Goal: Information Seeking & Learning: Learn about a topic

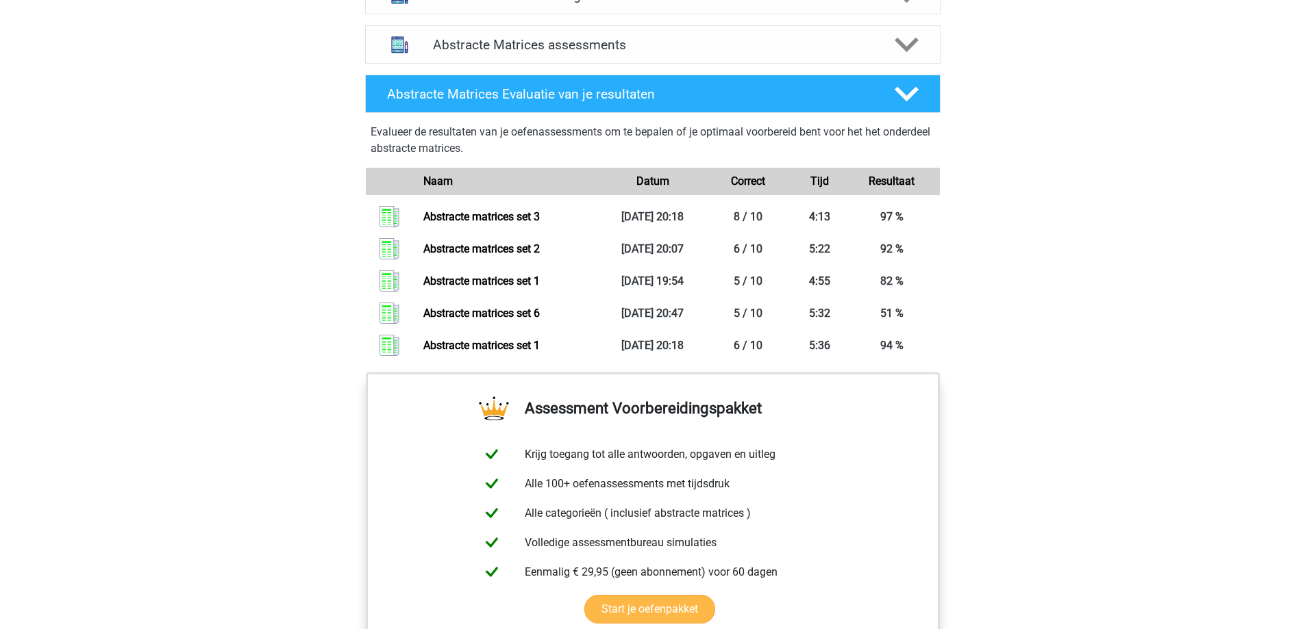
scroll to position [731, 0]
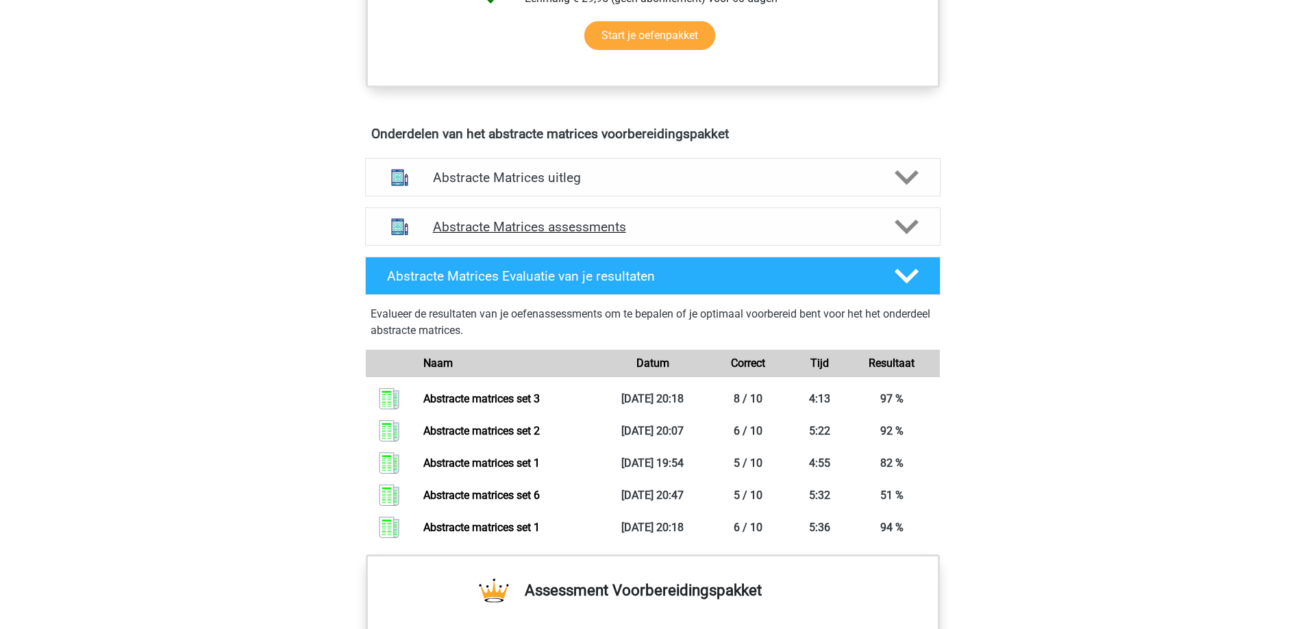
click at [910, 225] on polygon at bounding box center [906, 226] width 24 height 15
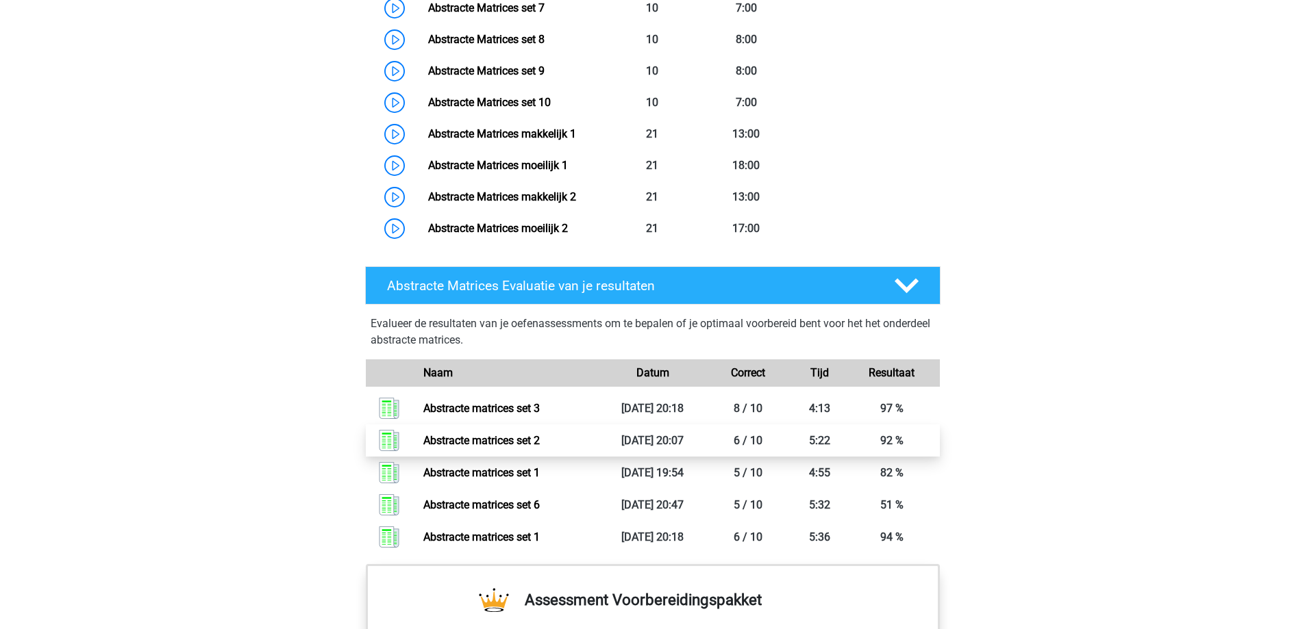
scroll to position [1096, 0]
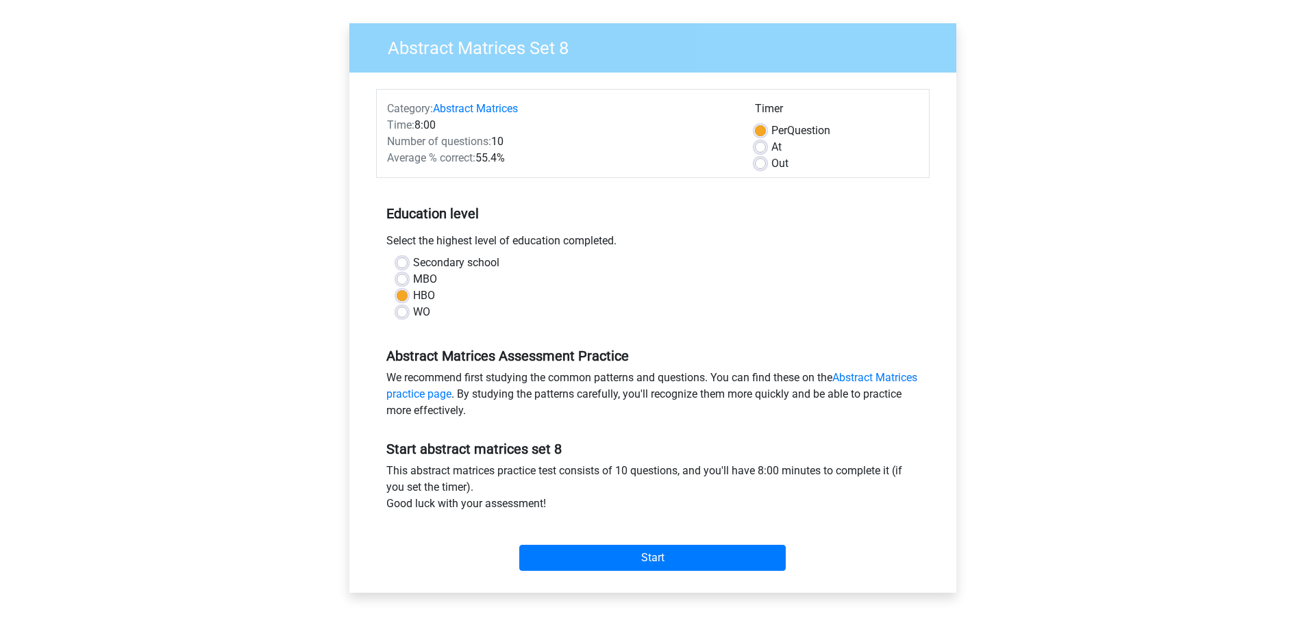
scroll to position [183, 0]
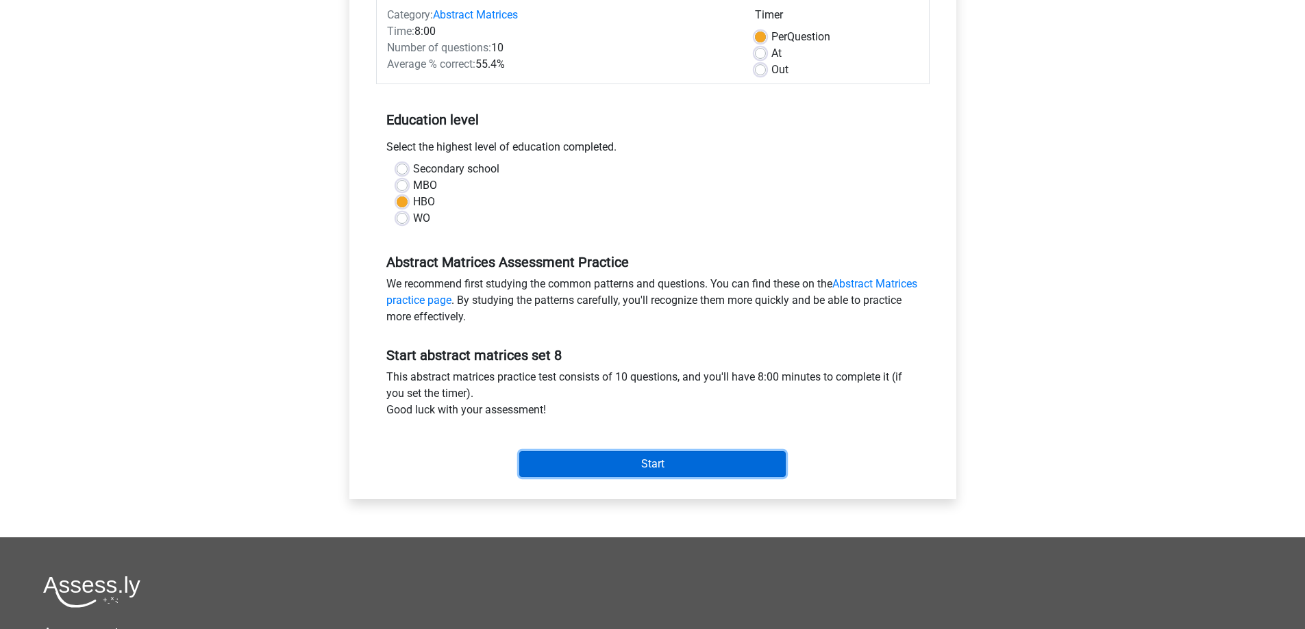
click at [640, 460] on input "Start" at bounding box center [652, 464] width 266 height 26
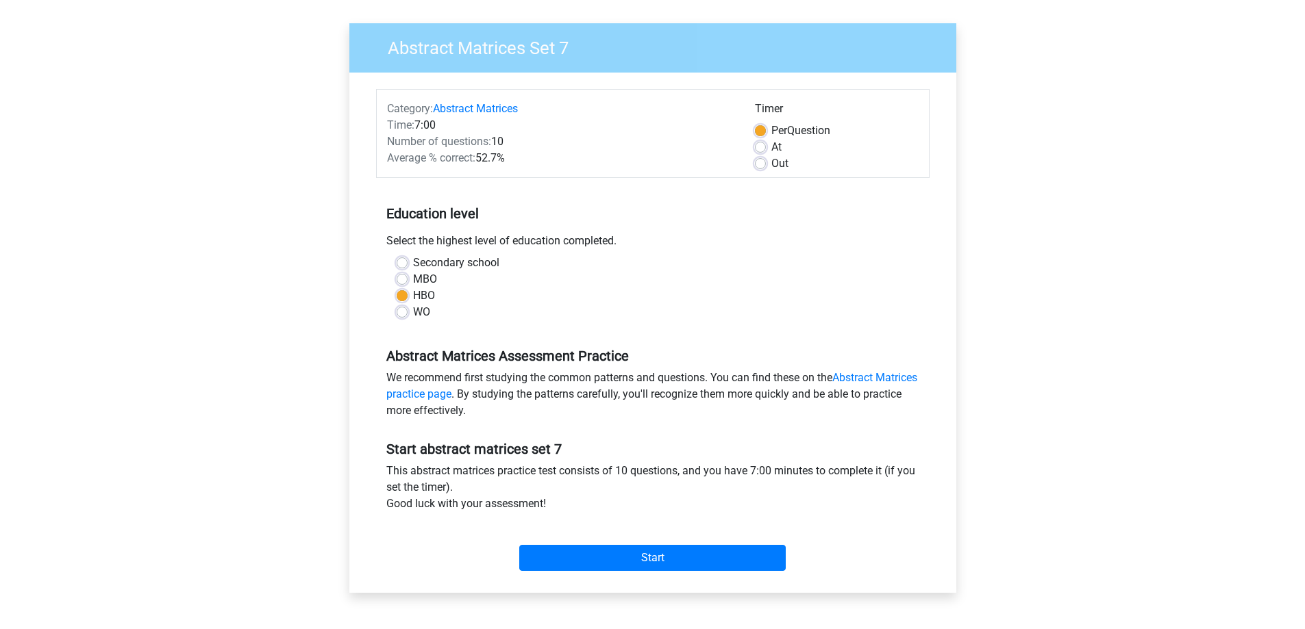
scroll to position [183, 0]
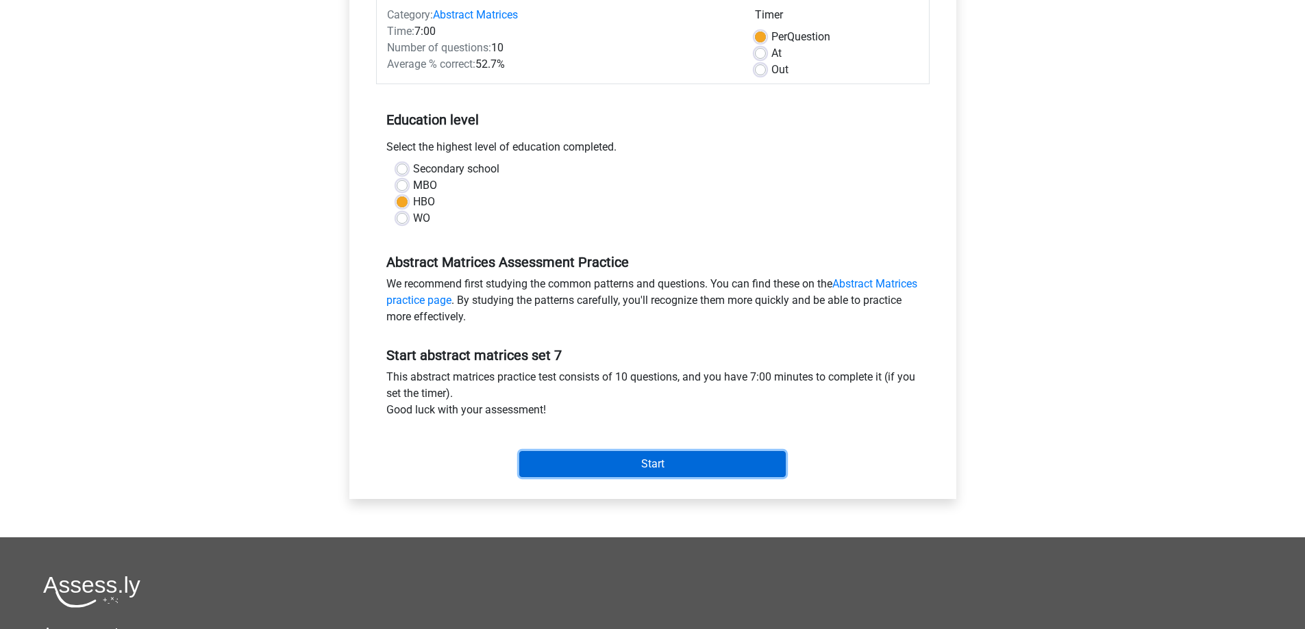
click at [639, 462] on input "Start" at bounding box center [652, 464] width 266 height 26
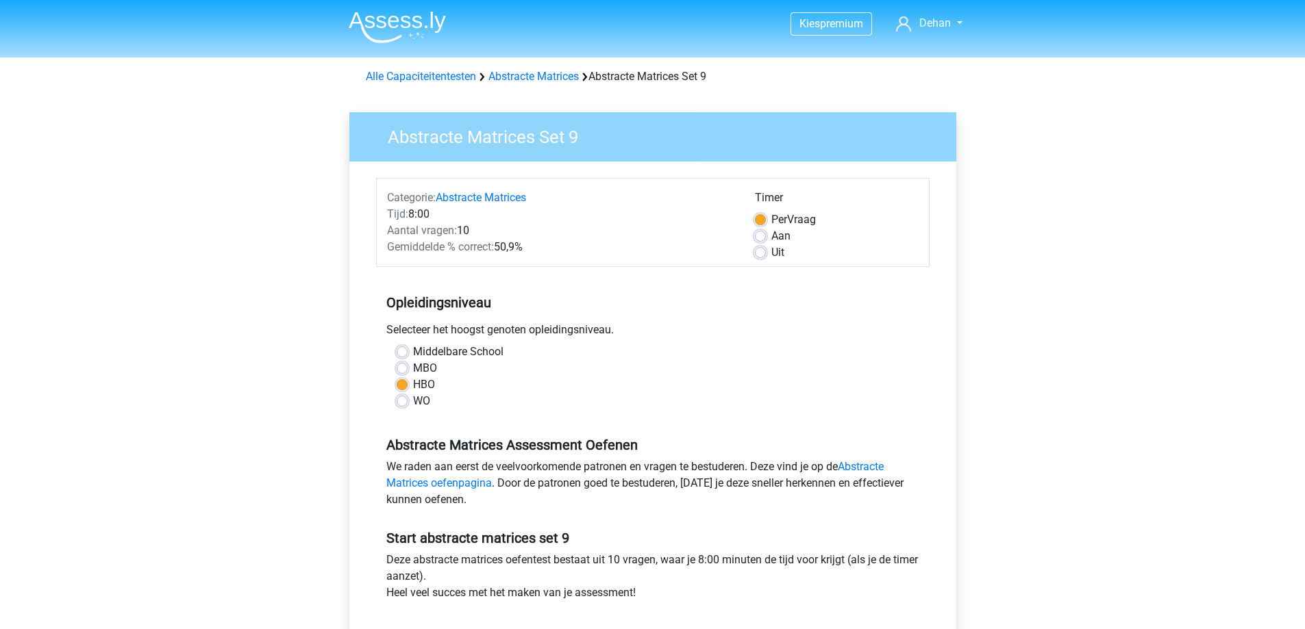
scroll to position [183, 0]
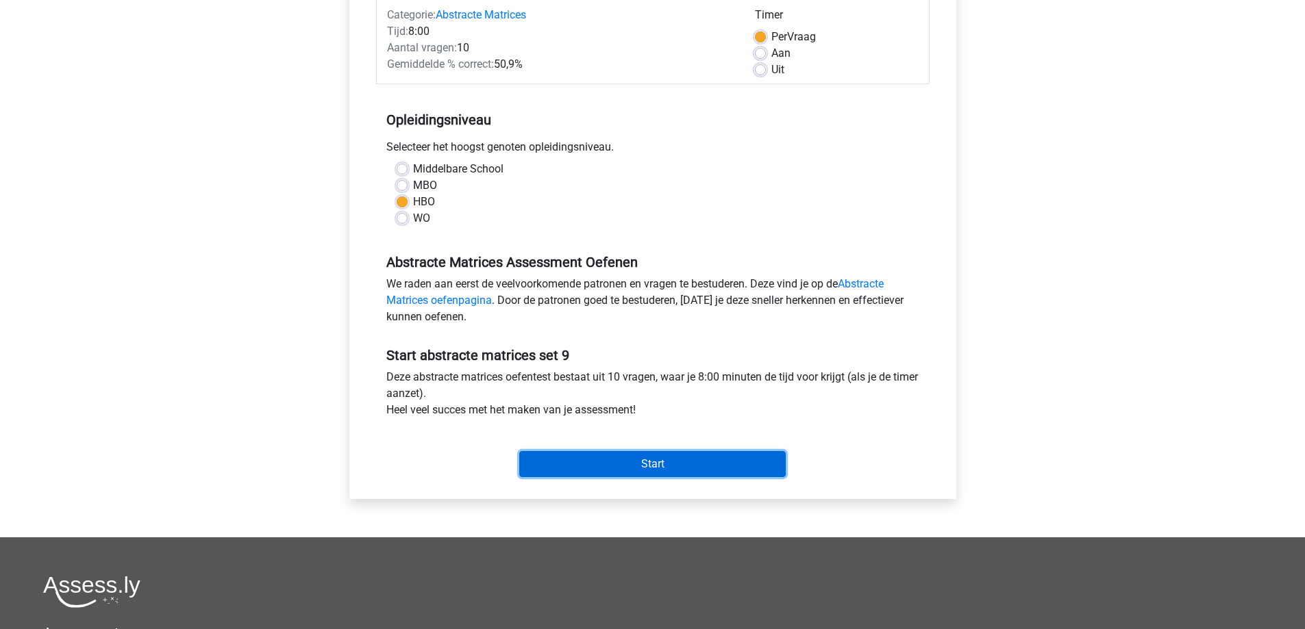
click at [636, 452] on input "Start" at bounding box center [652, 464] width 266 height 26
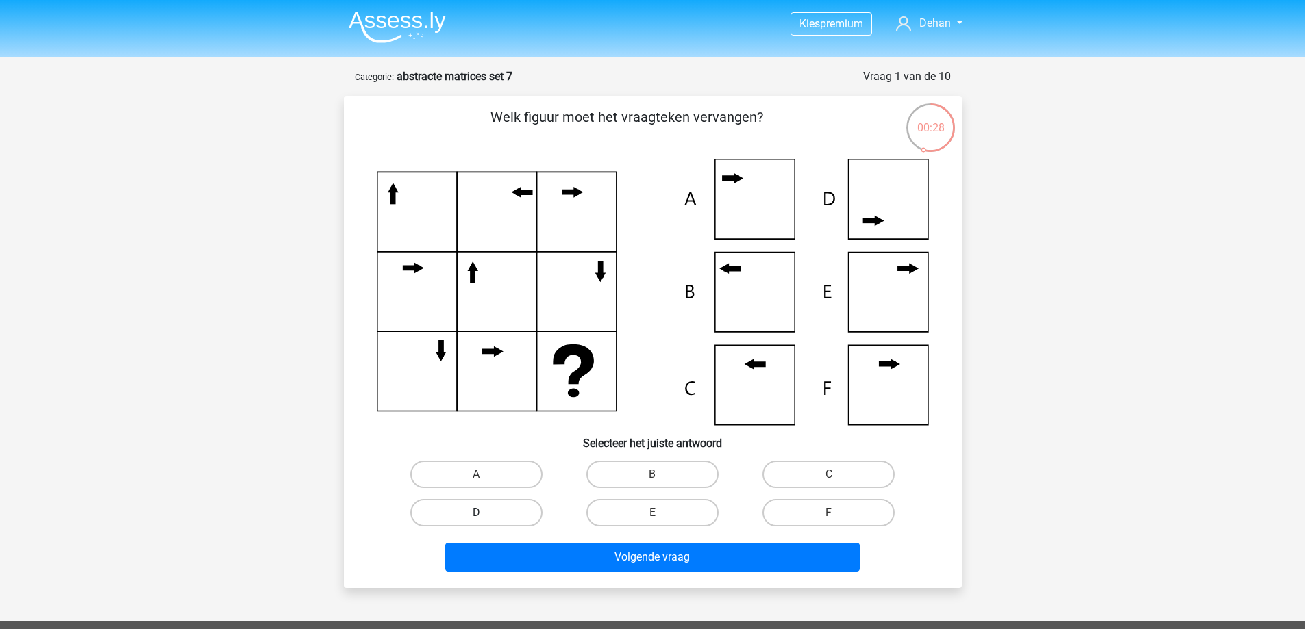
click at [502, 510] on label "D" at bounding box center [476, 512] width 132 height 27
click at [485, 513] on input "D" at bounding box center [480, 517] width 9 height 9
radio input "true"
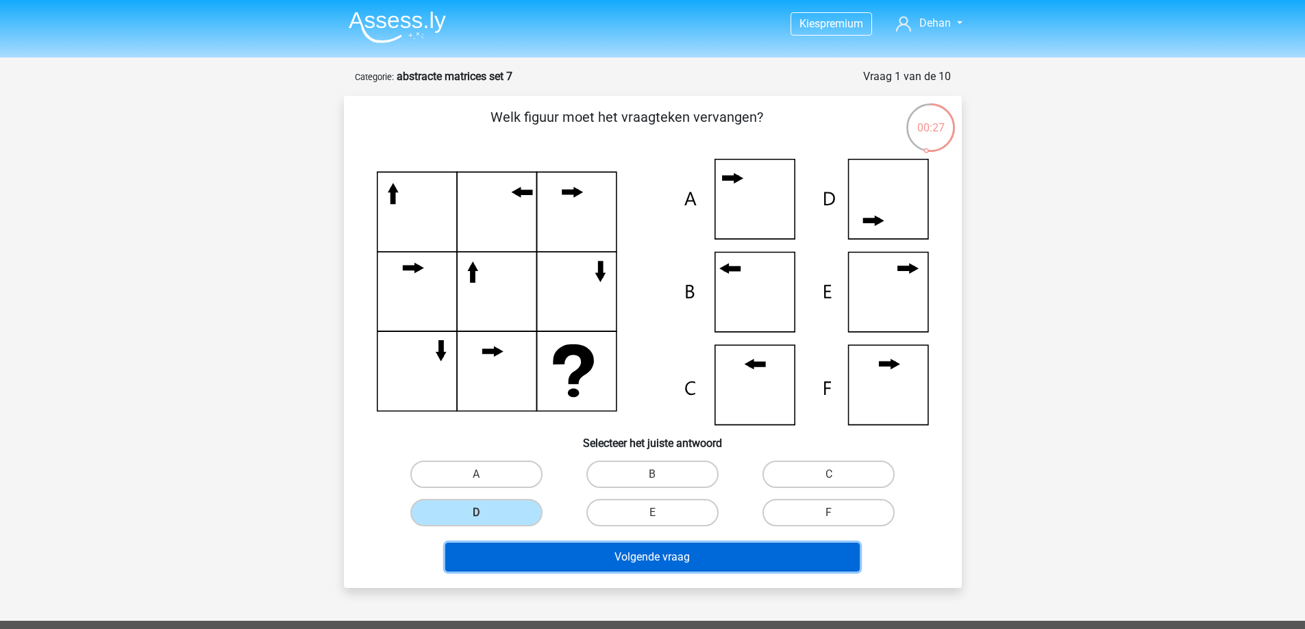
click at [635, 551] on button "Volgende vraag" at bounding box center [652, 557] width 414 height 29
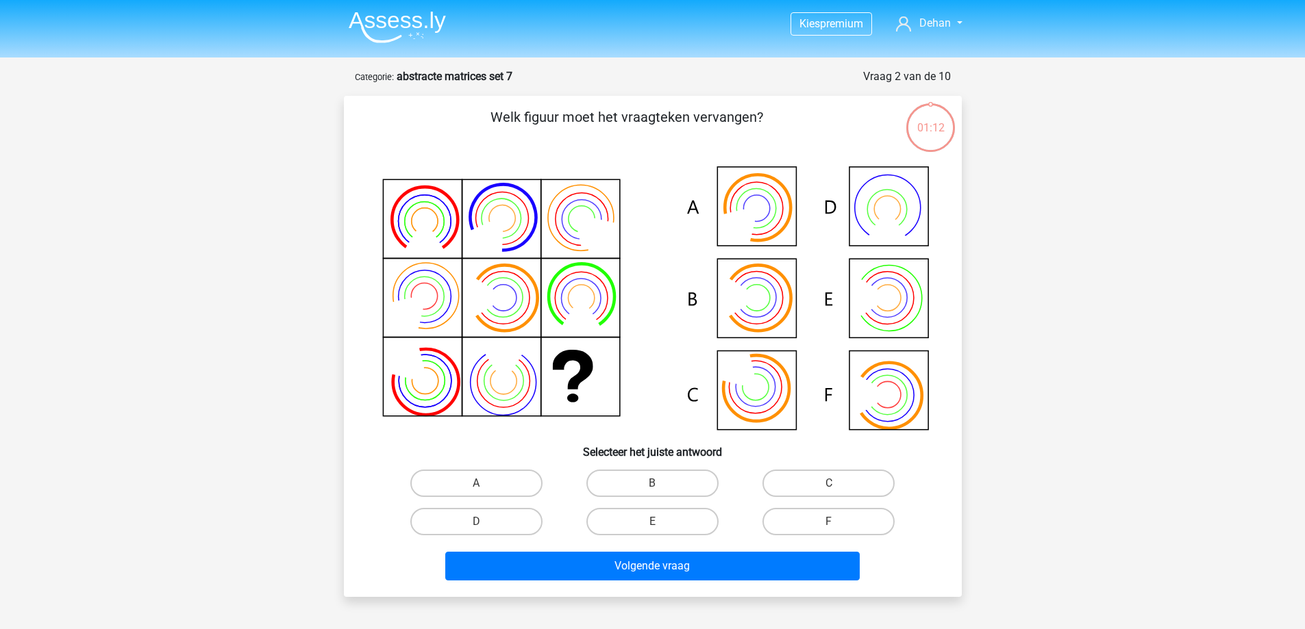
scroll to position [68, 0]
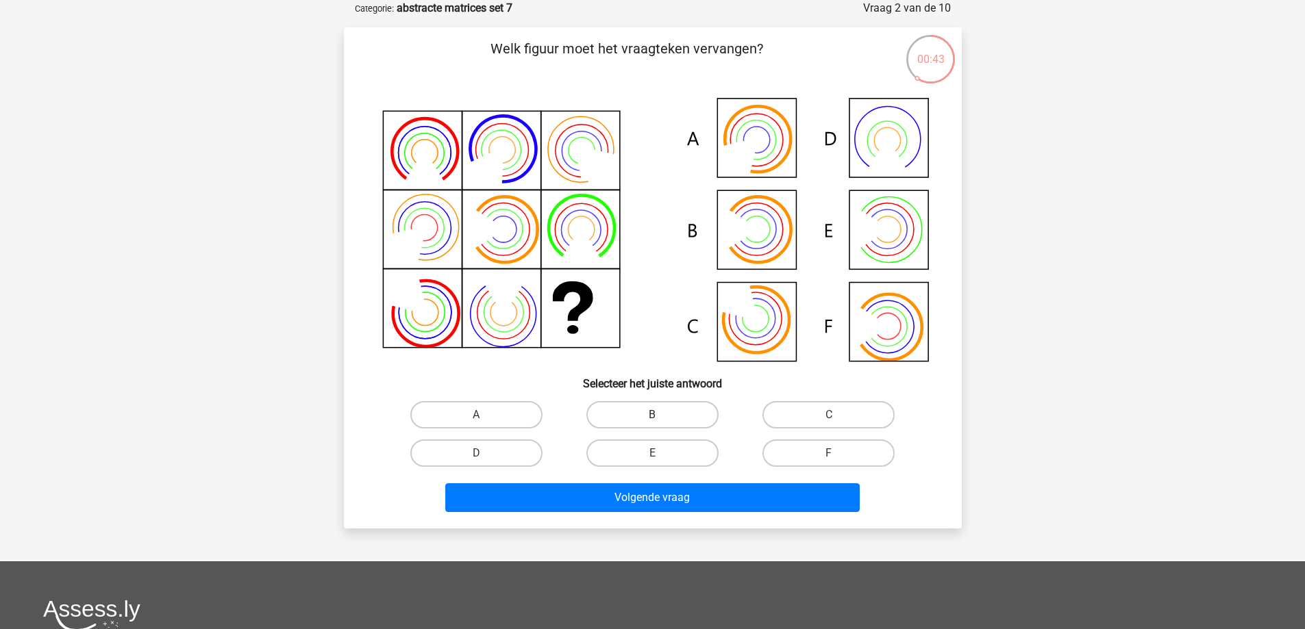
click at [639, 413] on label "B" at bounding box center [652, 414] width 132 height 27
click at [652, 415] on input "B" at bounding box center [656, 419] width 9 height 9
radio input "true"
click at [839, 450] on label "F" at bounding box center [828, 453] width 132 height 27
click at [838, 453] on input "F" at bounding box center [833, 457] width 9 height 9
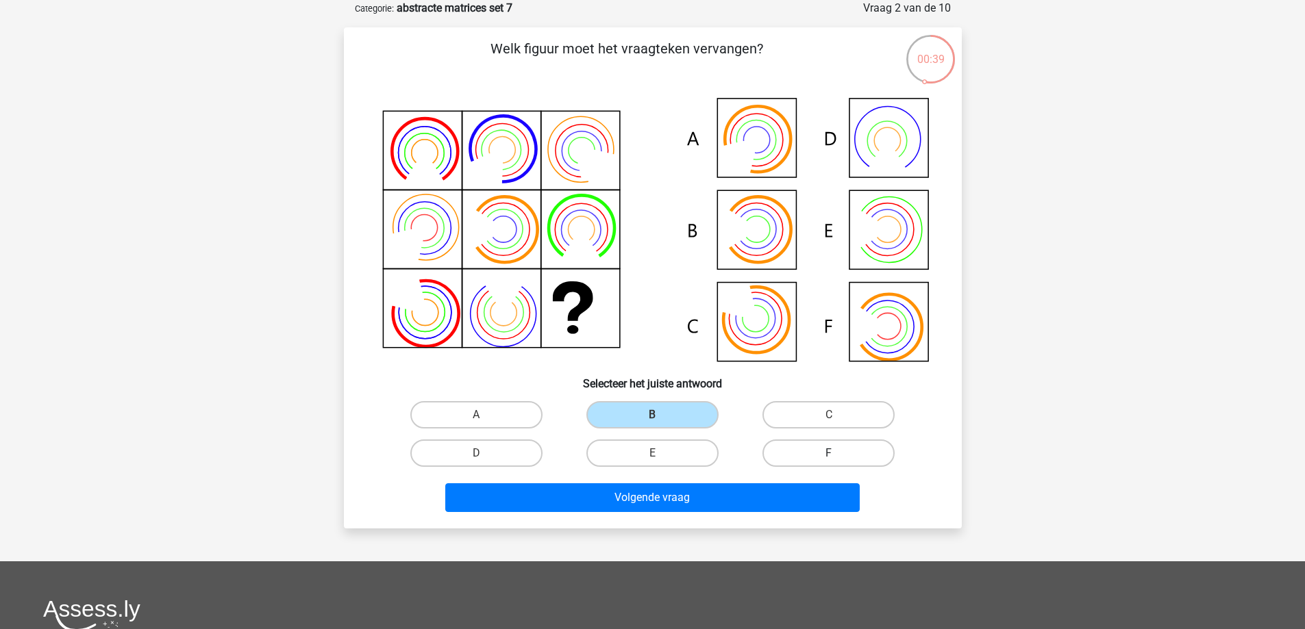
radio input "true"
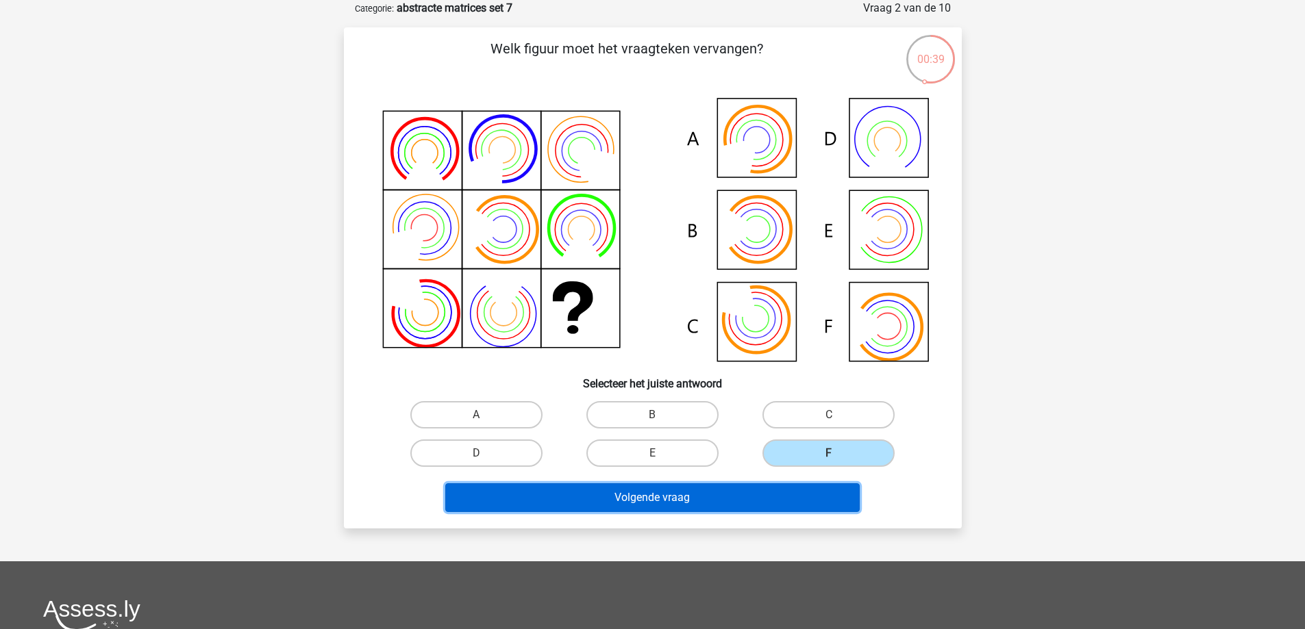
click at [691, 490] on button "Volgende vraag" at bounding box center [652, 497] width 414 height 29
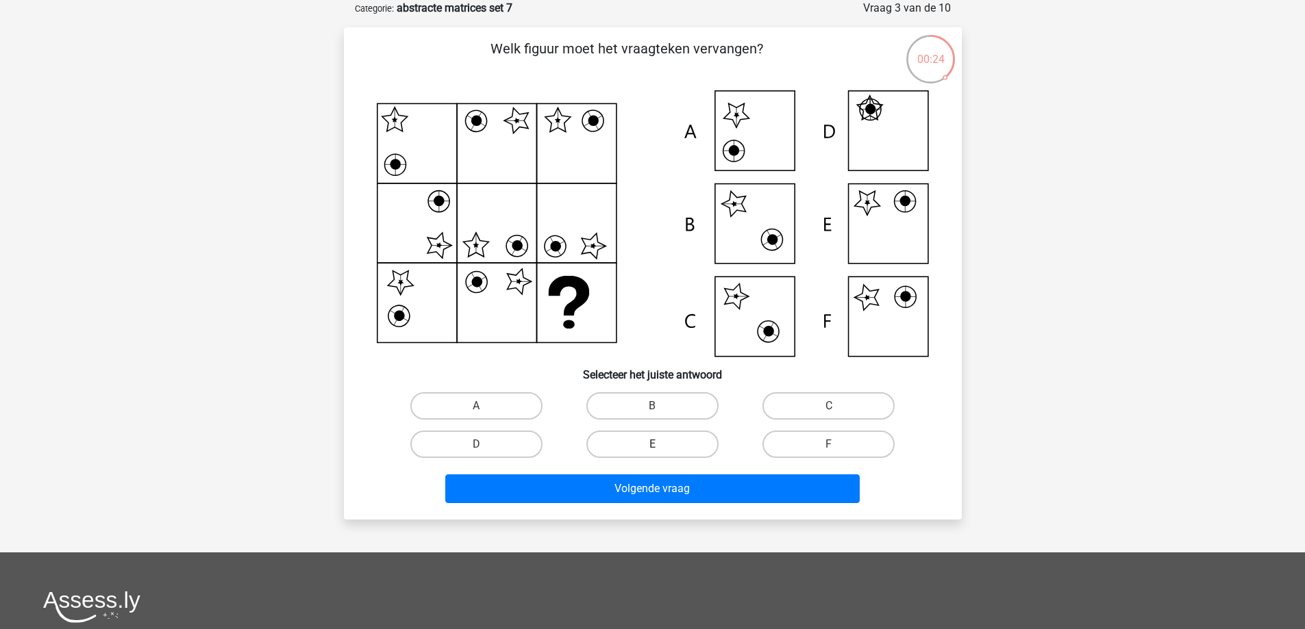
click at [663, 436] on label "E" at bounding box center [652, 444] width 132 height 27
click at [661, 444] on input "E" at bounding box center [656, 448] width 9 height 9
radio input "true"
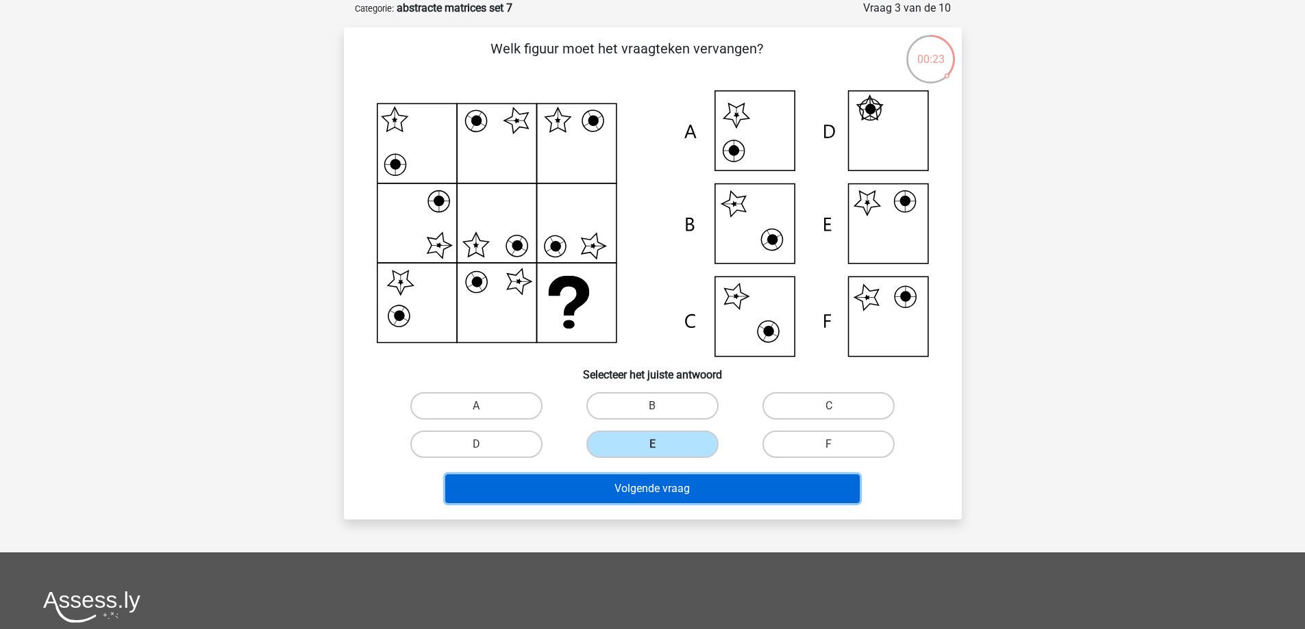
click at [629, 485] on button "Volgende vraag" at bounding box center [652, 489] width 414 height 29
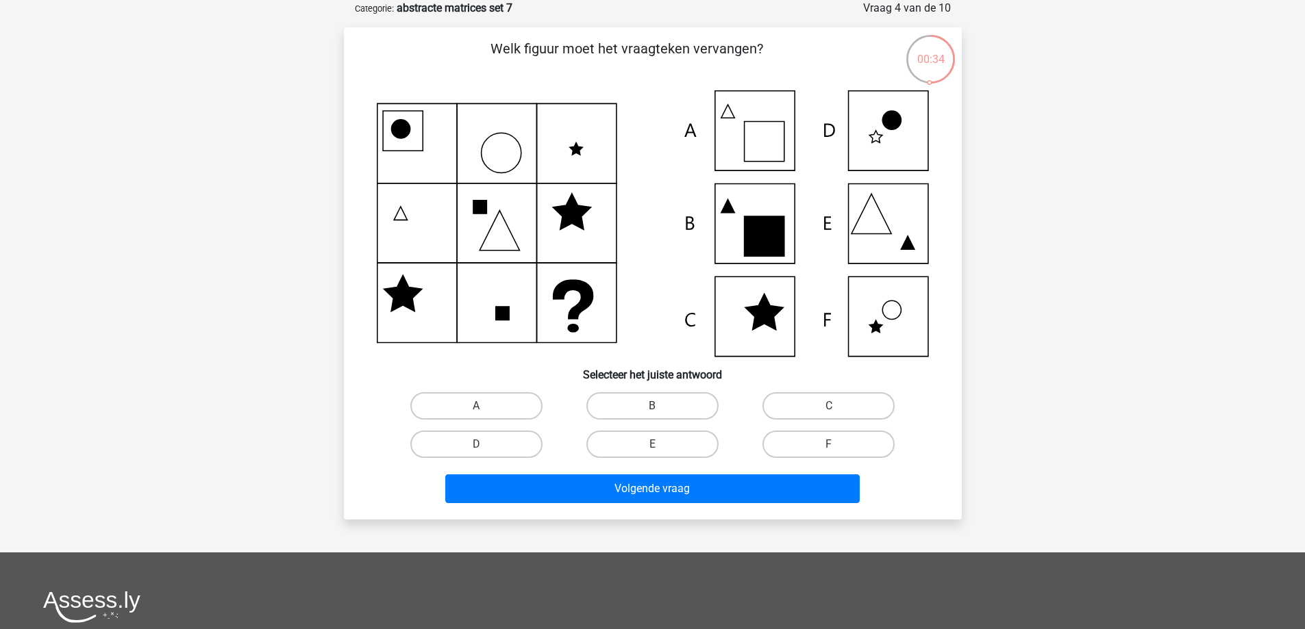
drag, startPoint x: 685, startPoint y: 444, endPoint x: 672, endPoint y: 466, distance: 25.5
click at [685, 444] on label "E" at bounding box center [652, 444] width 132 height 27
click at [661, 444] on input "E" at bounding box center [656, 448] width 9 height 9
radio input "true"
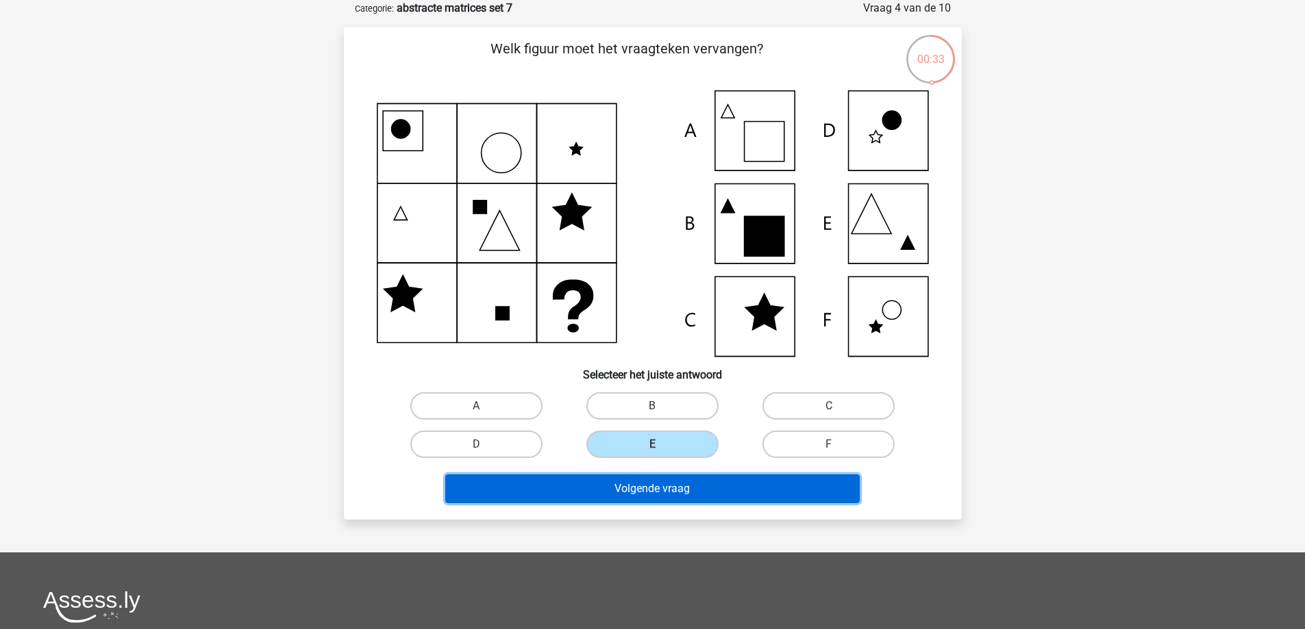
click at [631, 494] on button "Volgende vraag" at bounding box center [652, 489] width 414 height 29
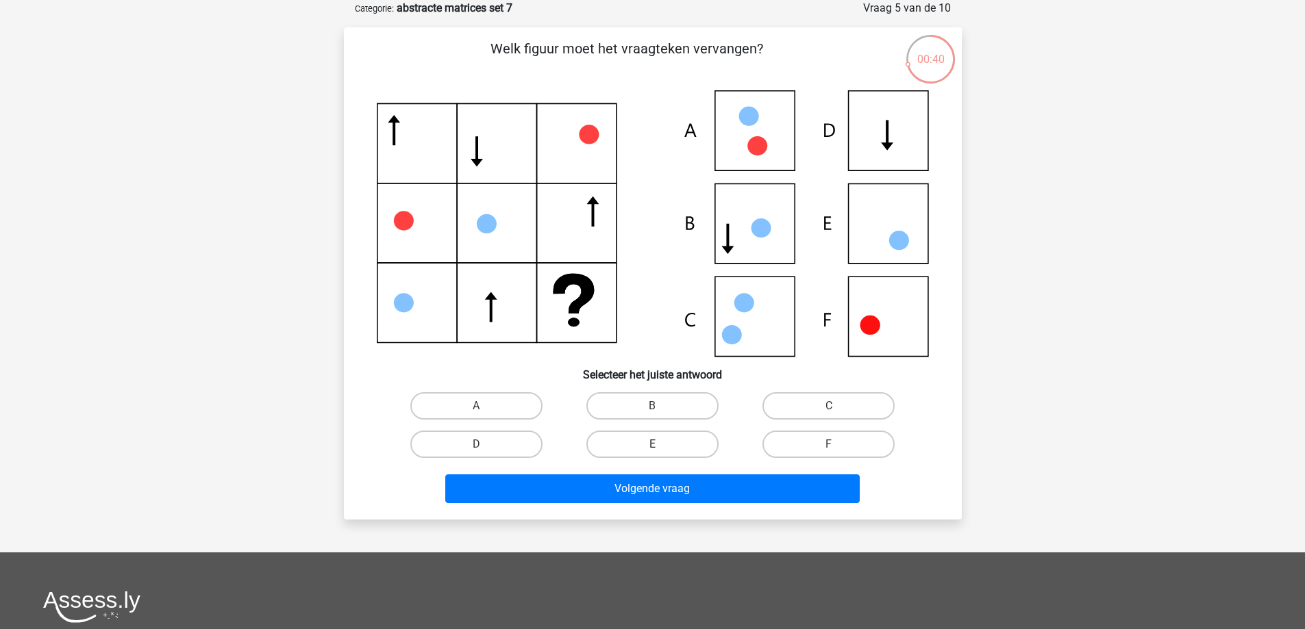
click at [666, 440] on label "E" at bounding box center [652, 444] width 132 height 27
click at [661, 444] on input "E" at bounding box center [656, 448] width 9 height 9
radio input "true"
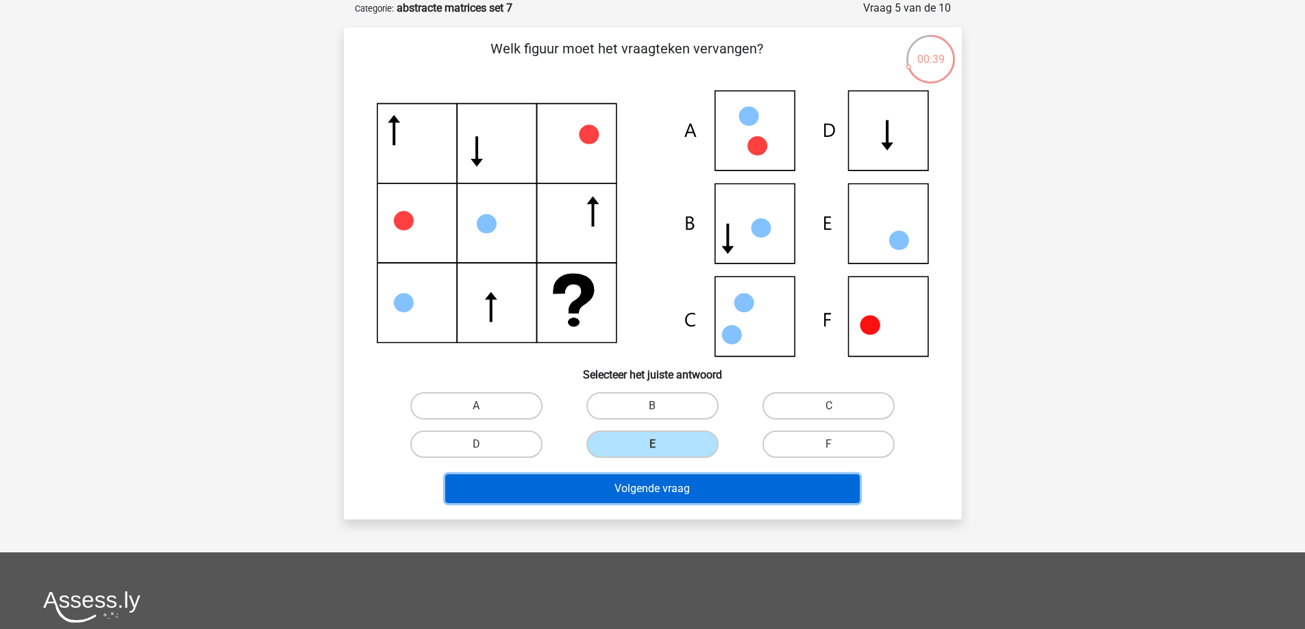
click at [620, 490] on button "Volgende vraag" at bounding box center [652, 489] width 414 height 29
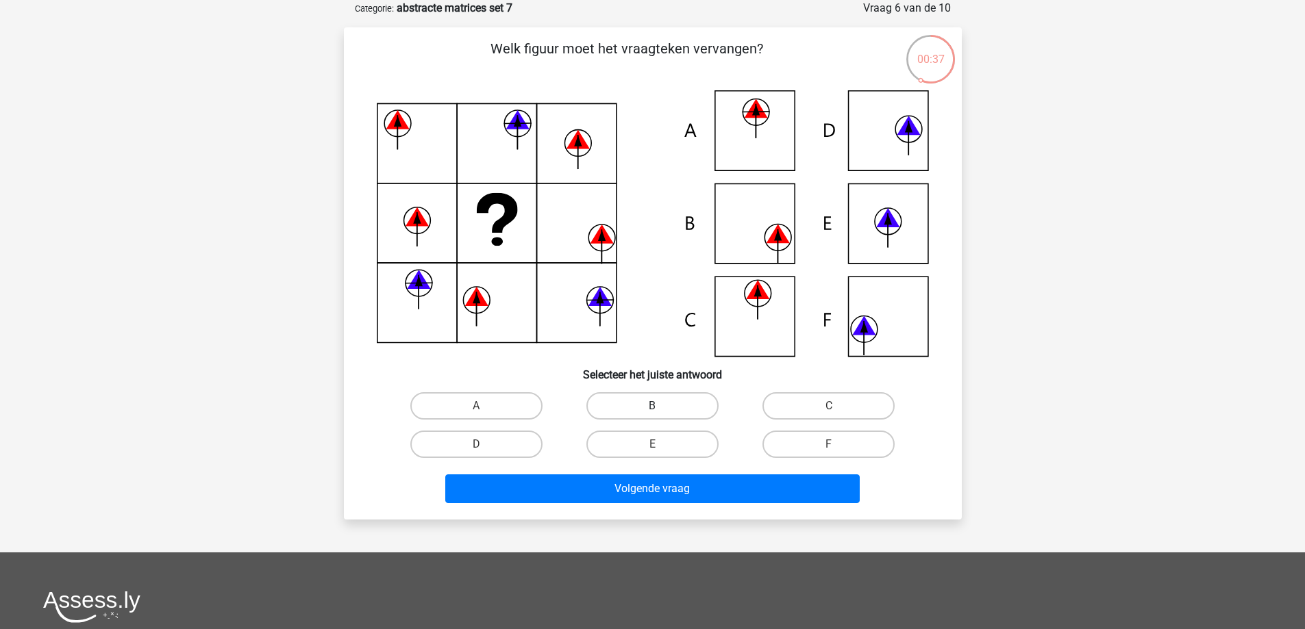
click at [640, 414] on label "B" at bounding box center [652, 405] width 132 height 27
click at [652, 414] on input "B" at bounding box center [656, 410] width 9 height 9
radio input "true"
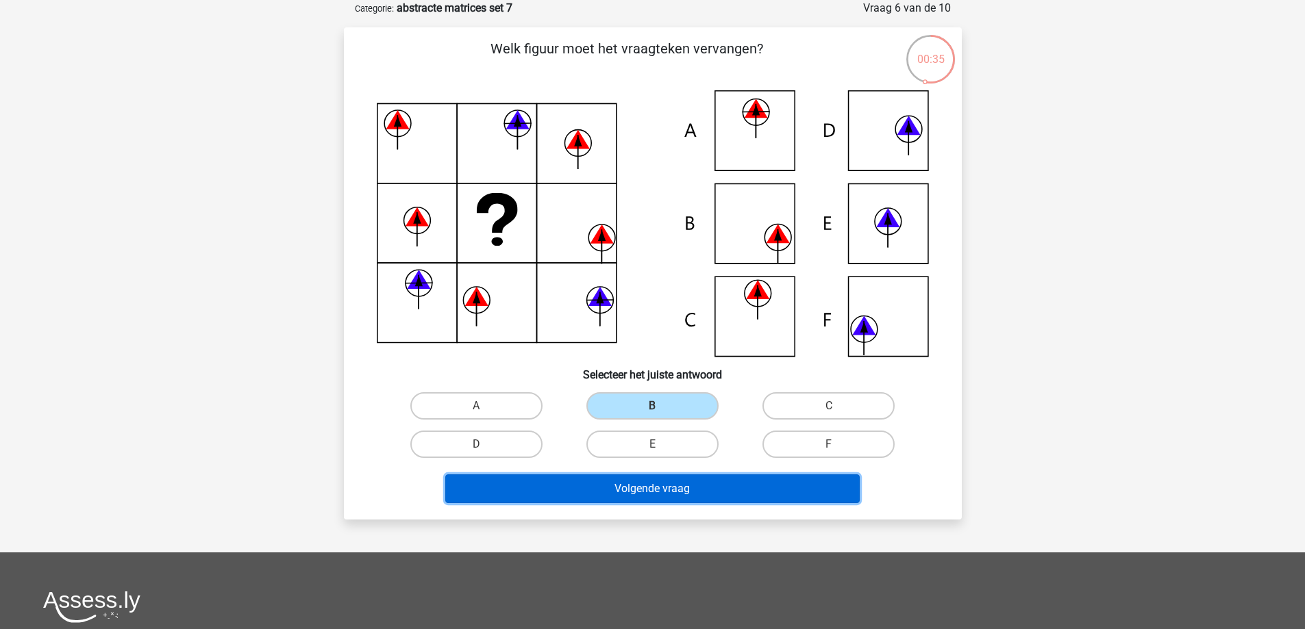
click at [642, 482] on button "Volgende vraag" at bounding box center [652, 489] width 414 height 29
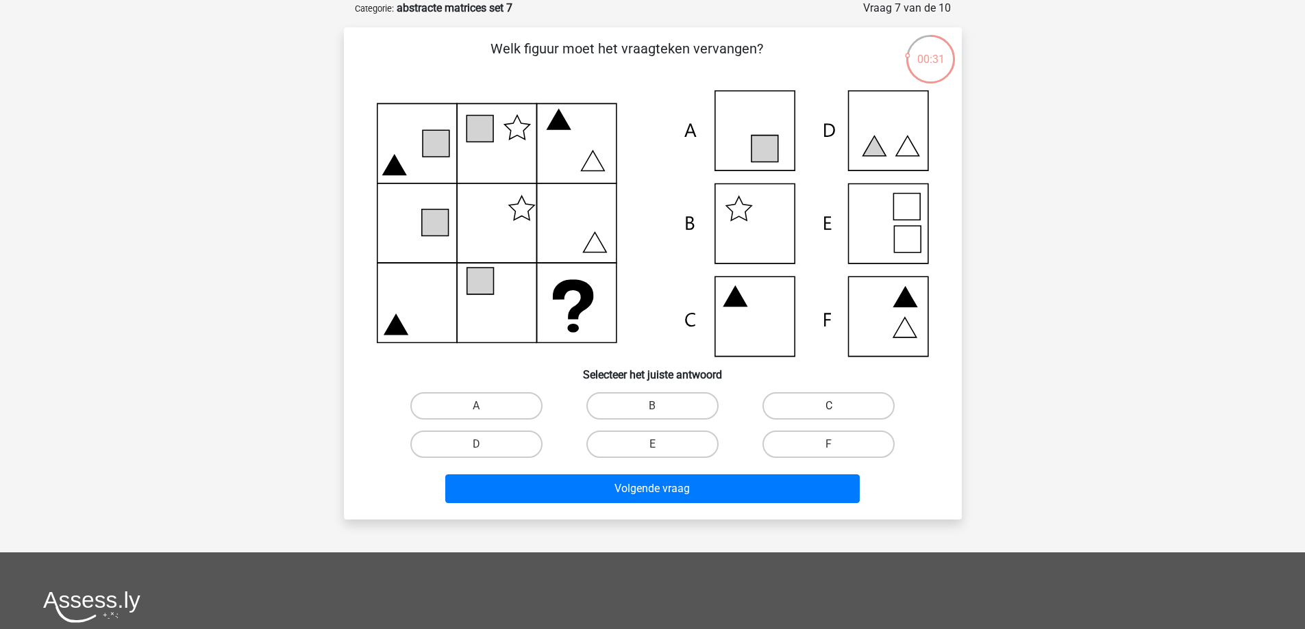
click at [855, 413] on label "C" at bounding box center [828, 405] width 132 height 27
click at [838, 413] on input "C" at bounding box center [833, 410] width 9 height 9
radio input "true"
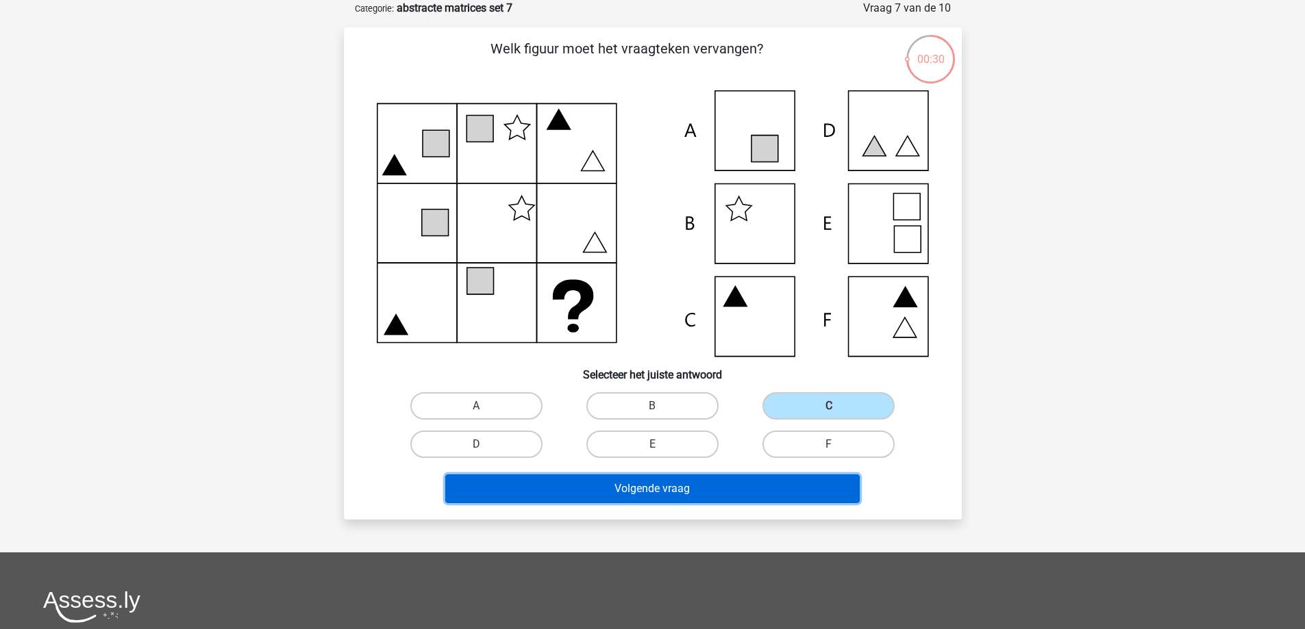
click at [648, 489] on button "Volgende vraag" at bounding box center [652, 489] width 414 height 29
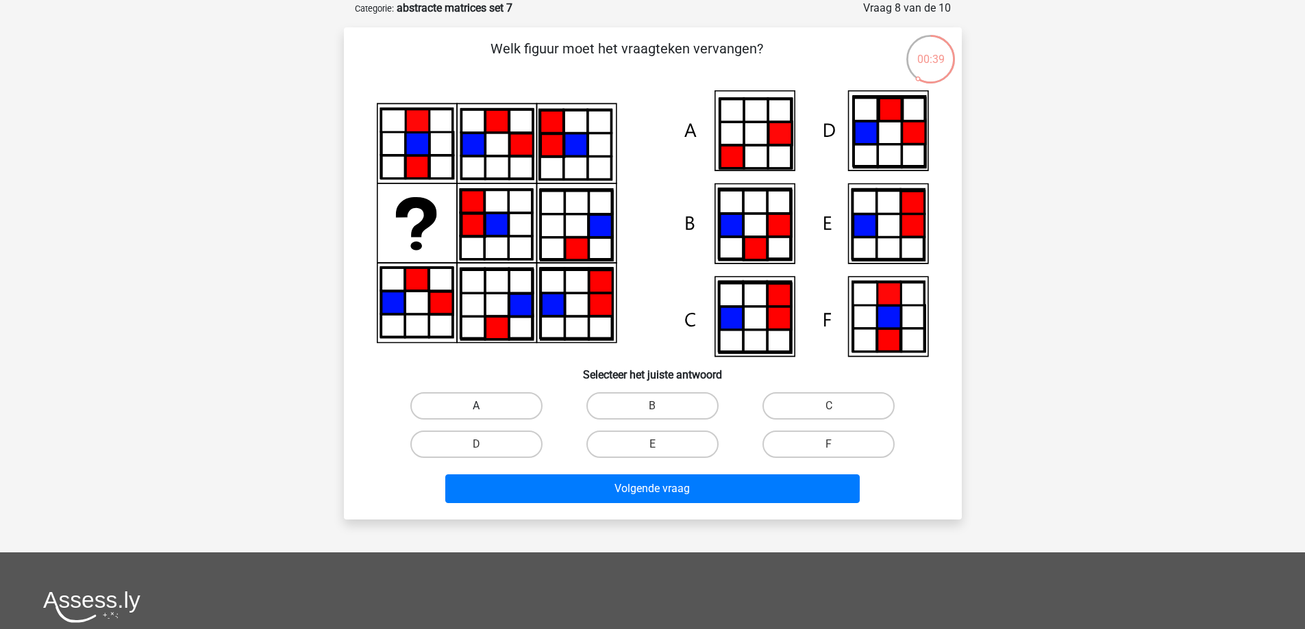
click at [500, 402] on label "A" at bounding box center [476, 405] width 132 height 27
click at [485, 406] on input "A" at bounding box center [480, 410] width 9 height 9
radio input "true"
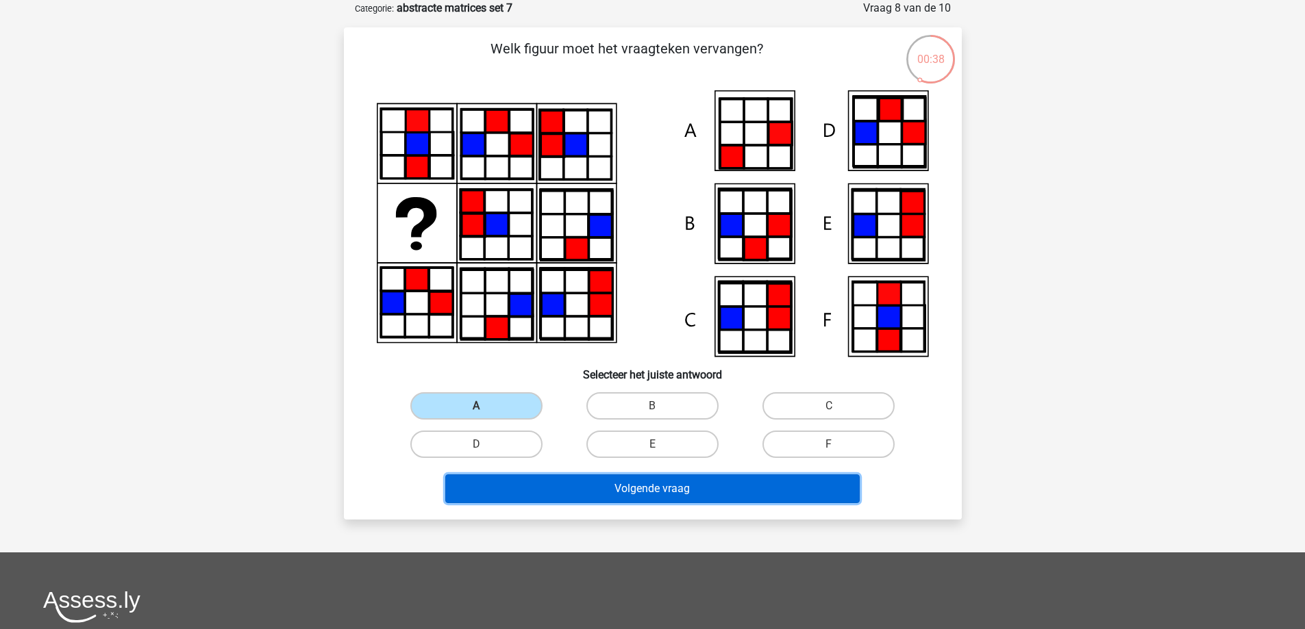
click at [578, 486] on button "Volgende vraag" at bounding box center [652, 489] width 414 height 29
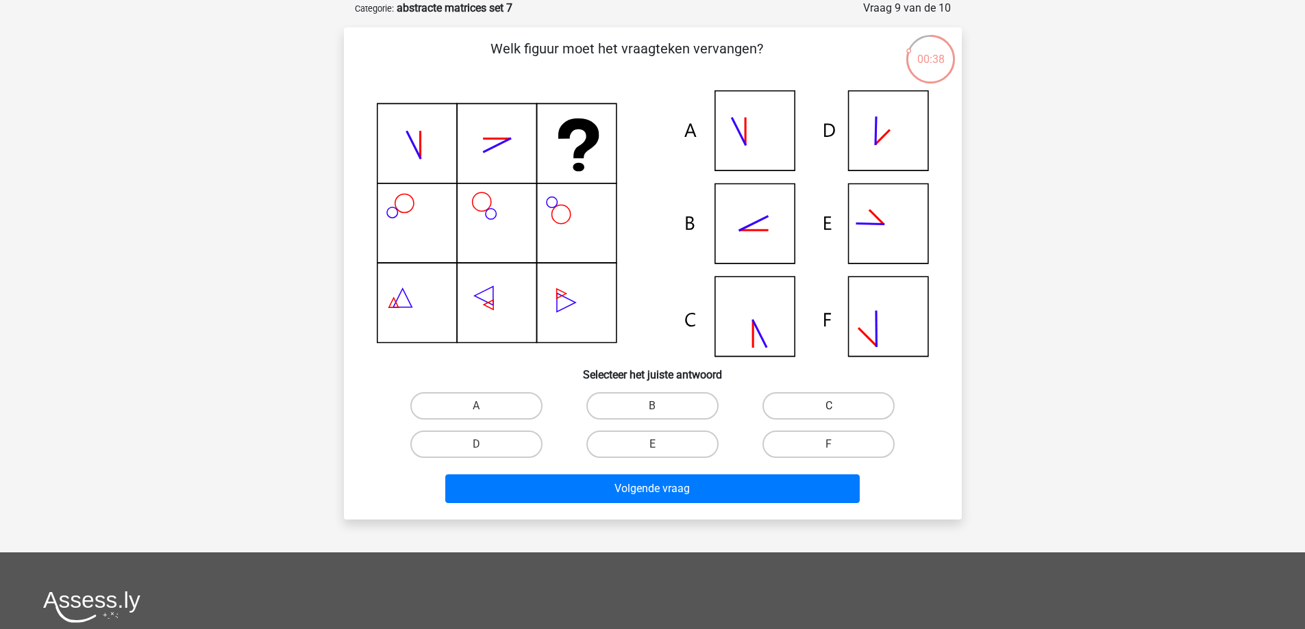
click at [800, 399] on label "C" at bounding box center [828, 405] width 132 height 27
click at [829, 406] on input "C" at bounding box center [833, 410] width 9 height 9
radio input "true"
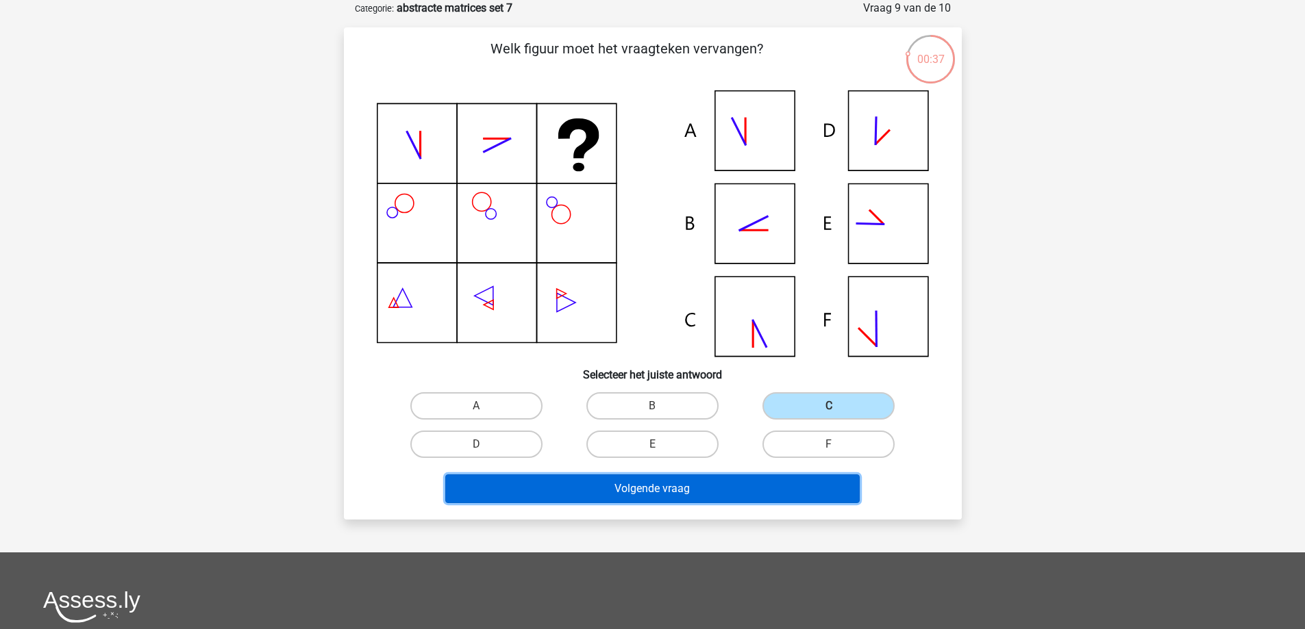
click at [672, 486] on button "Volgende vraag" at bounding box center [652, 489] width 414 height 29
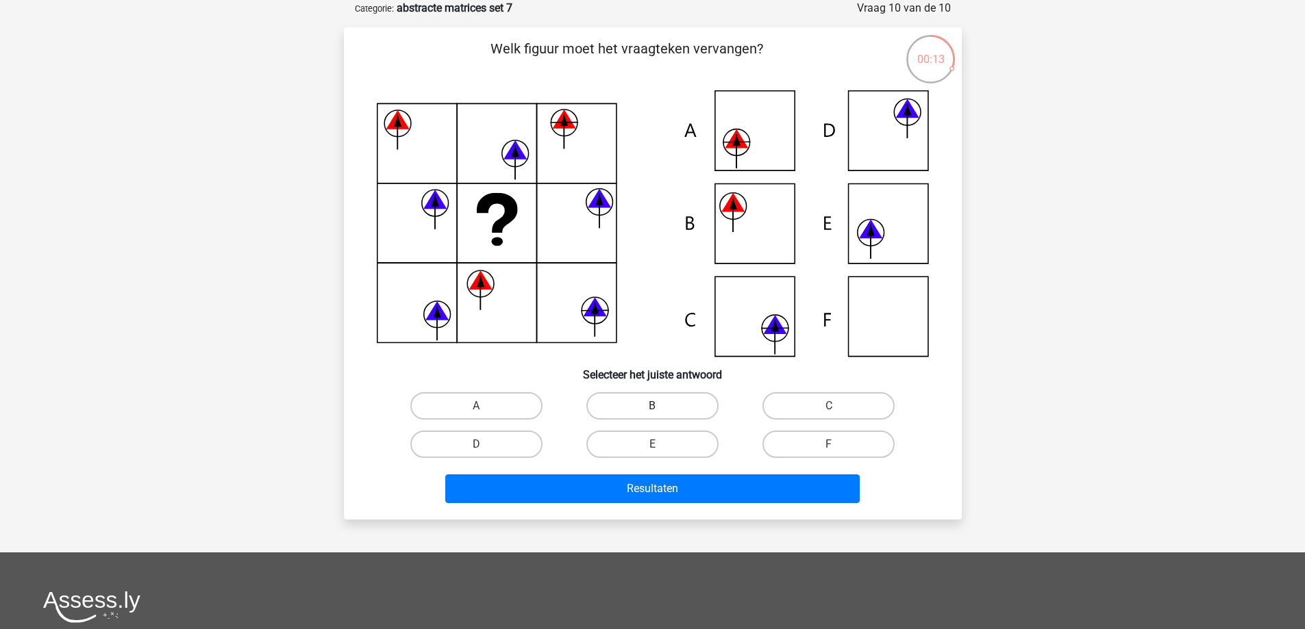
click at [667, 402] on label "B" at bounding box center [652, 405] width 132 height 27
click at [661, 406] on input "B" at bounding box center [656, 410] width 9 height 9
radio input "true"
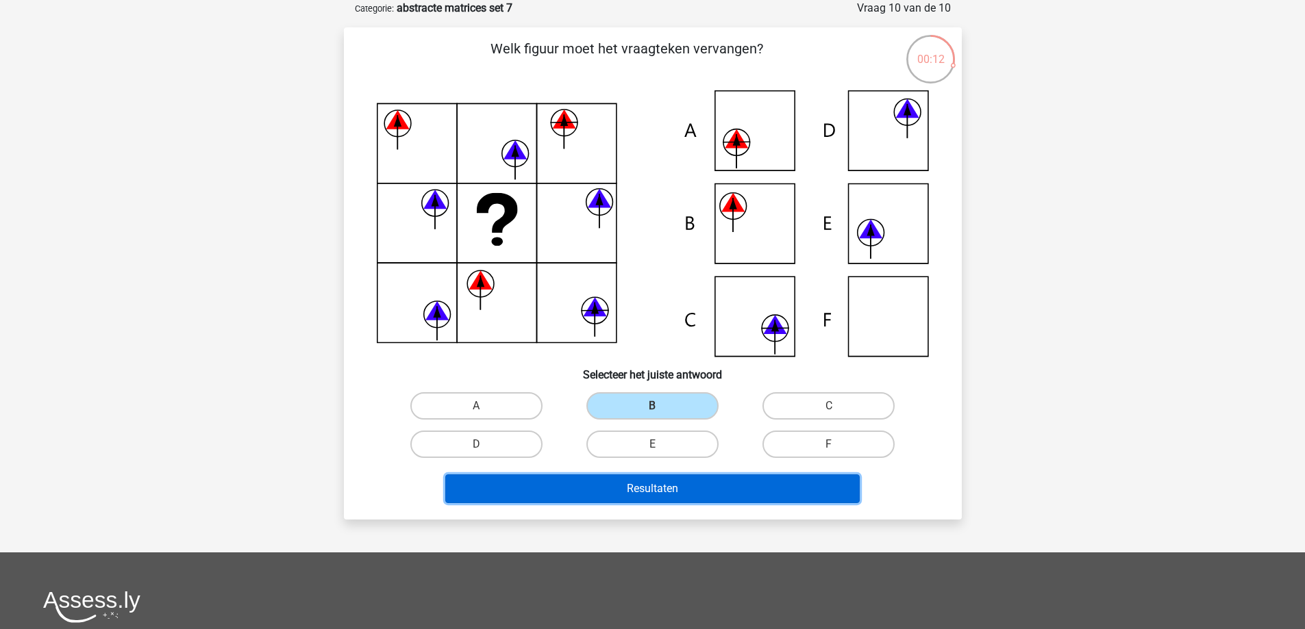
click at [623, 487] on button "Resultaten" at bounding box center [652, 489] width 414 height 29
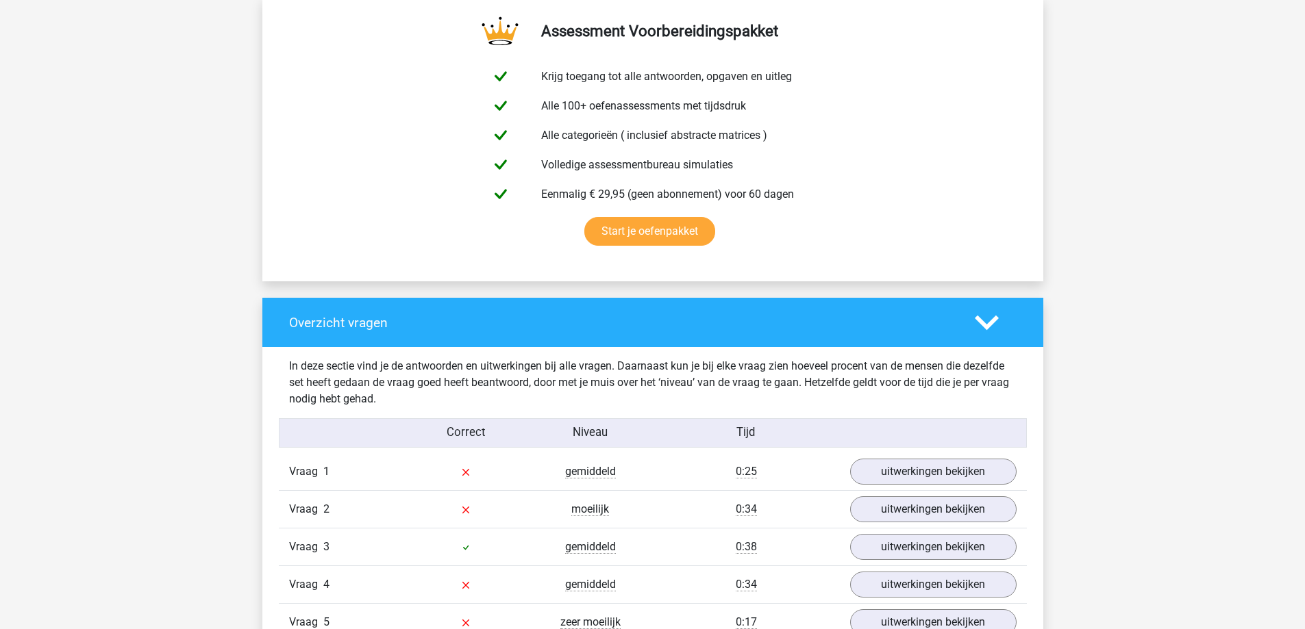
scroll to position [913, 0]
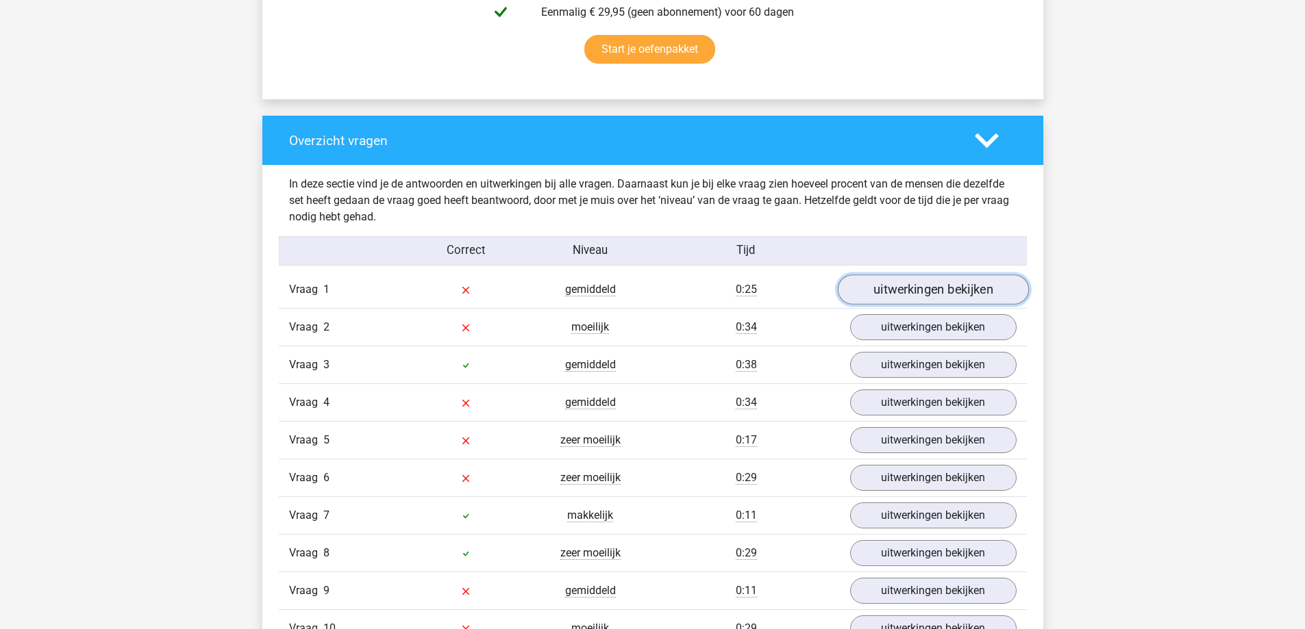
click at [919, 288] on link "uitwerkingen bekijken" at bounding box center [932, 290] width 191 height 30
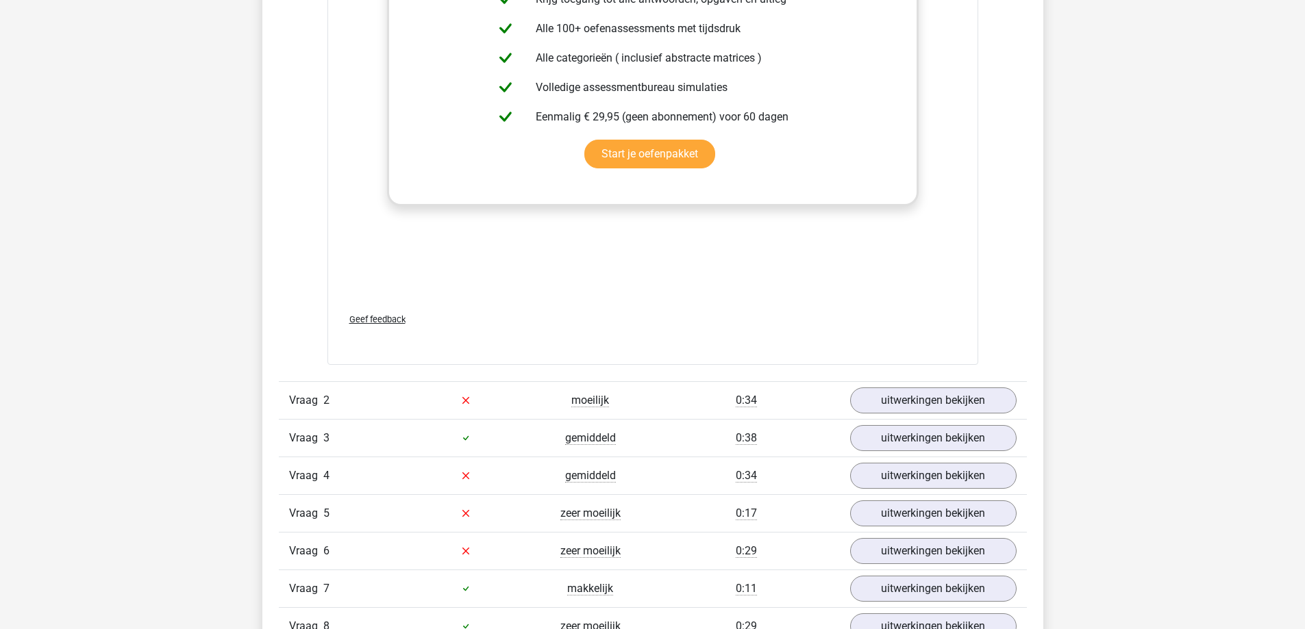
scroll to position [2009, 0]
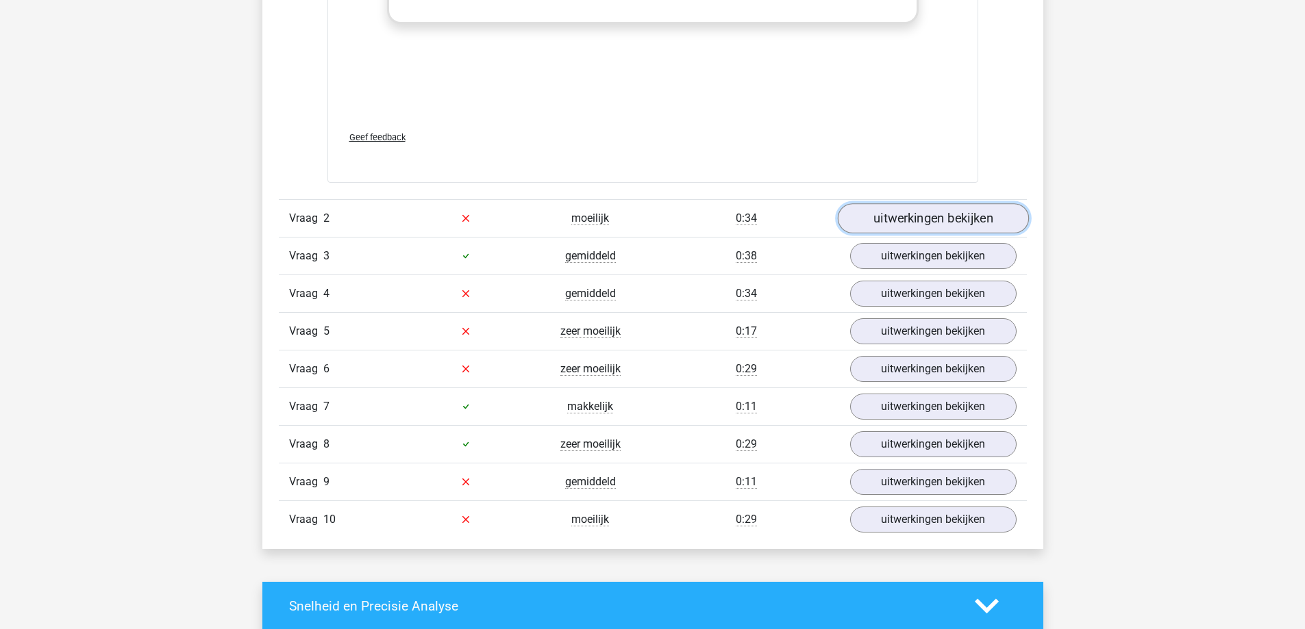
click at [892, 214] on link "uitwerkingen bekijken" at bounding box center [932, 218] width 191 height 30
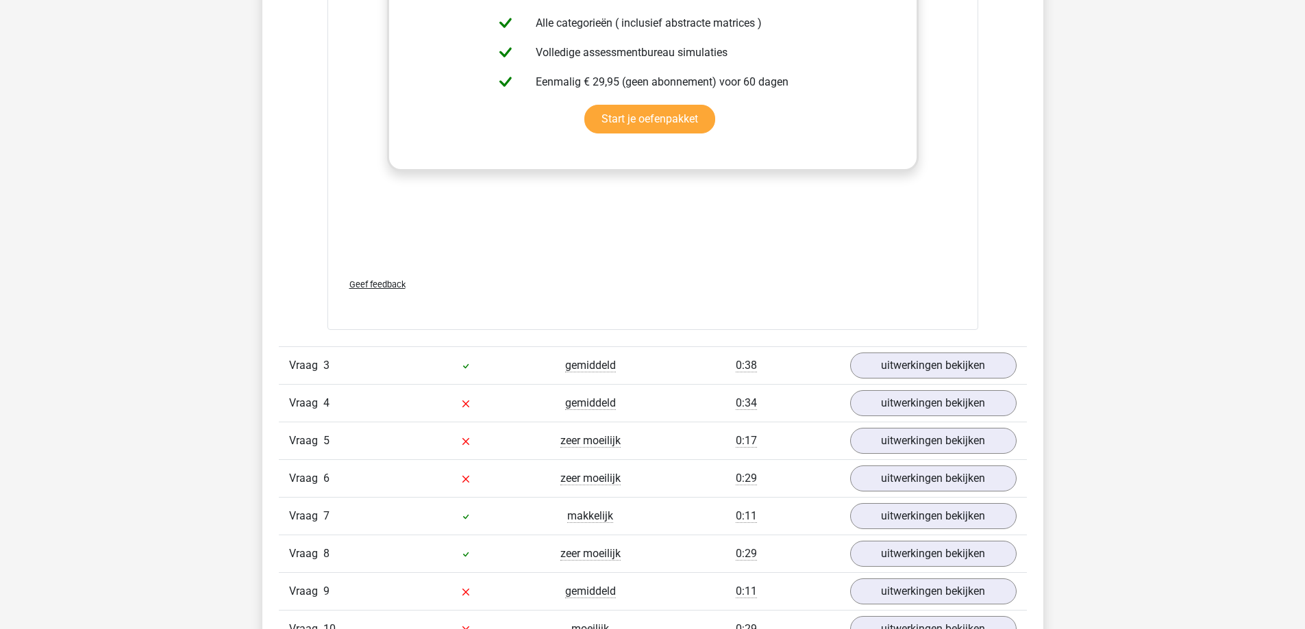
scroll to position [2922, 0]
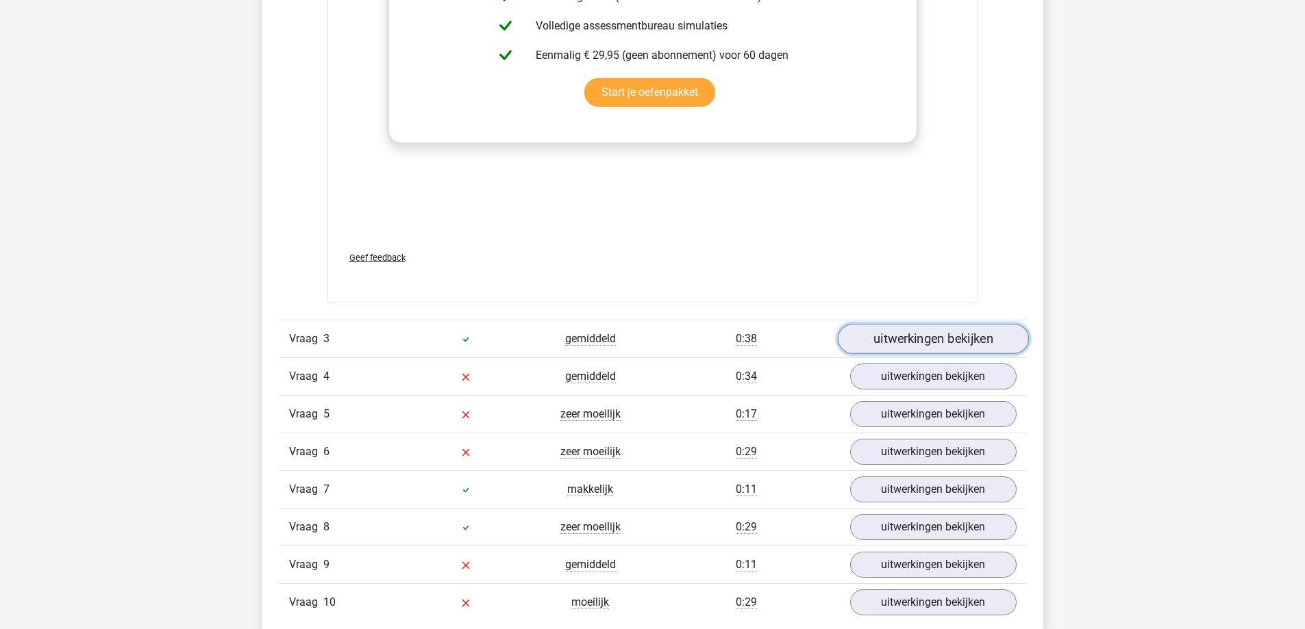
click at [954, 338] on link "uitwerkingen bekijken" at bounding box center [932, 339] width 191 height 30
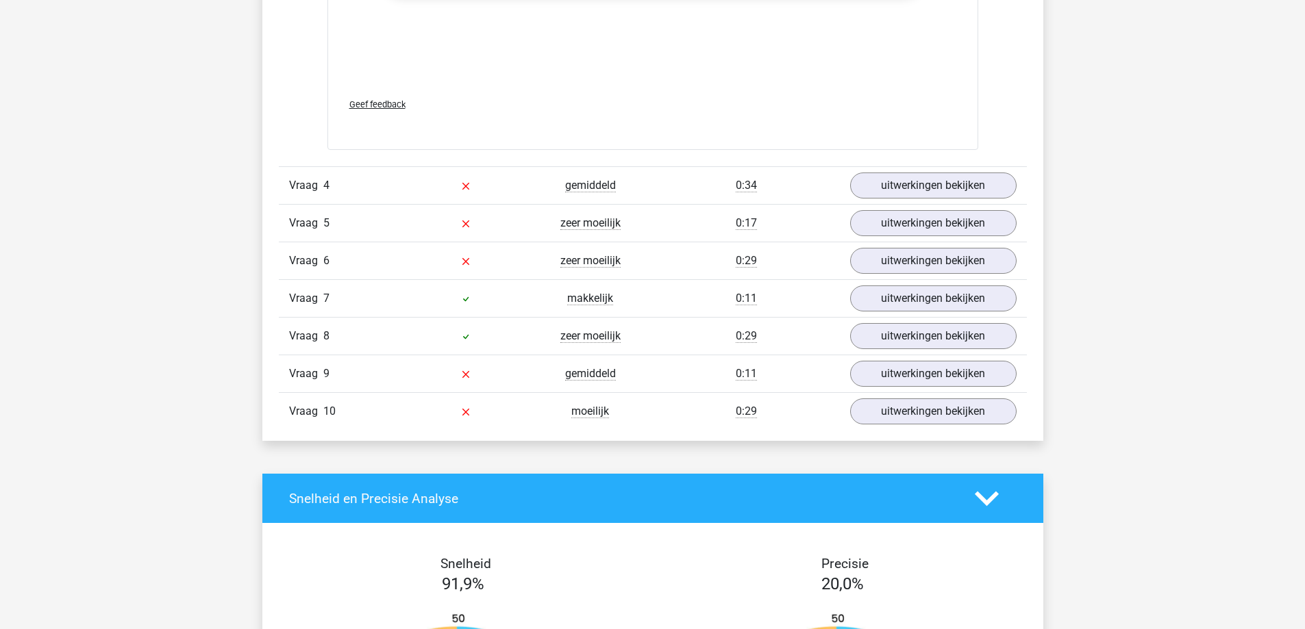
scroll to position [4200, 0]
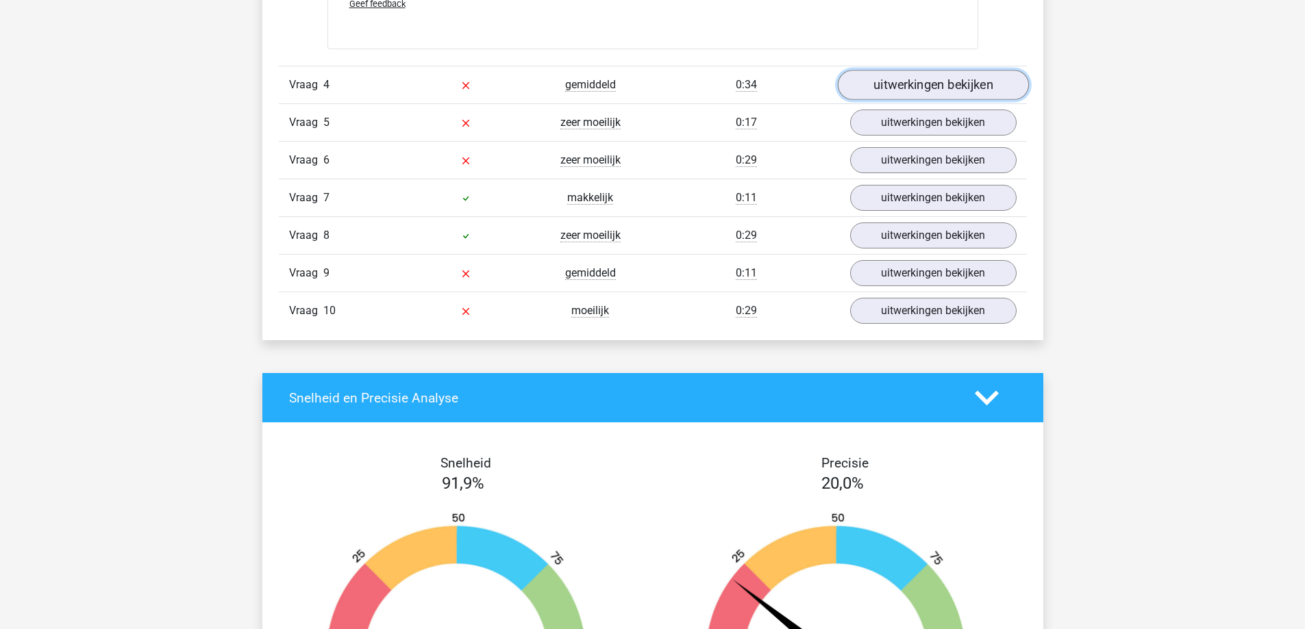
click at [887, 75] on link "uitwerkingen bekijken" at bounding box center [932, 85] width 191 height 30
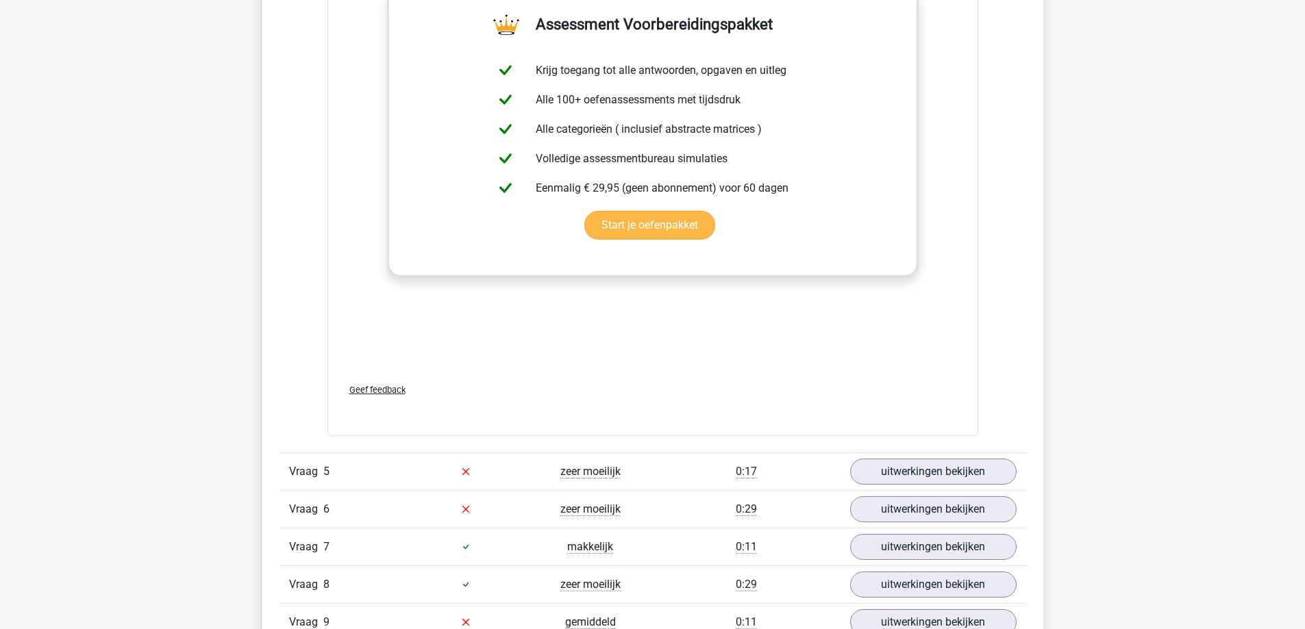
scroll to position [4931, 0]
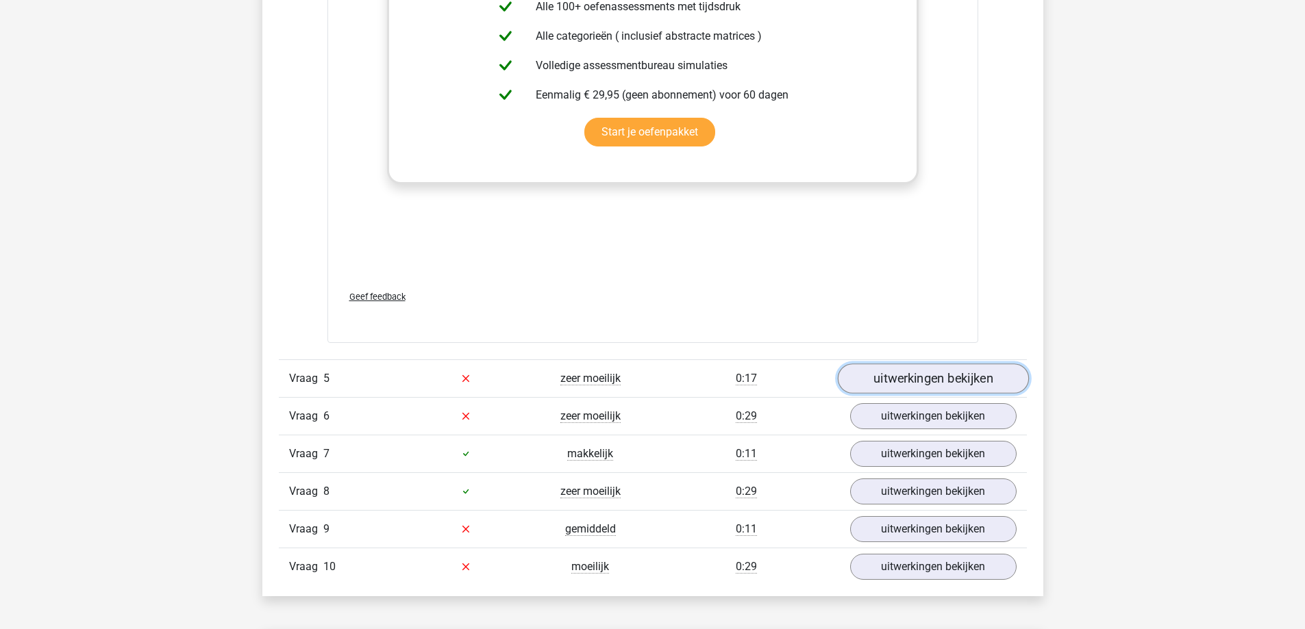
click at [895, 379] on link "uitwerkingen bekijken" at bounding box center [932, 379] width 191 height 30
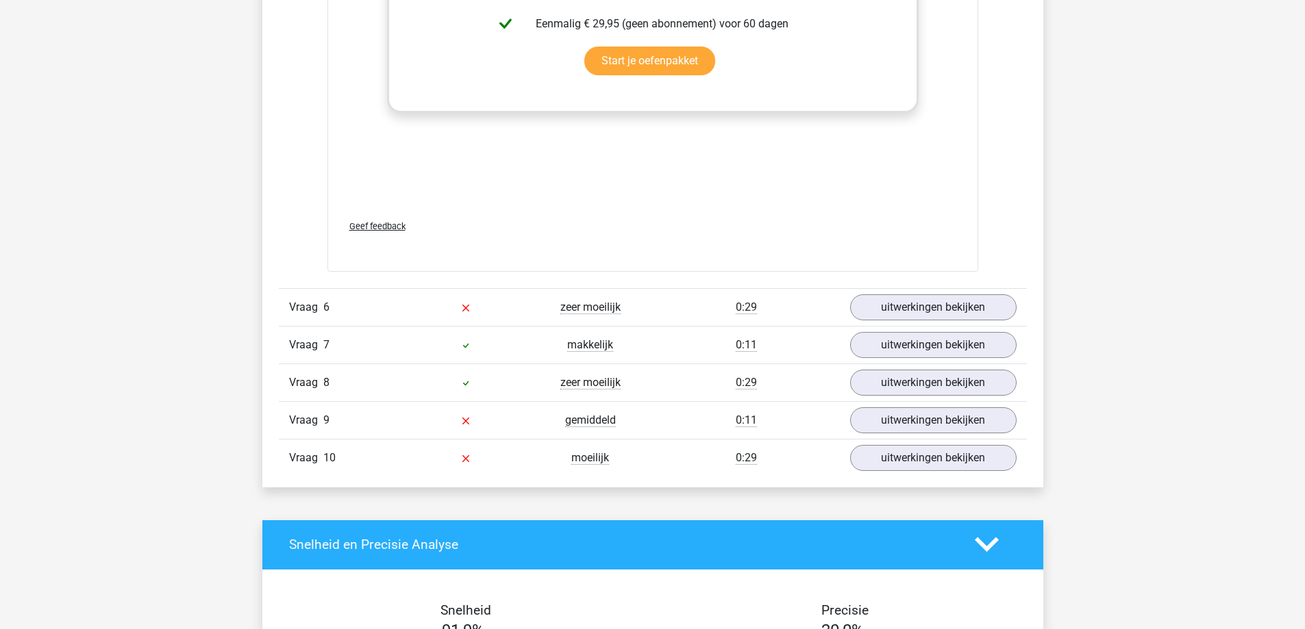
scroll to position [6026, 0]
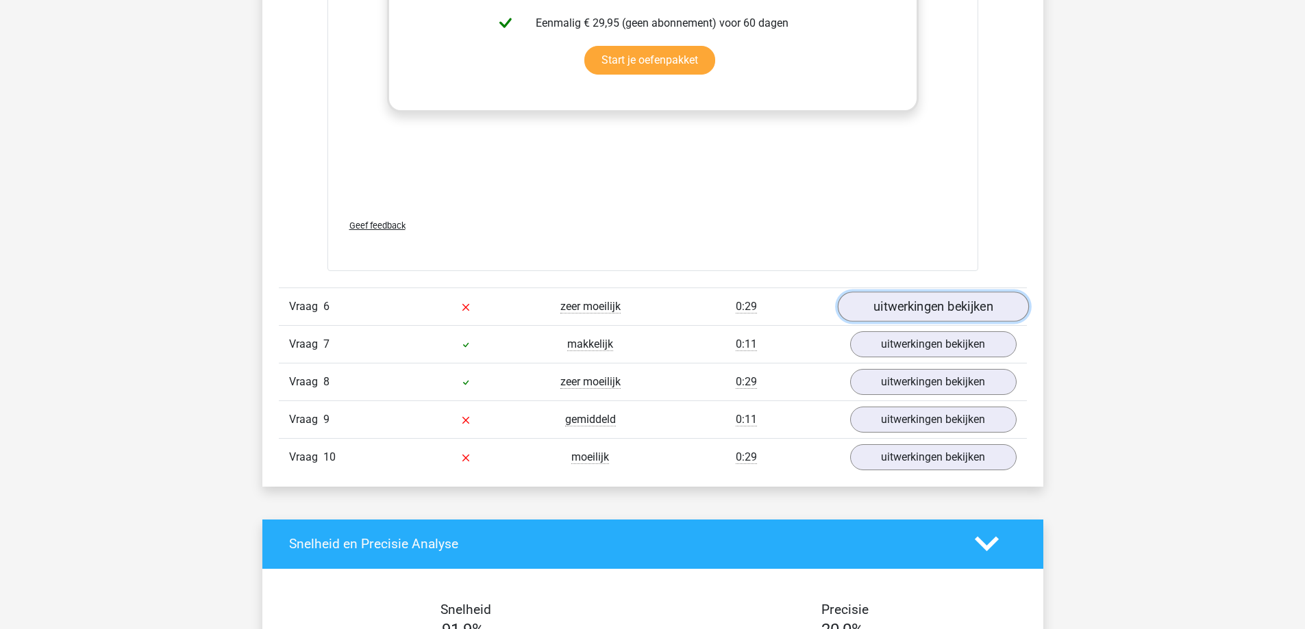
click at [898, 305] on link "uitwerkingen bekijken" at bounding box center [932, 307] width 191 height 30
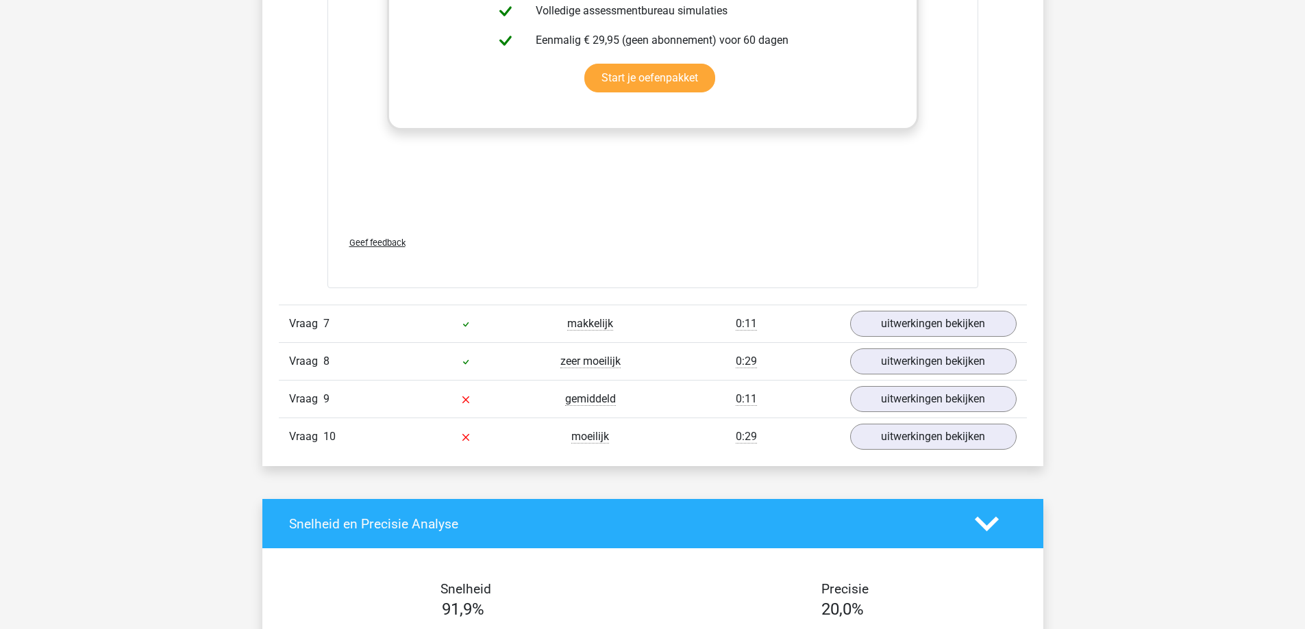
scroll to position [7122, 0]
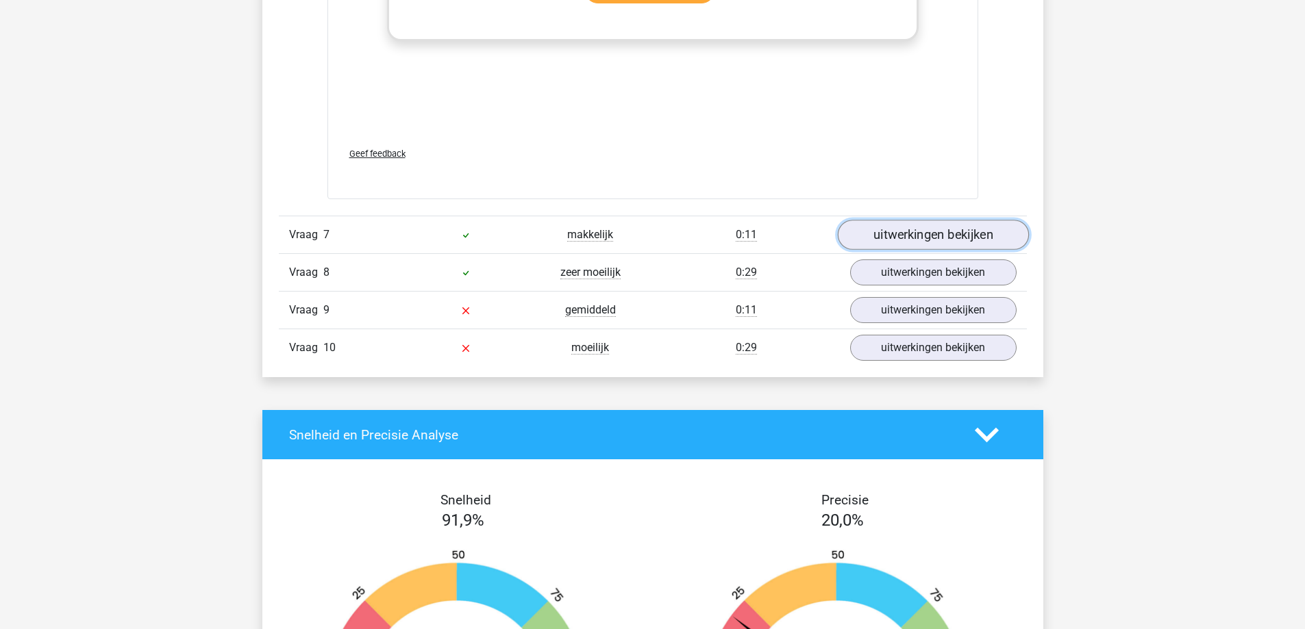
click at [918, 230] on link "uitwerkingen bekijken" at bounding box center [932, 235] width 191 height 30
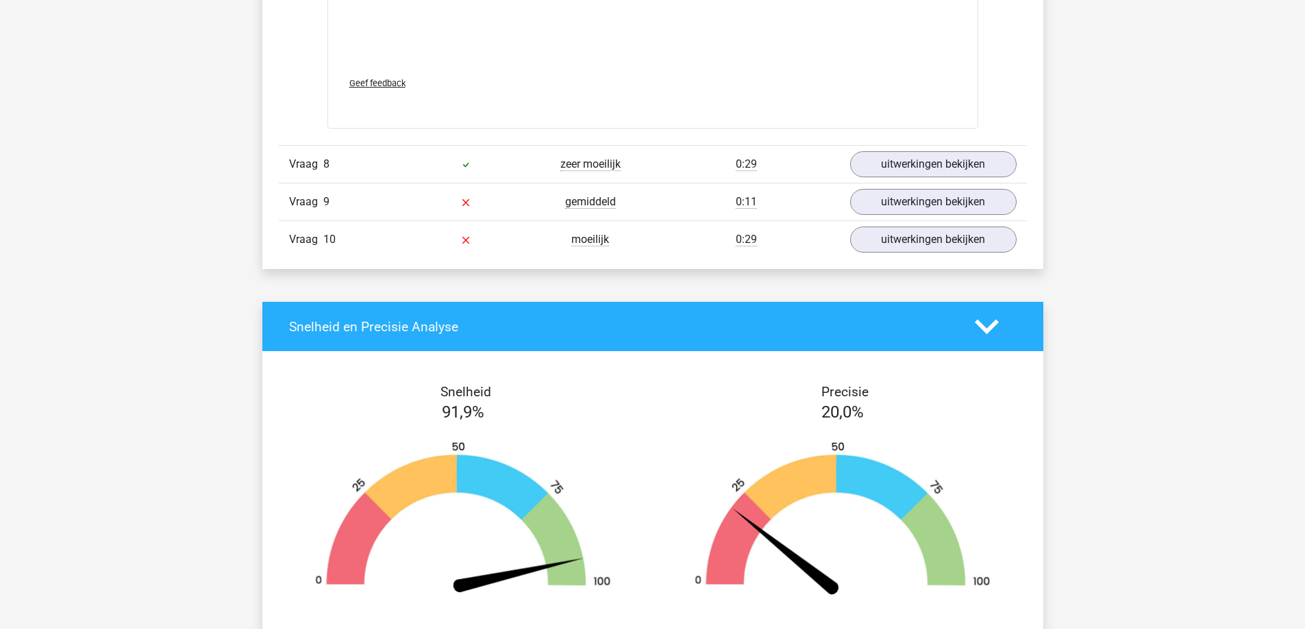
scroll to position [8218, 0]
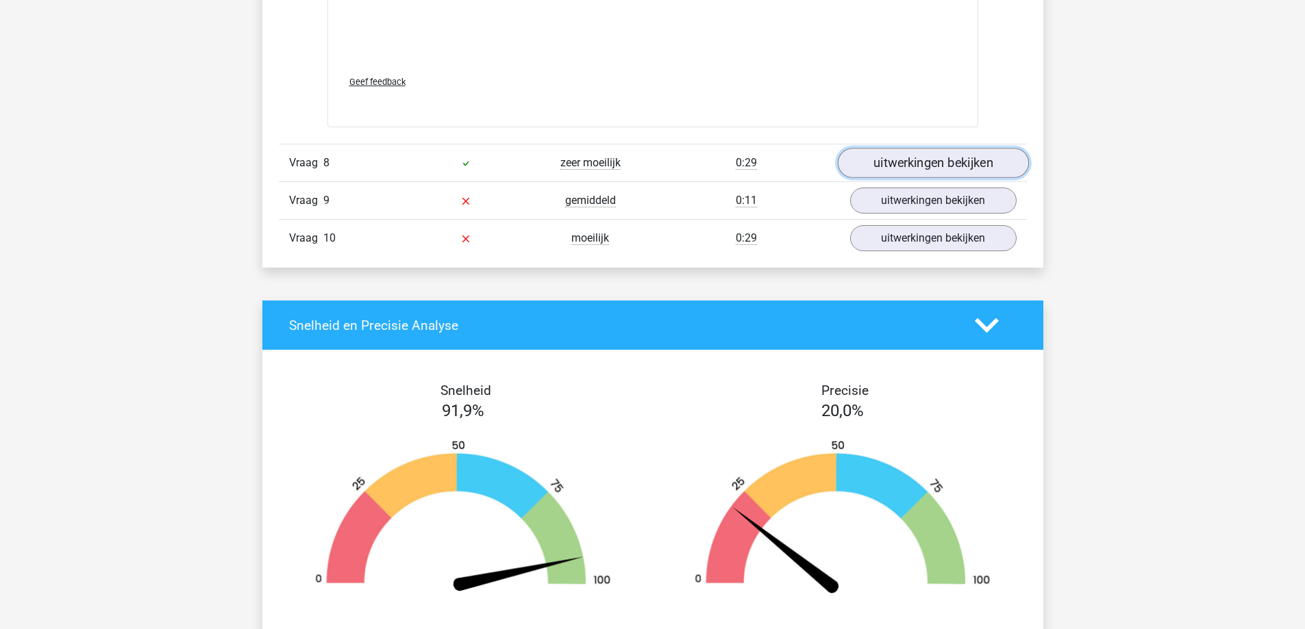
click at [946, 165] on link "uitwerkingen bekijken" at bounding box center [932, 163] width 191 height 30
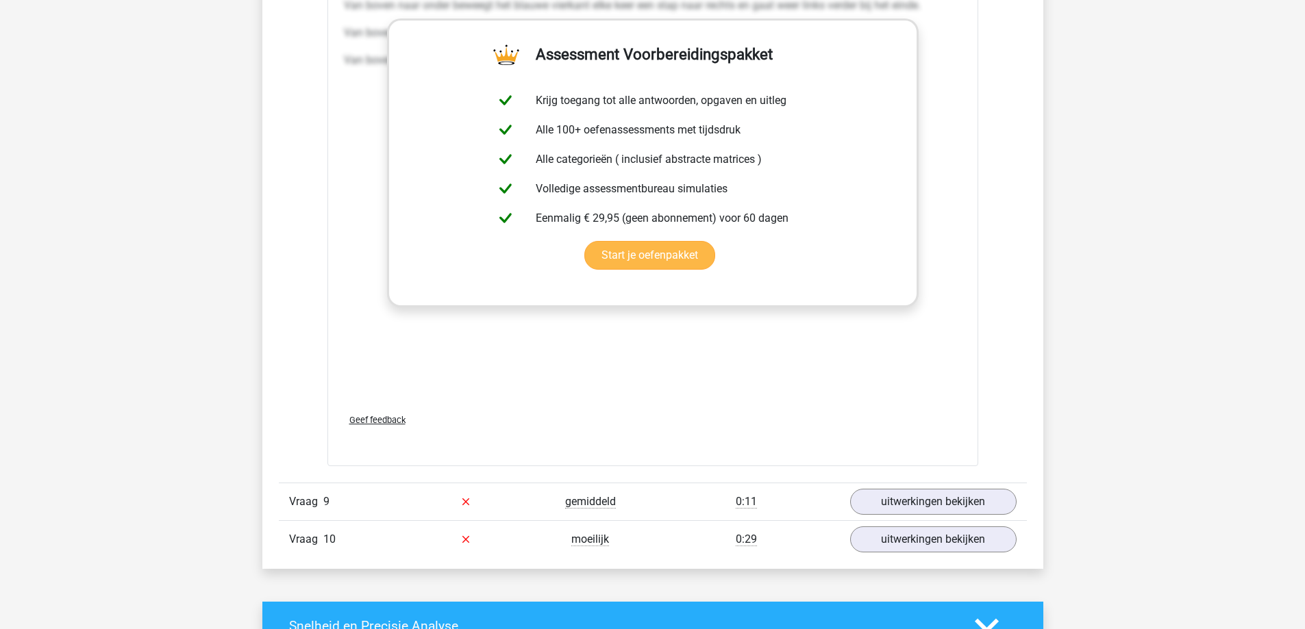
scroll to position [8948, 0]
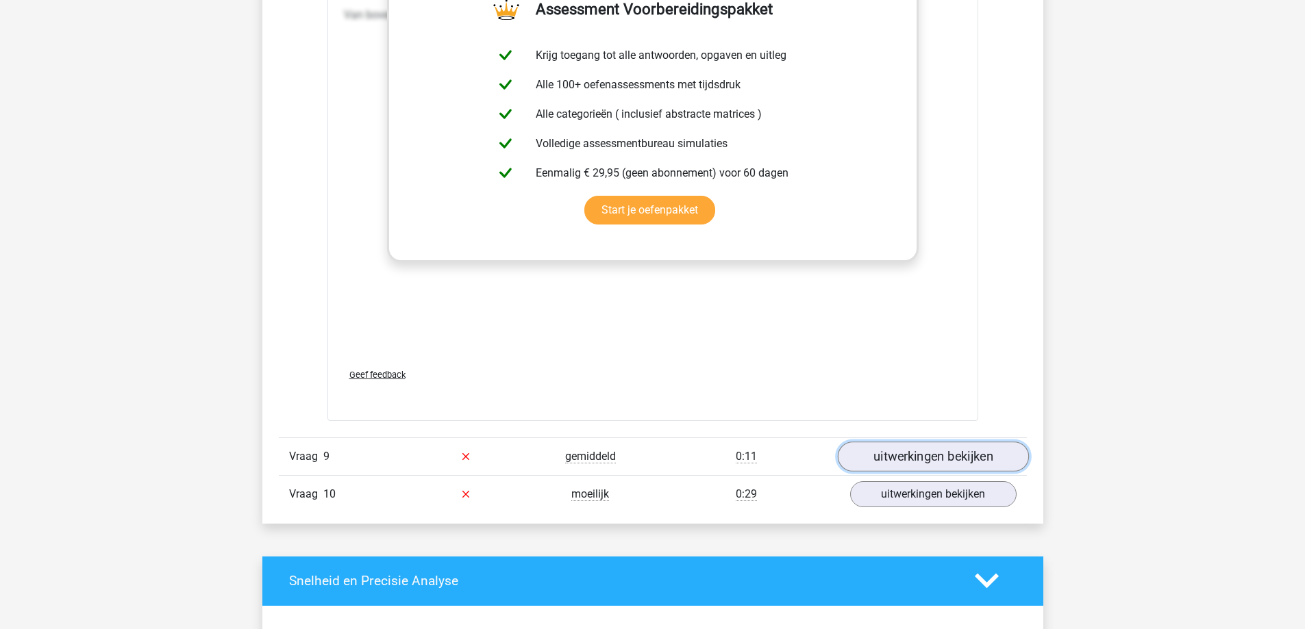
drag, startPoint x: 926, startPoint y: 458, endPoint x: 909, endPoint y: 456, distance: 16.6
click at [926, 458] on link "uitwerkingen bekijken" at bounding box center [932, 457] width 191 height 30
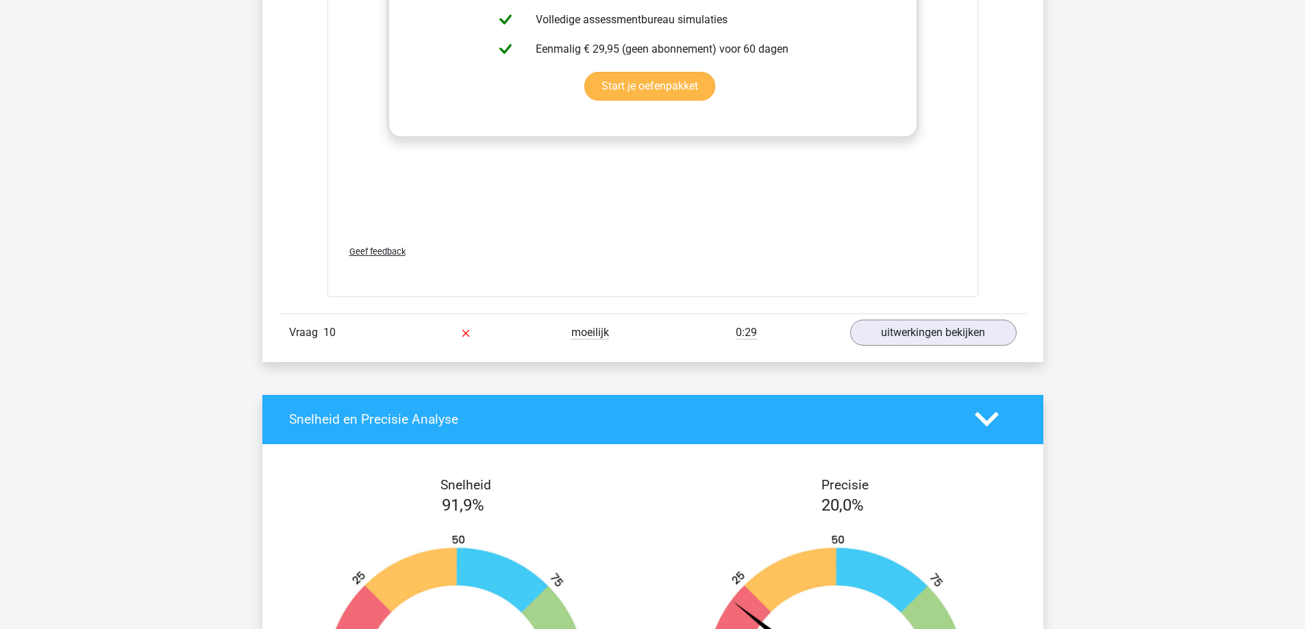
scroll to position [10226, 0]
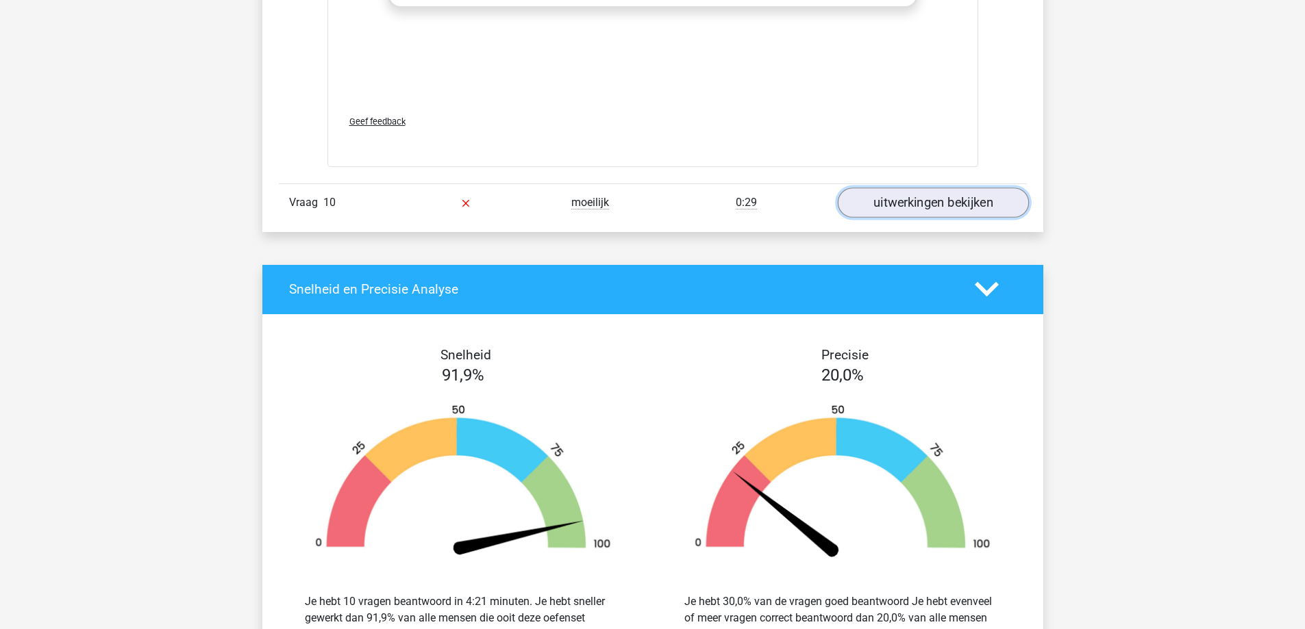
click at [891, 205] on link "uitwerkingen bekijken" at bounding box center [932, 203] width 191 height 30
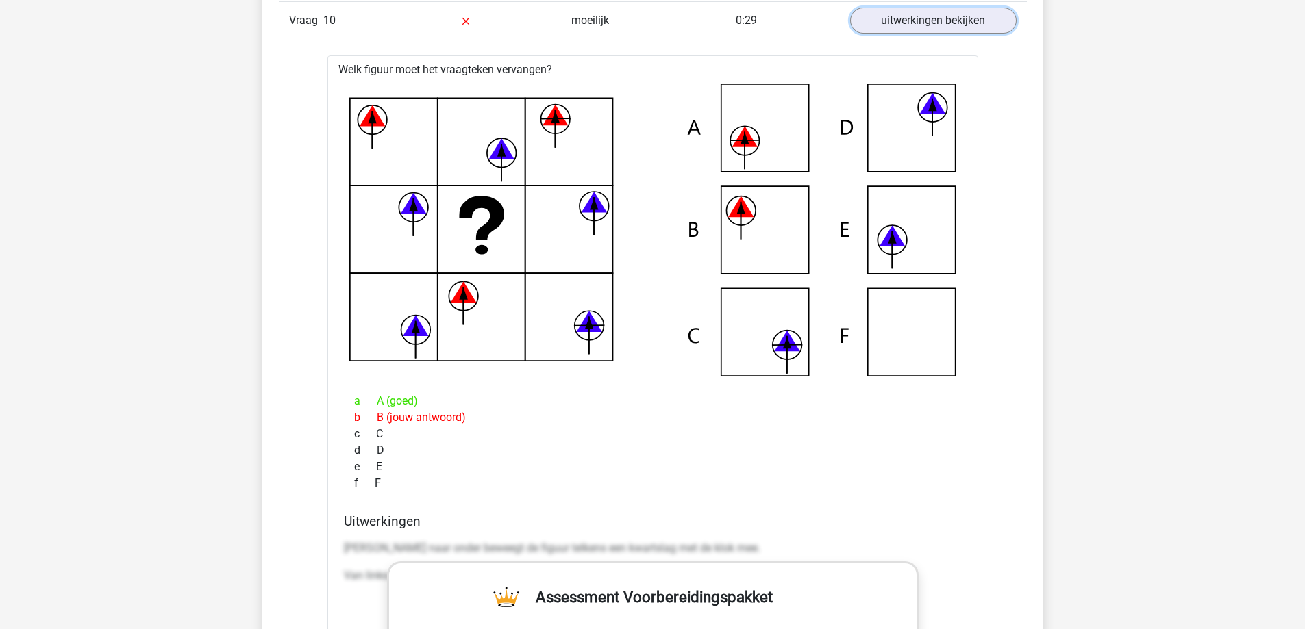
scroll to position [10409, 0]
drag, startPoint x: 454, startPoint y: 423, endPoint x: 1298, endPoint y: 277, distance: 857.0
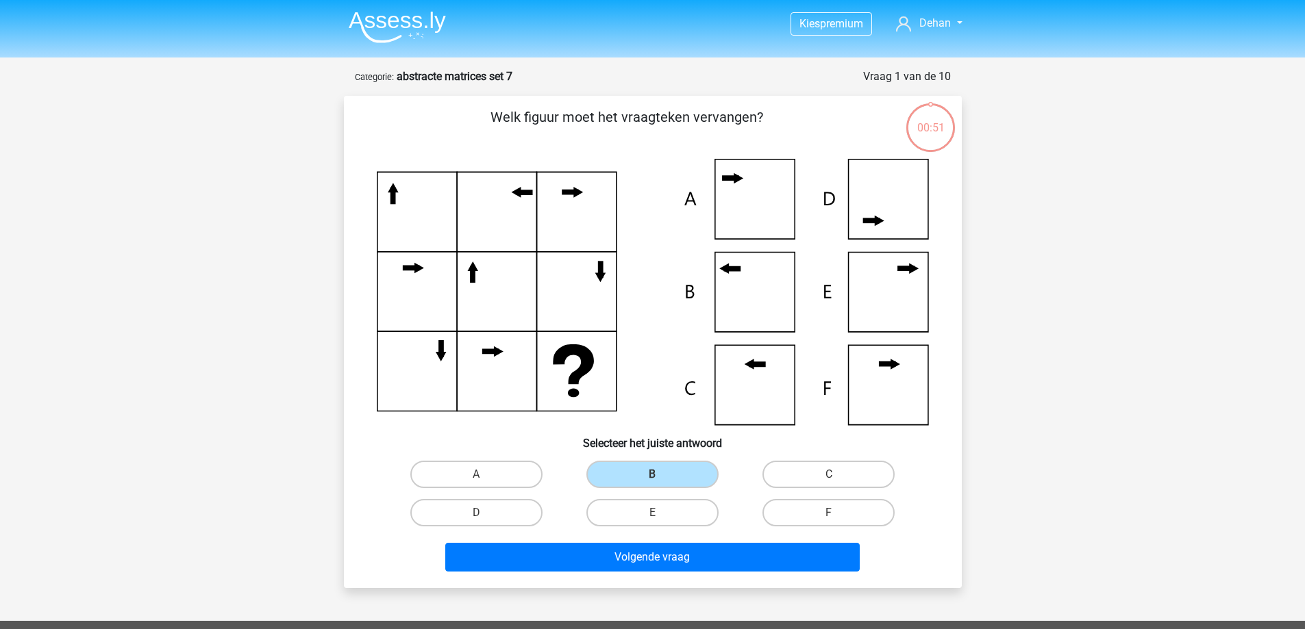
scroll to position [68, 0]
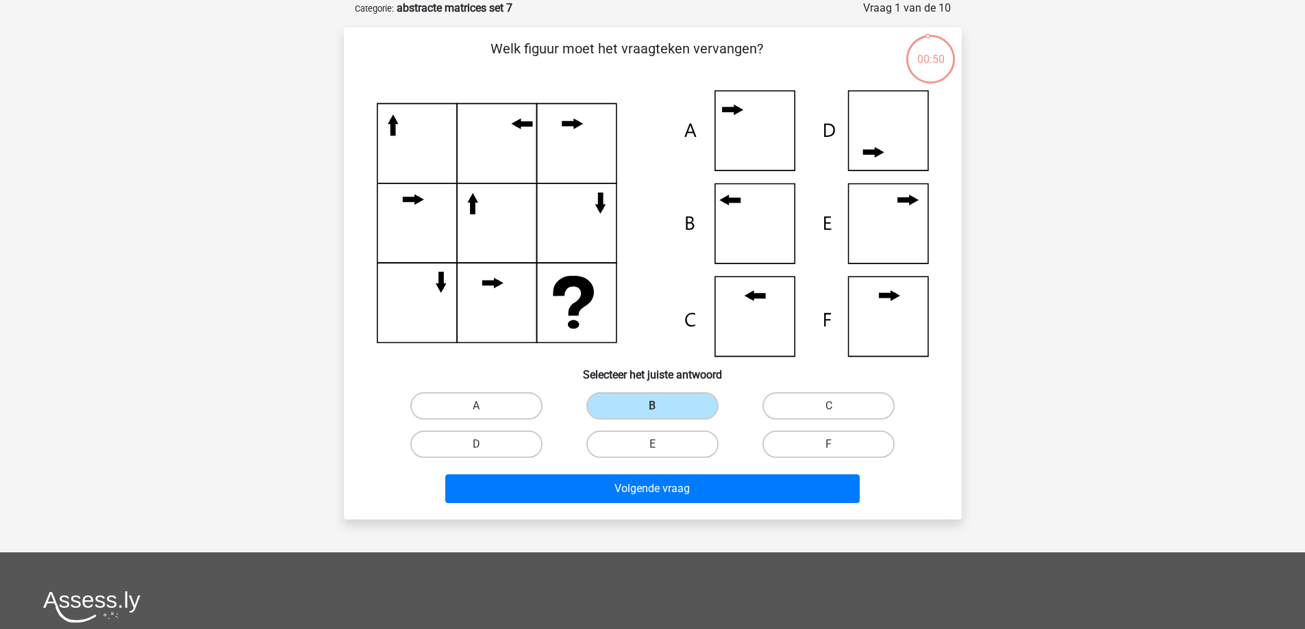
drag, startPoint x: 645, startPoint y: 355, endPoint x: 672, endPoint y: 355, distance: 26.7
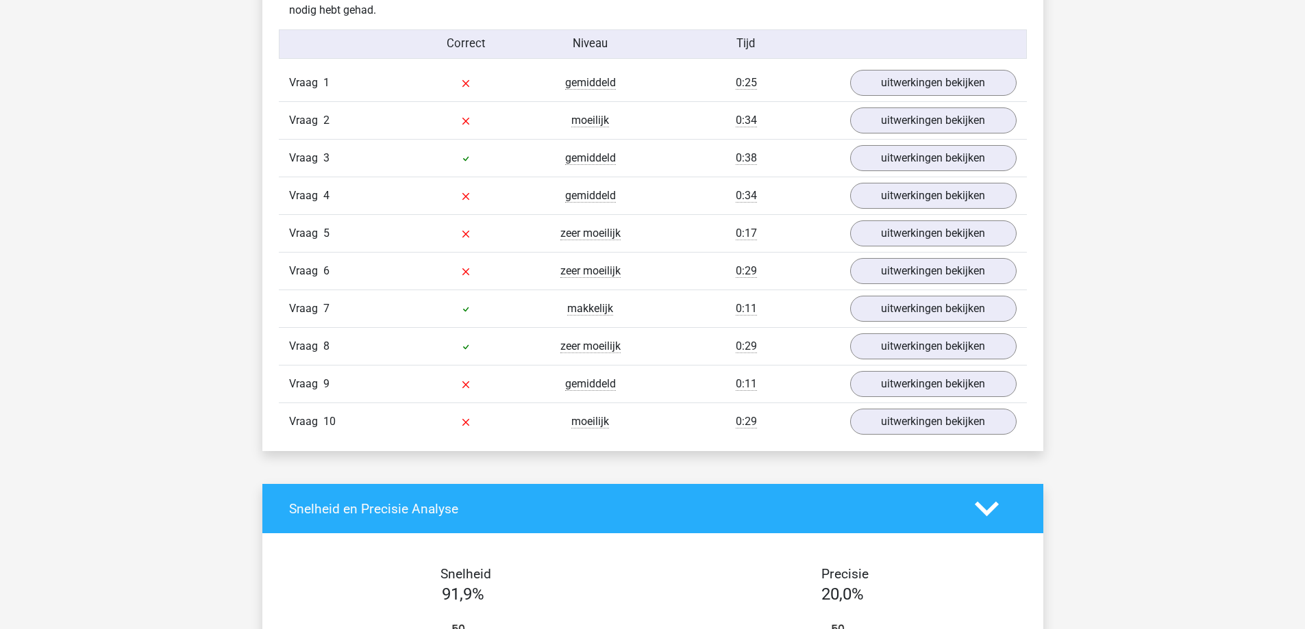
scroll to position [1112, 0]
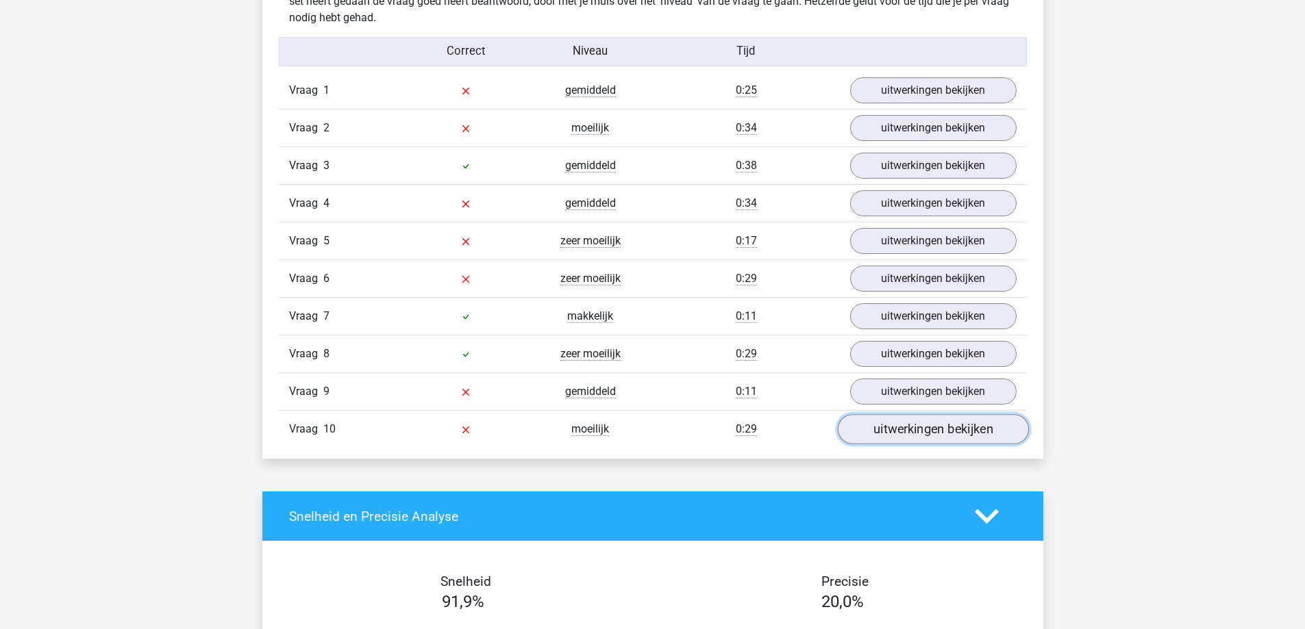
click at [937, 431] on link "uitwerkingen bekijken" at bounding box center [932, 430] width 191 height 30
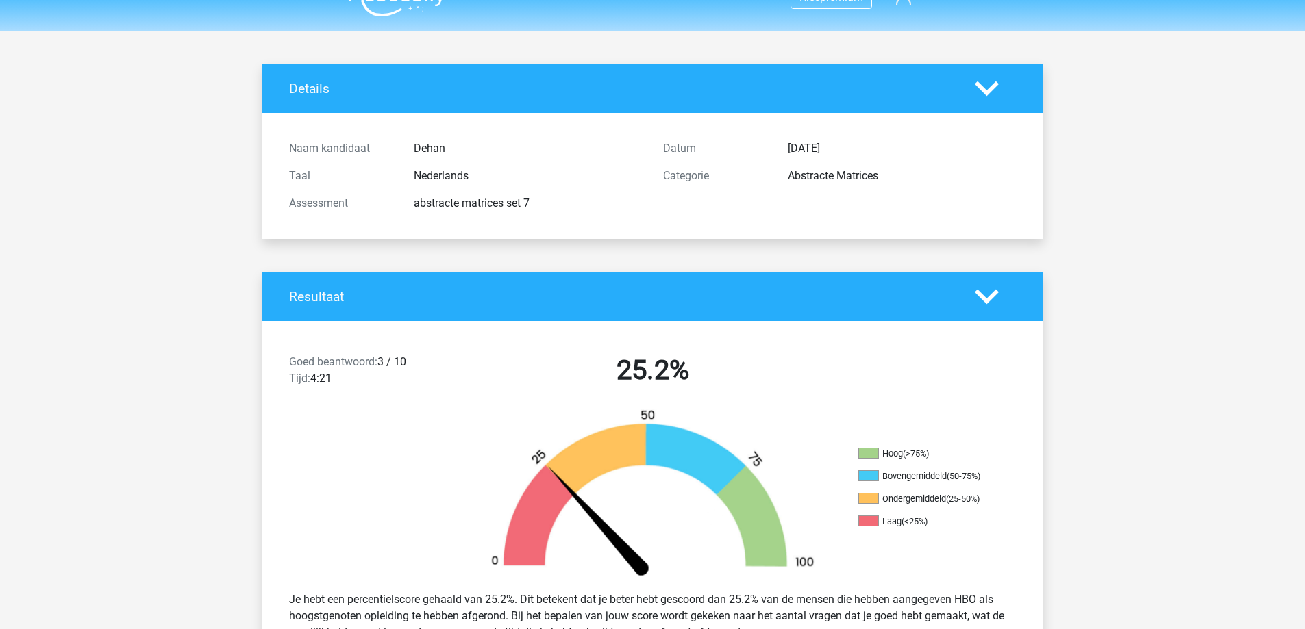
scroll to position [0, 0]
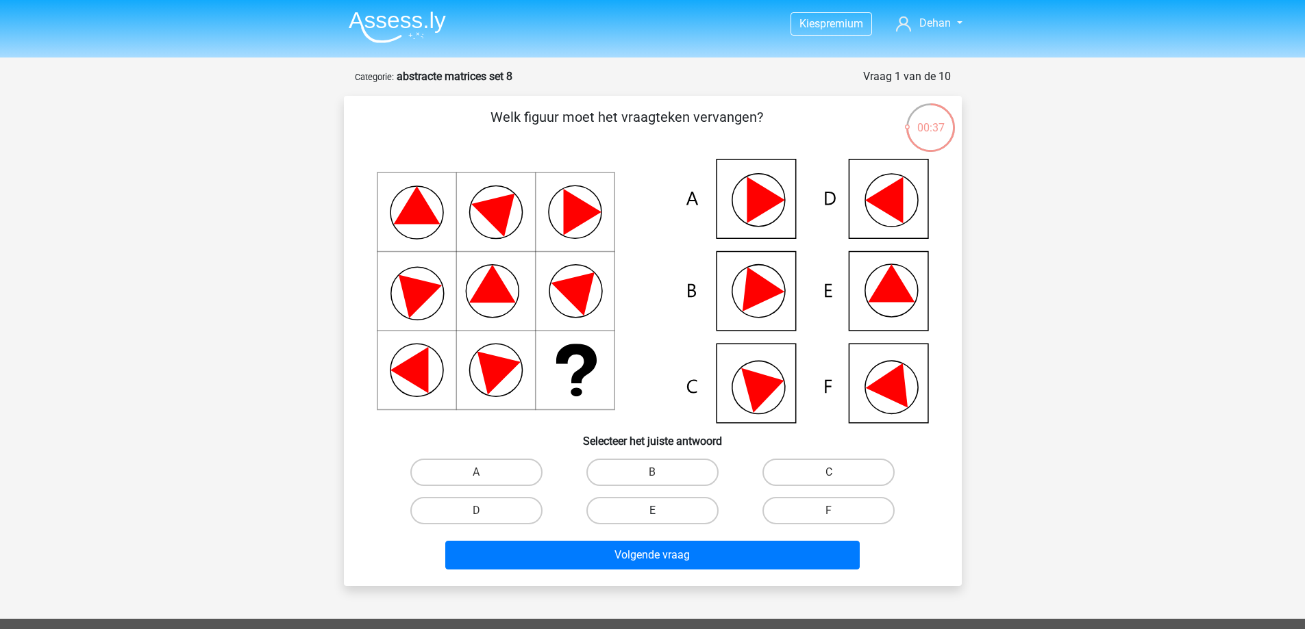
click at [631, 505] on label "E" at bounding box center [652, 510] width 132 height 27
click at [652, 511] on input "E" at bounding box center [656, 515] width 9 height 9
radio input "true"
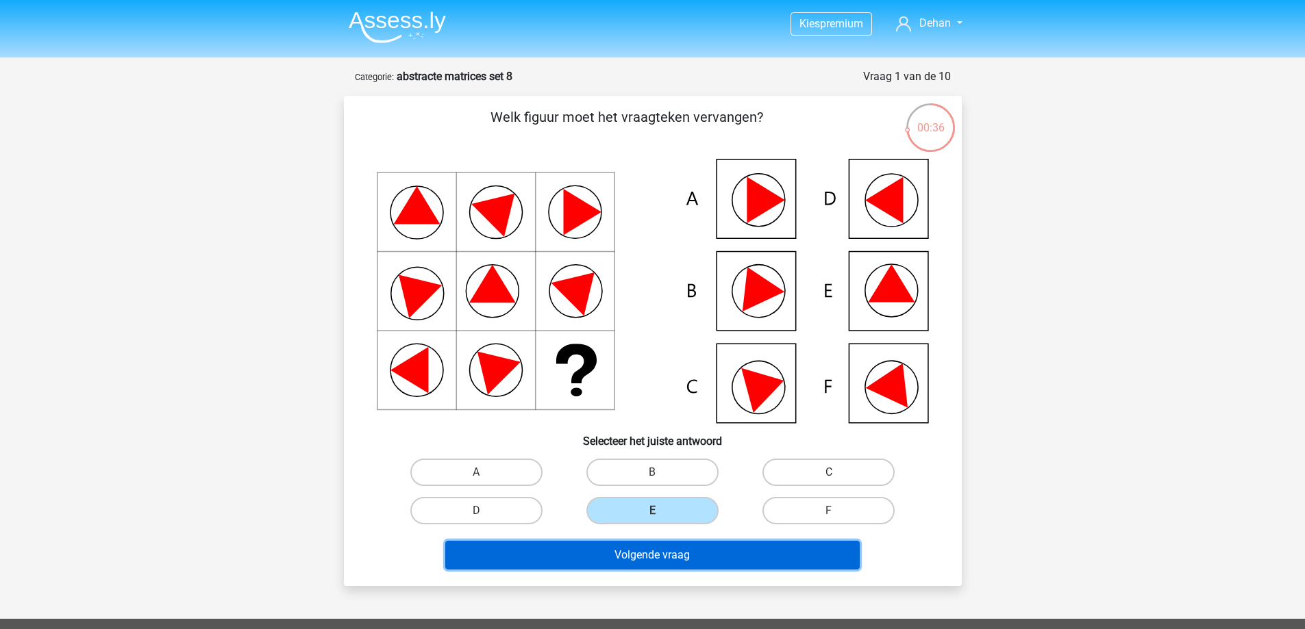
click at [622, 551] on button "Volgende vraag" at bounding box center [652, 555] width 414 height 29
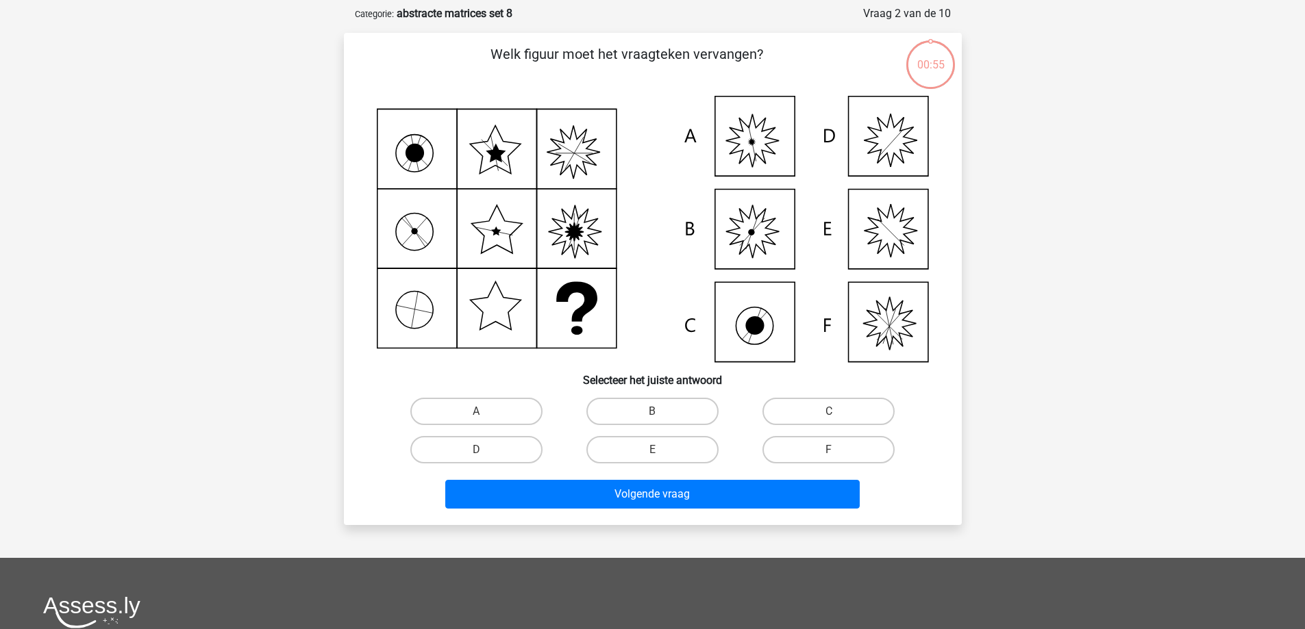
scroll to position [68, 0]
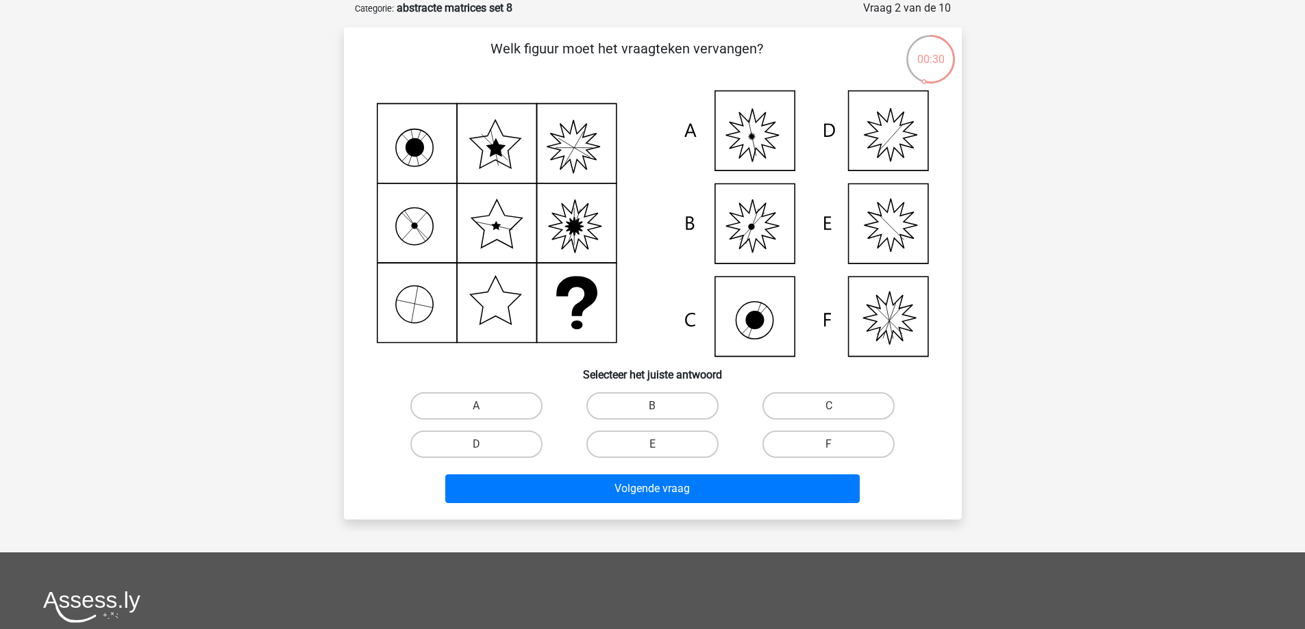
click at [477, 411] on input "A" at bounding box center [480, 410] width 9 height 9
radio input "true"
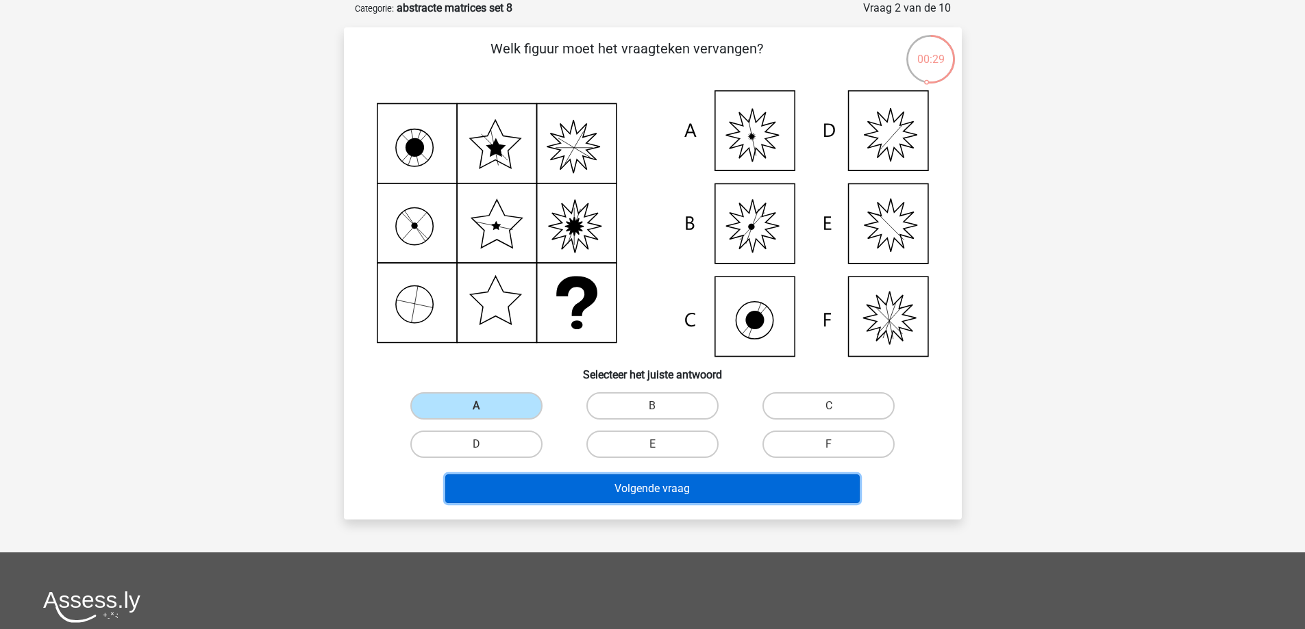
click at [559, 482] on button "Volgende vraag" at bounding box center [652, 489] width 414 height 29
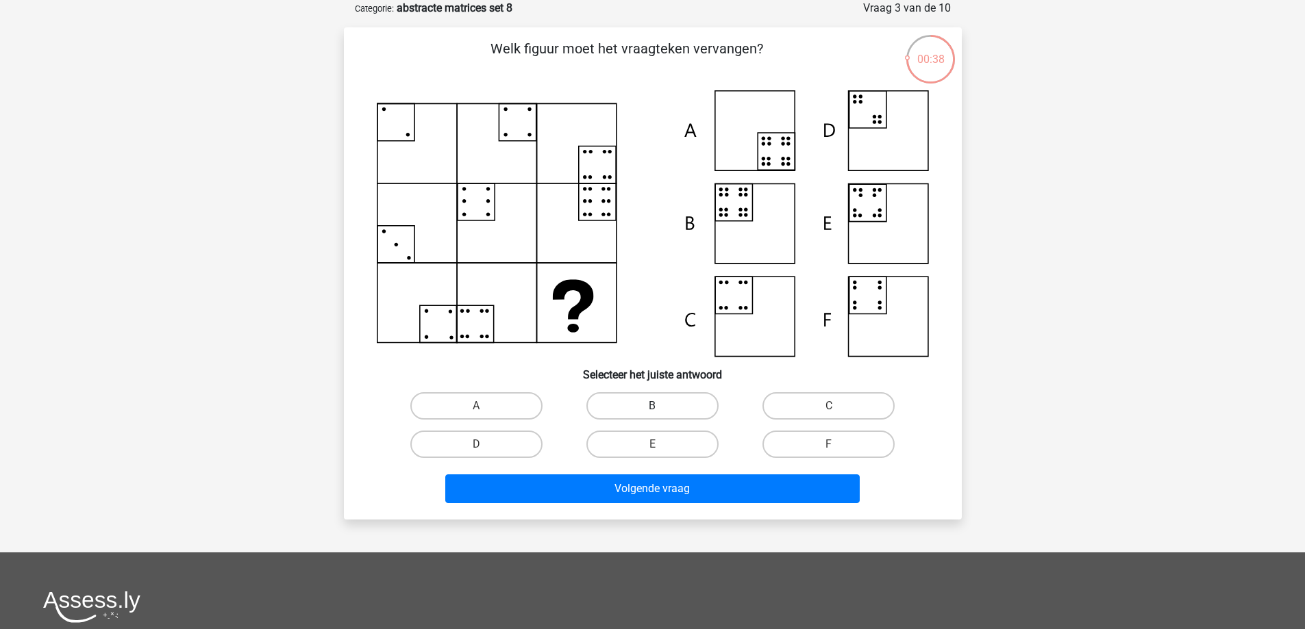
click at [625, 400] on label "B" at bounding box center [652, 405] width 132 height 27
click at [652, 406] on input "B" at bounding box center [656, 410] width 9 height 9
radio input "true"
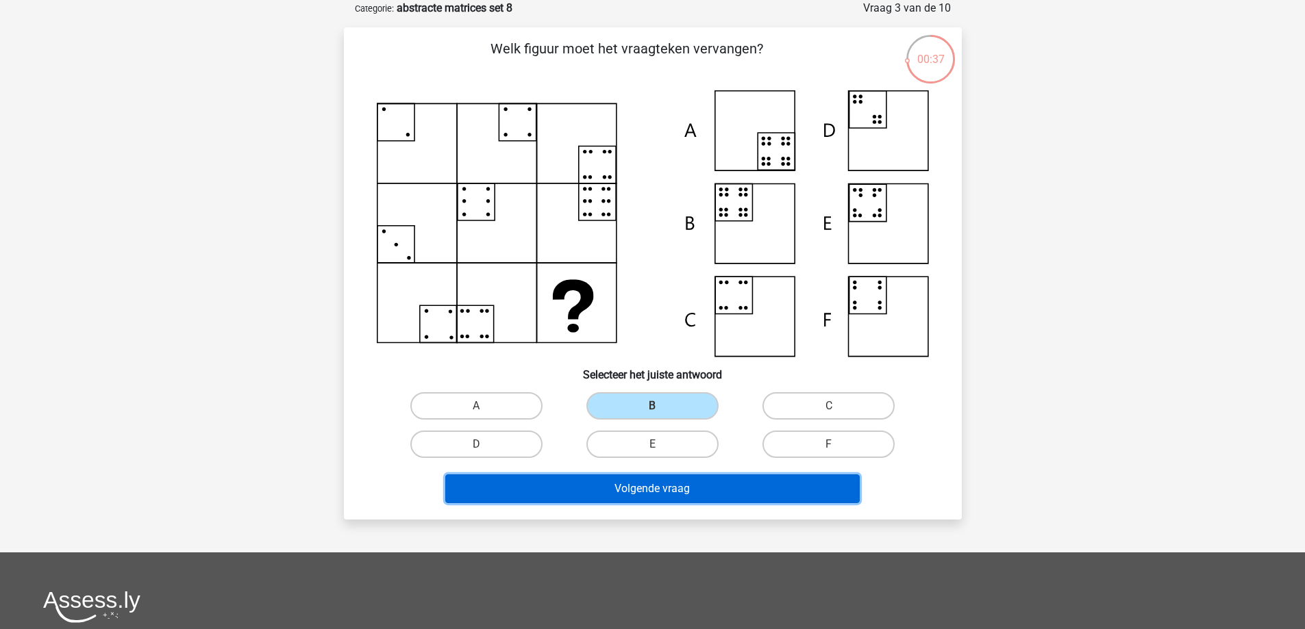
click at [656, 482] on button "Volgende vraag" at bounding box center [652, 489] width 414 height 29
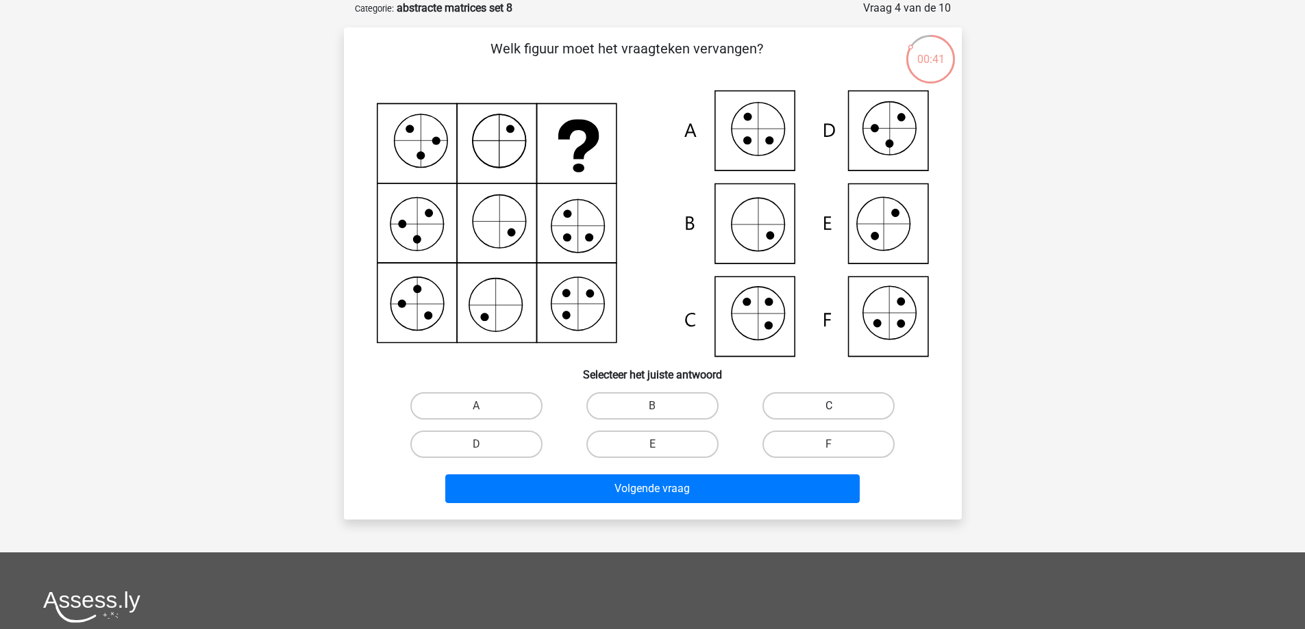
click at [798, 408] on label "C" at bounding box center [828, 405] width 132 height 27
click at [829, 408] on input "C" at bounding box center [833, 410] width 9 height 9
radio input "true"
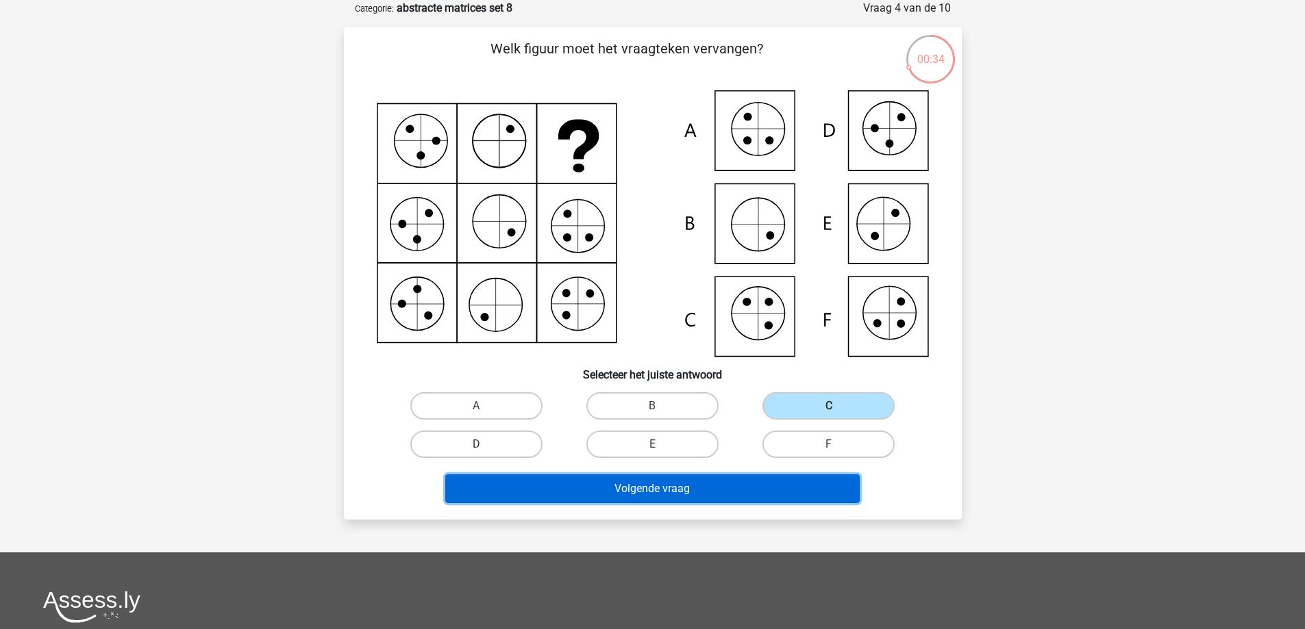
click at [667, 488] on button "Volgende vraag" at bounding box center [652, 489] width 414 height 29
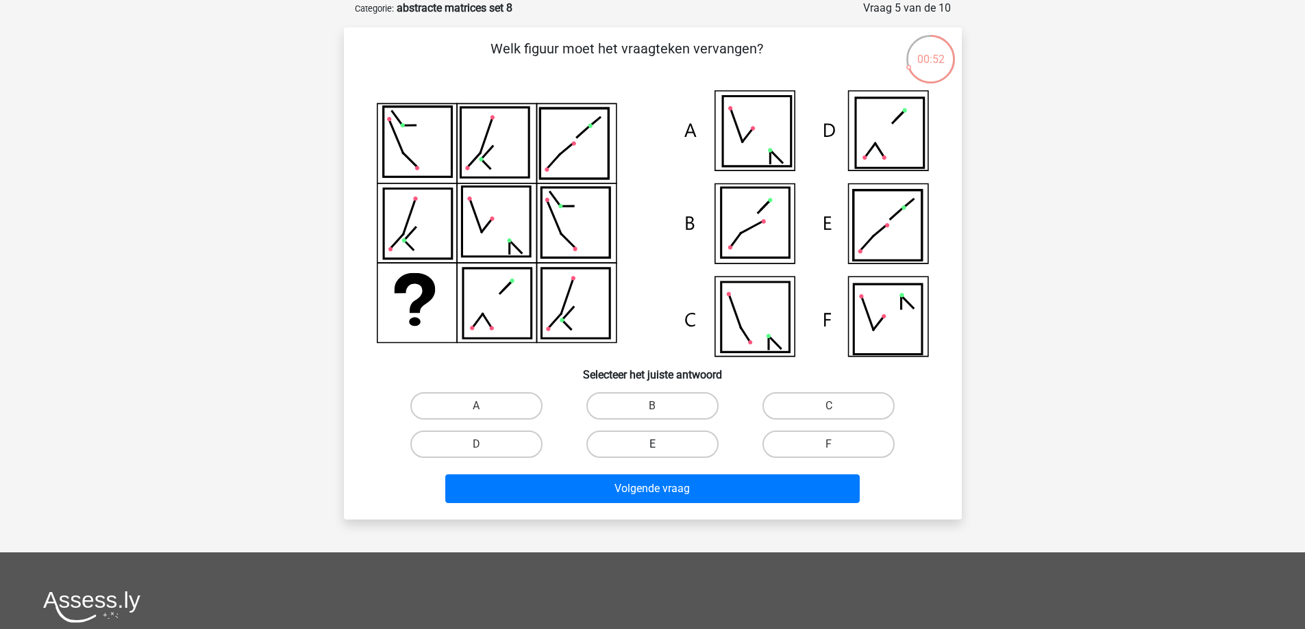
click at [630, 446] on label "E" at bounding box center [652, 444] width 132 height 27
click at [652, 446] on input "E" at bounding box center [656, 448] width 9 height 9
radio input "true"
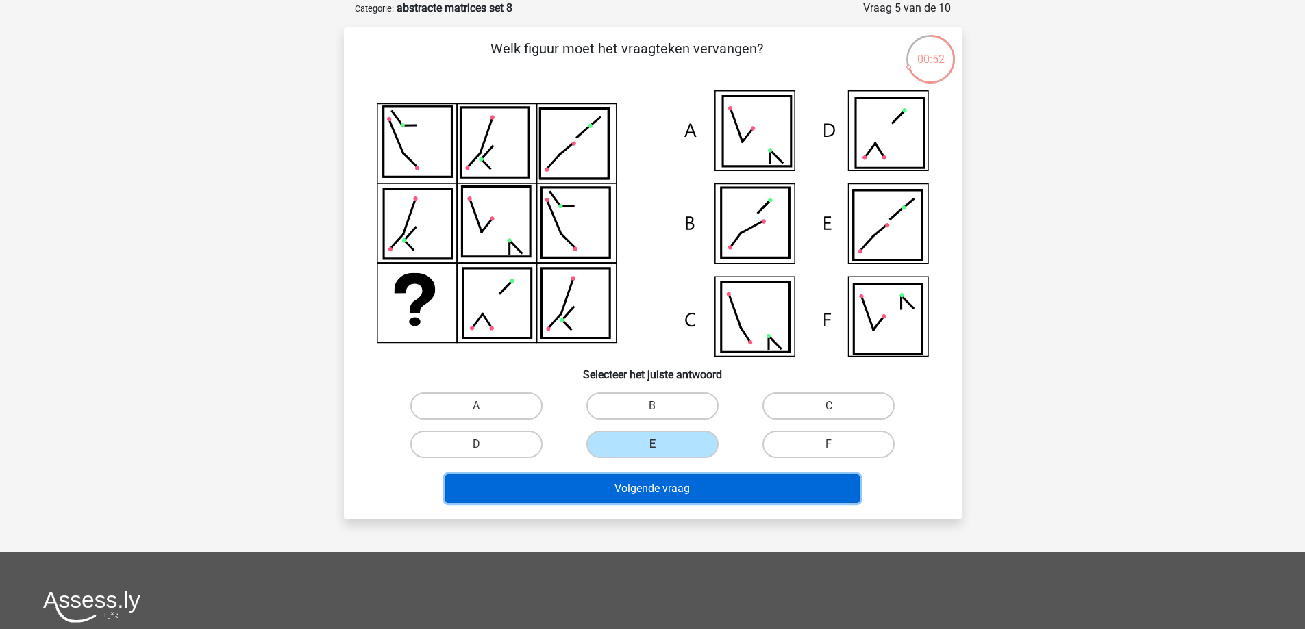
click at [614, 490] on button "Volgende vraag" at bounding box center [652, 489] width 414 height 29
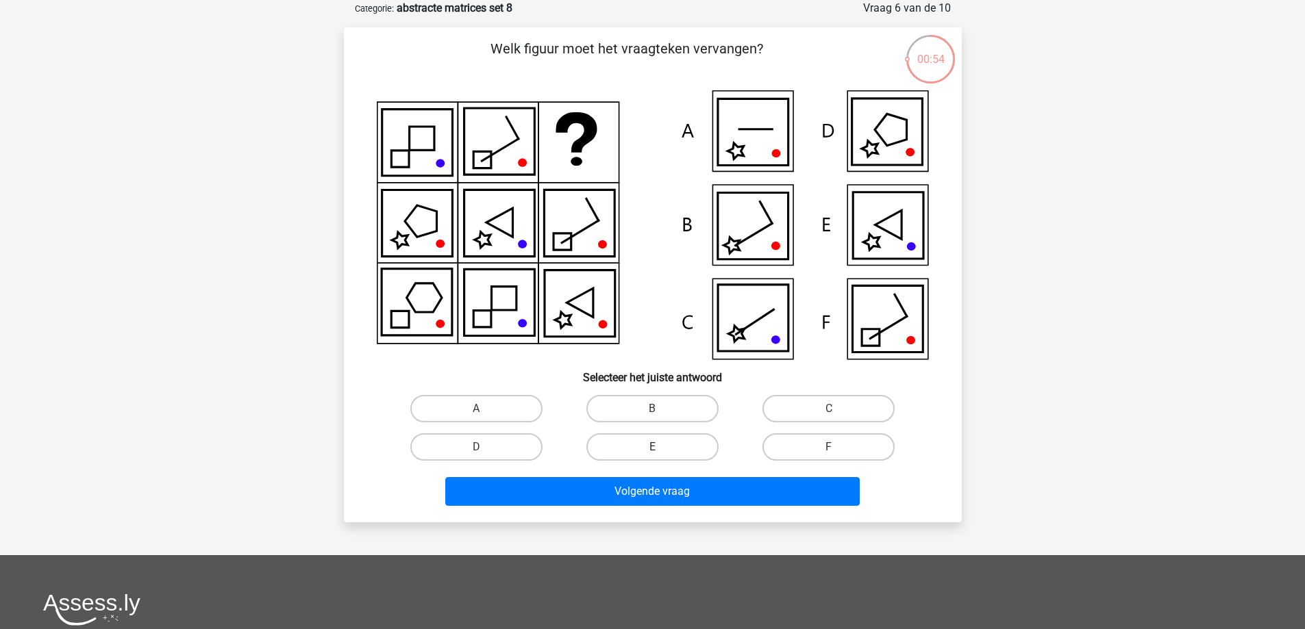
click at [691, 444] on label "E" at bounding box center [652, 446] width 132 height 27
click at [661, 447] on input "E" at bounding box center [656, 451] width 9 height 9
radio input "true"
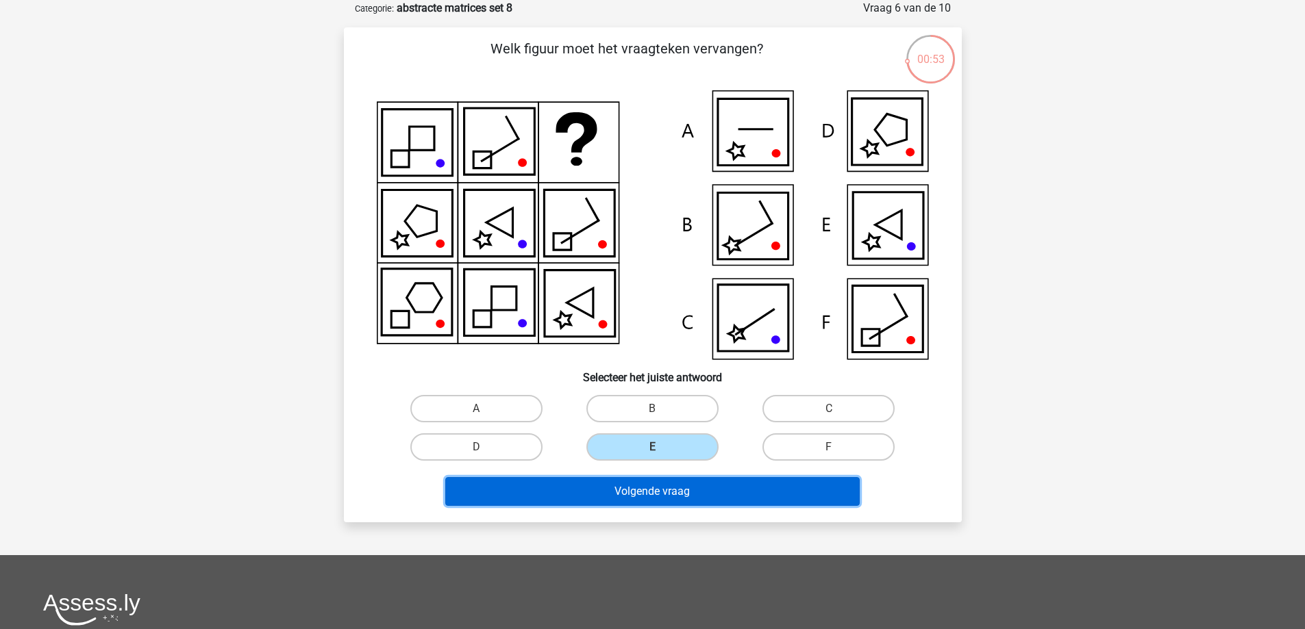
click at [624, 495] on button "Volgende vraag" at bounding box center [652, 491] width 414 height 29
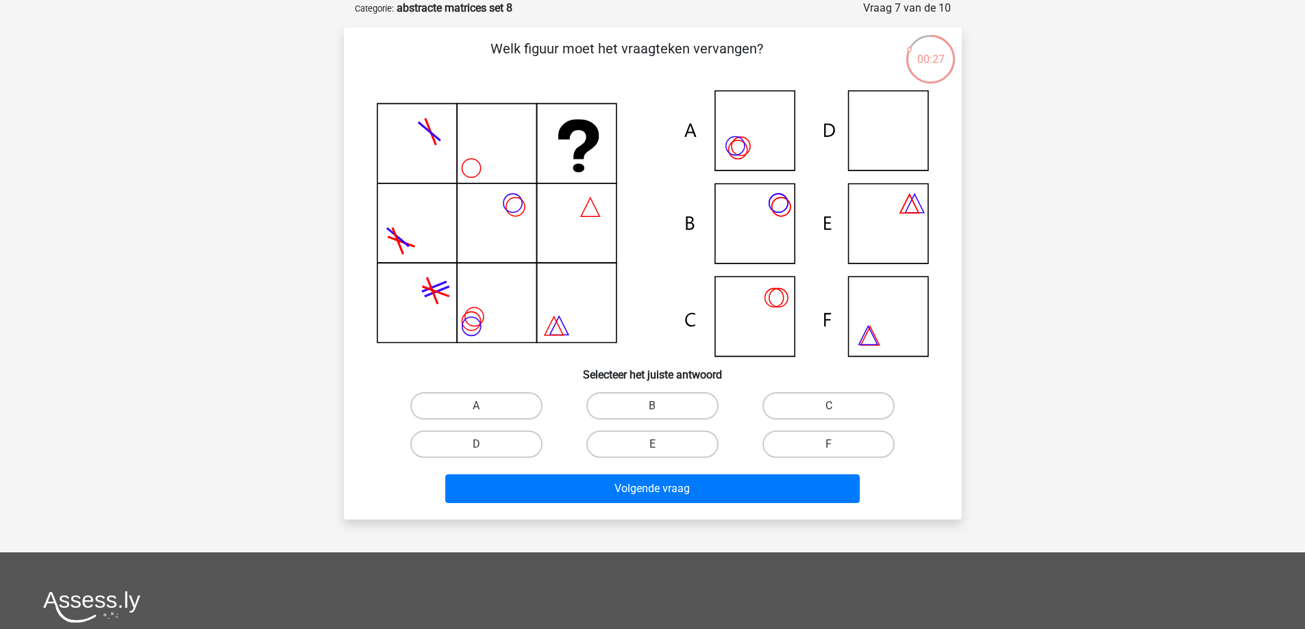
click at [482, 450] on input "D" at bounding box center [480, 448] width 9 height 9
radio input "true"
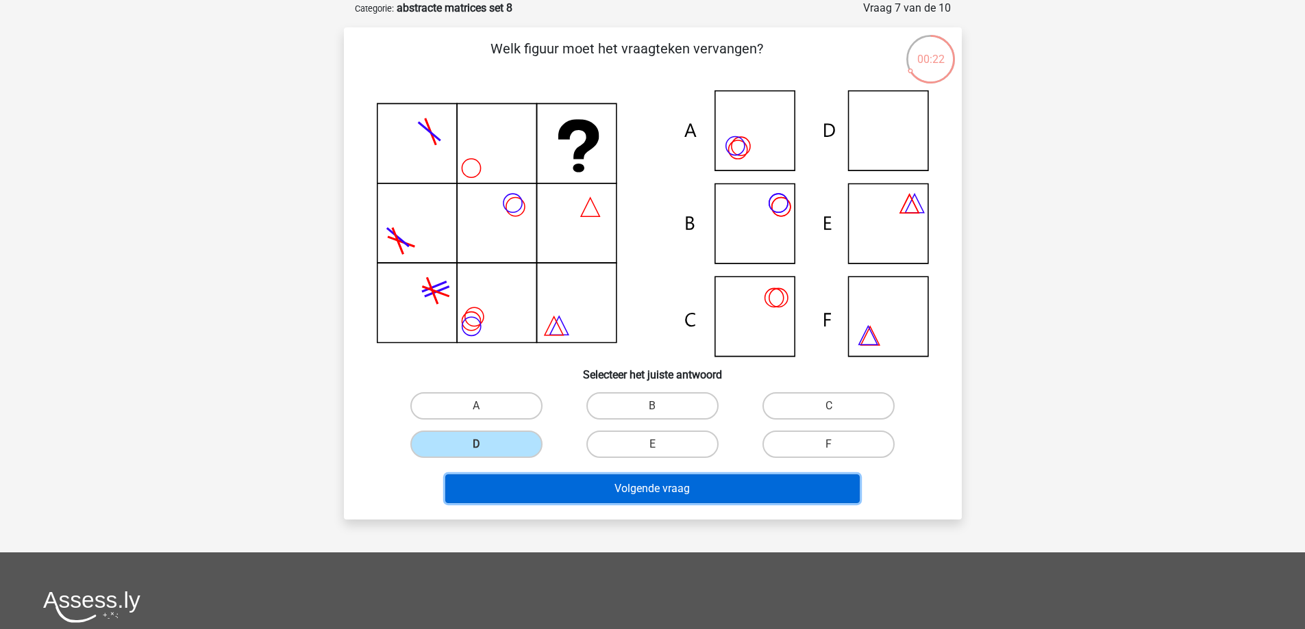
click at [653, 494] on button "Volgende vraag" at bounding box center [652, 489] width 414 height 29
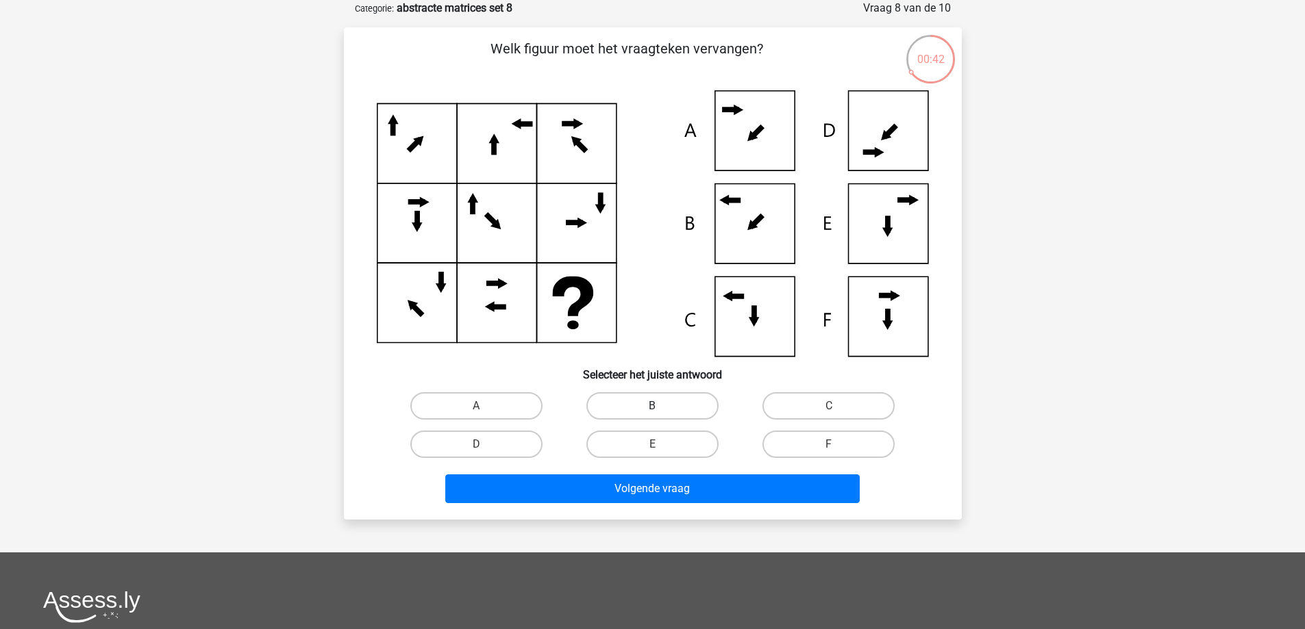
click at [647, 407] on label "B" at bounding box center [652, 405] width 132 height 27
click at [652, 407] on input "B" at bounding box center [656, 410] width 9 height 9
radio input "true"
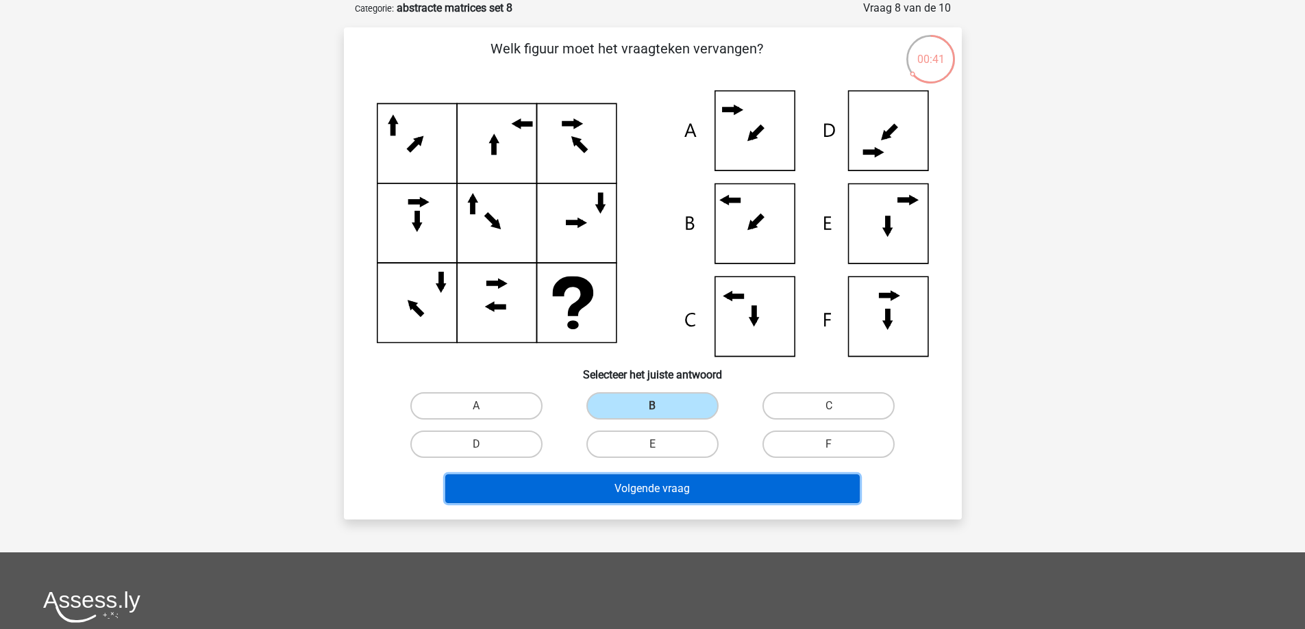
click at [635, 497] on button "Volgende vraag" at bounding box center [652, 489] width 414 height 29
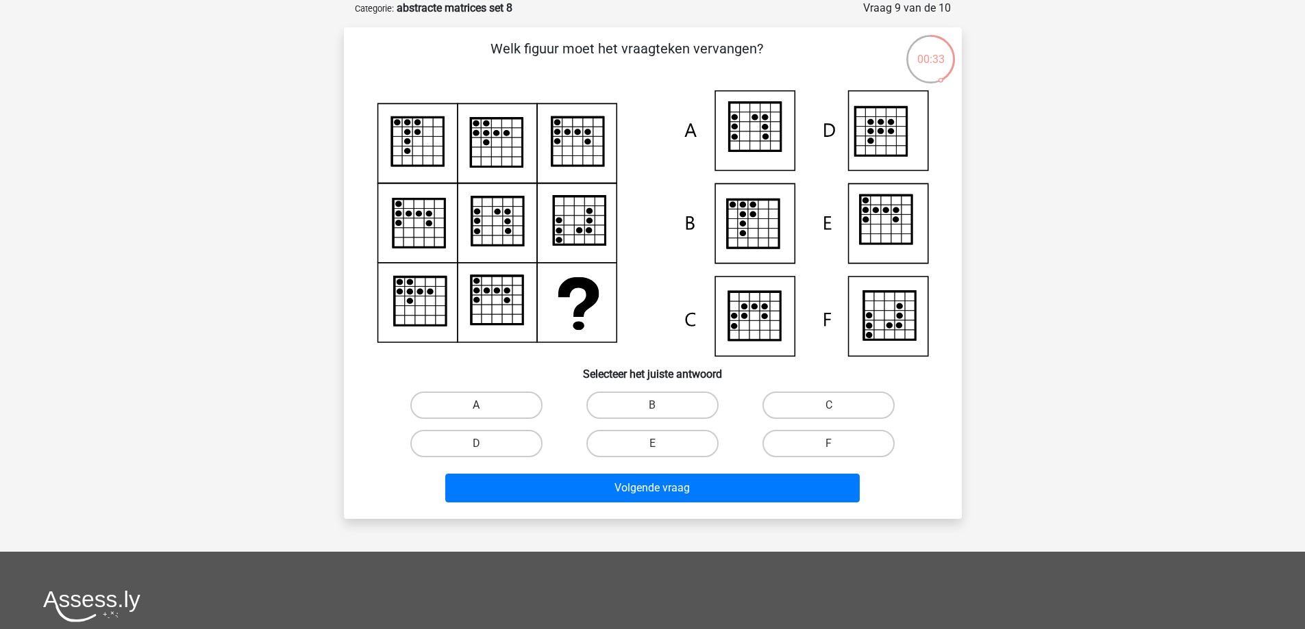
click at [466, 392] on label "A" at bounding box center [476, 405] width 132 height 27
click at [476, 405] on input "A" at bounding box center [480, 409] width 9 height 9
radio input "true"
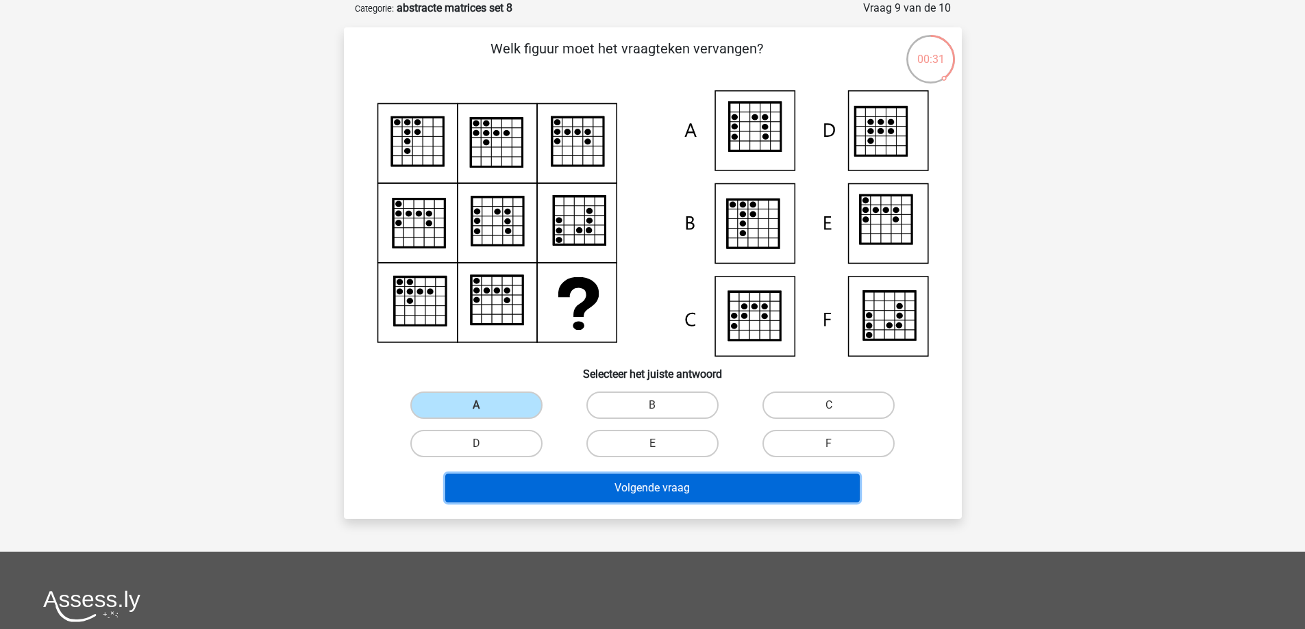
click at [565, 494] on button "Volgende vraag" at bounding box center [652, 488] width 414 height 29
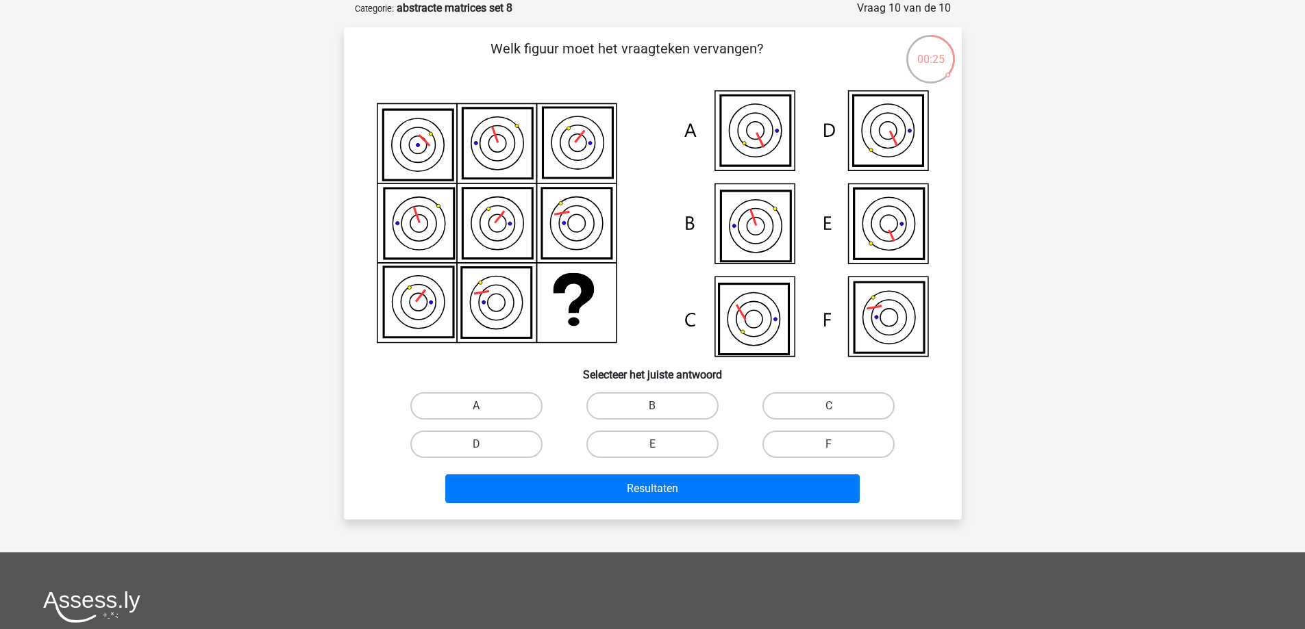
click at [509, 396] on label "A" at bounding box center [476, 405] width 132 height 27
click at [485, 406] on input "A" at bounding box center [480, 410] width 9 height 9
radio input "true"
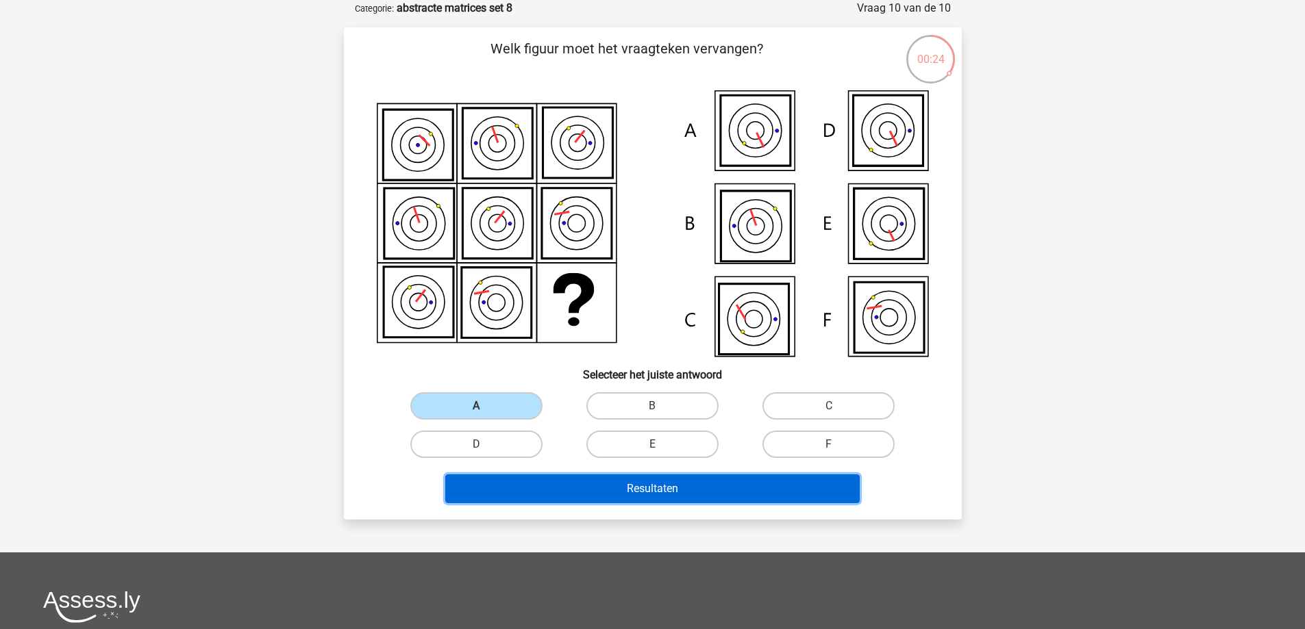
click at [641, 493] on button "Resultaten" at bounding box center [652, 489] width 414 height 29
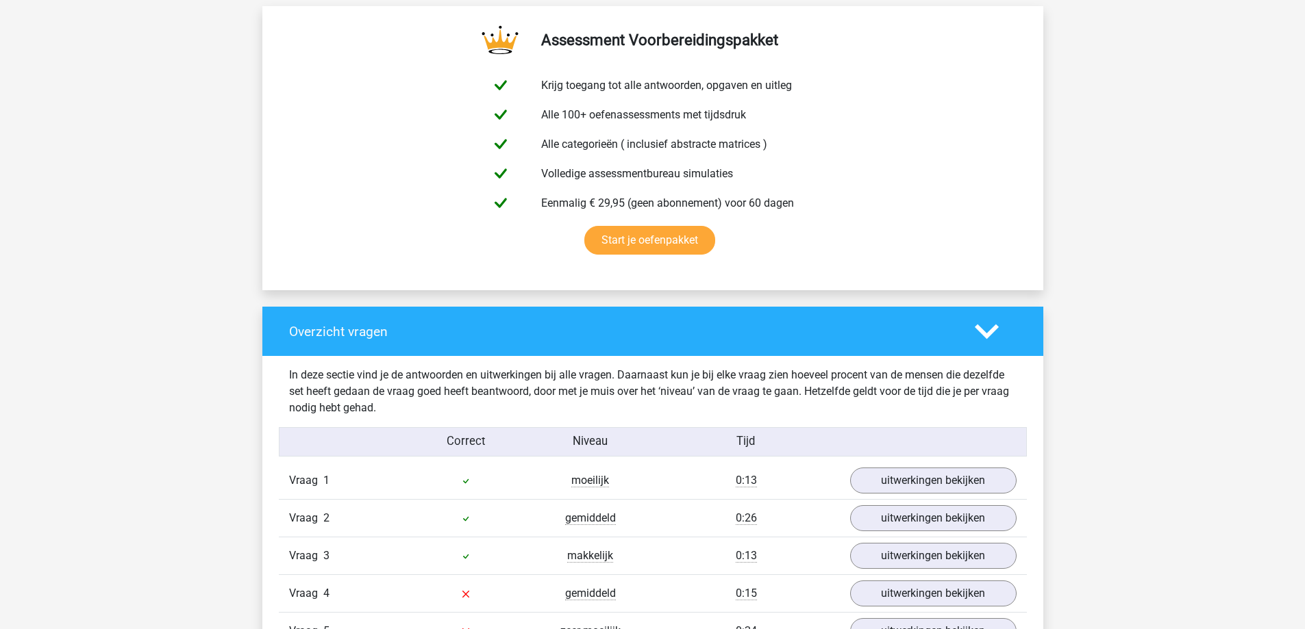
scroll to position [1096, 0]
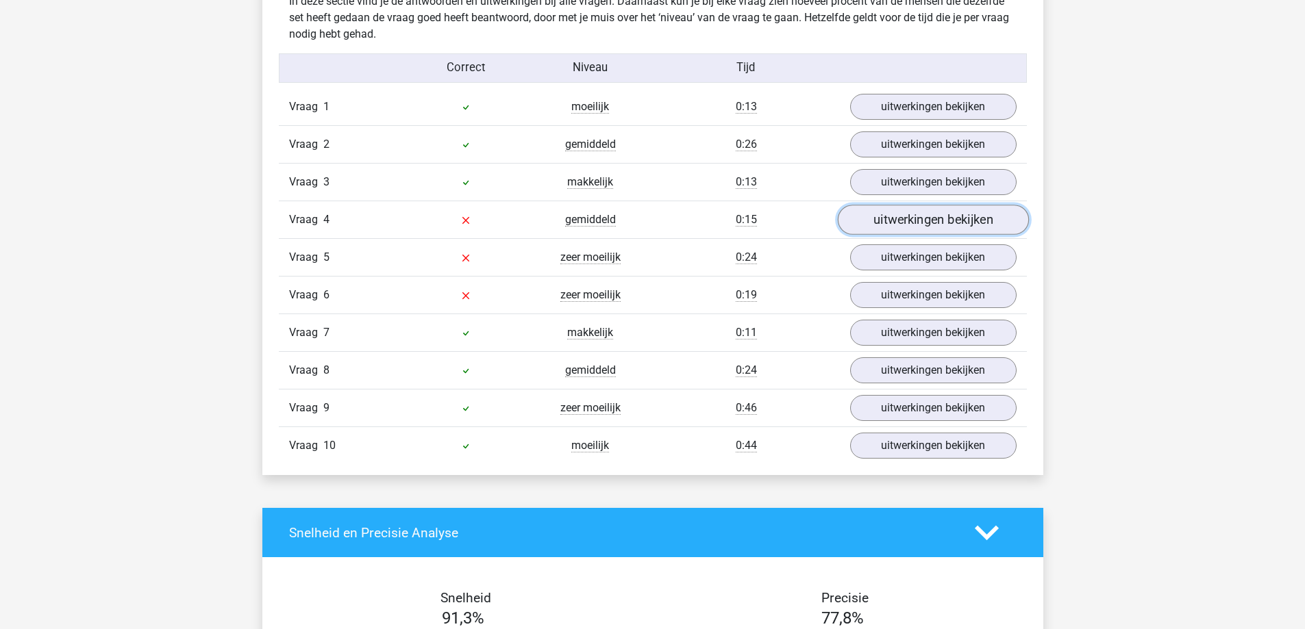
click at [884, 219] on link "uitwerkingen bekijken" at bounding box center [932, 220] width 191 height 30
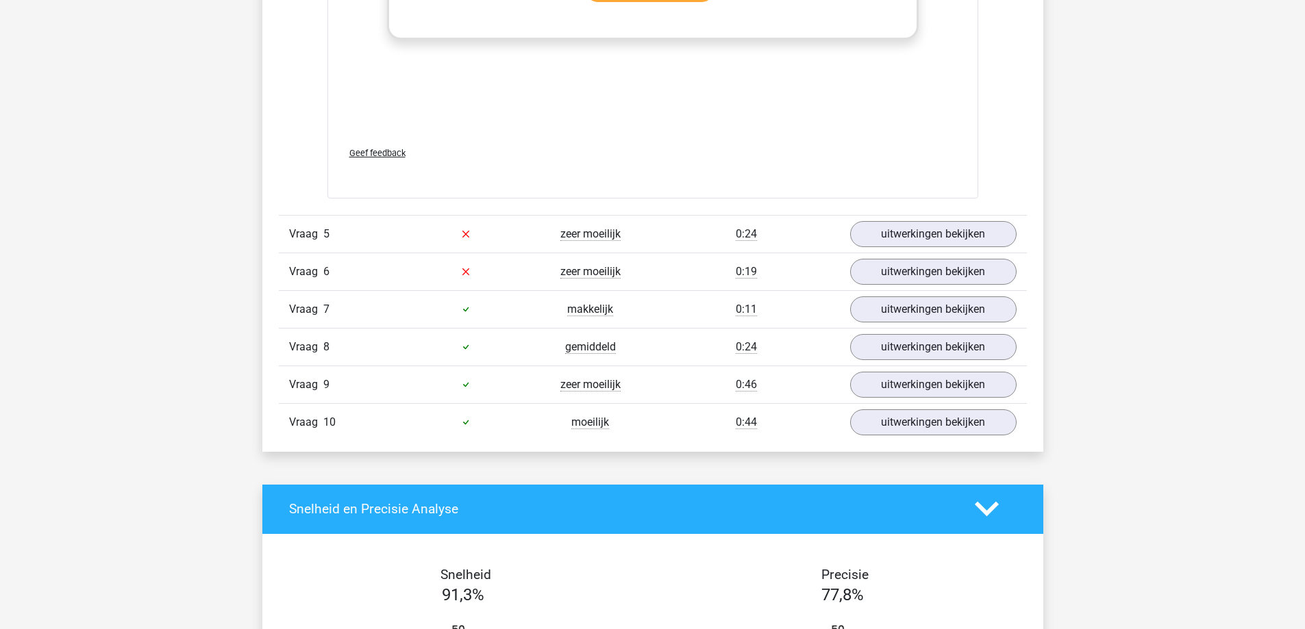
scroll to position [2191, 0]
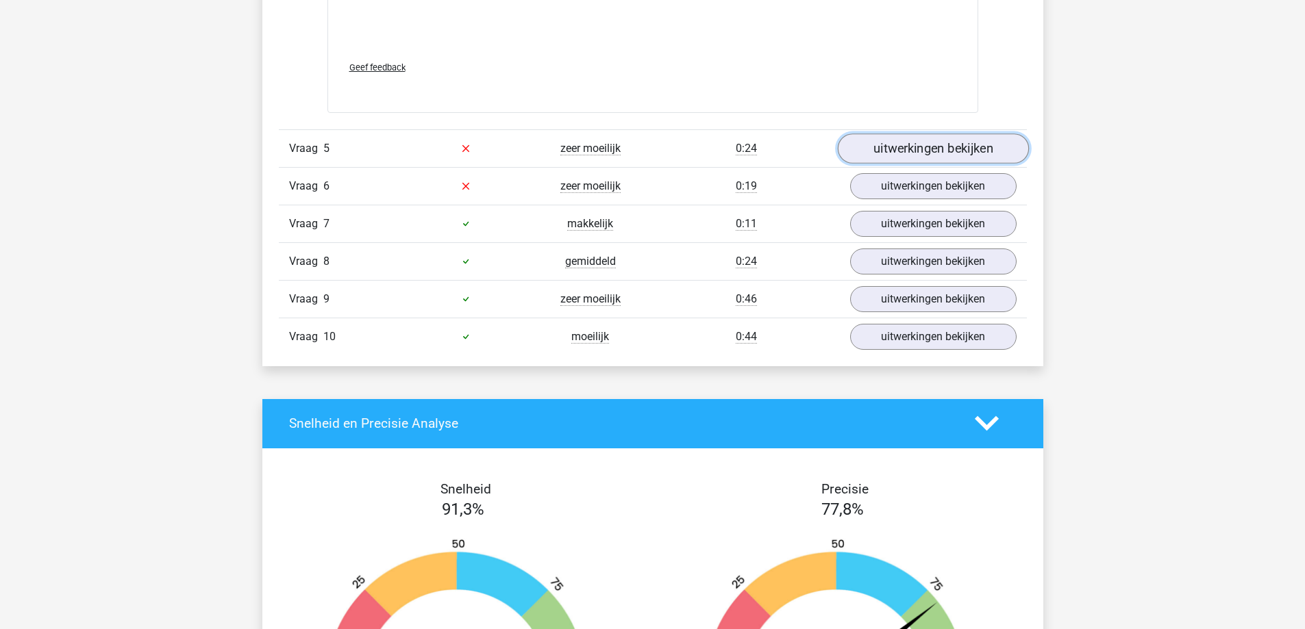
click at [929, 142] on link "uitwerkingen bekijken" at bounding box center [932, 149] width 191 height 30
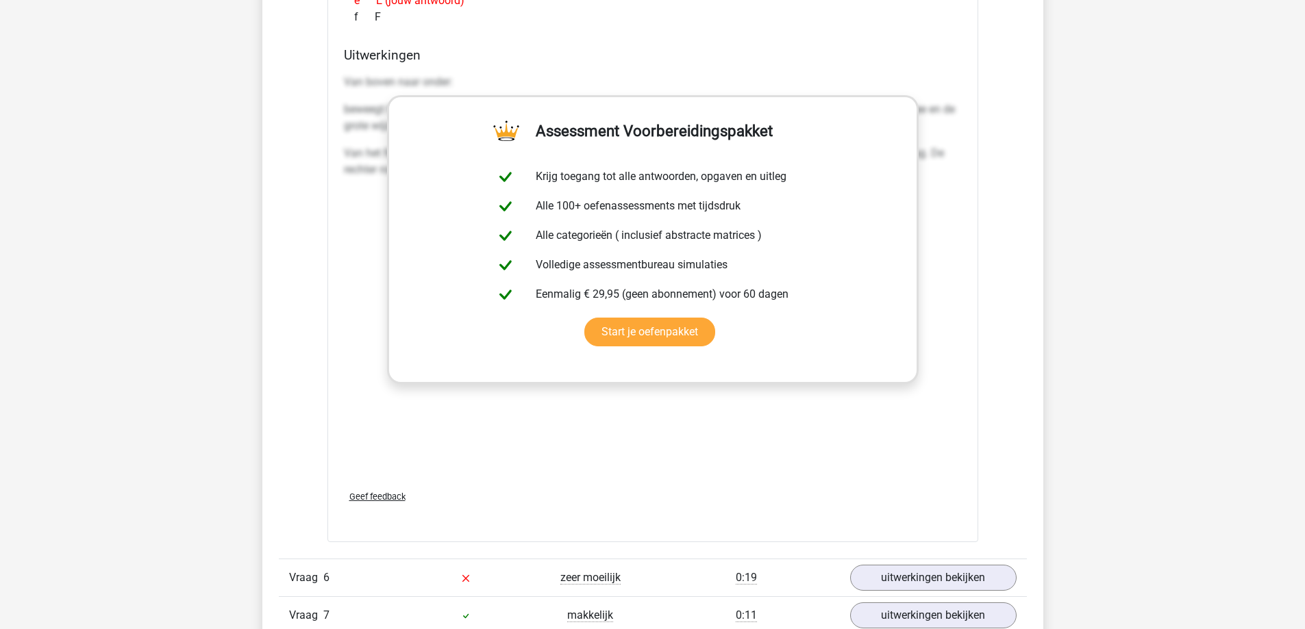
scroll to position [2922, 0]
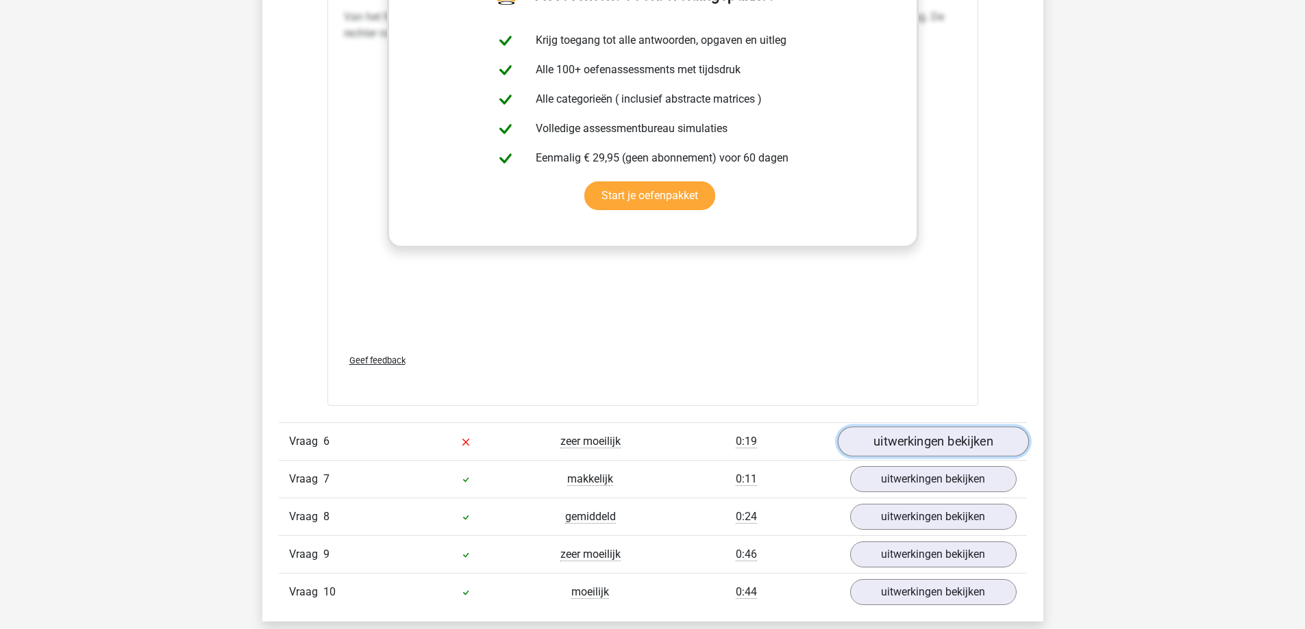
click at [908, 429] on link "uitwerkingen bekijken" at bounding box center [932, 442] width 191 height 30
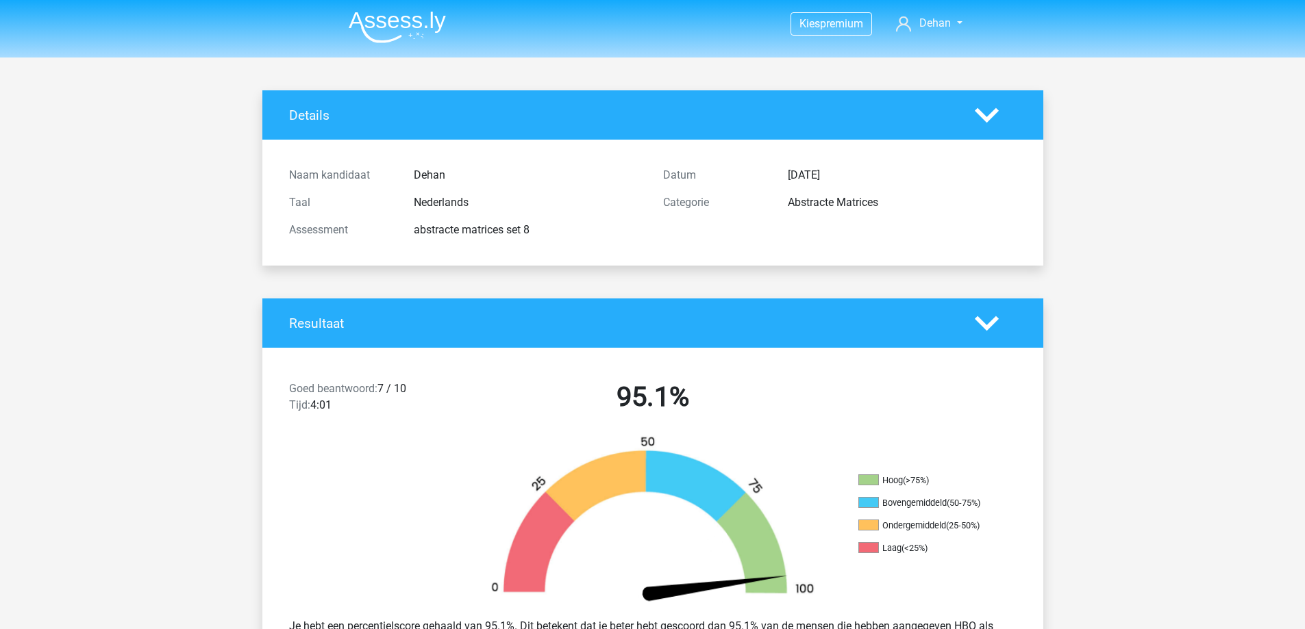
scroll to position [183, 0]
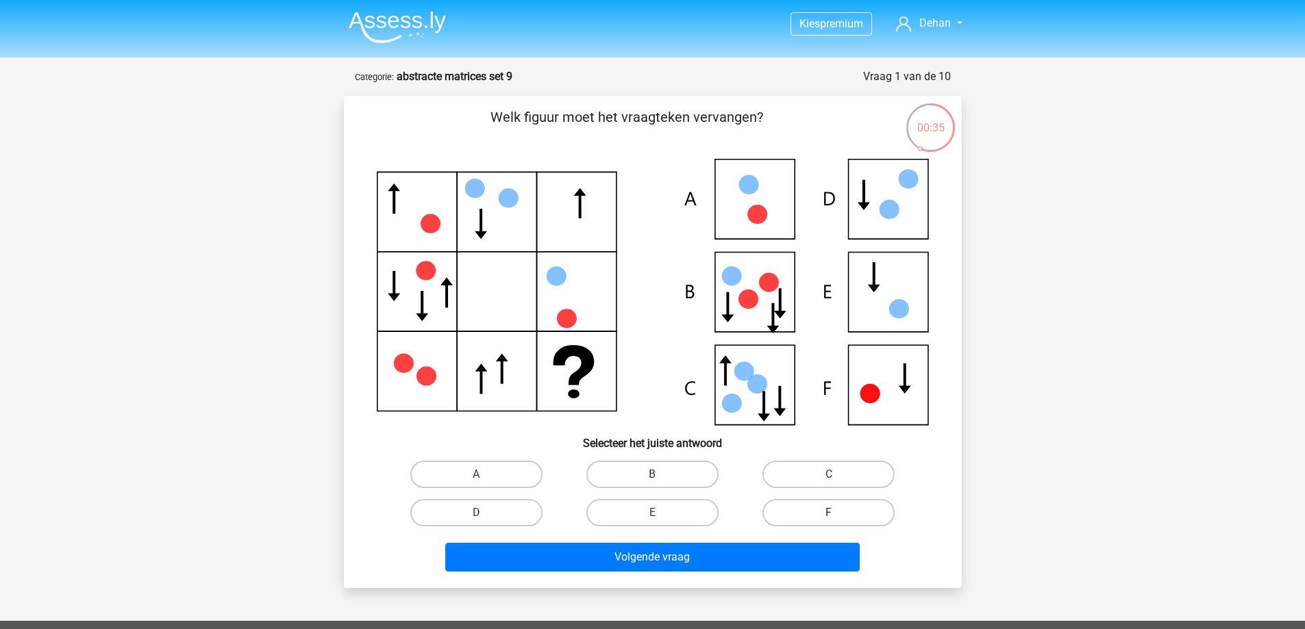
click at [801, 502] on label "F" at bounding box center [828, 512] width 132 height 27
click at [829, 513] on input "F" at bounding box center [833, 517] width 9 height 9
radio input "true"
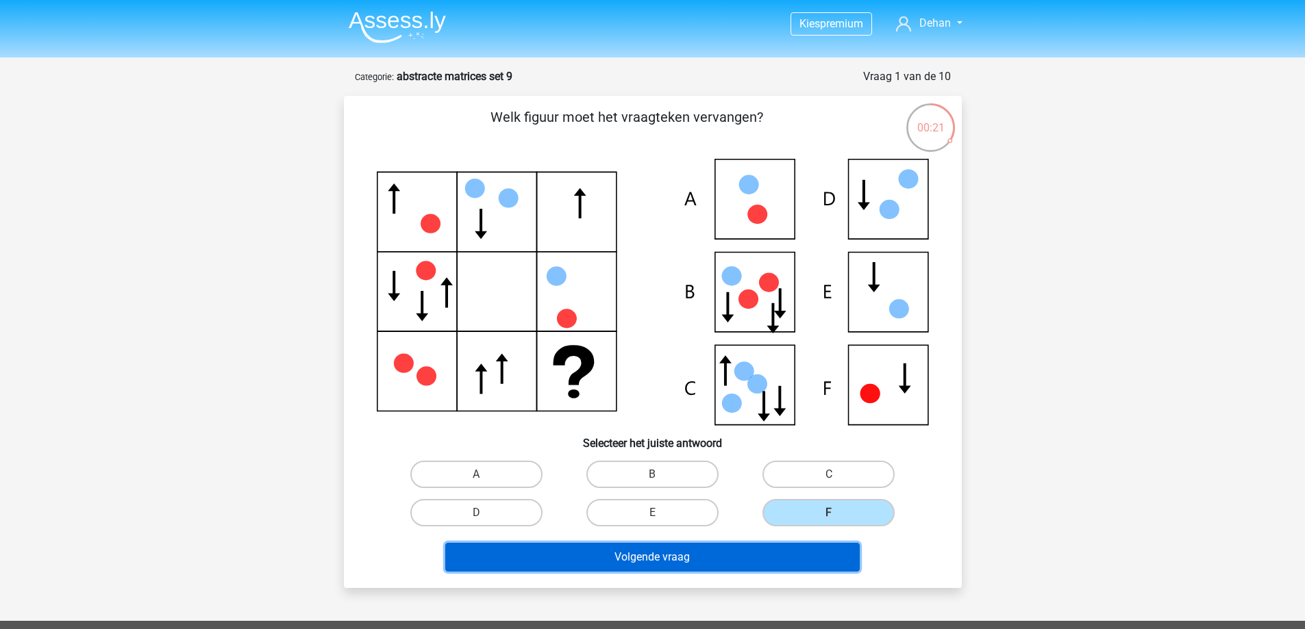
click at [722, 551] on button "Volgende vraag" at bounding box center [652, 557] width 414 height 29
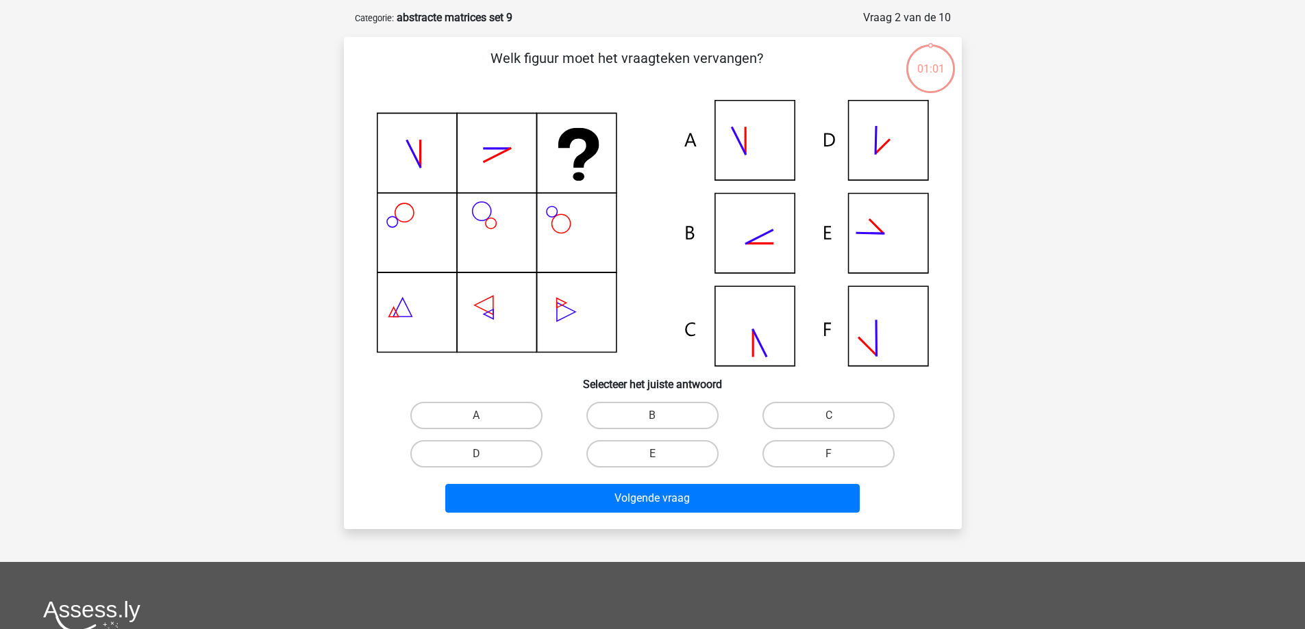
scroll to position [68, 0]
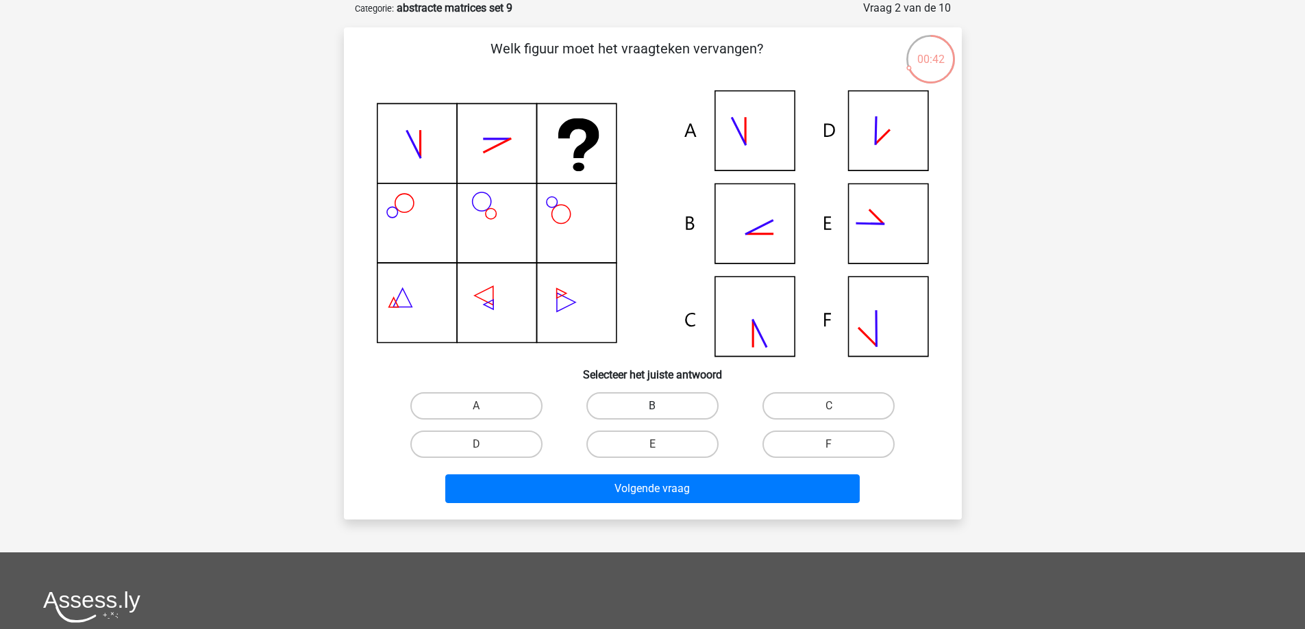
click at [615, 402] on label "B" at bounding box center [652, 405] width 132 height 27
click at [652, 406] on input "B" at bounding box center [656, 410] width 9 height 9
radio input "true"
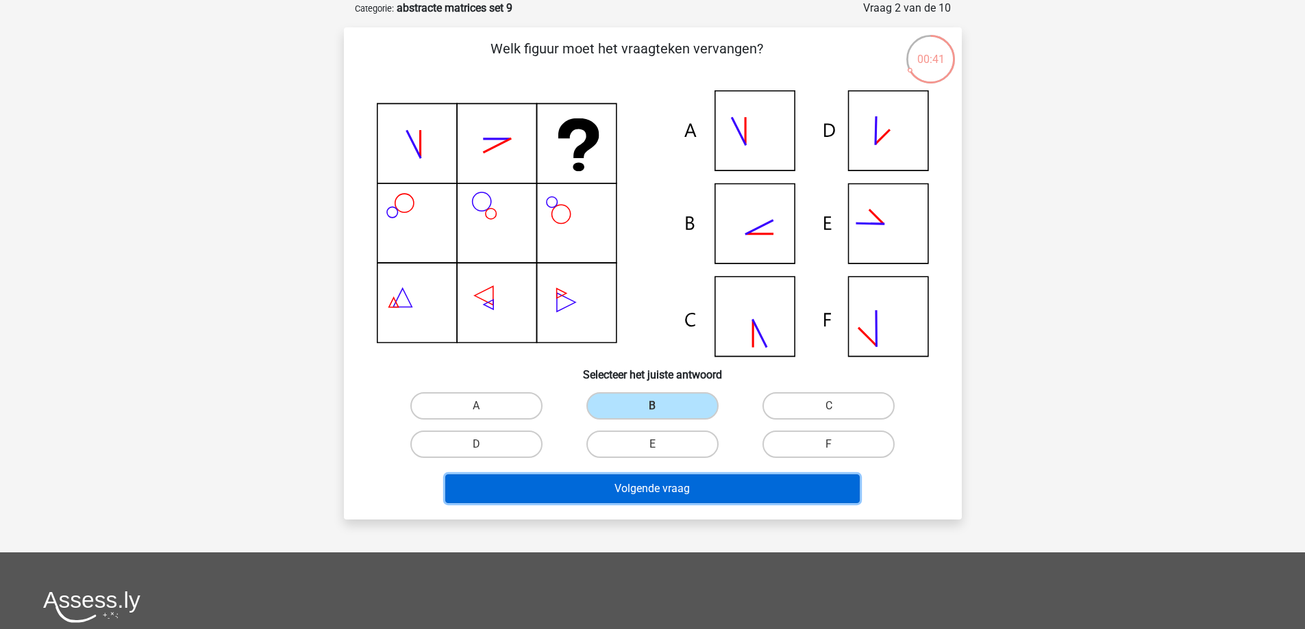
click at [639, 496] on button "Volgende vraag" at bounding box center [652, 489] width 414 height 29
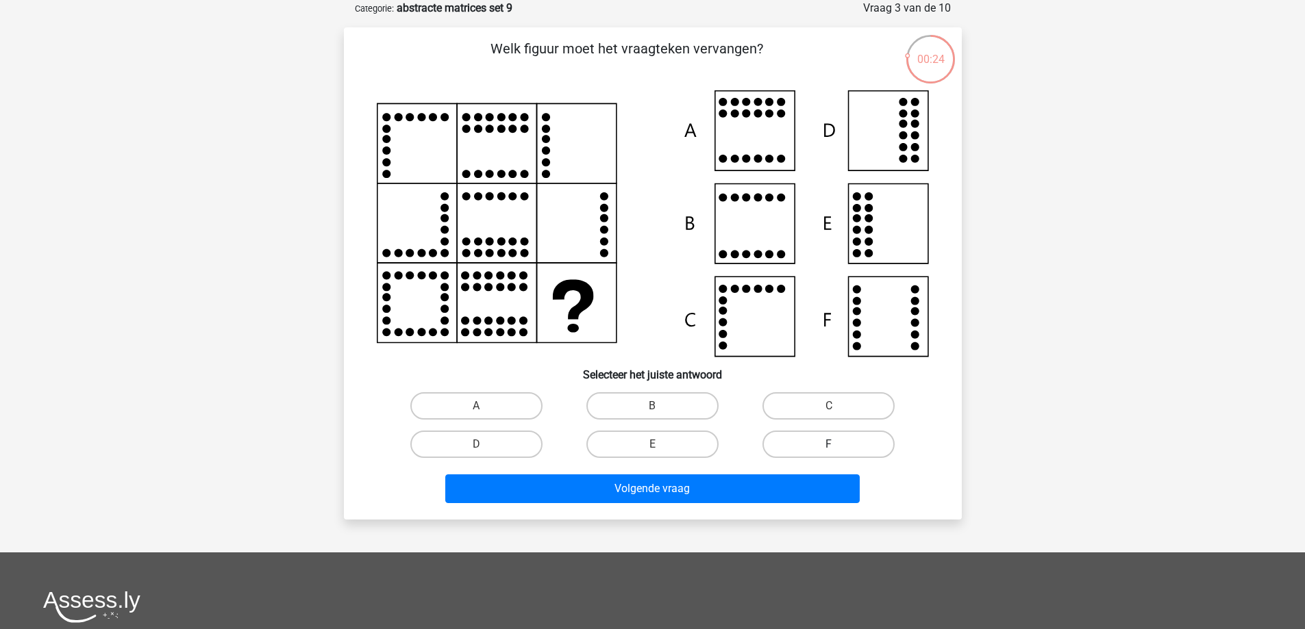
click at [818, 449] on label "F" at bounding box center [828, 444] width 132 height 27
click at [829, 449] on input "F" at bounding box center [833, 448] width 9 height 9
radio input "true"
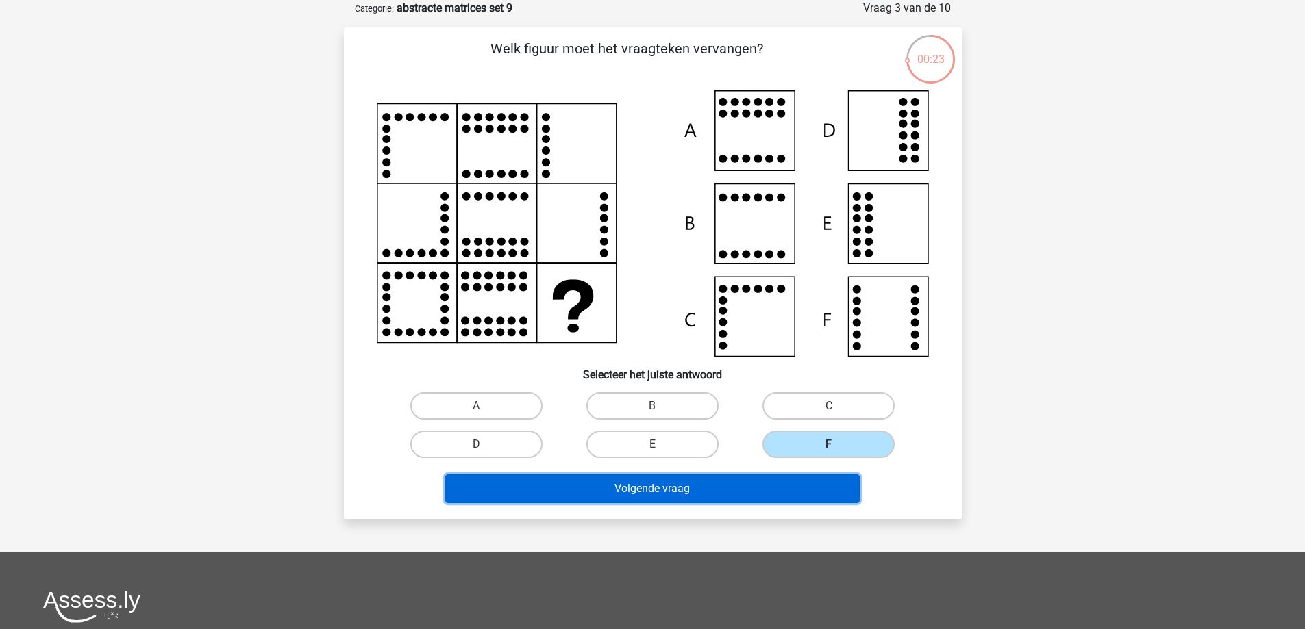
click at [659, 496] on button "Volgende vraag" at bounding box center [652, 489] width 414 height 29
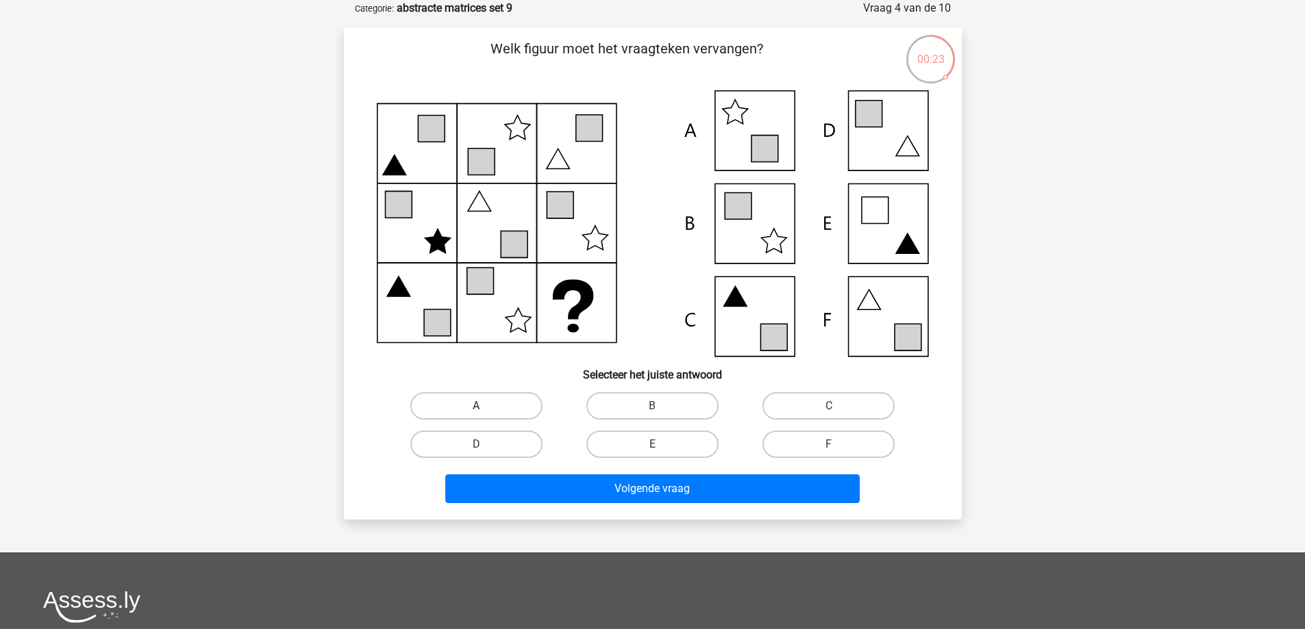
click at [479, 398] on label "A" at bounding box center [476, 405] width 132 height 27
click at [479, 406] on input "A" at bounding box center [480, 410] width 9 height 9
radio input "true"
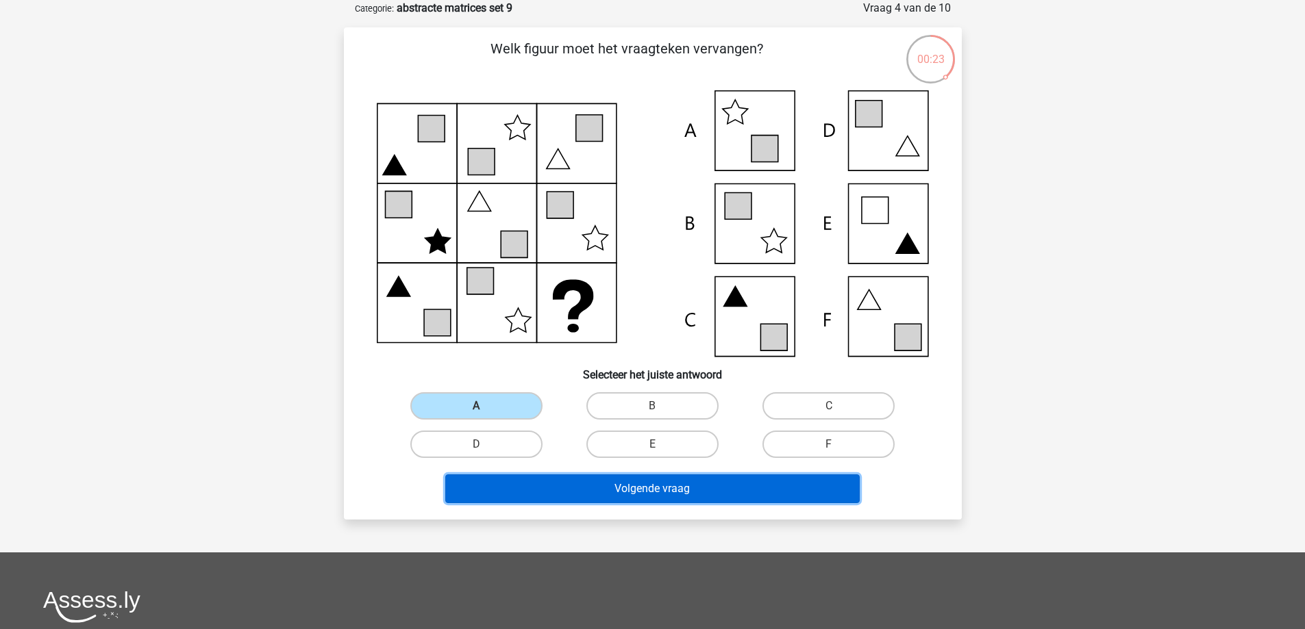
click at [575, 477] on button "Volgende vraag" at bounding box center [652, 489] width 414 height 29
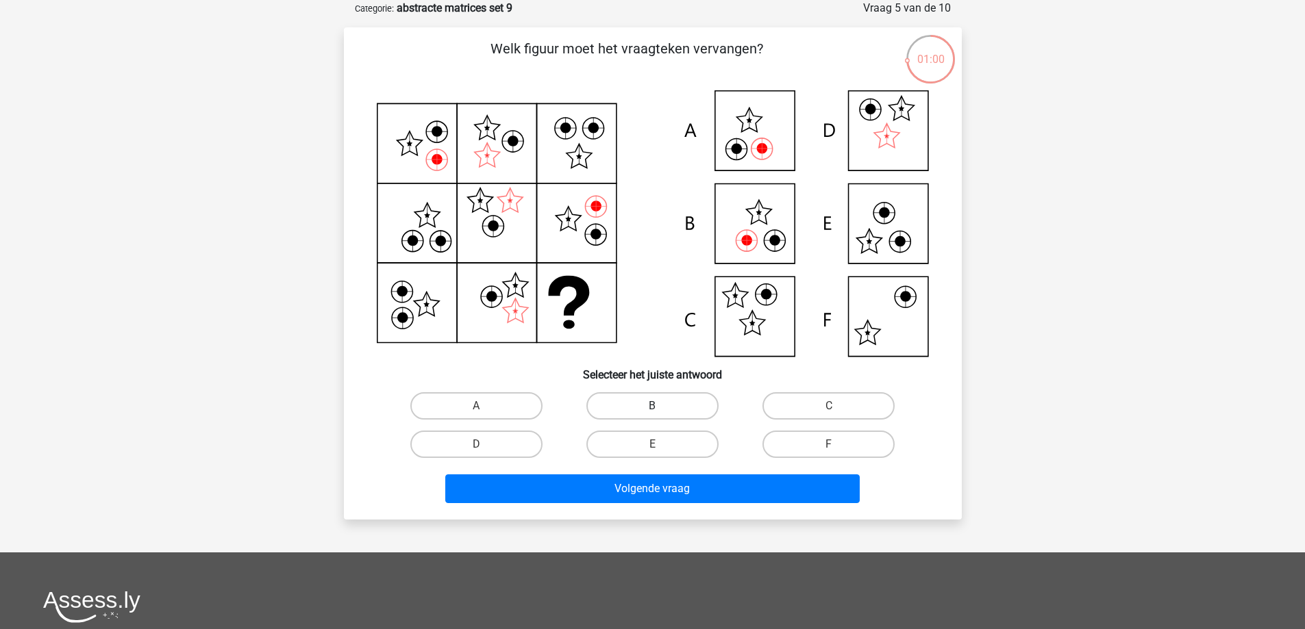
click at [652, 401] on label "B" at bounding box center [652, 405] width 132 height 27
click at [652, 406] on input "B" at bounding box center [656, 410] width 9 height 9
radio input "true"
click at [493, 405] on label "A" at bounding box center [476, 405] width 132 height 27
click at [485, 406] on input "A" at bounding box center [480, 410] width 9 height 9
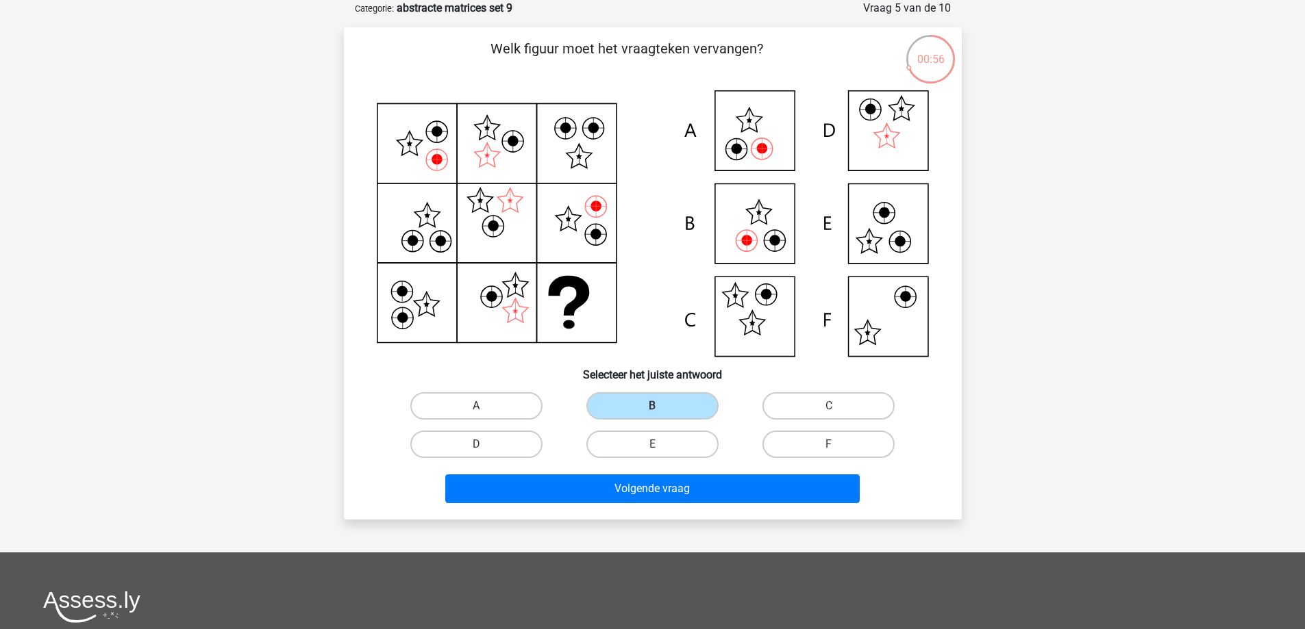
radio input "true"
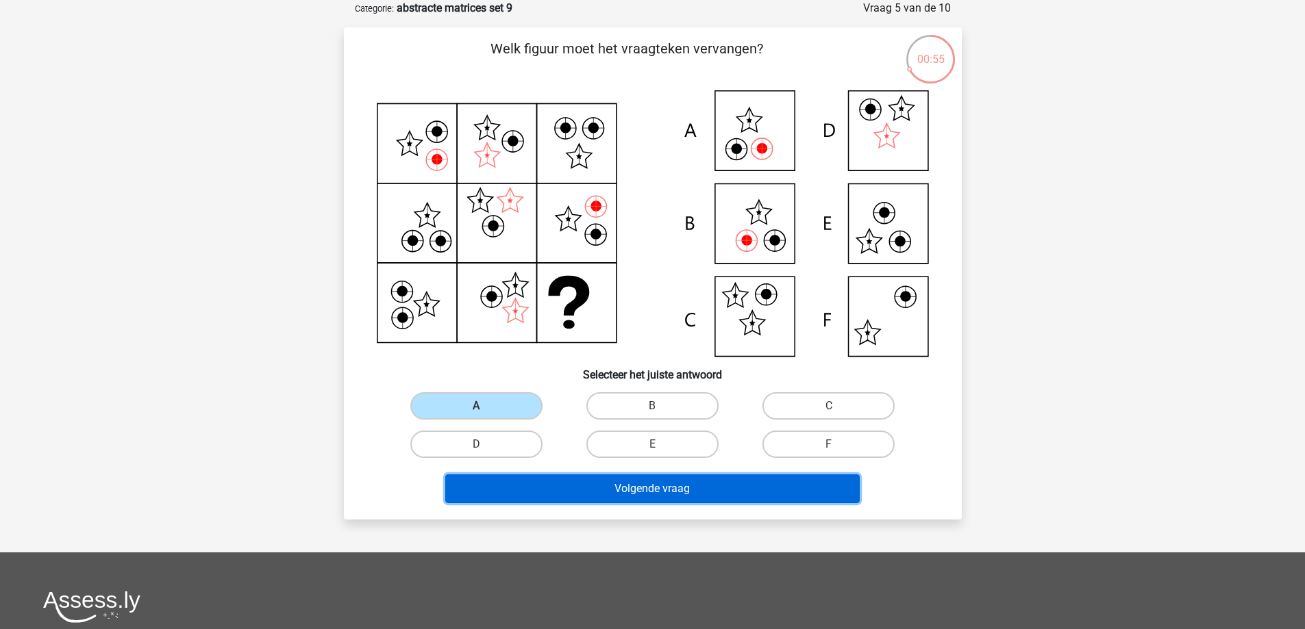
click at [594, 487] on button "Volgende vraag" at bounding box center [652, 489] width 414 height 29
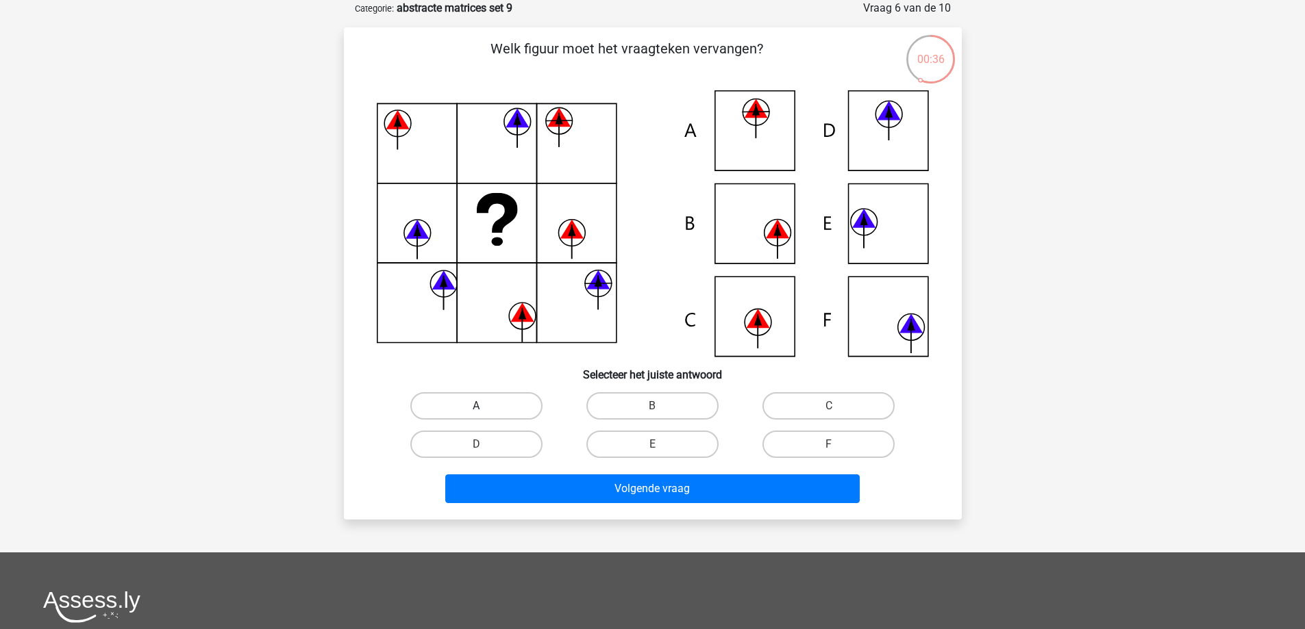
click at [514, 407] on label "A" at bounding box center [476, 405] width 132 height 27
click at [485, 407] on input "A" at bounding box center [480, 410] width 9 height 9
radio input "true"
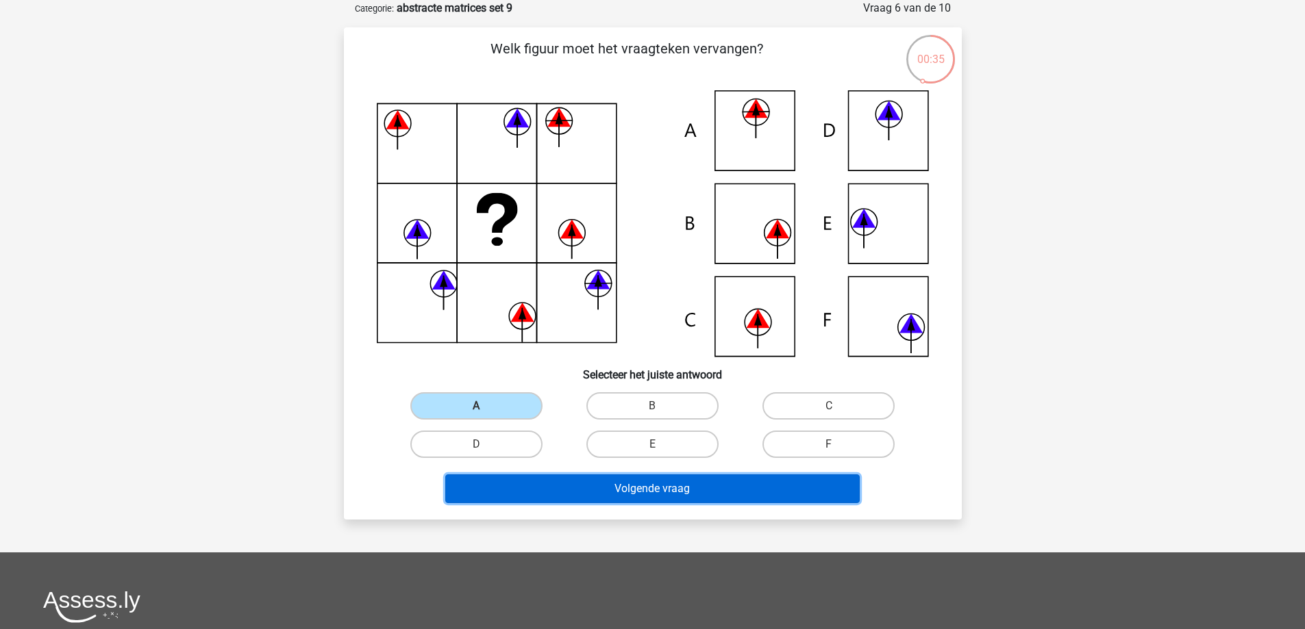
click at [588, 494] on button "Volgende vraag" at bounding box center [652, 489] width 414 height 29
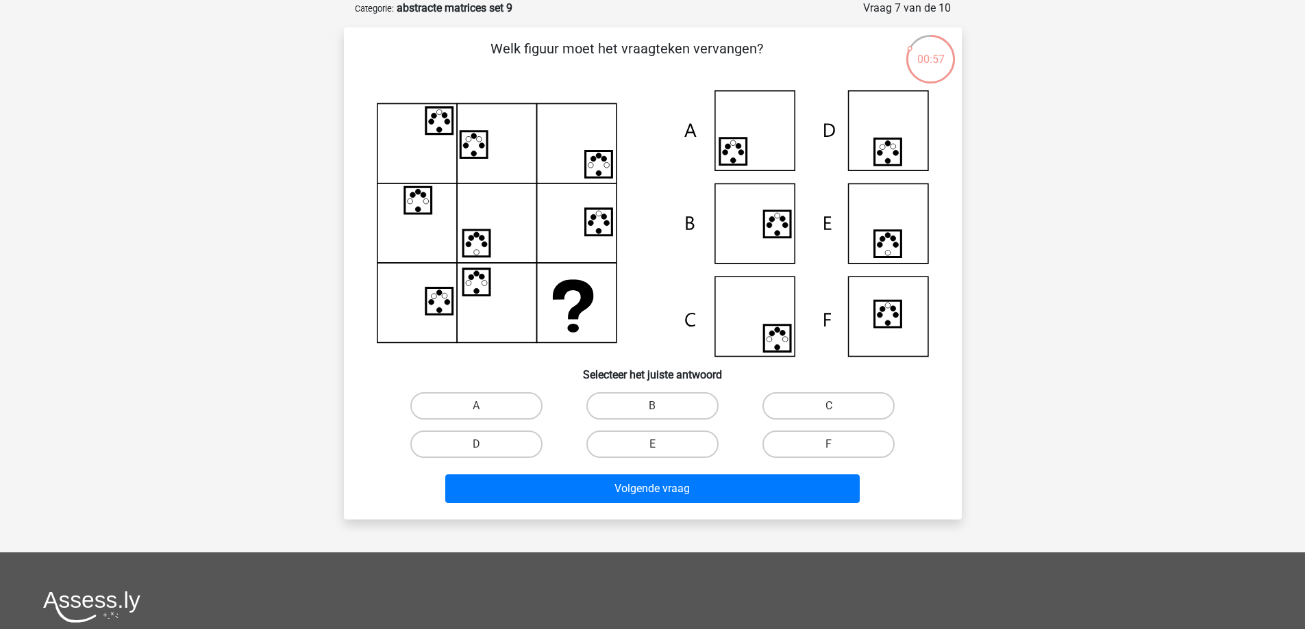
click at [658, 450] on input "E" at bounding box center [656, 448] width 9 height 9
radio input "true"
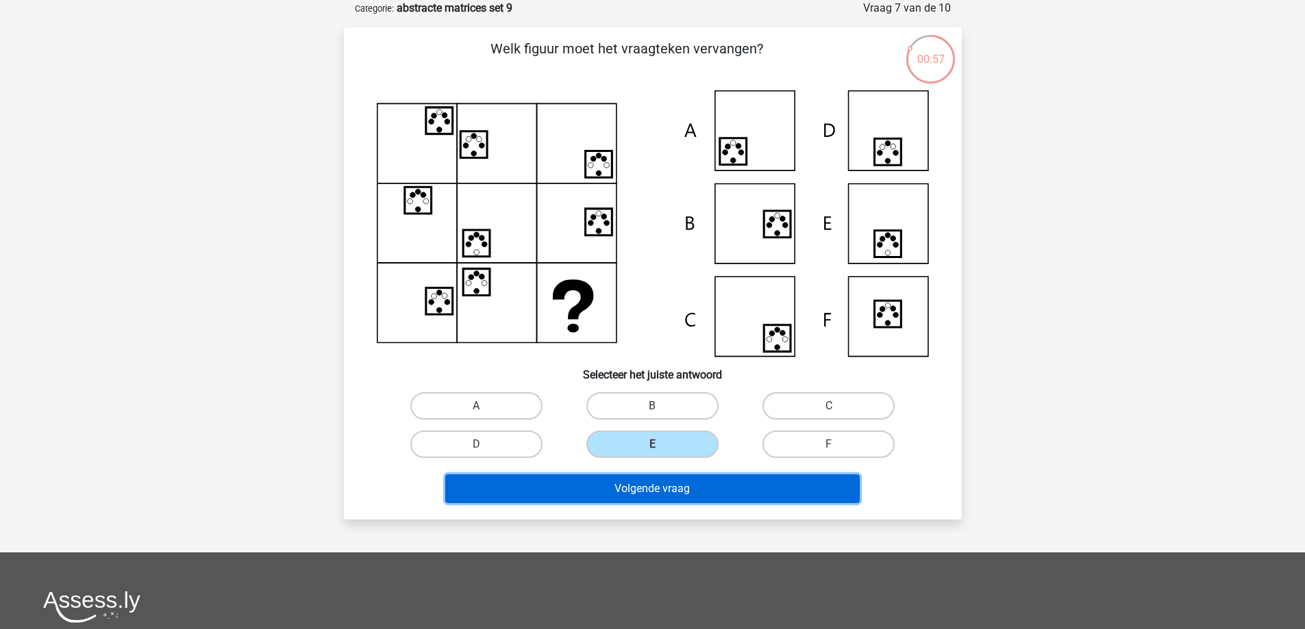
click at [650, 481] on button "Volgende vraag" at bounding box center [652, 489] width 414 height 29
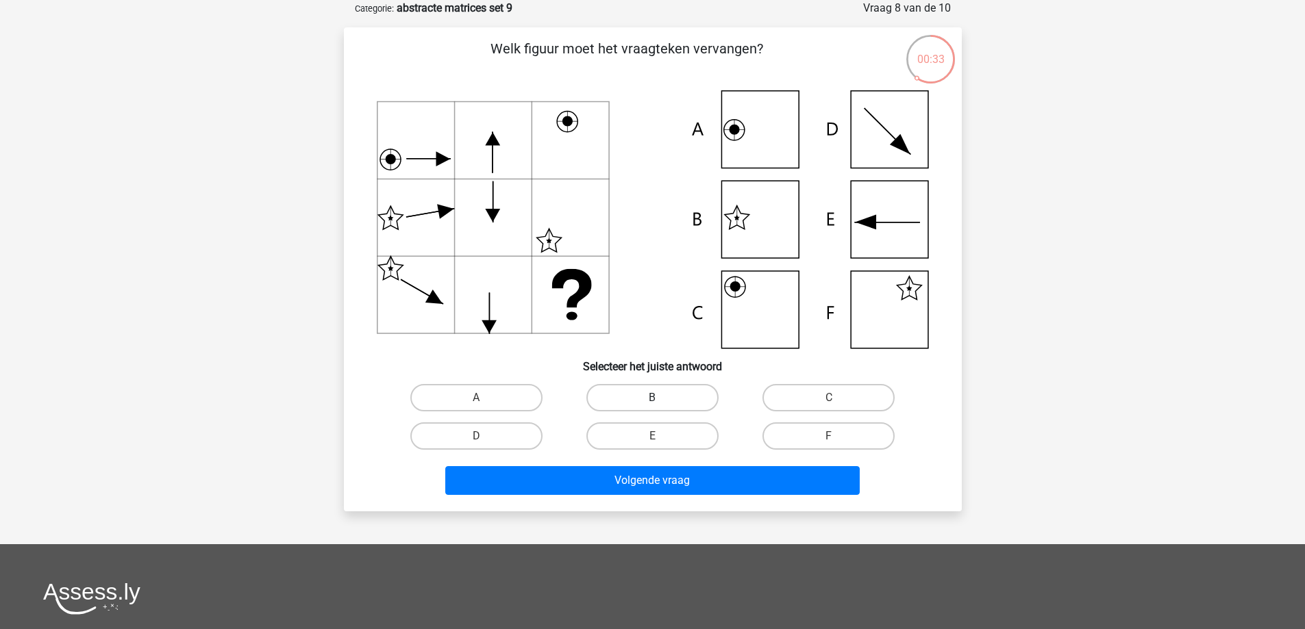
click at [647, 398] on label "B" at bounding box center [652, 397] width 132 height 27
click at [652, 398] on input "B" at bounding box center [656, 402] width 9 height 9
radio input "true"
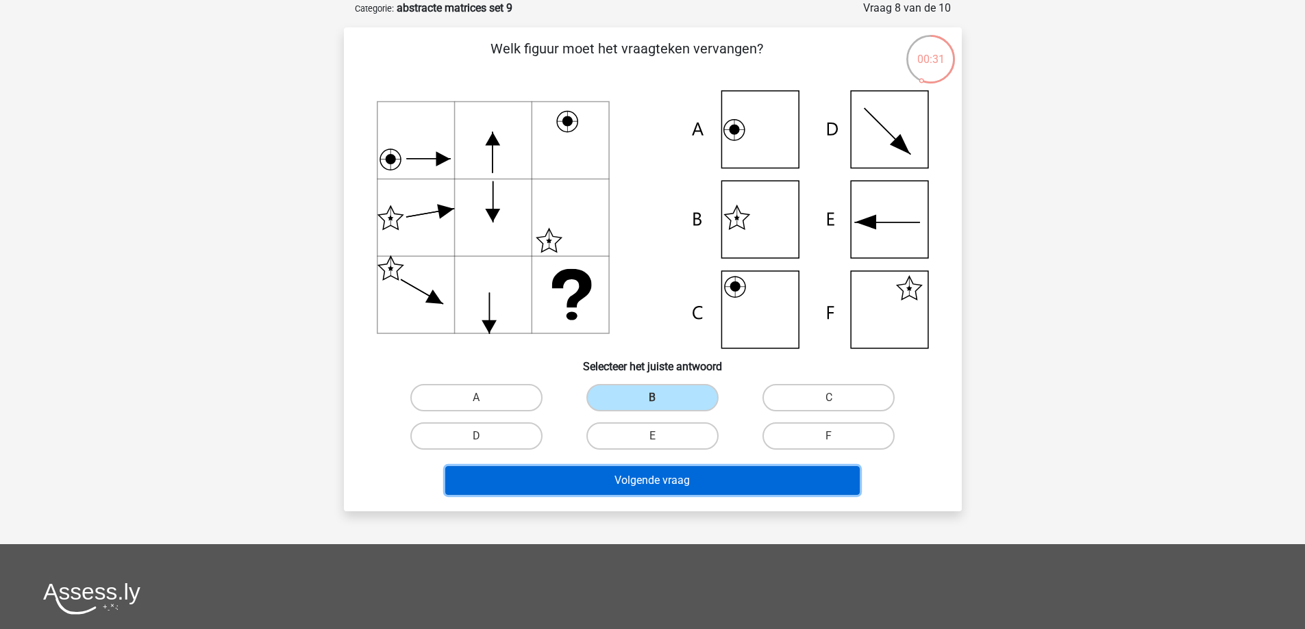
click at [605, 474] on button "Volgende vraag" at bounding box center [652, 480] width 414 height 29
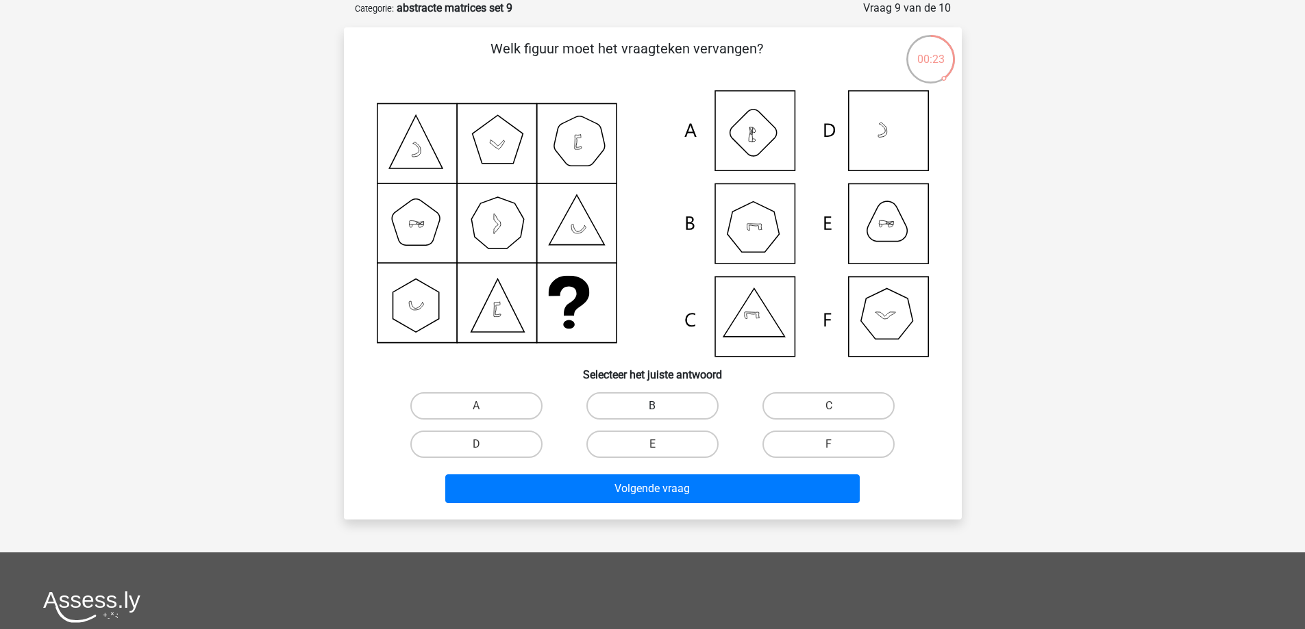
click at [663, 399] on label "B" at bounding box center [652, 405] width 132 height 27
click at [661, 406] on input "B" at bounding box center [656, 410] width 9 height 9
radio input "true"
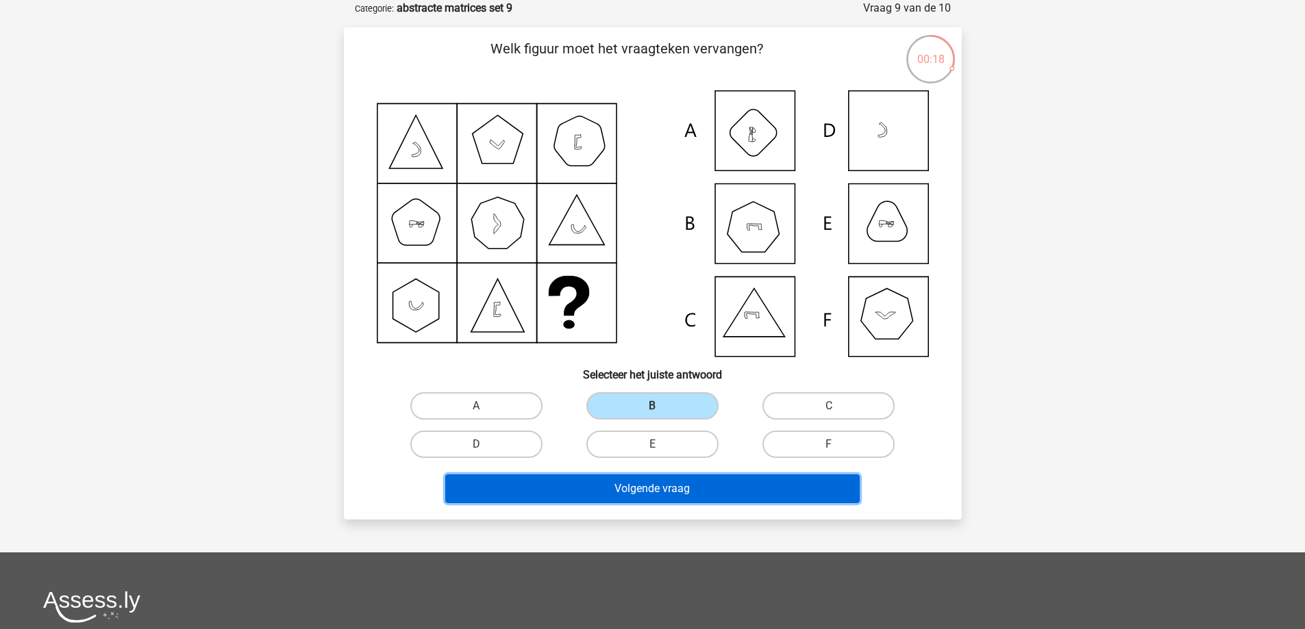
click at [644, 503] on button "Volgende vraag" at bounding box center [652, 489] width 414 height 29
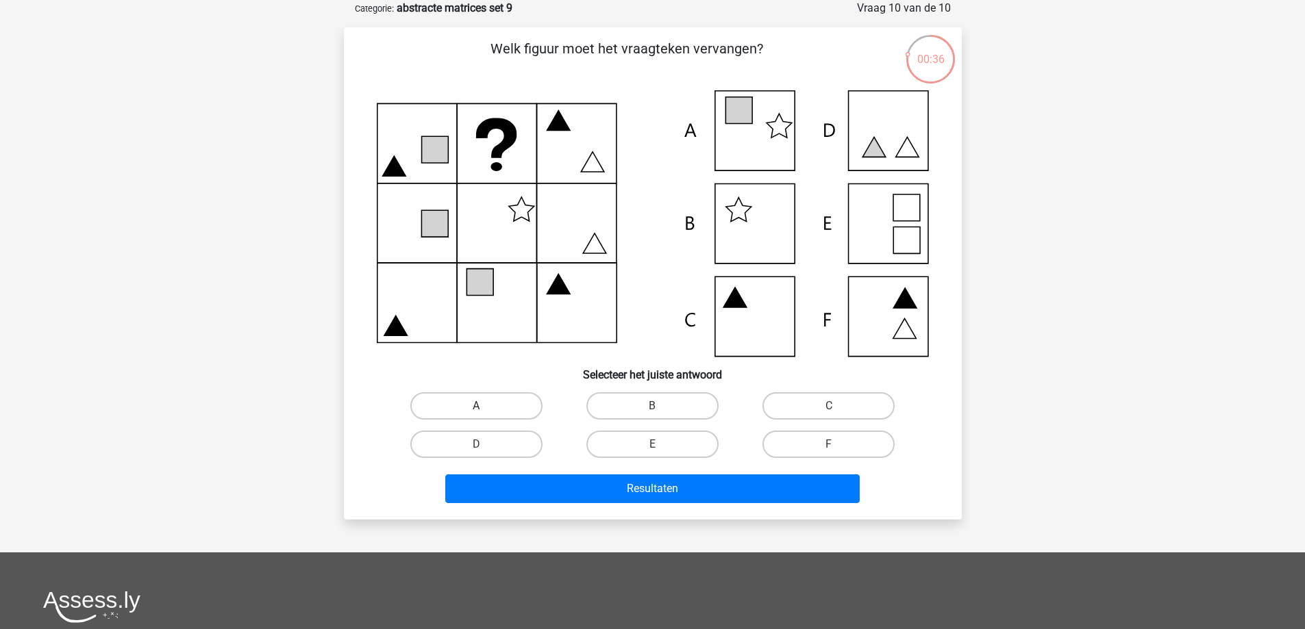
click at [465, 399] on label "A" at bounding box center [476, 405] width 132 height 27
click at [476, 406] on input "A" at bounding box center [480, 410] width 9 height 9
radio input "true"
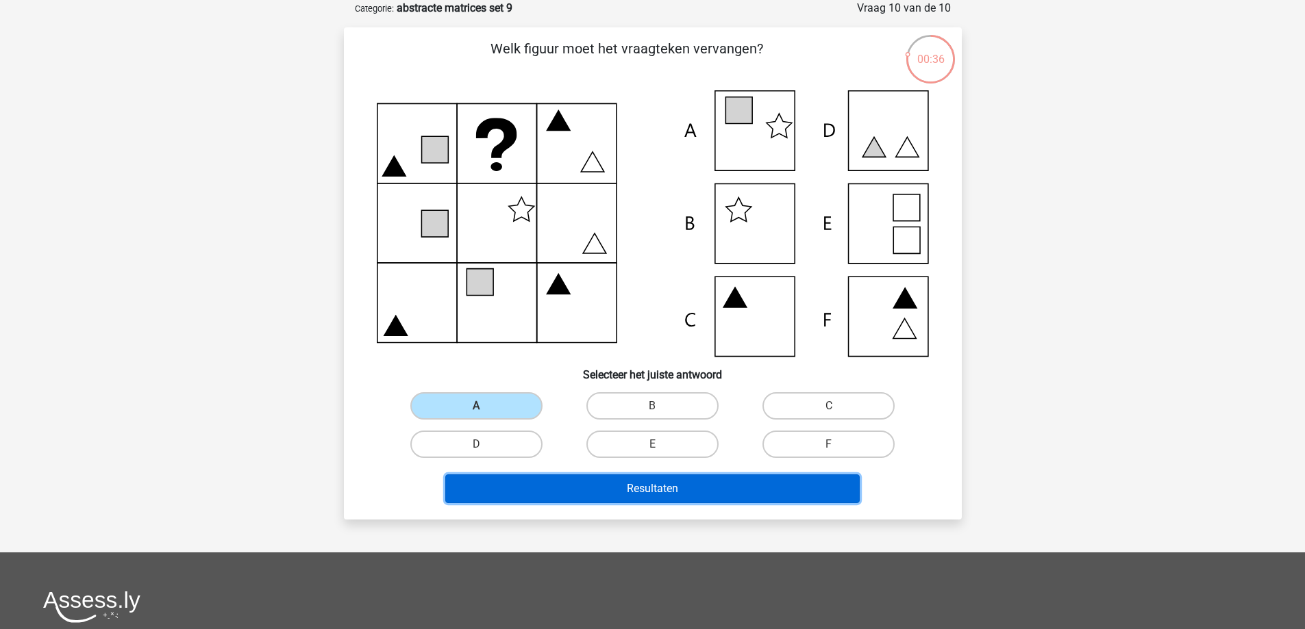
click at [572, 480] on button "Resultaten" at bounding box center [652, 489] width 414 height 29
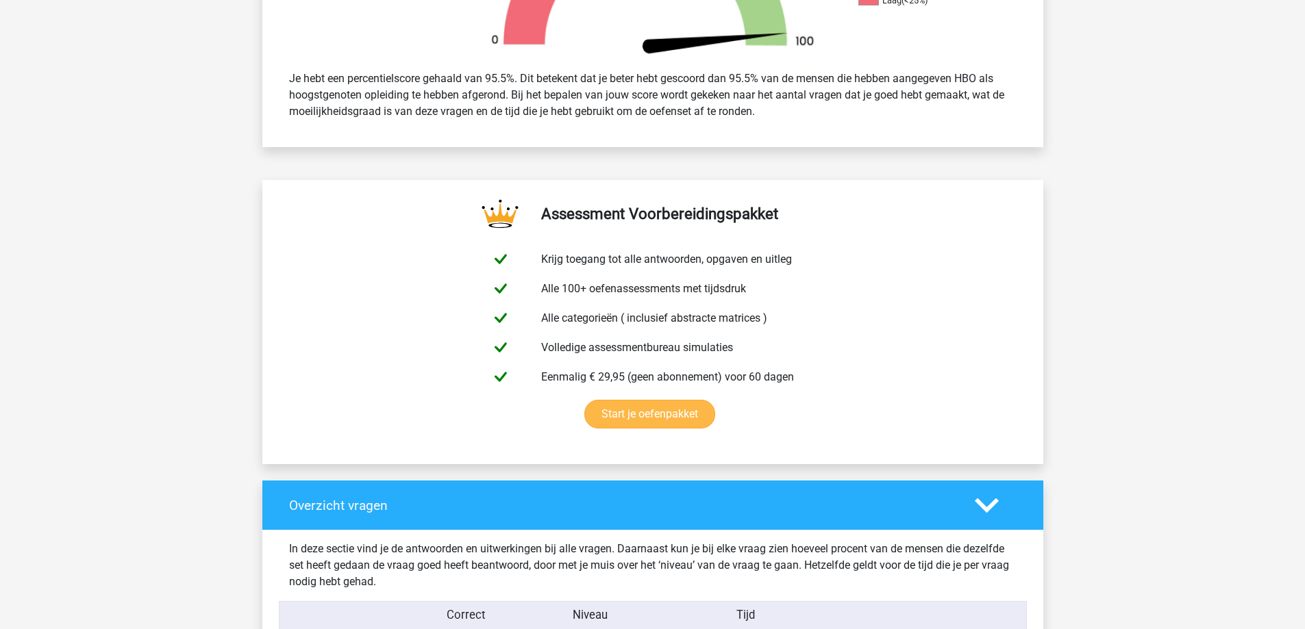
scroll to position [913, 0]
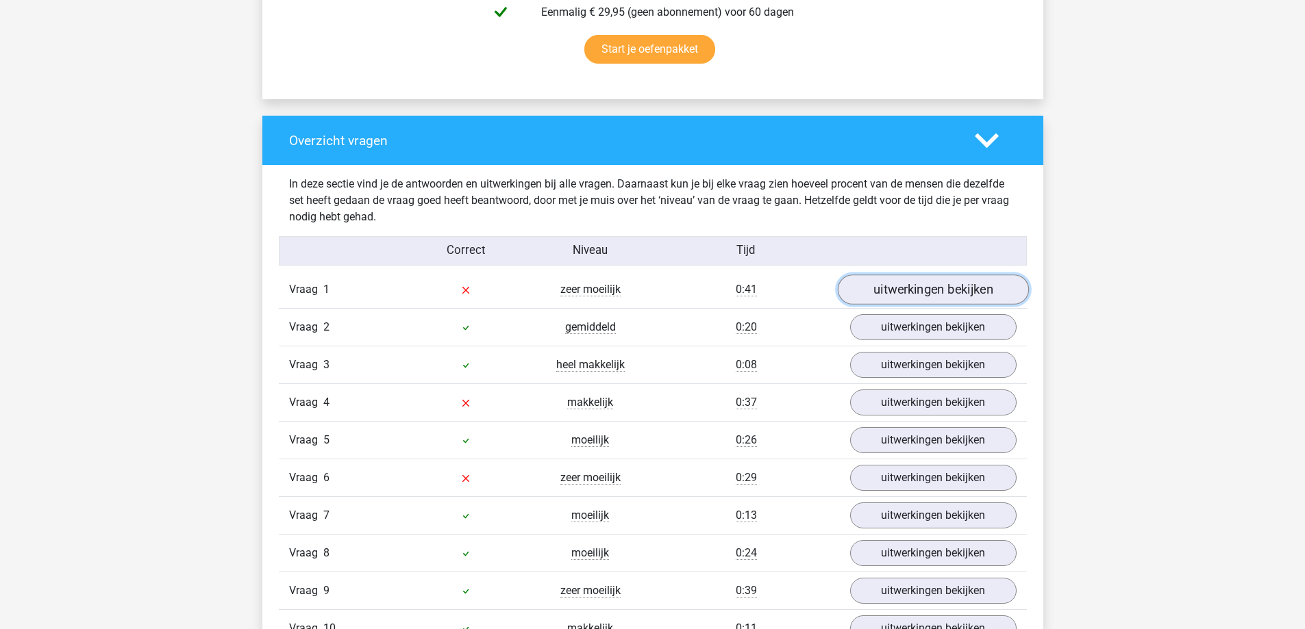
click at [911, 292] on link "uitwerkingen bekijken" at bounding box center [932, 290] width 191 height 30
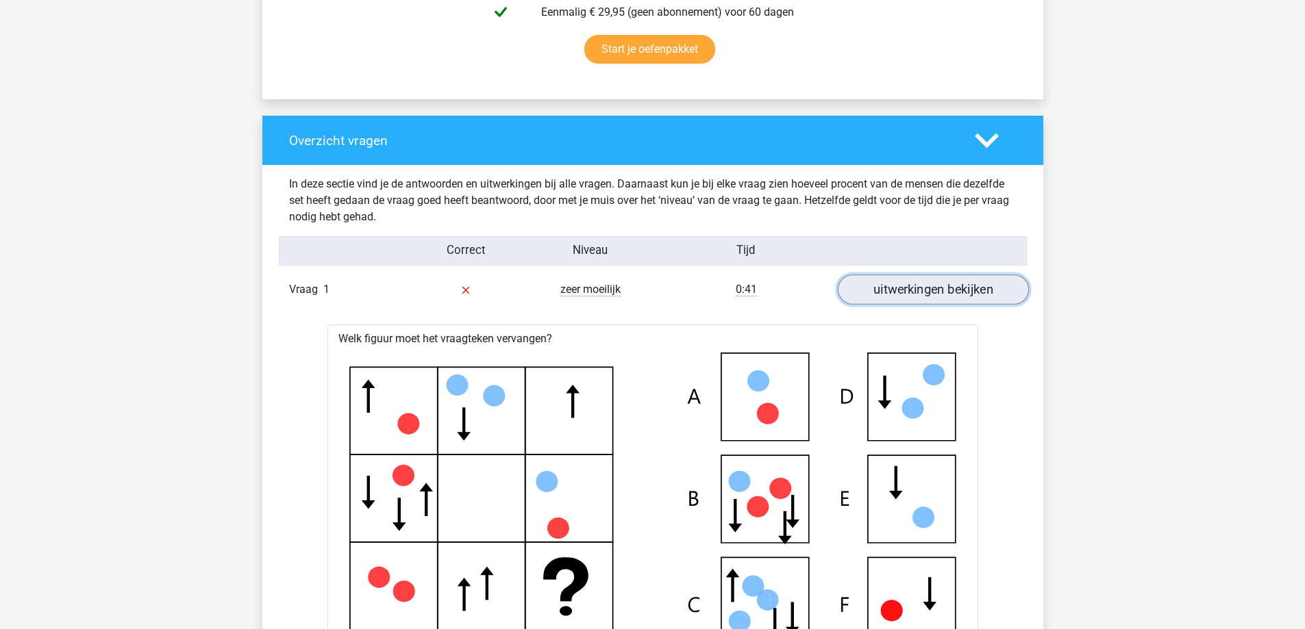
click at [908, 297] on link "uitwerkingen bekijken" at bounding box center [932, 290] width 191 height 30
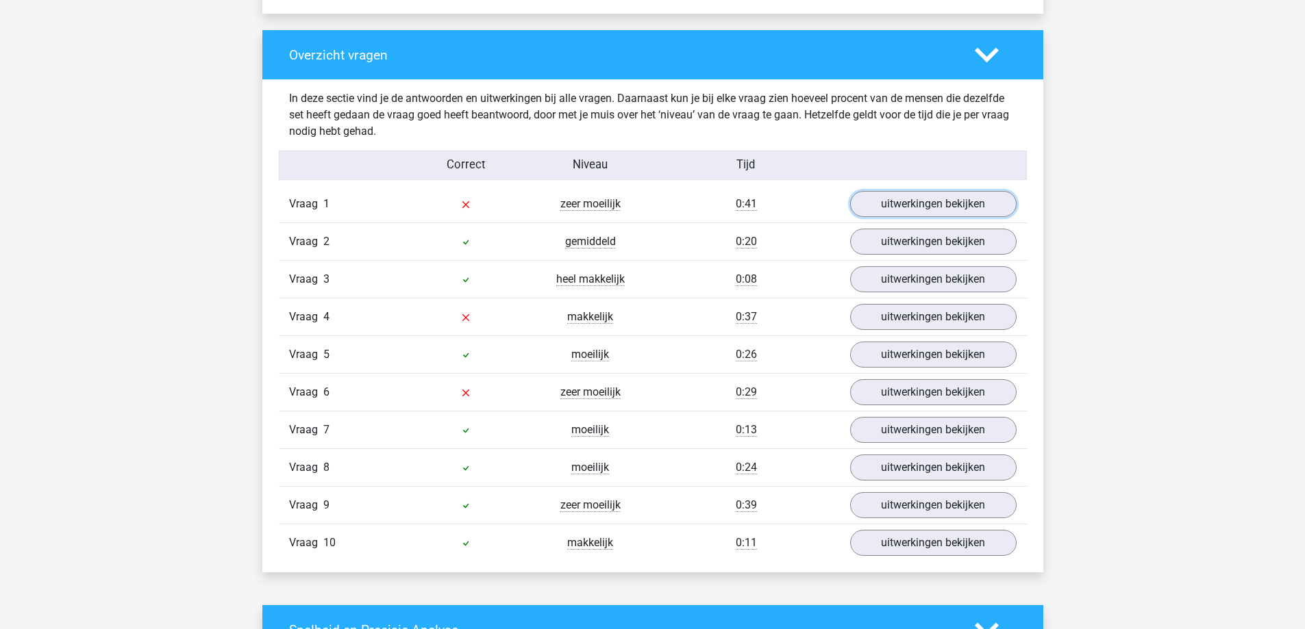
scroll to position [1096, 0]
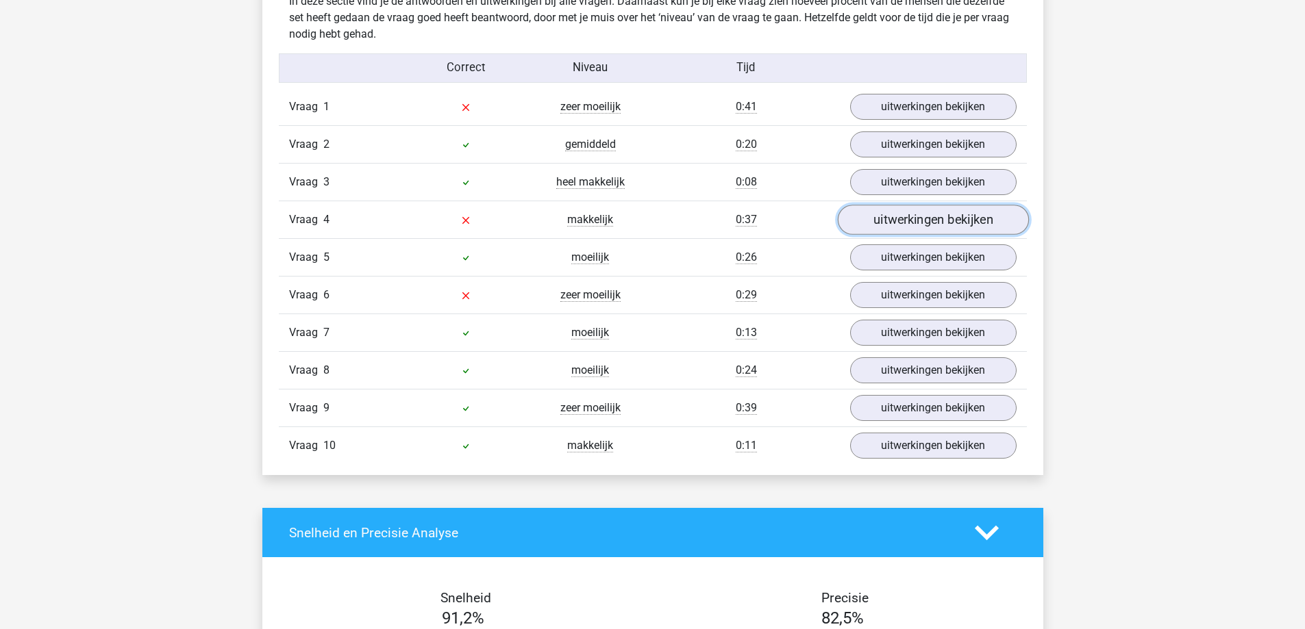
click at [861, 223] on link "uitwerkingen bekijken" at bounding box center [932, 220] width 191 height 30
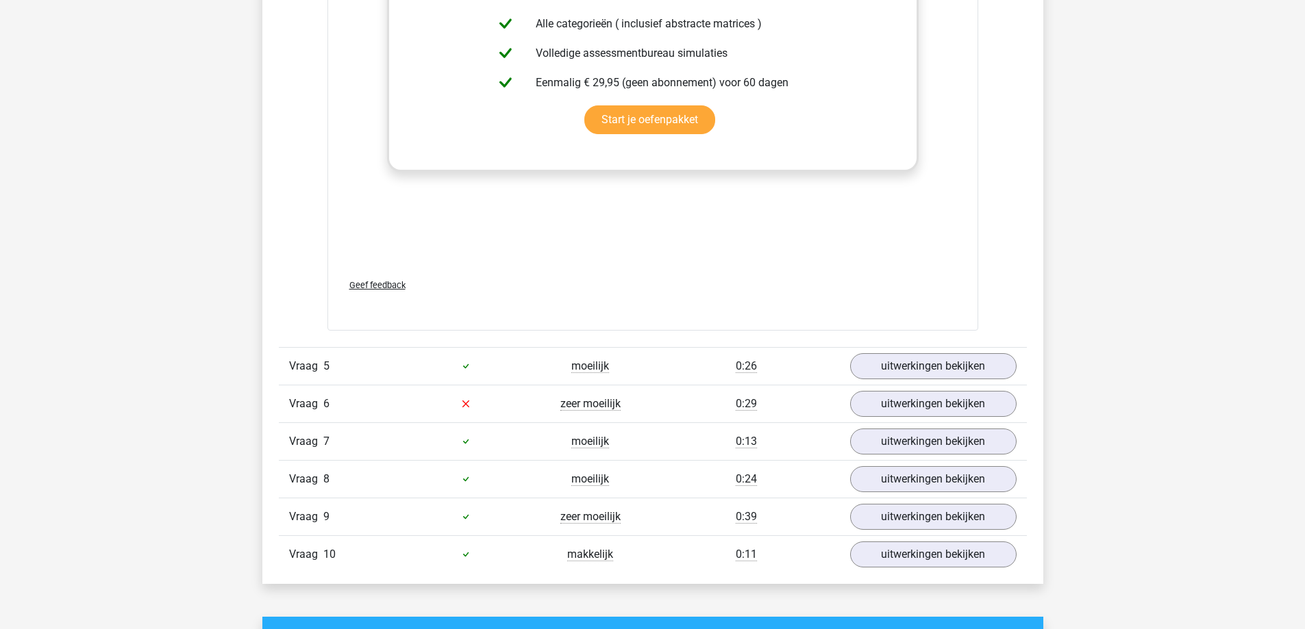
scroll to position [2191, 0]
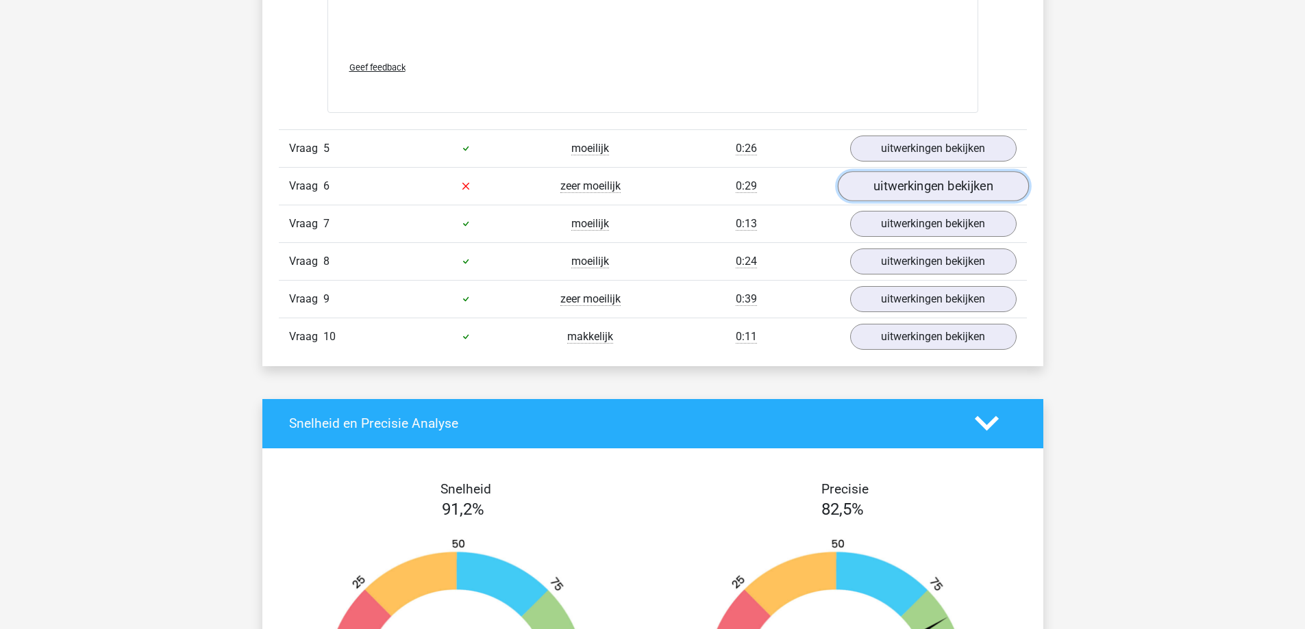
click at [957, 187] on link "uitwerkingen bekijken" at bounding box center [932, 186] width 191 height 30
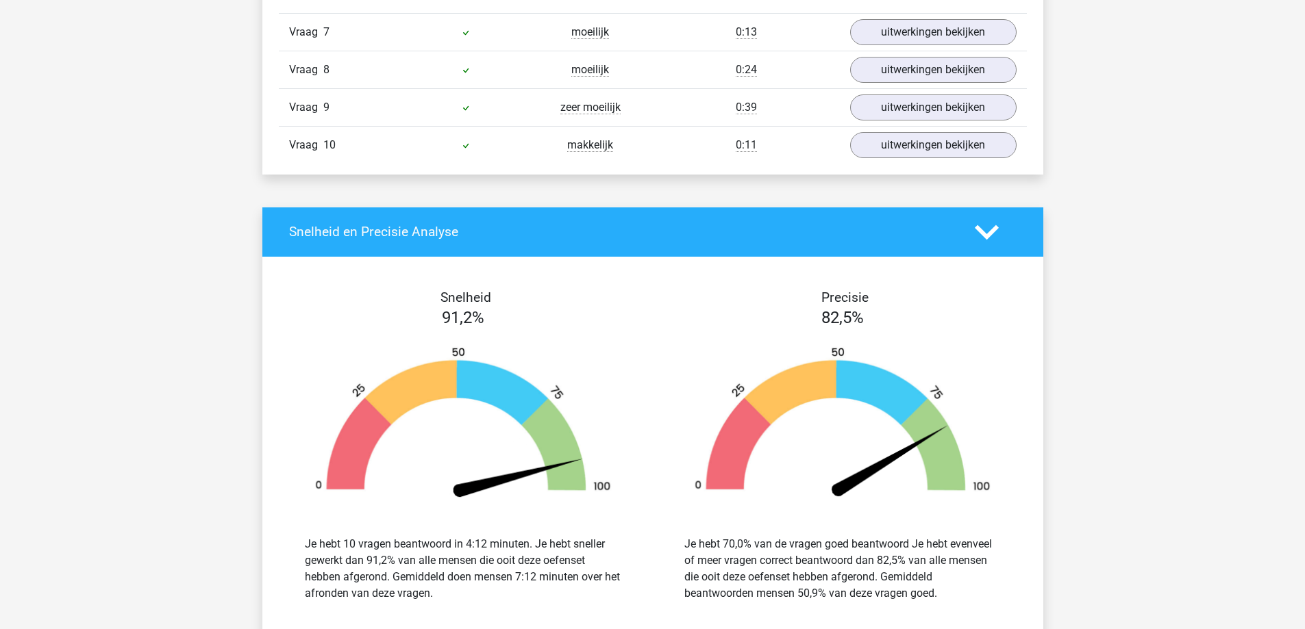
scroll to position [3287, 0]
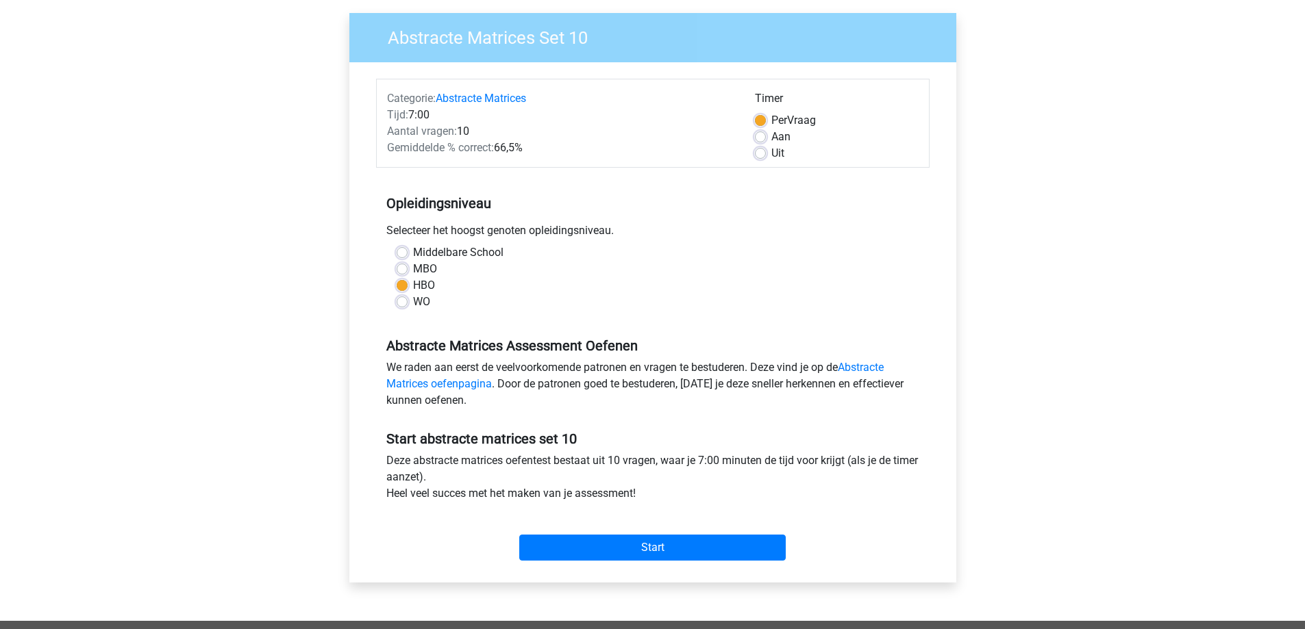
scroll to position [183, 0]
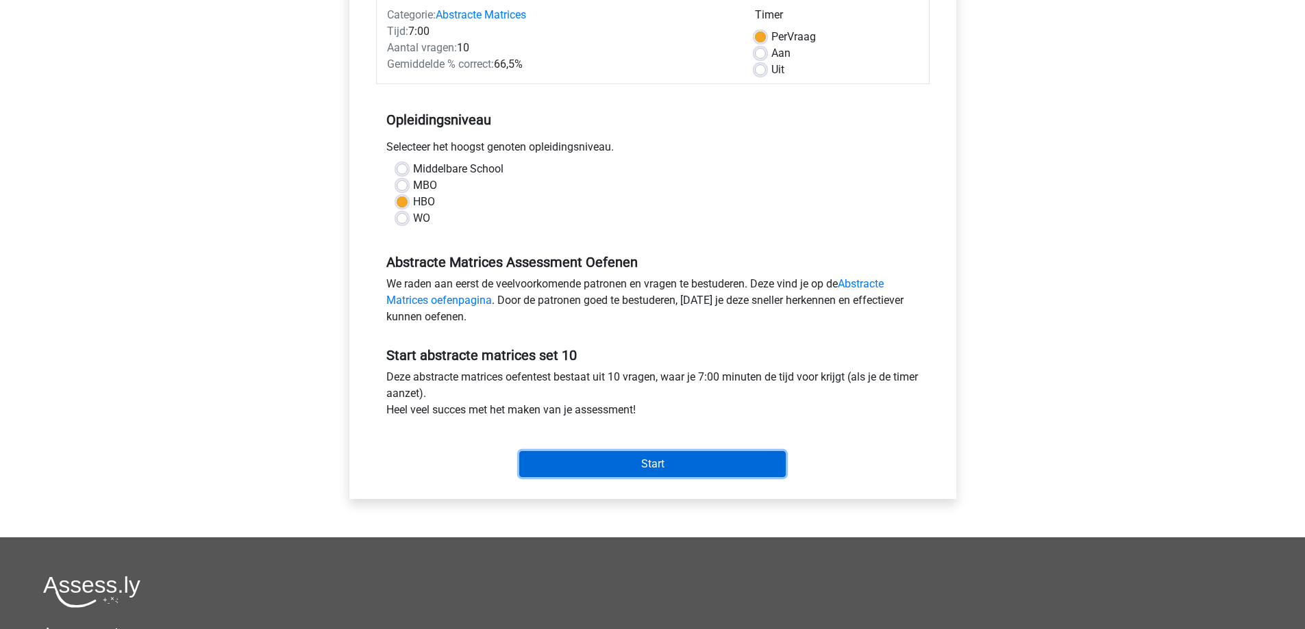
click at [612, 453] on input "Start" at bounding box center [652, 464] width 266 height 26
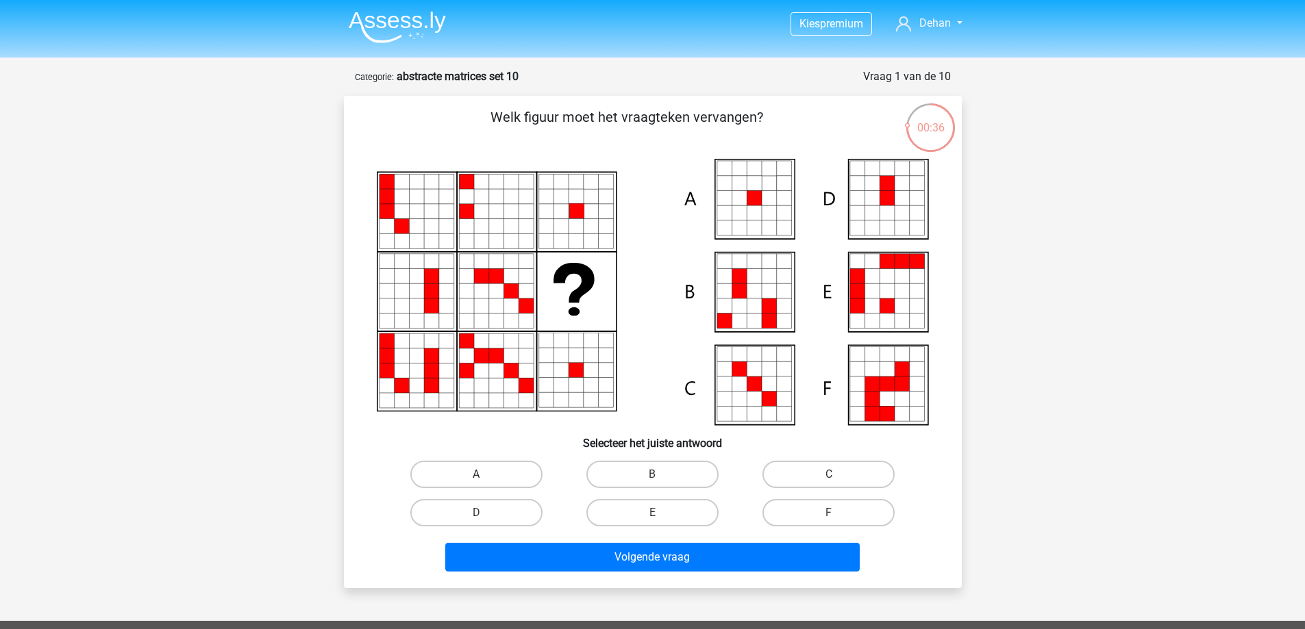
click at [483, 463] on label "A" at bounding box center [476, 474] width 132 height 27
click at [483, 475] on input "A" at bounding box center [480, 479] width 9 height 9
radio input "true"
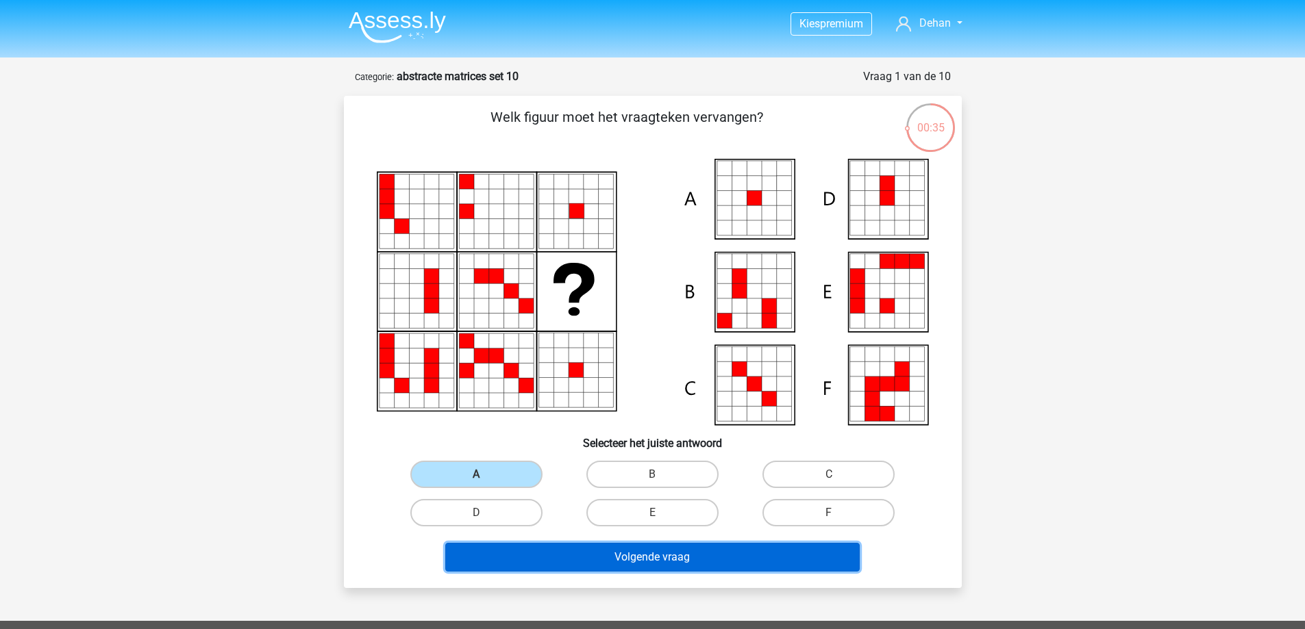
click at [601, 548] on button "Volgende vraag" at bounding box center [652, 557] width 414 height 29
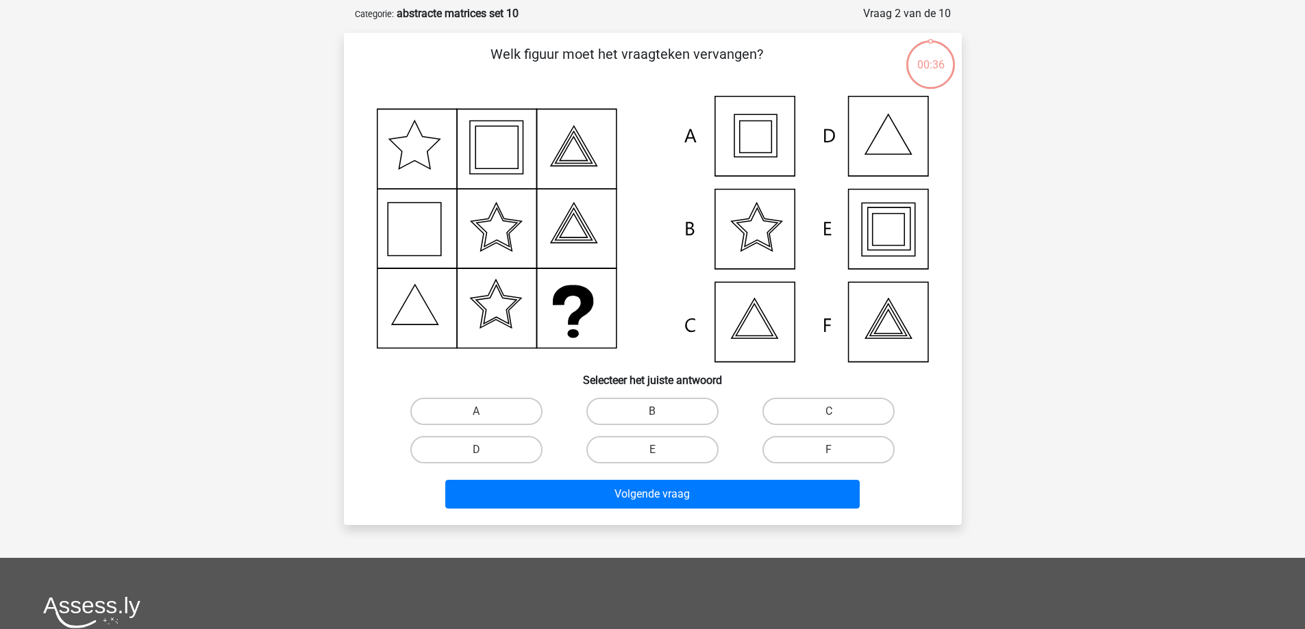
scroll to position [68, 0]
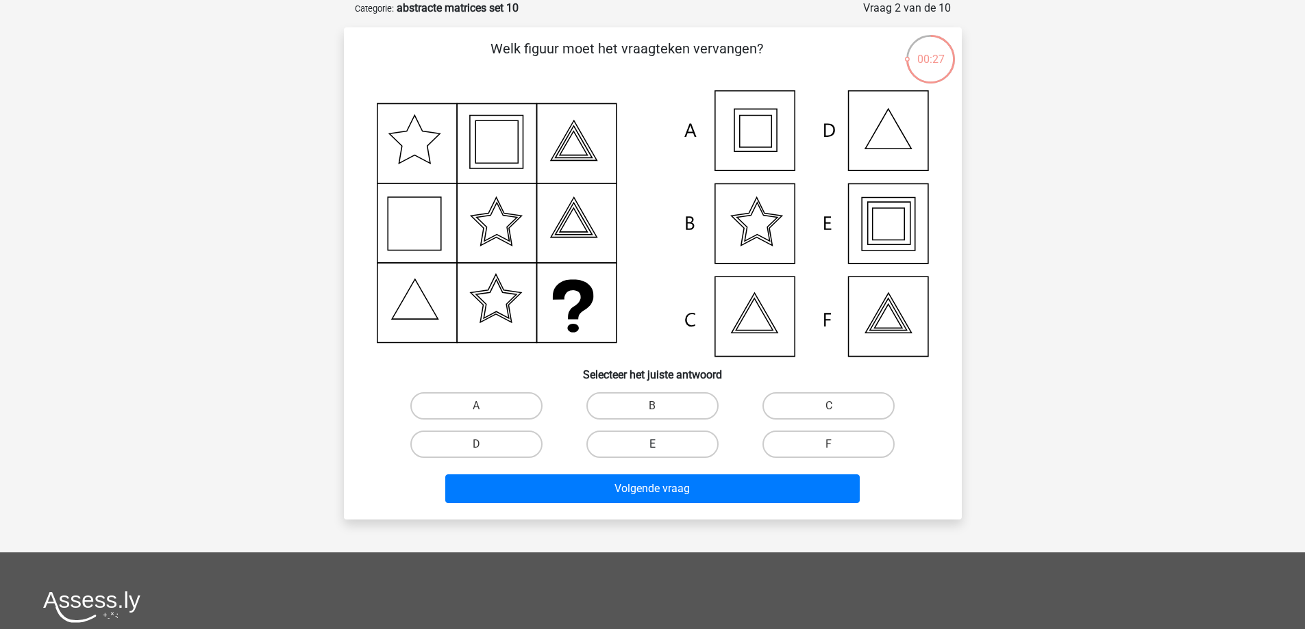
click at [619, 446] on label "E" at bounding box center [652, 444] width 132 height 27
click at [652, 446] on input "E" at bounding box center [656, 448] width 9 height 9
radio input "true"
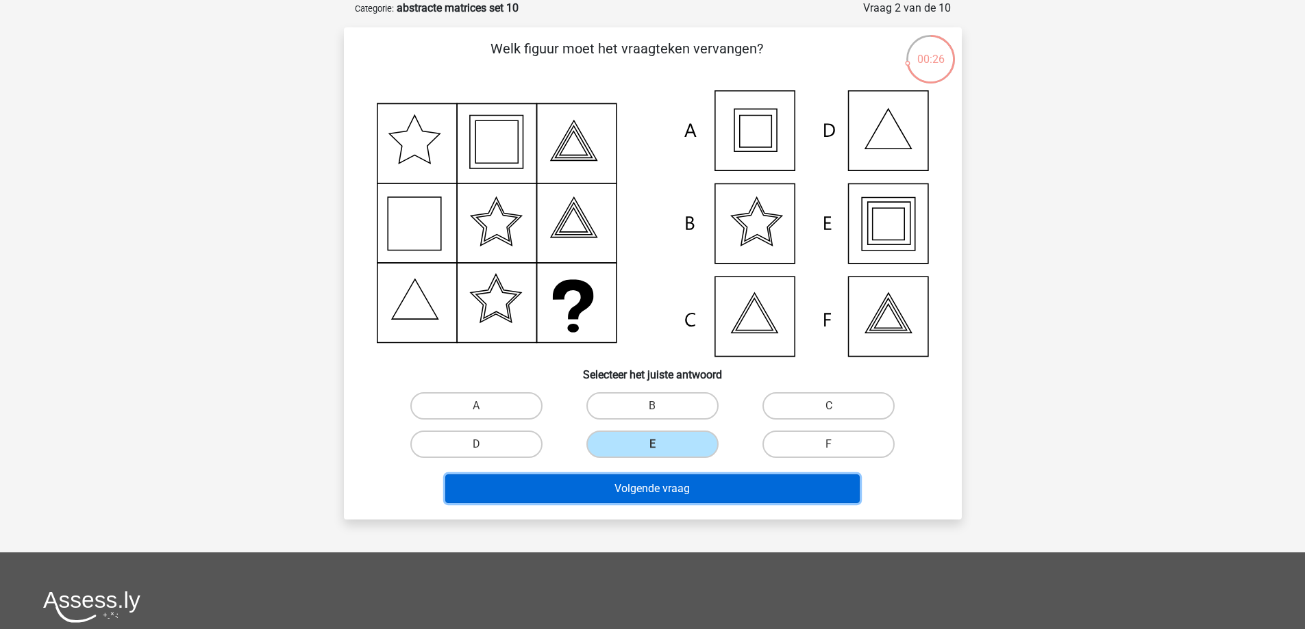
click at [631, 477] on button "Volgende vraag" at bounding box center [652, 489] width 414 height 29
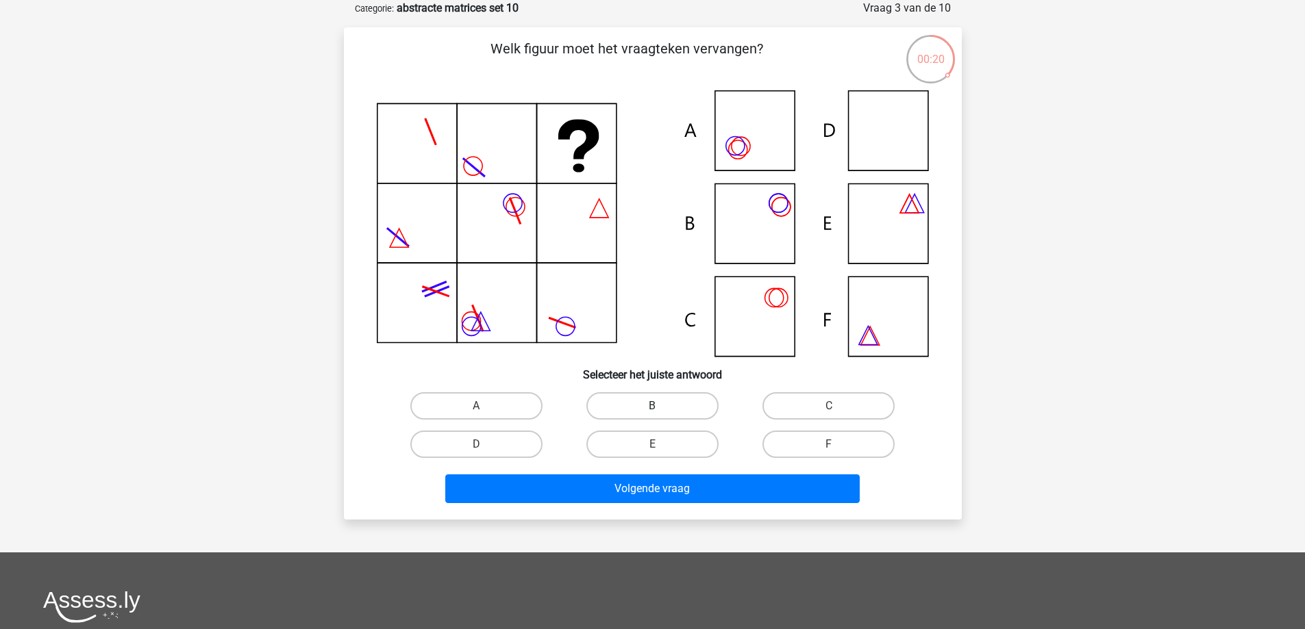
click at [649, 405] on label "B" at bounding box center [652, 405] width 132 height 27
click at [652, 406] on input "B" at bounding box center [656, 410] width 9 height 9
radio input "true"
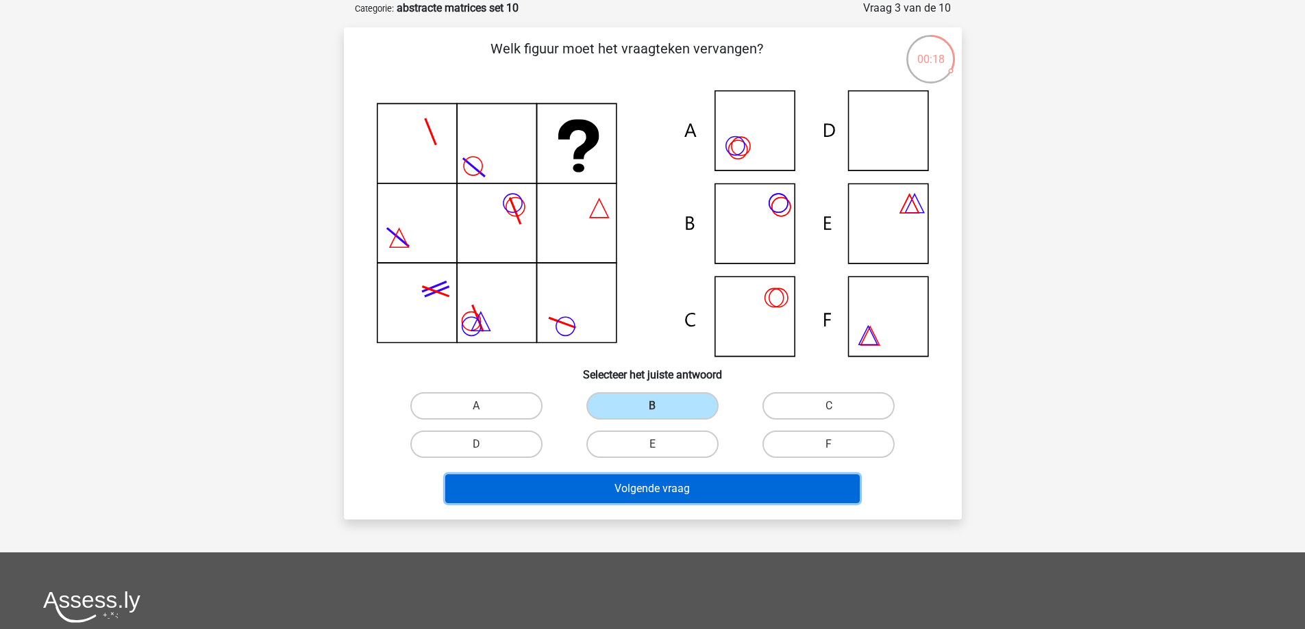
click at [650, 482] on button "Volgende vraag" at bounding box center [652, 489] width 414 height 29
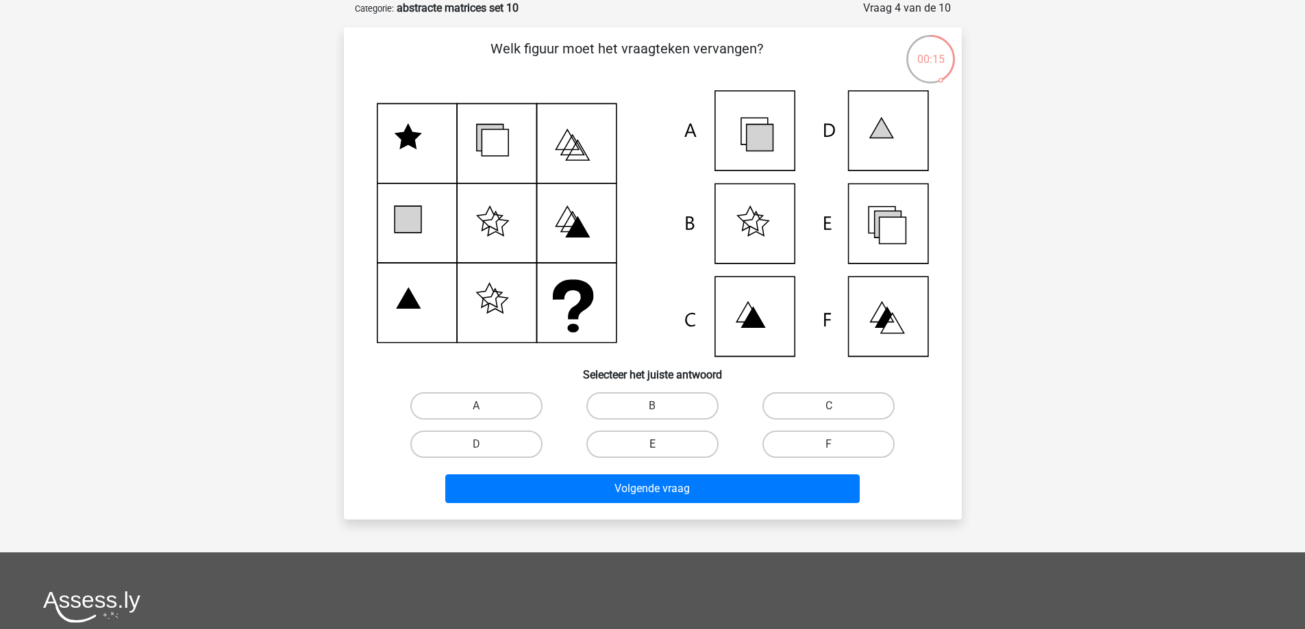
click at [687, 442] on label "E" at bounding box center [652, 444] width 132 height 27
click at [661, 444] on input "E" at bounding box center [656, 448] width 9 height 9
radio input "true"
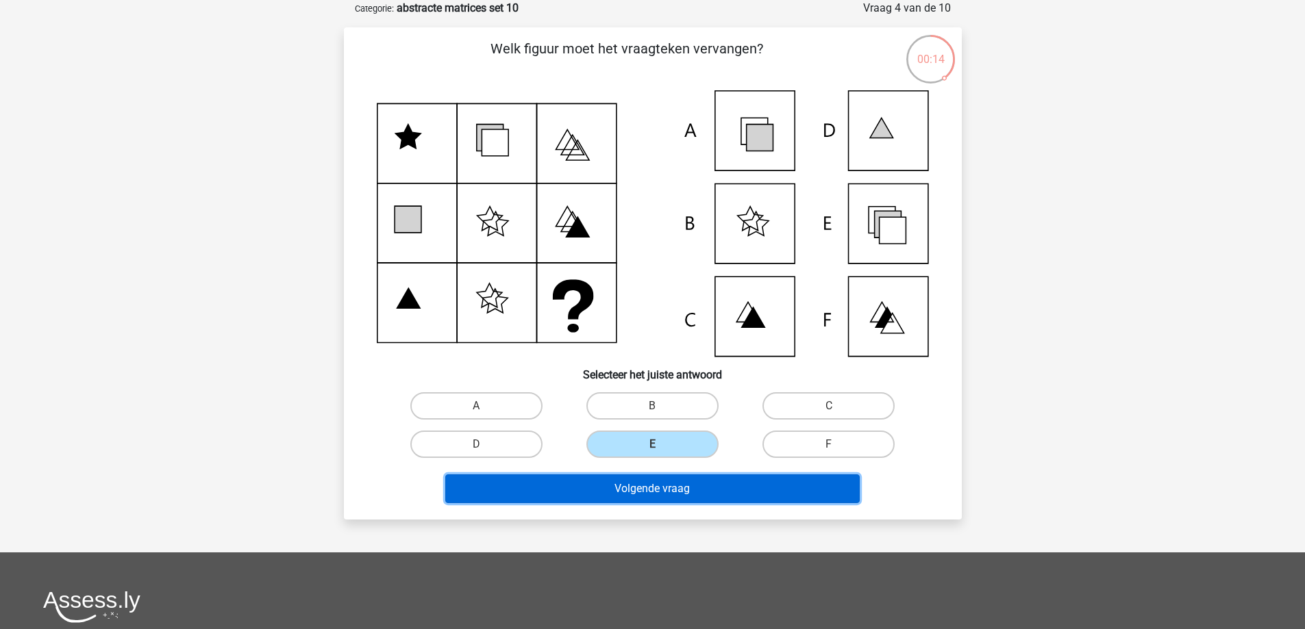
click at [675, 485] on button "Volgende vraag" at bounding box center [652, 489] width 414 height 29
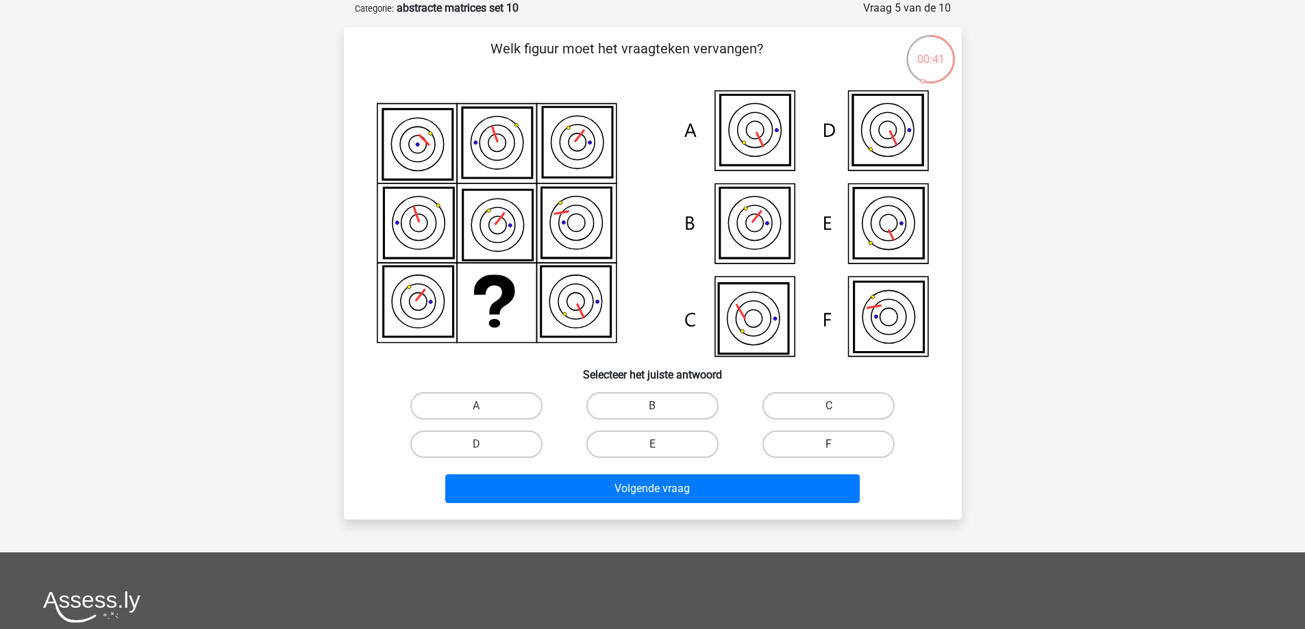
click at [805, 438] on label "F" at bounding box center [828, 444] width 132 height 27
click at [829, 444] on input "F" at bounding box center [833, 448] width 9 height 9
radio input "true"
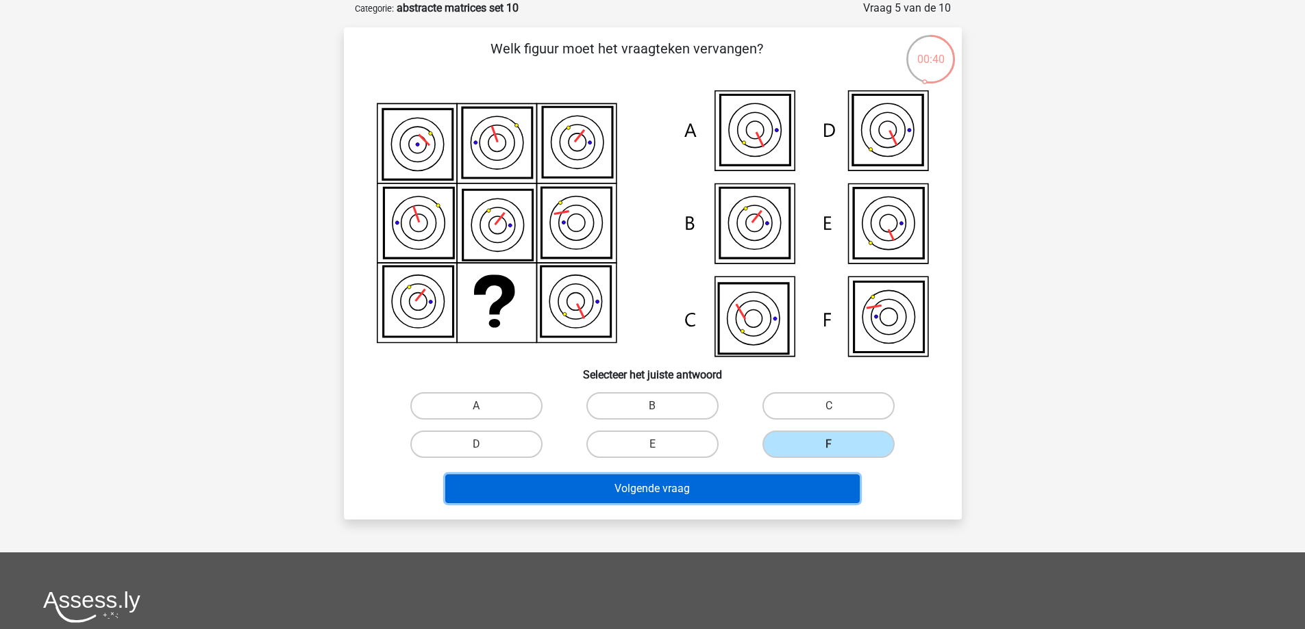
click at [683, 494] on button "Volgende vraag" at bounding box center [652, 489] width 414 height 29
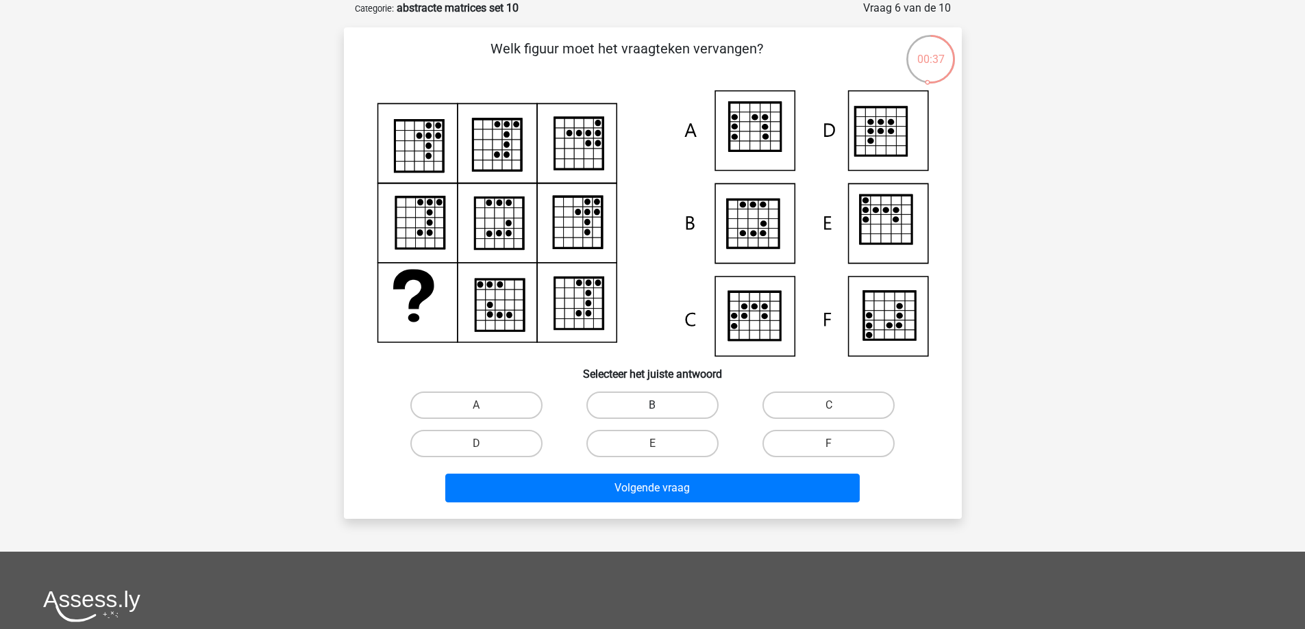
click at [644, 401] on label "B" at bounding box center [652, 405] width 132 height 27
click at [652, 405] on input "B" at bounding box center [656, 409] width 9 height 9
radio input "true"
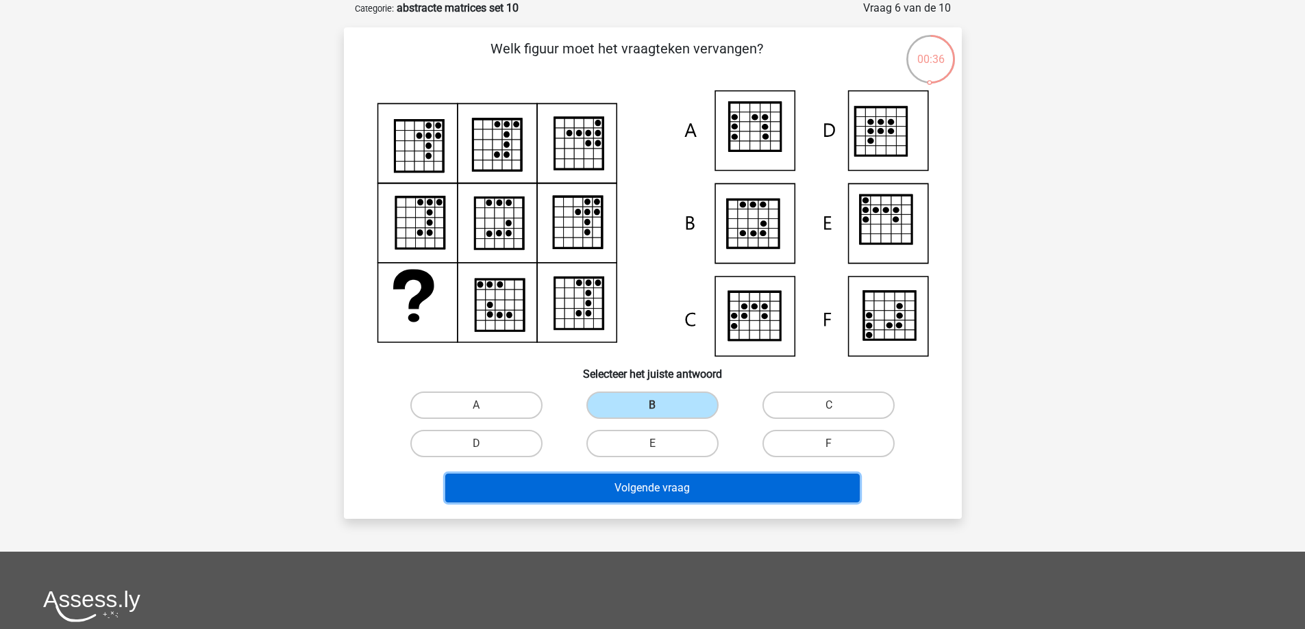
click at [638, 488] on button "Volgende vraag" at bounding box center [652, 488] width 414 height 29
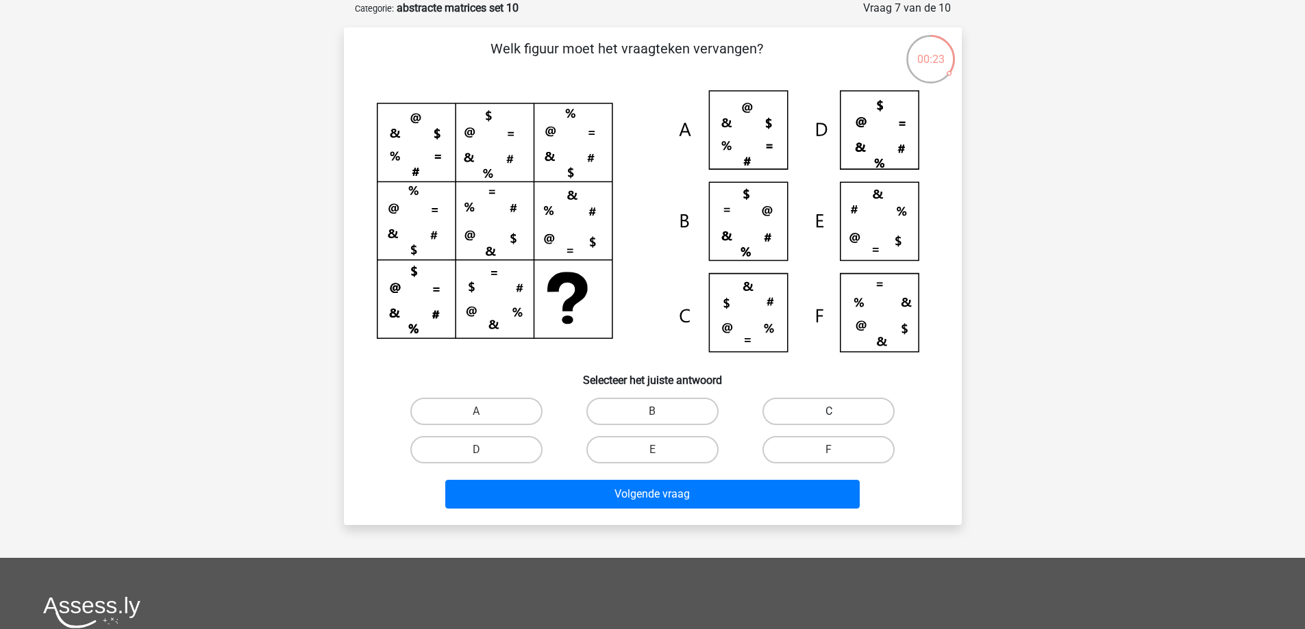
click at [781, 410] on label "C" at bounding box center [828, 411] width 132 height 27
click at [829, 412] on input "C" at bounding box center [833, 416] width 9 height 9
radio input "true"
click at [674, 479] on div "Volgende vraag" at bounding box center [653, 491] width 574 height 45
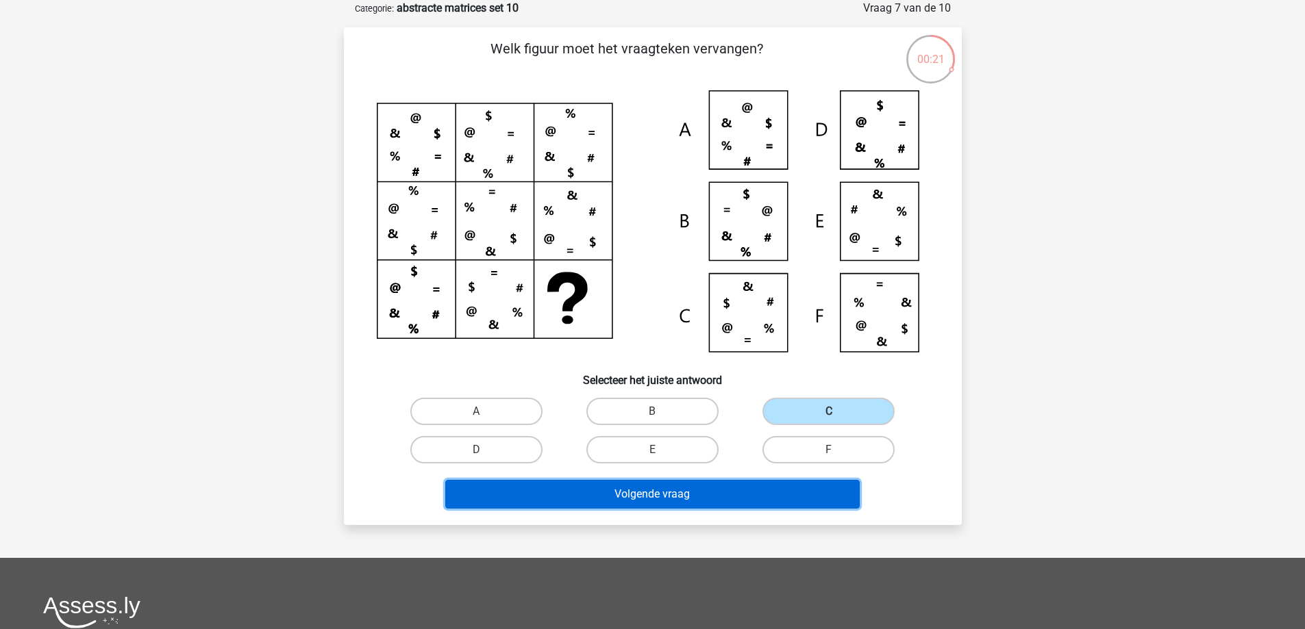
click at [647, 490] on button "Volgende vraag" at bounding box center [652, 494] width 414 height 29
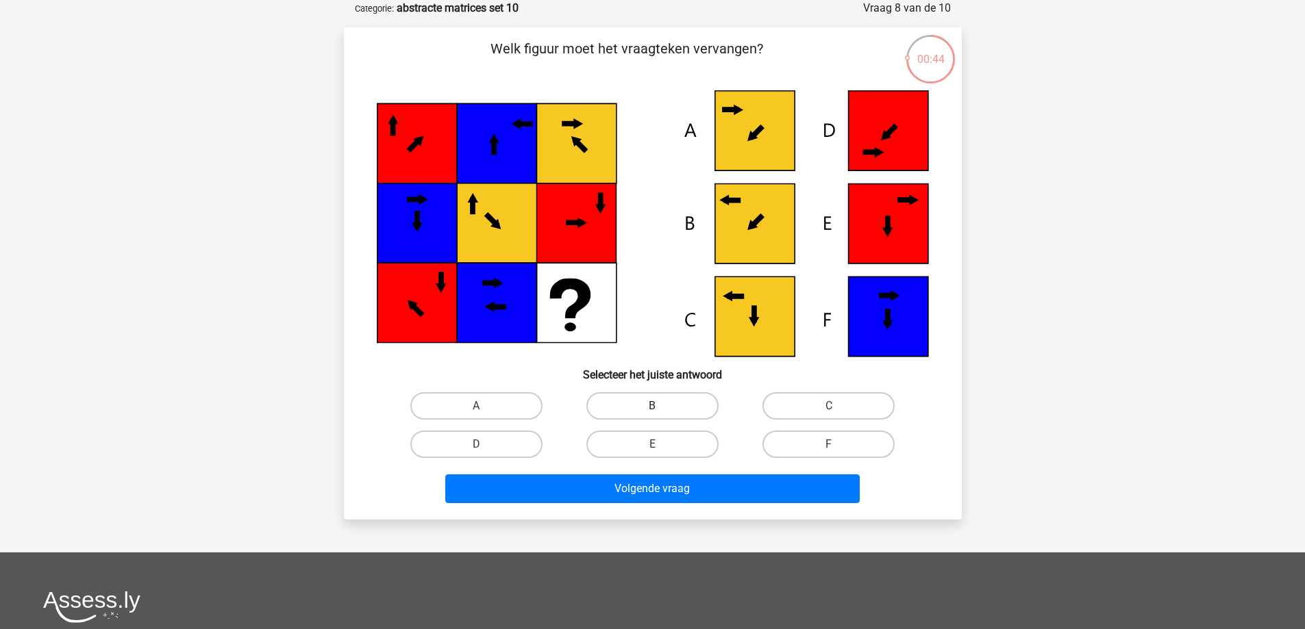
click at [649, 394] on label "B" at bounding box center [652, 405] width 132 height 27
click at [652, 406] on input "B" at bounding box center [656, 410] width 9 height 9
radio input "true"
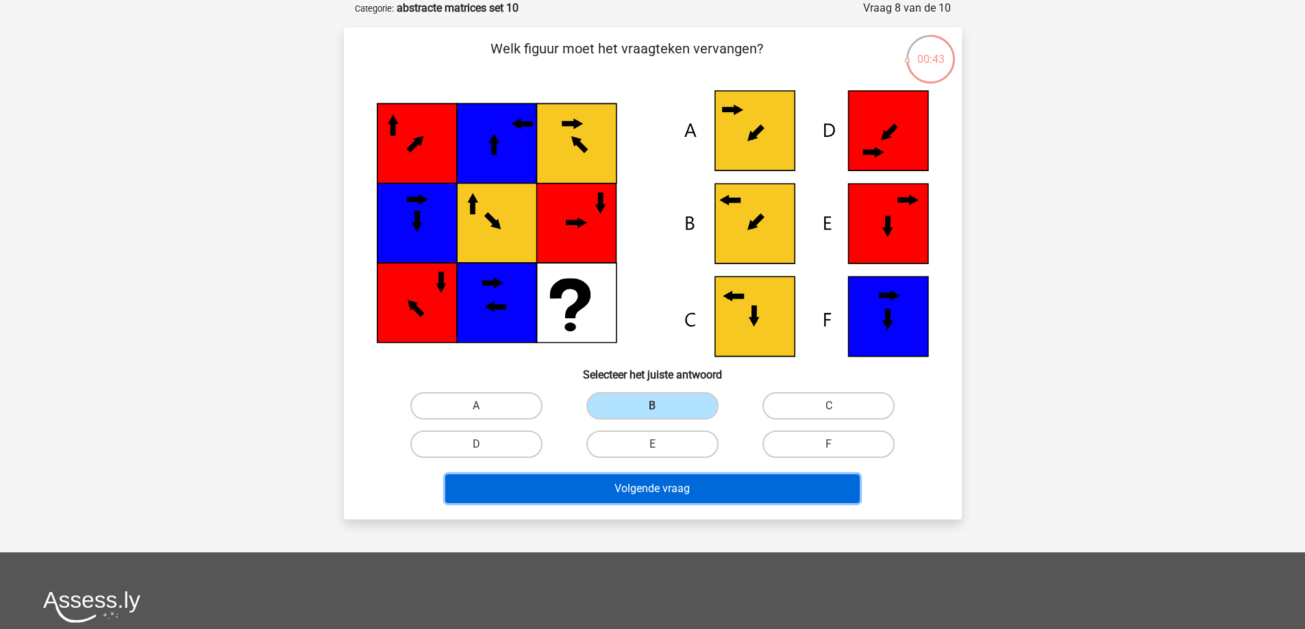
click at [651, 481] on button "Volgende vraag" at bounding box center [652, 489] width 414 height 29
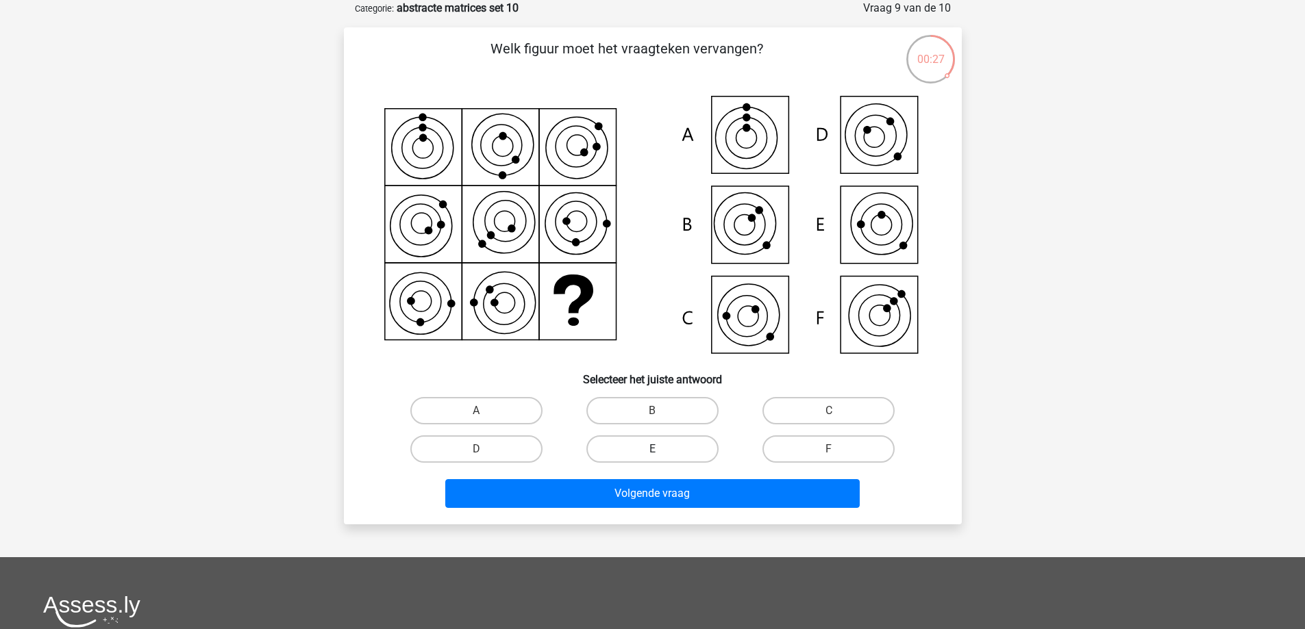
click at [662, 444] on label "E" at bounding box center [652, 449] width 132 height 27
click at [661, 449] on input "E" at bounding box center [656, 453] width 9 height 9
radio input "true"
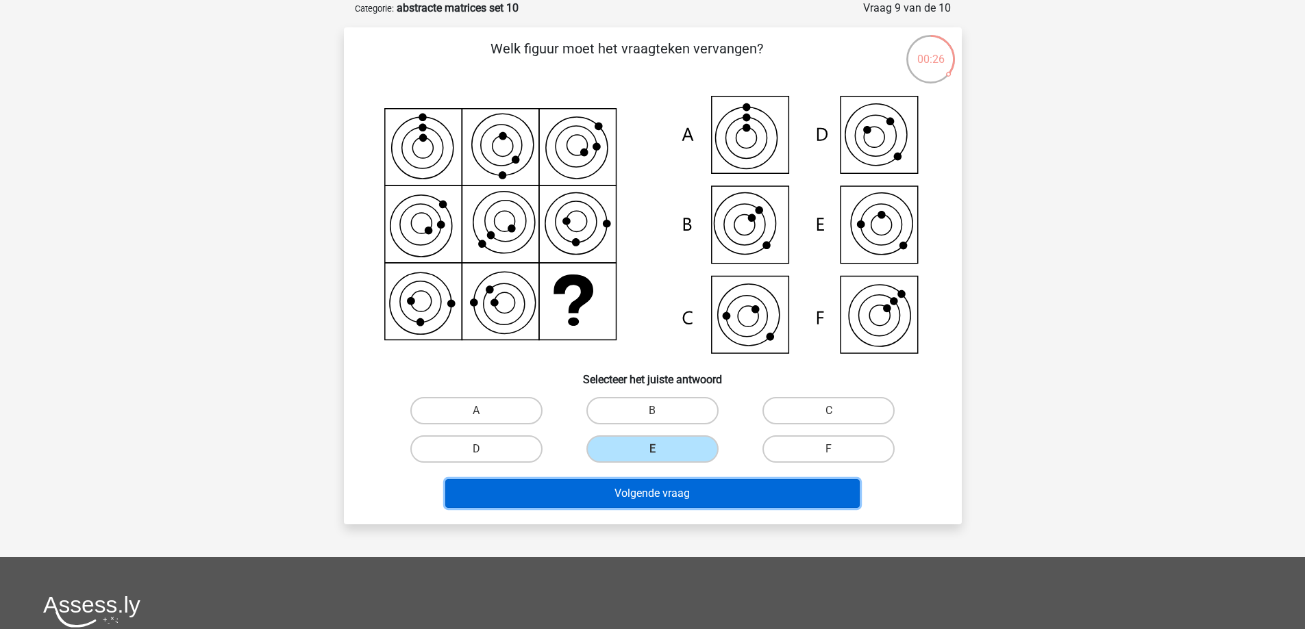
click at [643, 494] on button "Volgende vraag" at bounding box center [652, 493] width 414 height 29
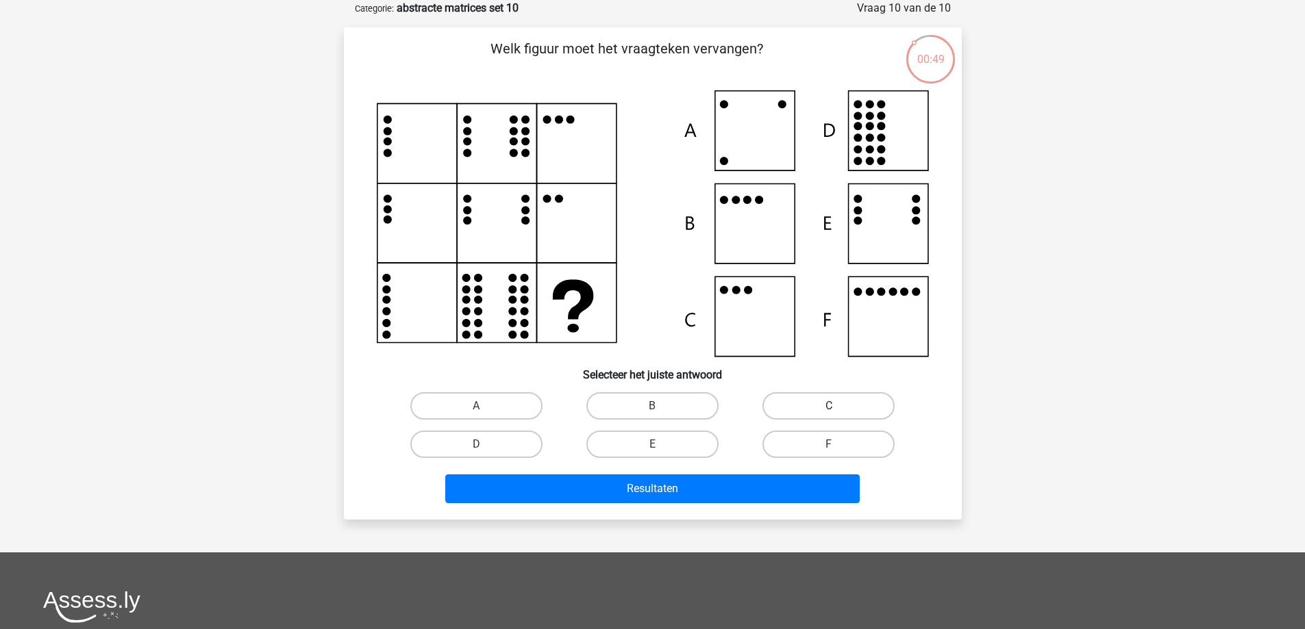
click at [833, 398] on label "C" at bounding box center [828, 405] width 132 height 27
click at [833, 406] on input "C" at bounding box center [833, 410] width 9 height 9
radio input "true"
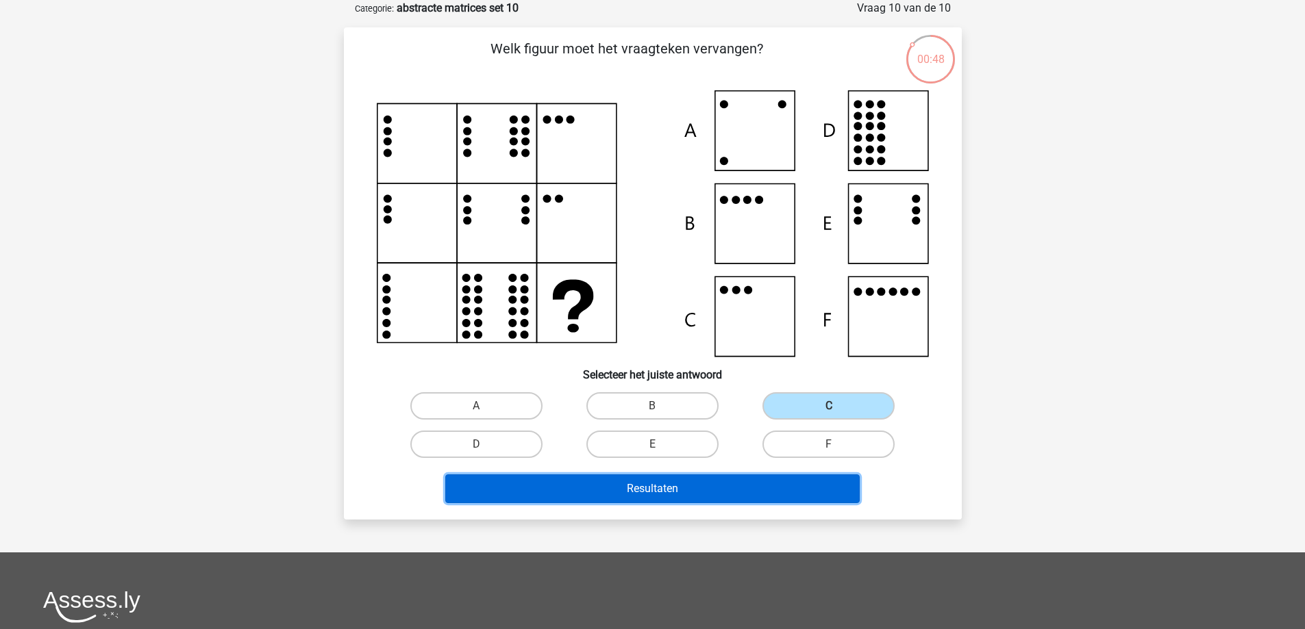
click at [682, 488] on button "Resultaten" at bounding box center [652, 489] width 414 height 29
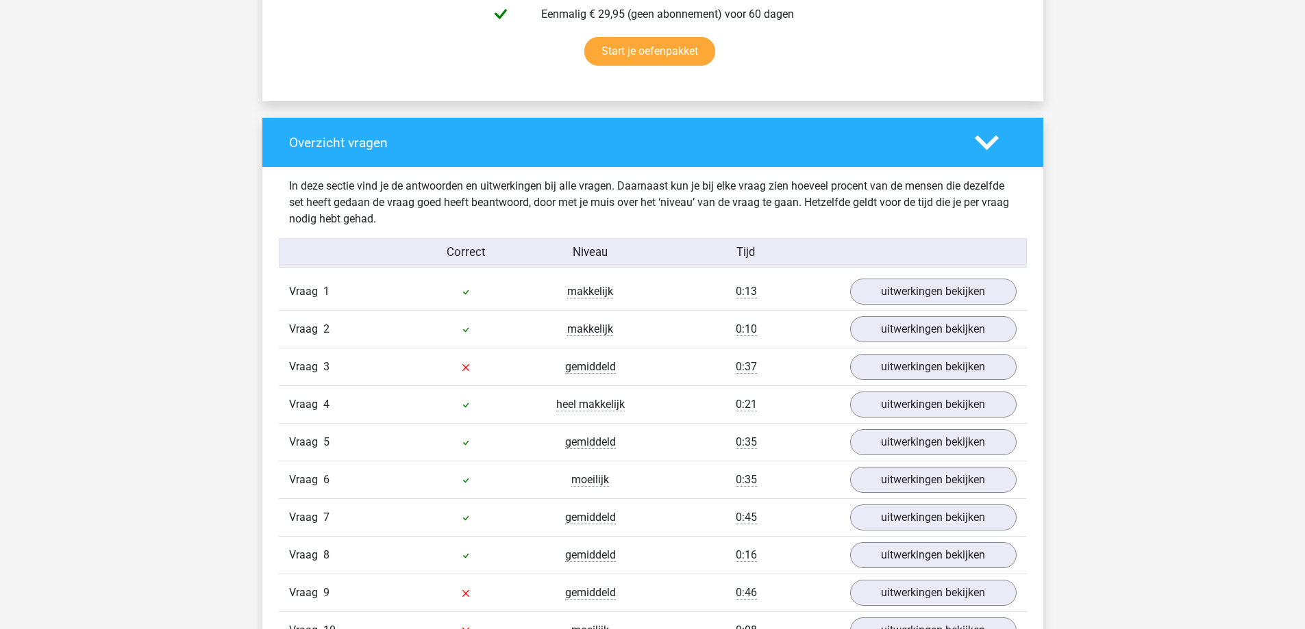
scroll to position [913, 0]
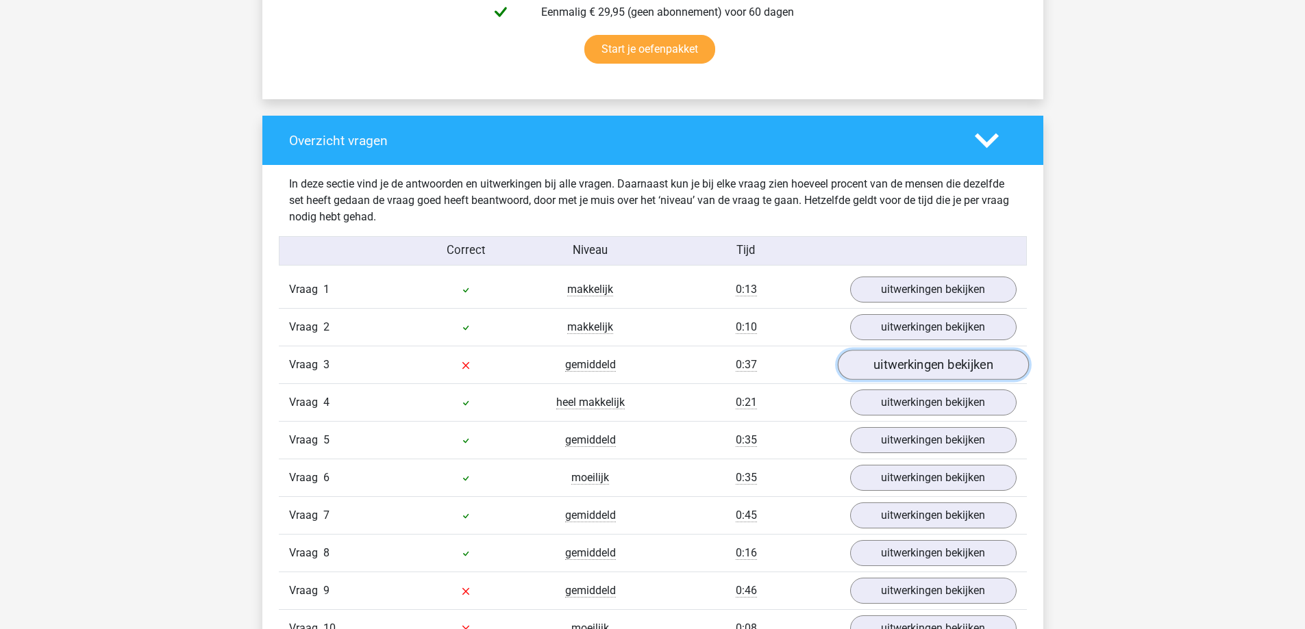
click at [962, 369] on link "uitwerkingen bekijken" at bounding box center [932, 366] width 191 height 30
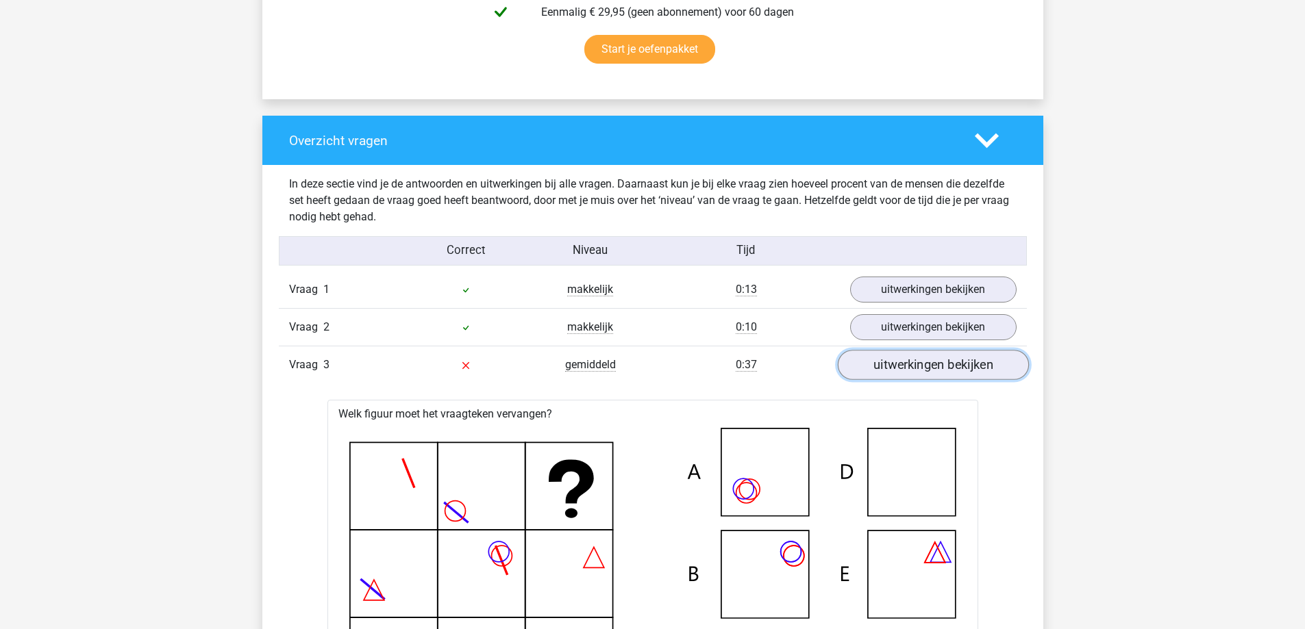
click at [896, 359] on link "uitwerkingen bekijken" at bounding box center [932, 366] width 191 height 30
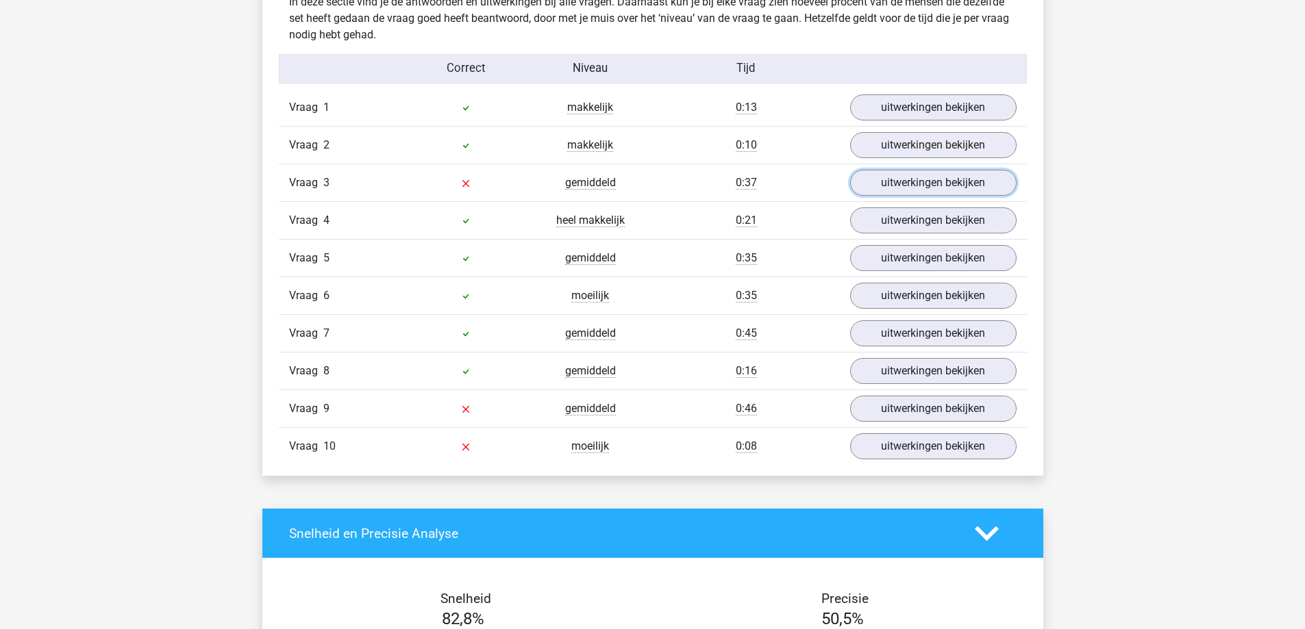
scroll to position [1096, 0]
click at [907, 414] on link "uitwerkingen bekijken" at bounding box center [932, 409] width 191 height 30
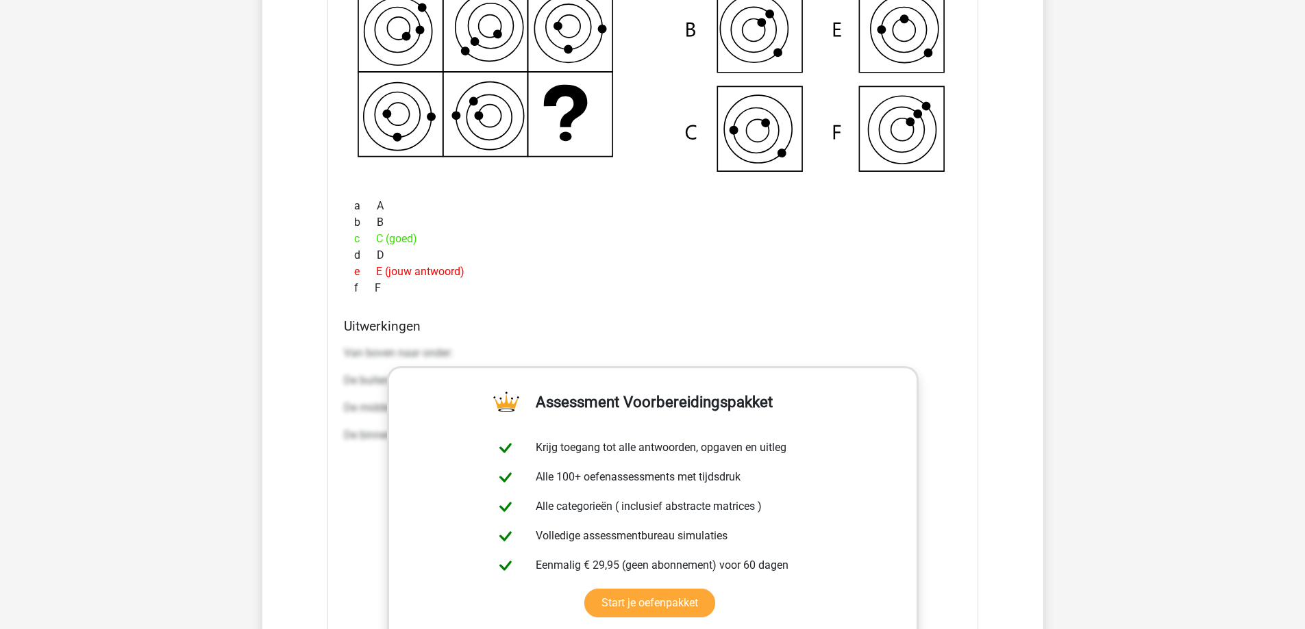
scroll to position [1461, 0]
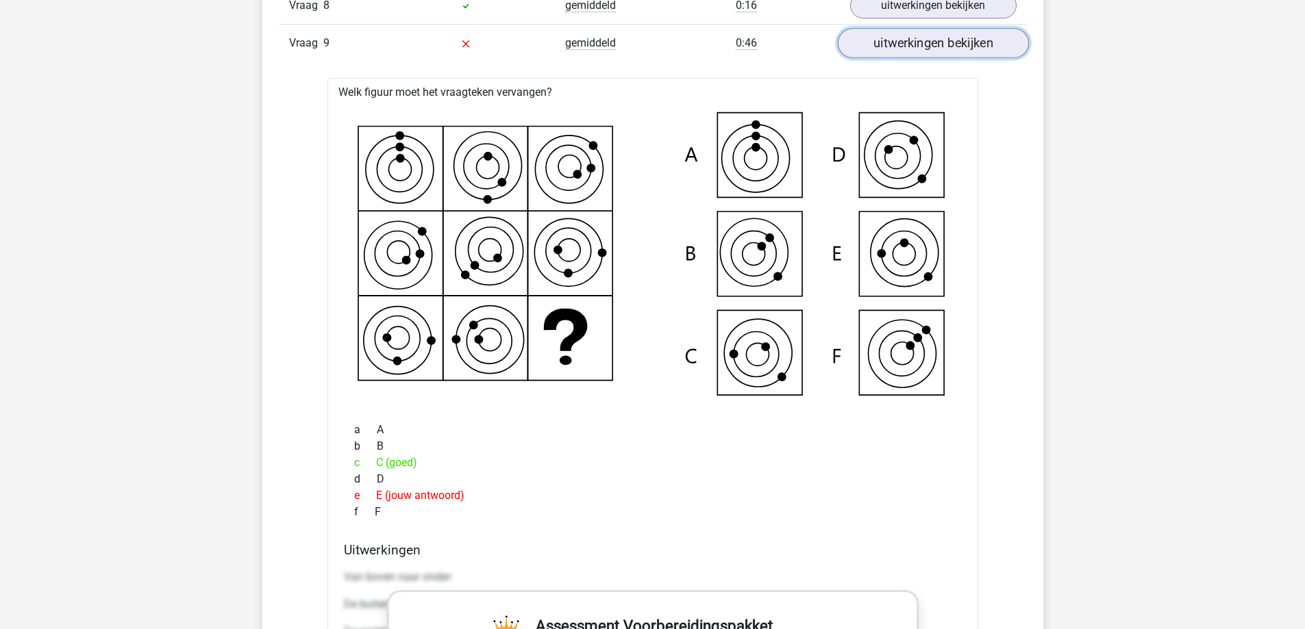
click at [909, 46] on link "uitwerkingen bekijken" at bounding box center [932, 44] width 191 height 30
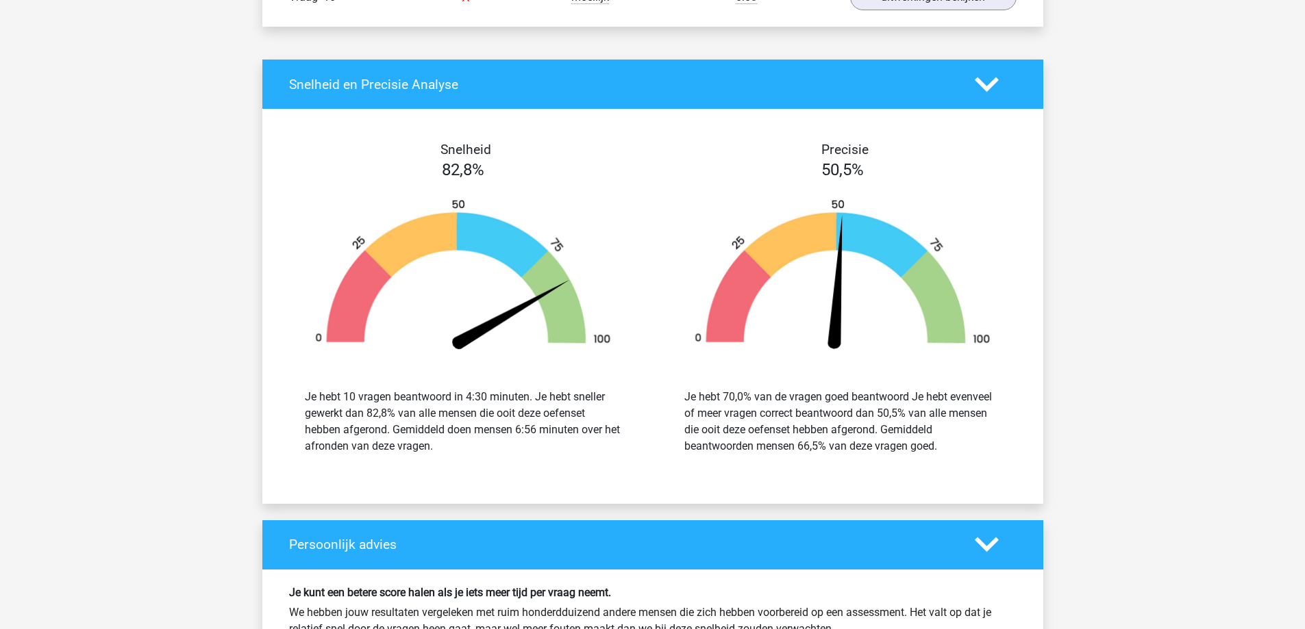
scroll to position [1279, 0]
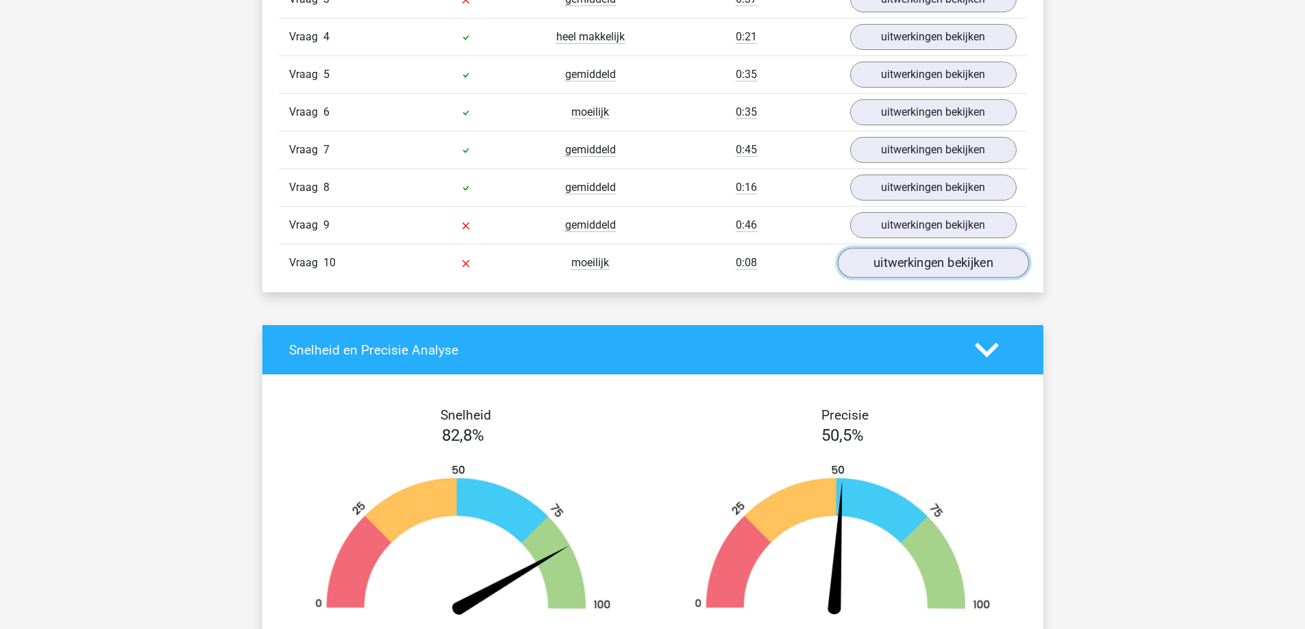
click at [893, 266] on link "uitwerkingen bekijken" at bounding box center [932, 264] width 191 height 30
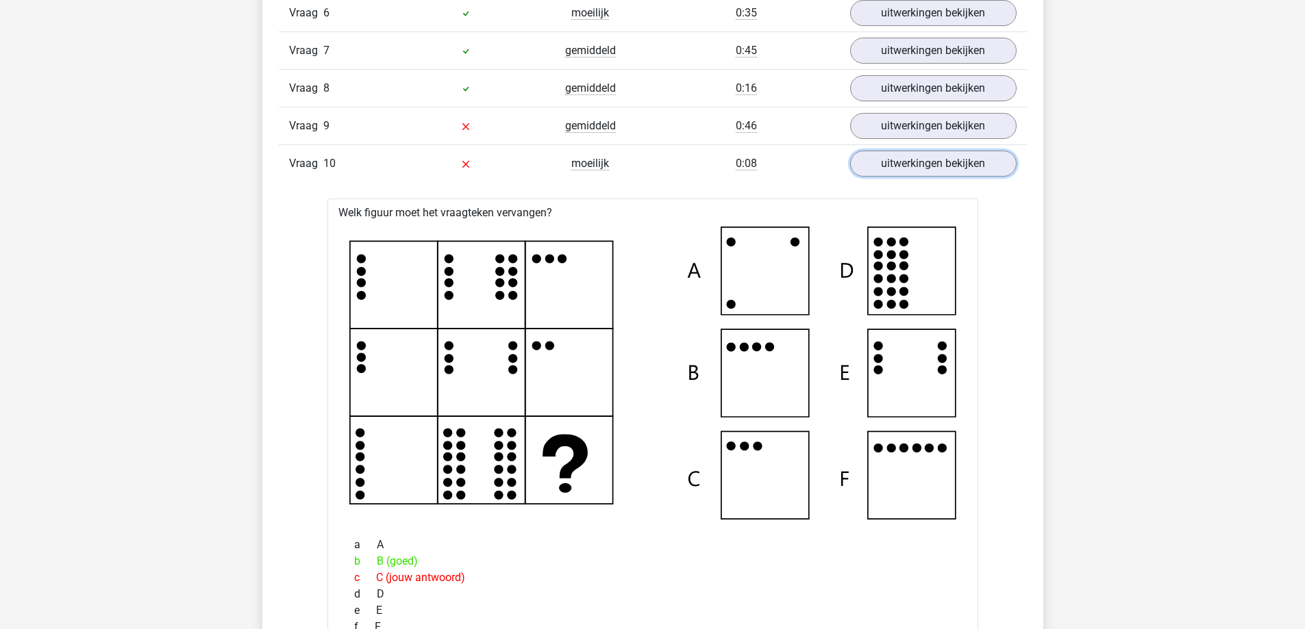
scroll to position [1461, 0]
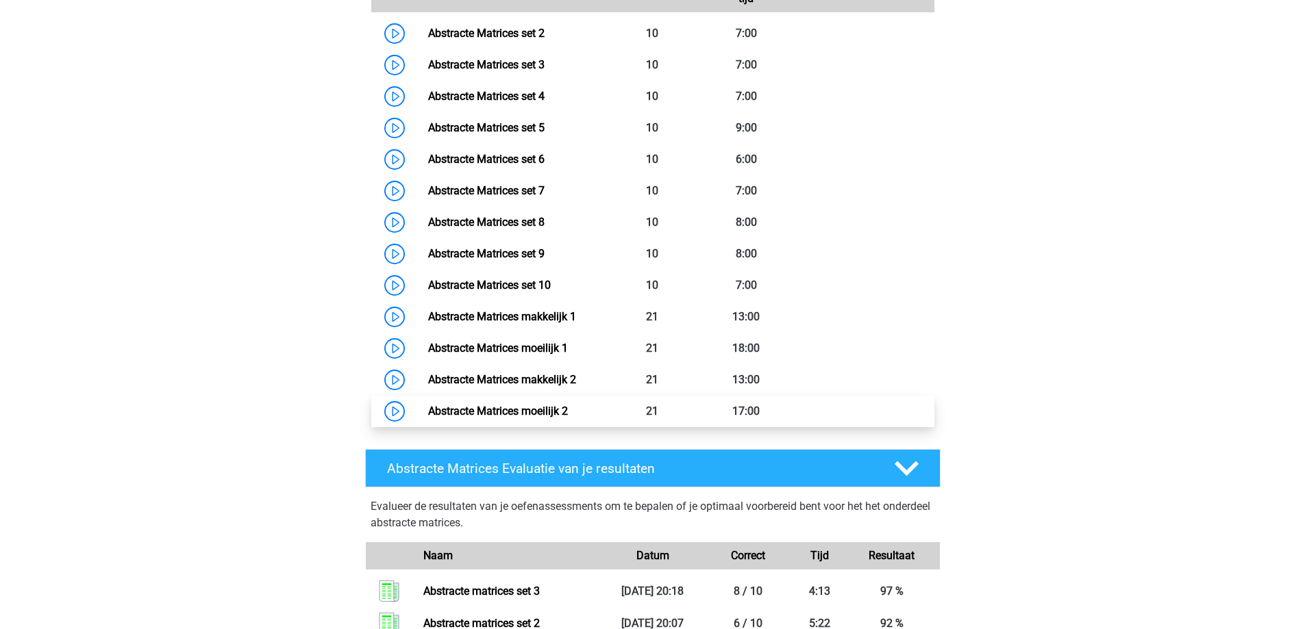
scroll to position [1279, 0]
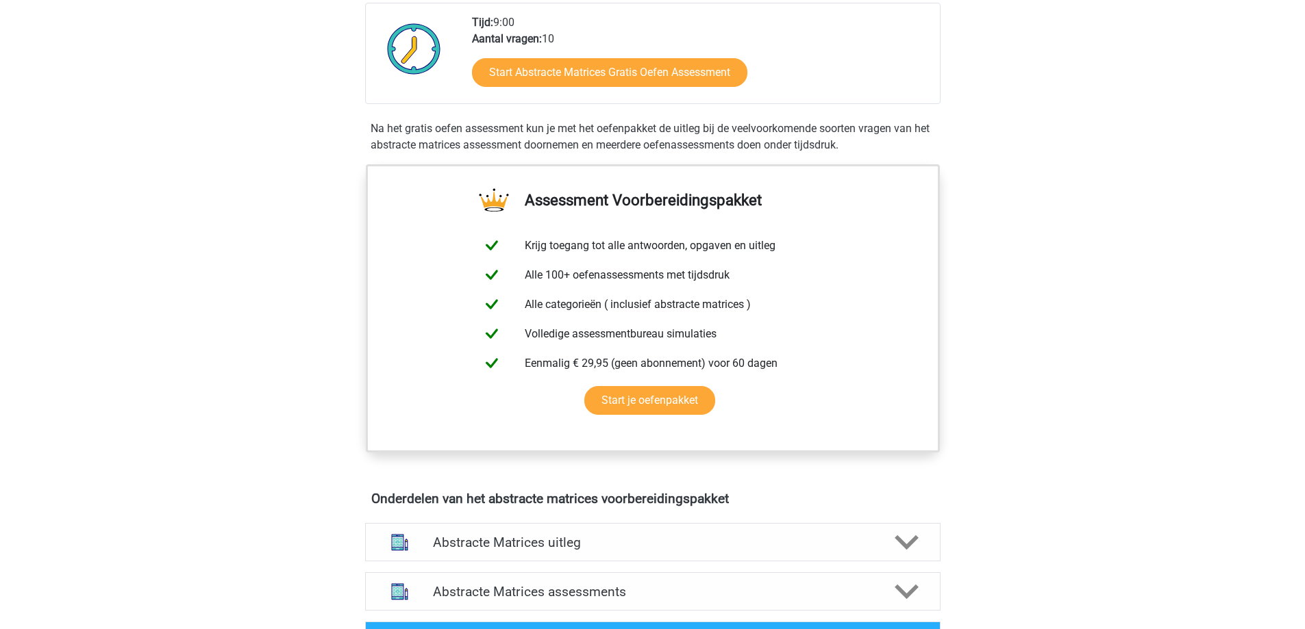
scroll to position [548, 0]
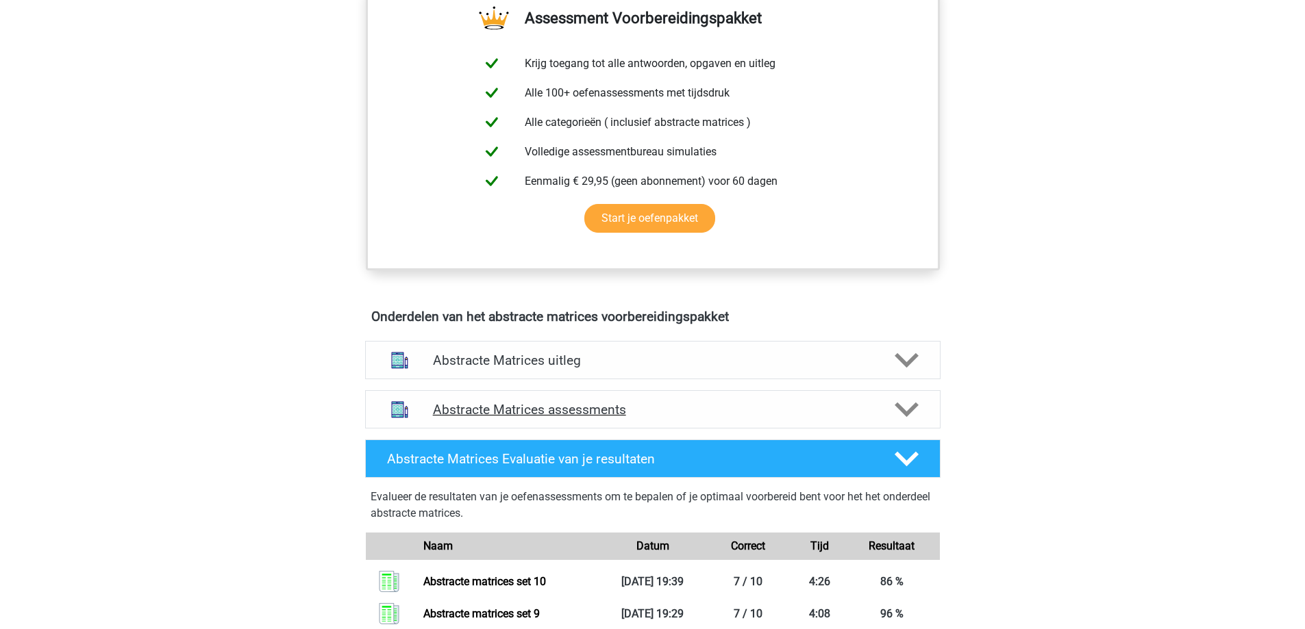
click at [767, 404] on h4 "Abstracte Matrices assessments" at bounding box center [653, 410] width 440 height 16
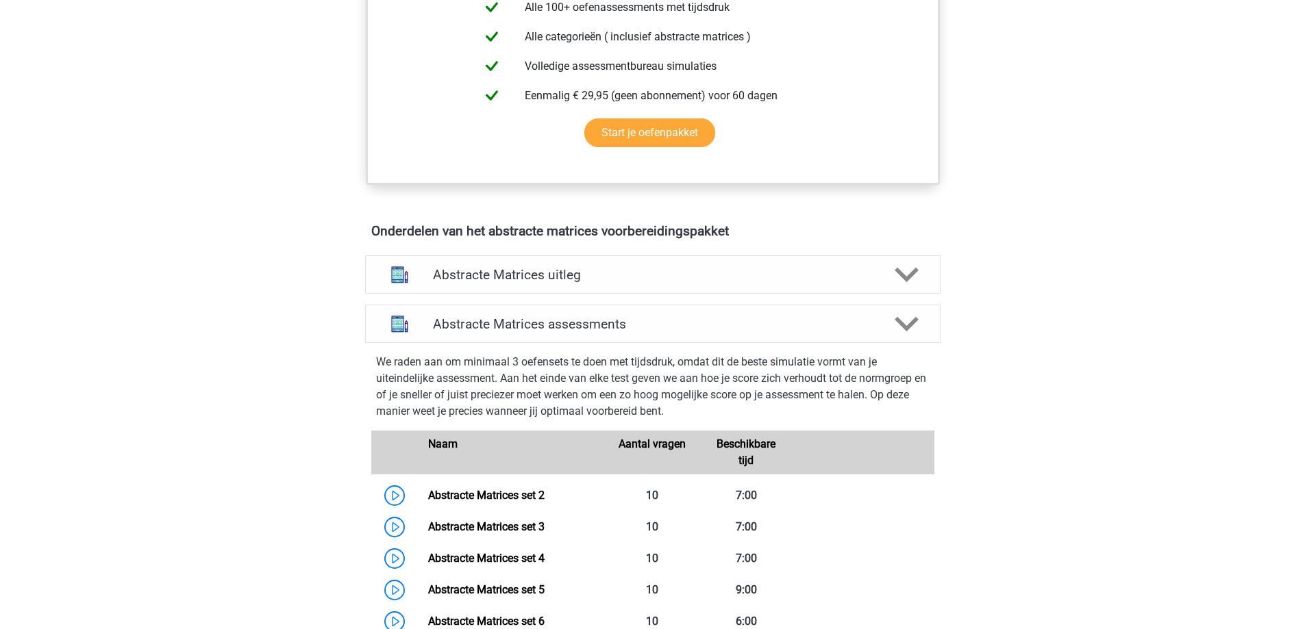
scroll to position [731, 0]
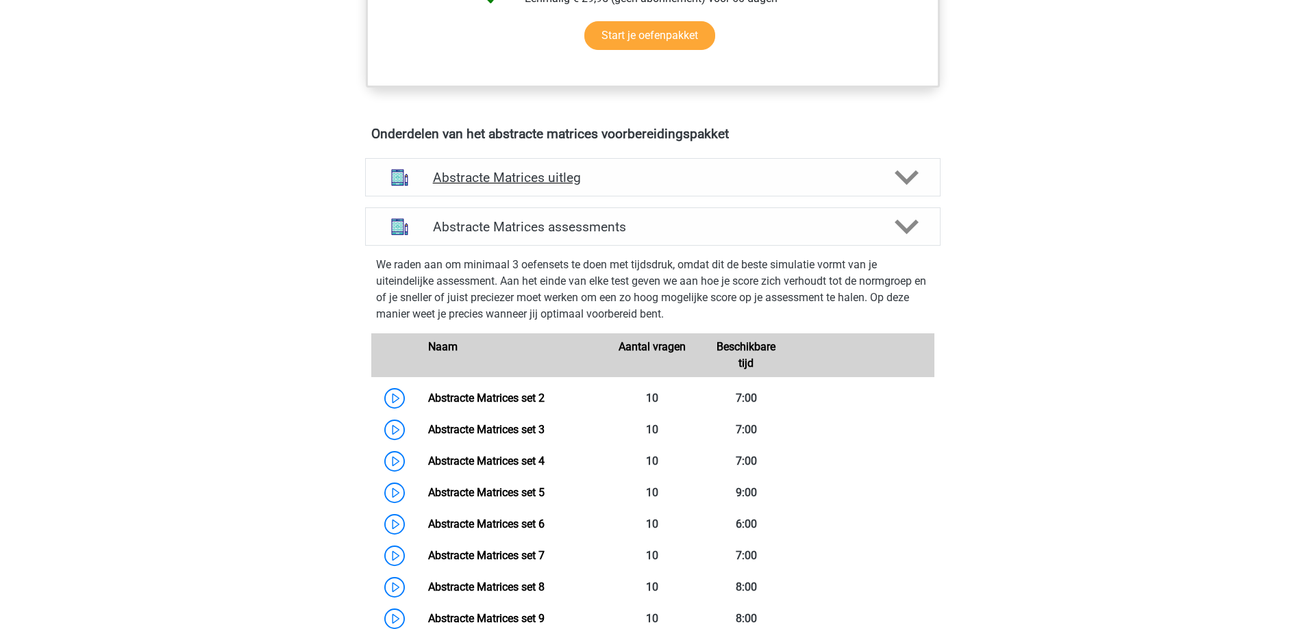
click at [692, 184] on h4 "Abstracte Matrices uitleg" at bounding box center [653, 178] width 440 height 16
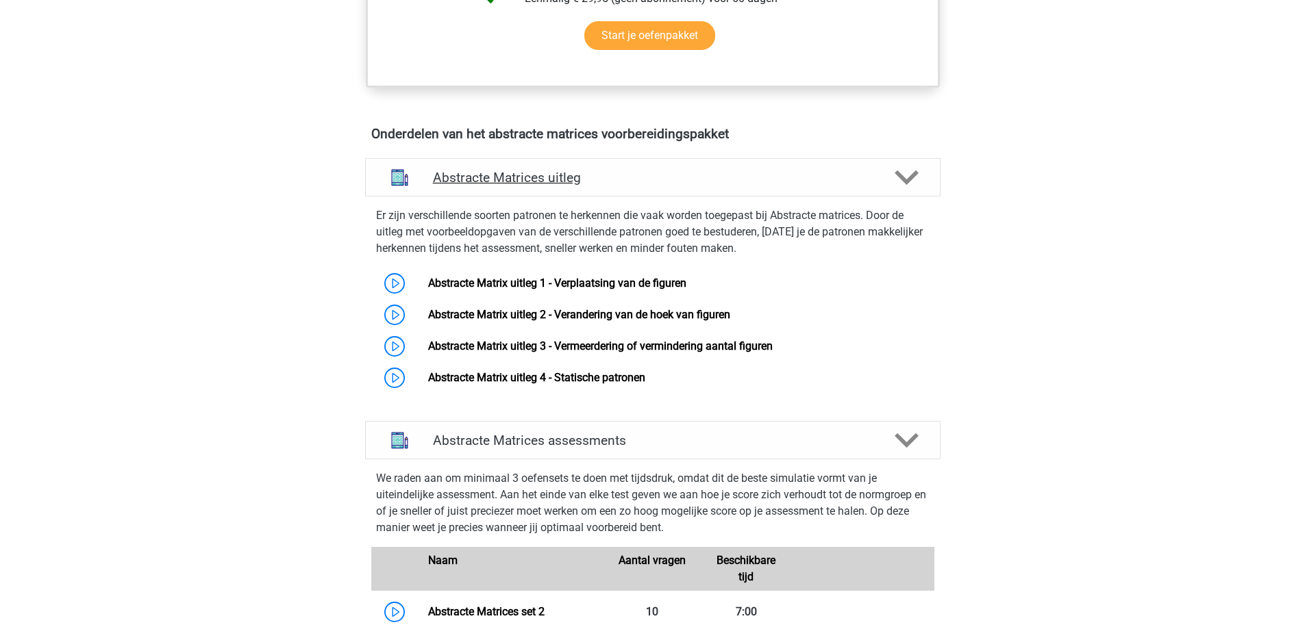
click at [692, 184] on h4 "Abstracte Matrices uitleg" at bounding box center [653, 178] width 440 height 16
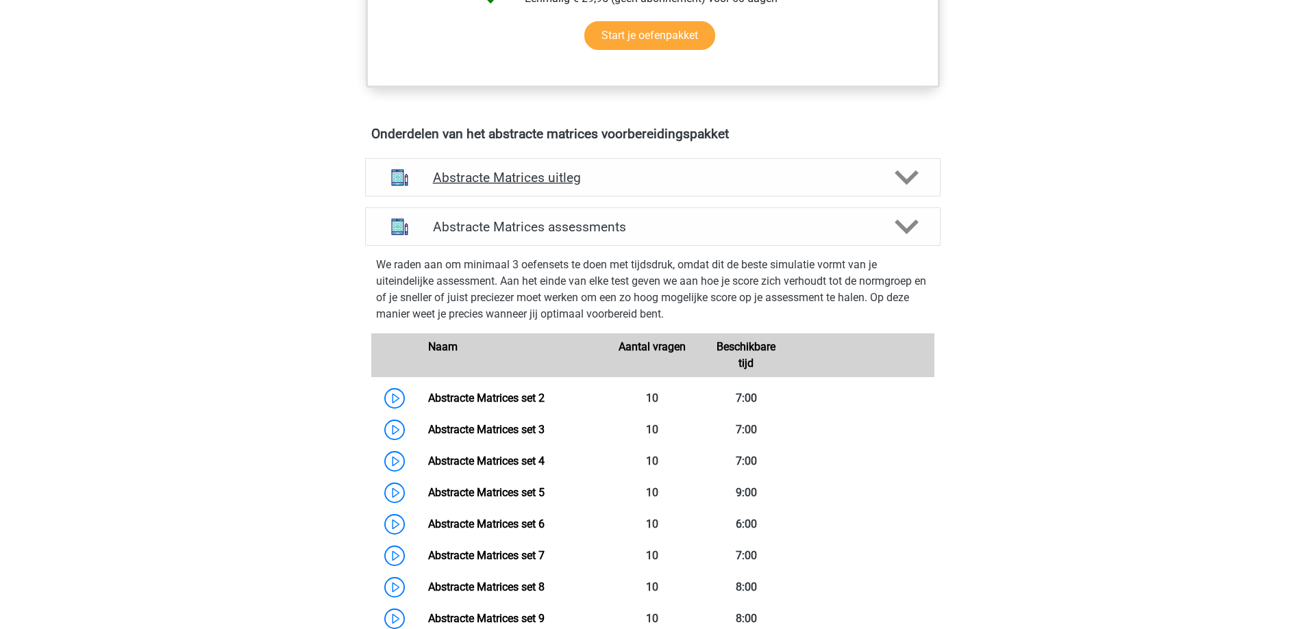
click at [704, 177] on h4 "Abstracte Matrices uitleg" at bounding box center [653, 178] width 440 height 16
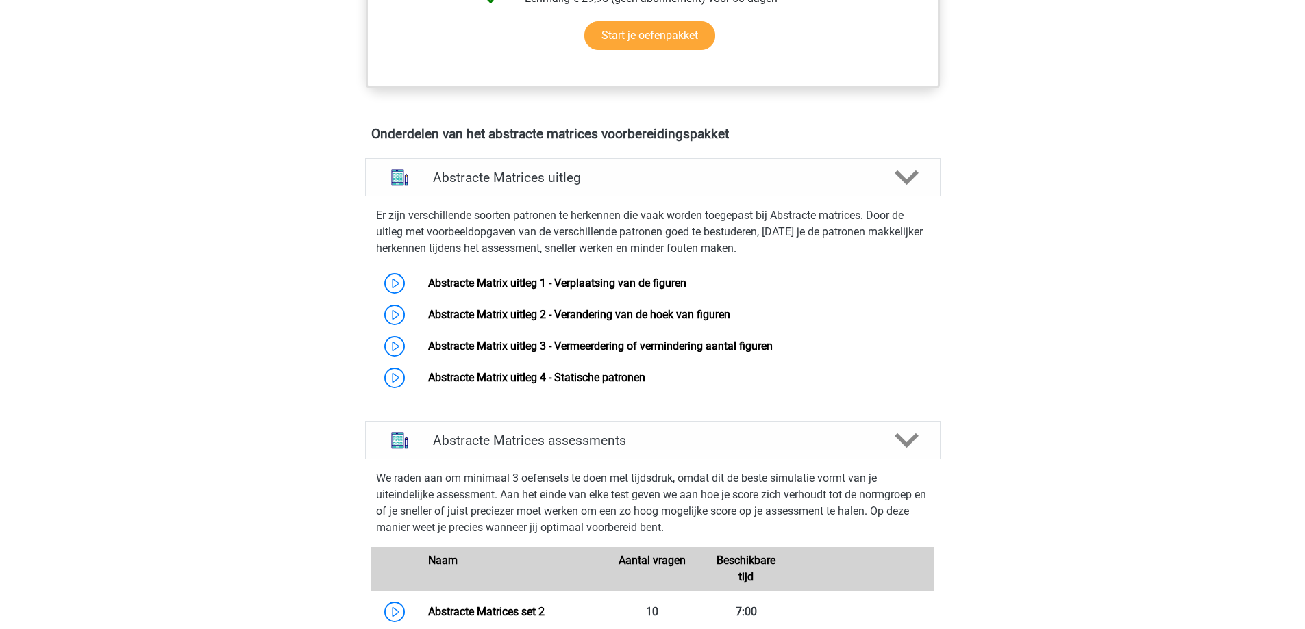
click at [704, 177] on h4 "Abstracte Matrices uitleg" at bounding box center [653, 178] width 440 height 16
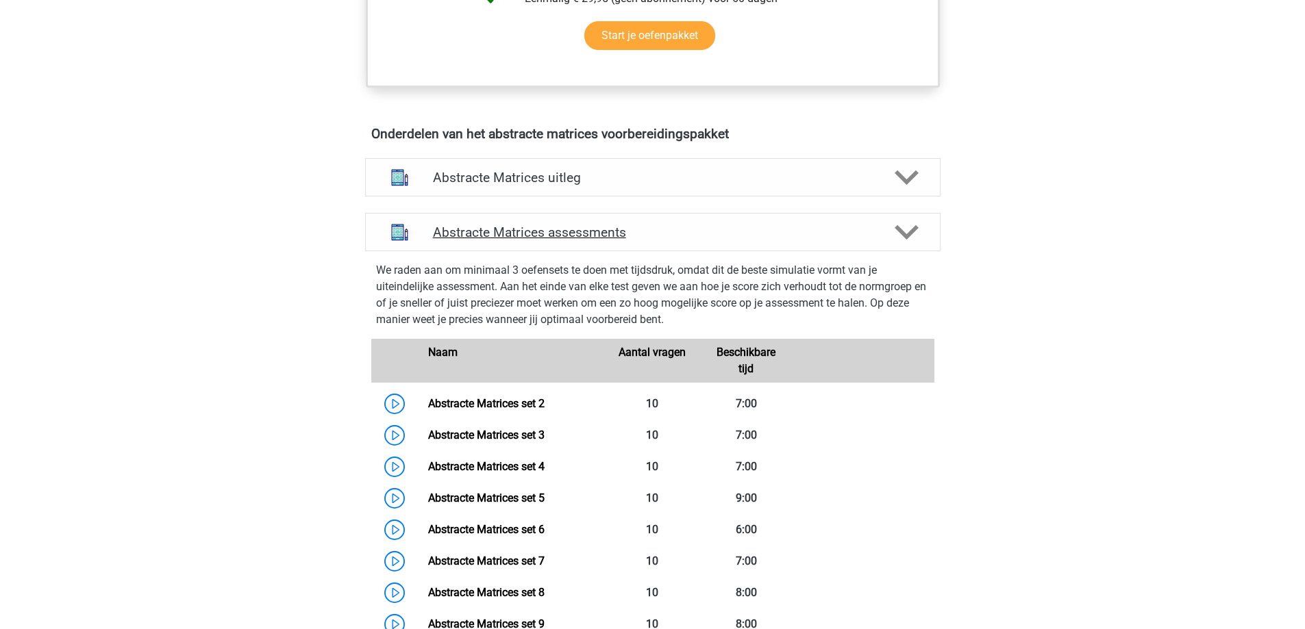
scroll to position [914, 0]
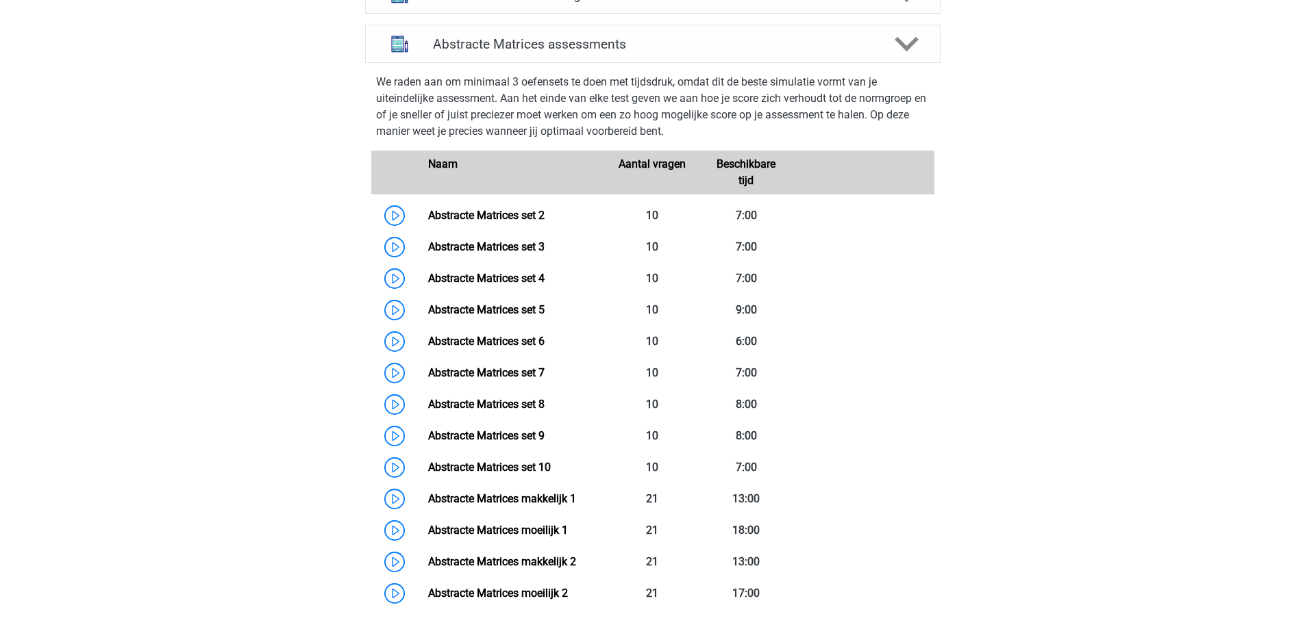
drag, startPoint x: 485, startPoint y: 310, endPoint x: 1003, endPoint y: 368, distance: 521.7
click at [1003, 368] on div "Kies premium Dehan dehanscheepers@gmail.com" at bounding box center [652, 413] width 1305 height 2655
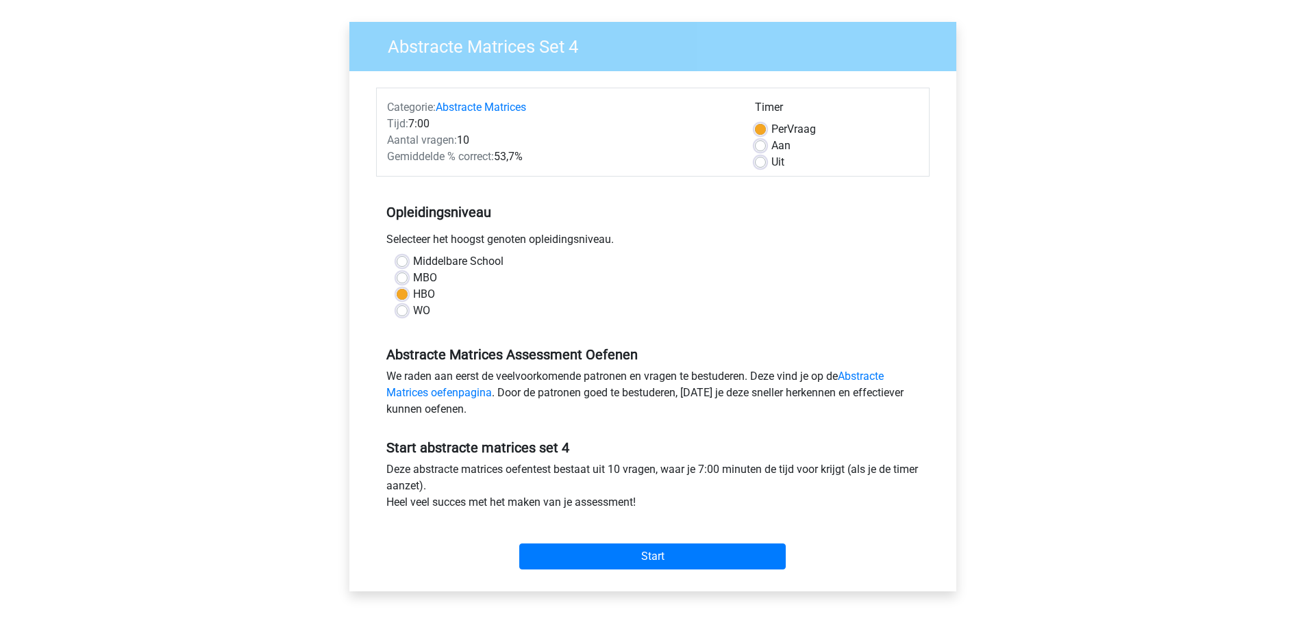
scroll to position [183, 0]
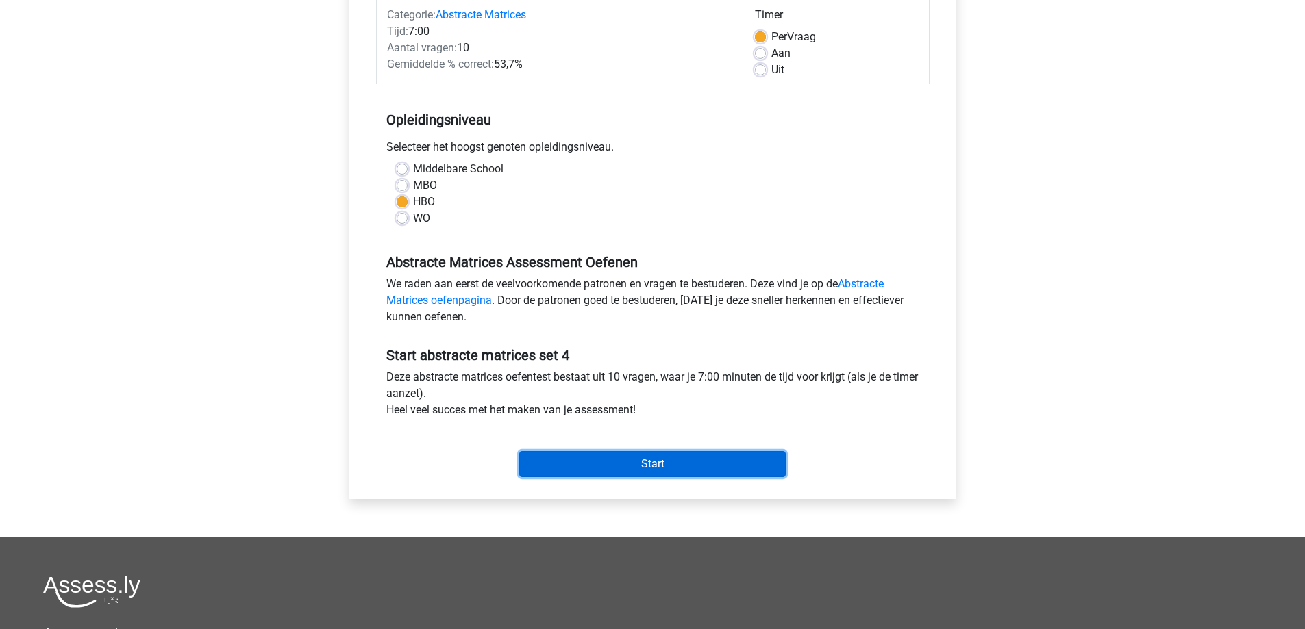
click at [620, 471] on input "Start" at bounding box center [652, 464] width 266 height 26
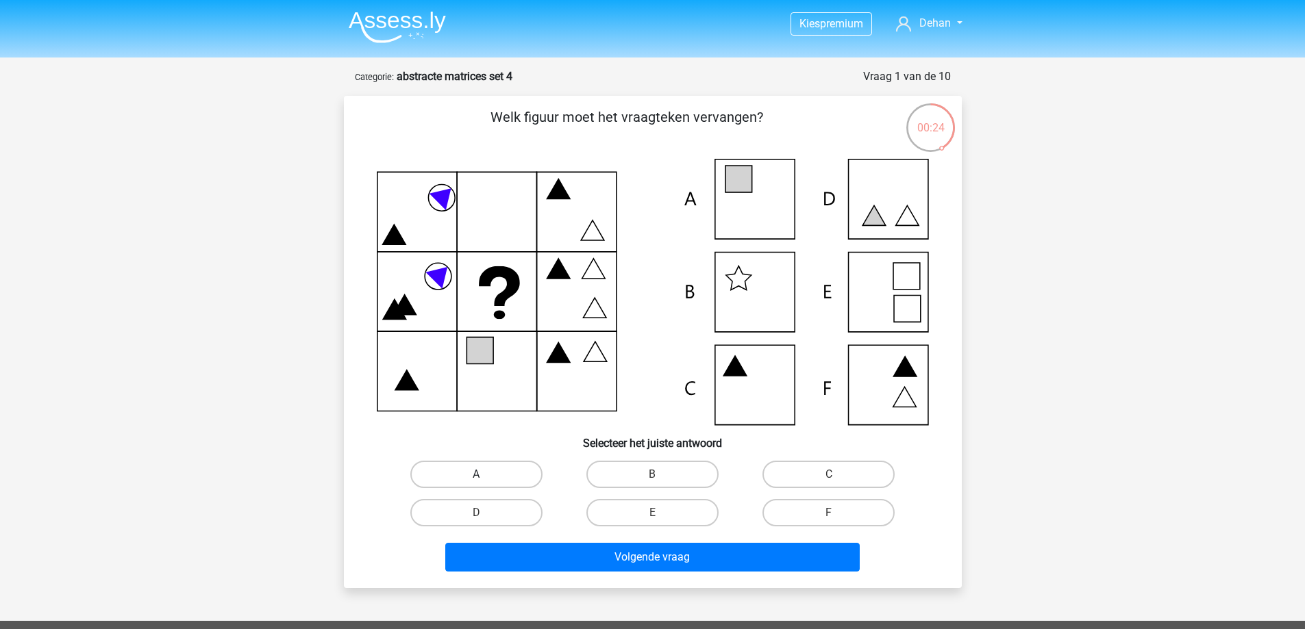
click at [488, 476] on label "A" at bounding box center [476, 474] width 132 height 27
click at [485, 476] on input "A" at bounding box center [480, 479] width 9 height 9
radio input "true"
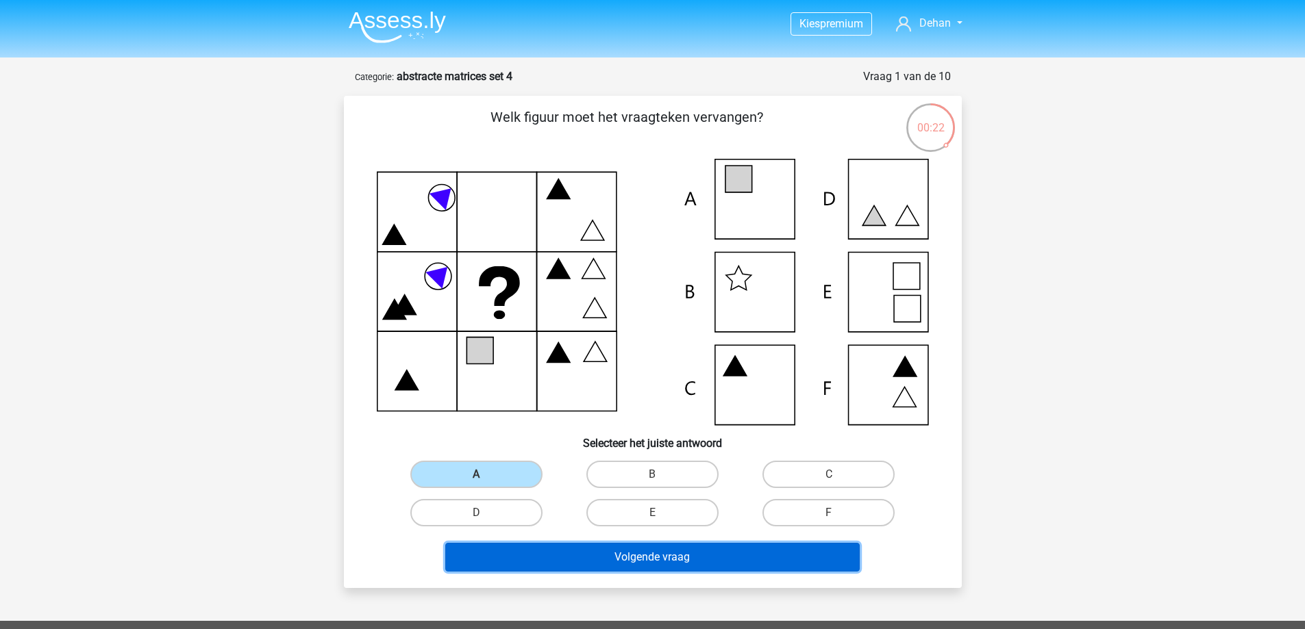
click at [592, 553] on button "Volgende vraag" at bounding box center [652, 557] width 414 height 29
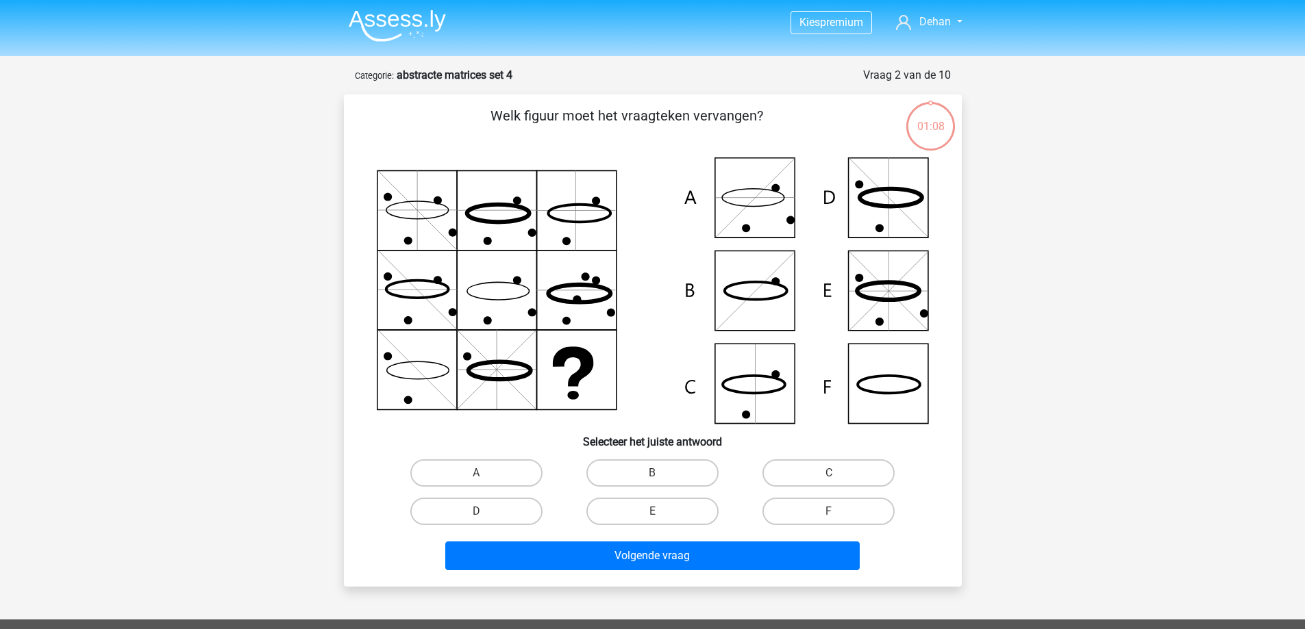
scroll to position [68, 0]
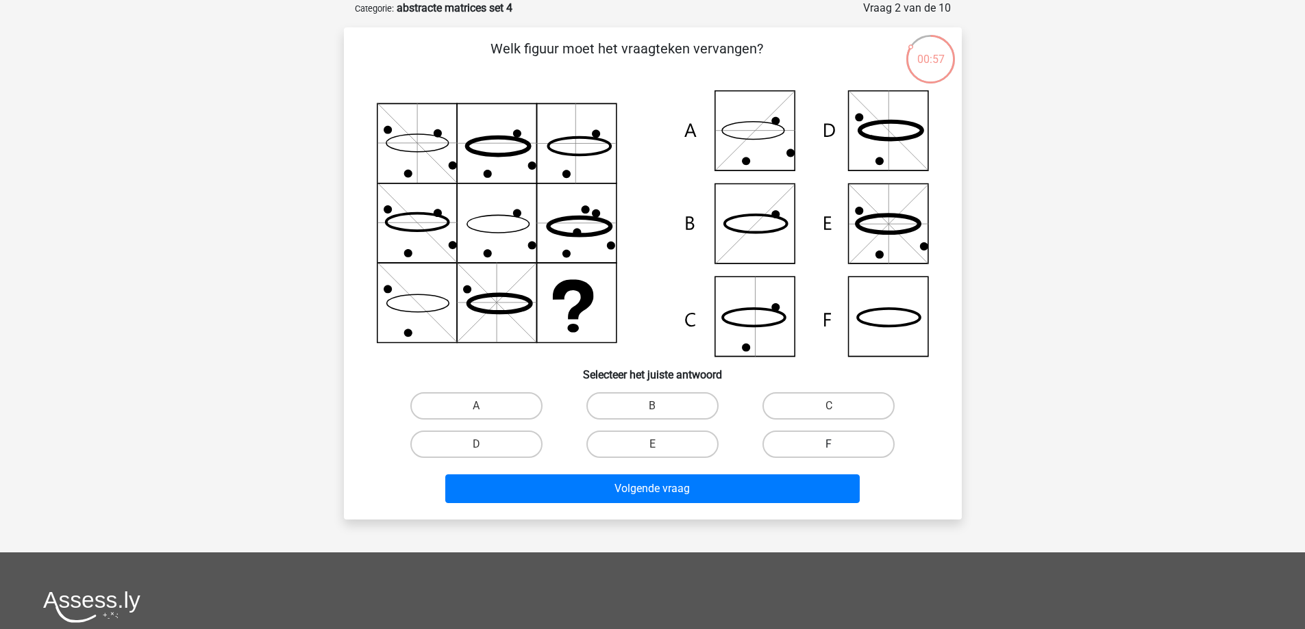
click at [797, 449] on label "F" at bounding box center [828, 444] width 132 height 27
click at [829, 449] on input "F" at bounding box center [833, 448] width 9 height 9
radio input "true"
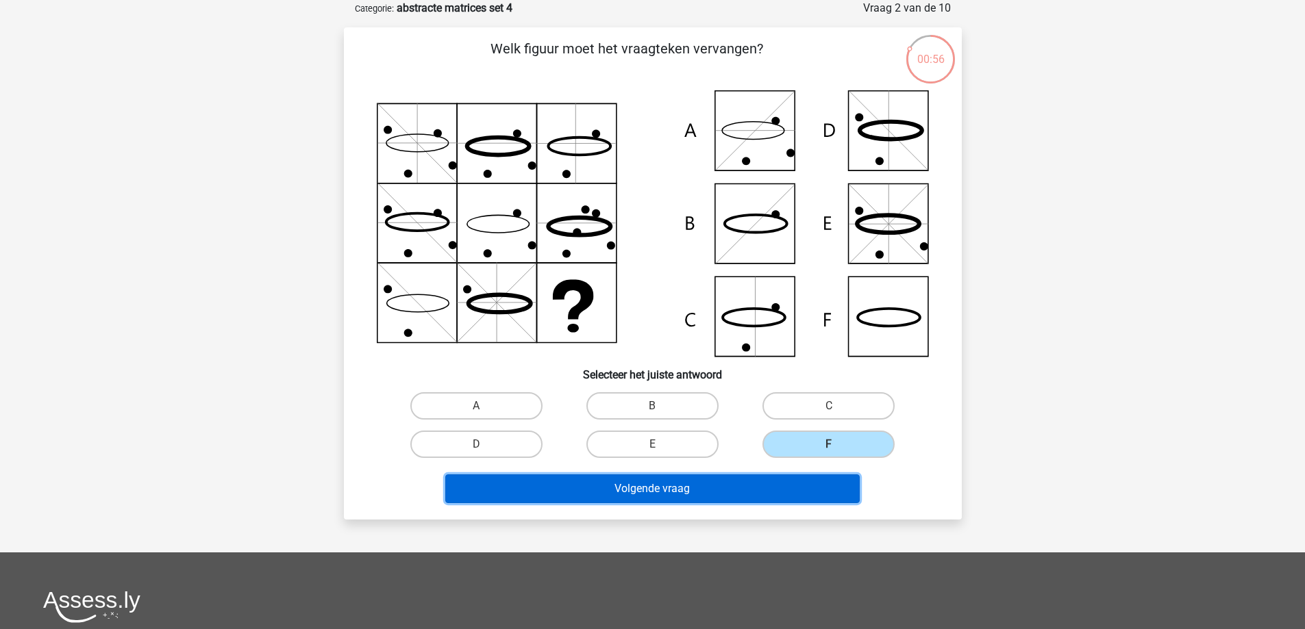
click at [701, 481] on button "Volgende vraag" at bounding box center [652, 489] width 414 height 29
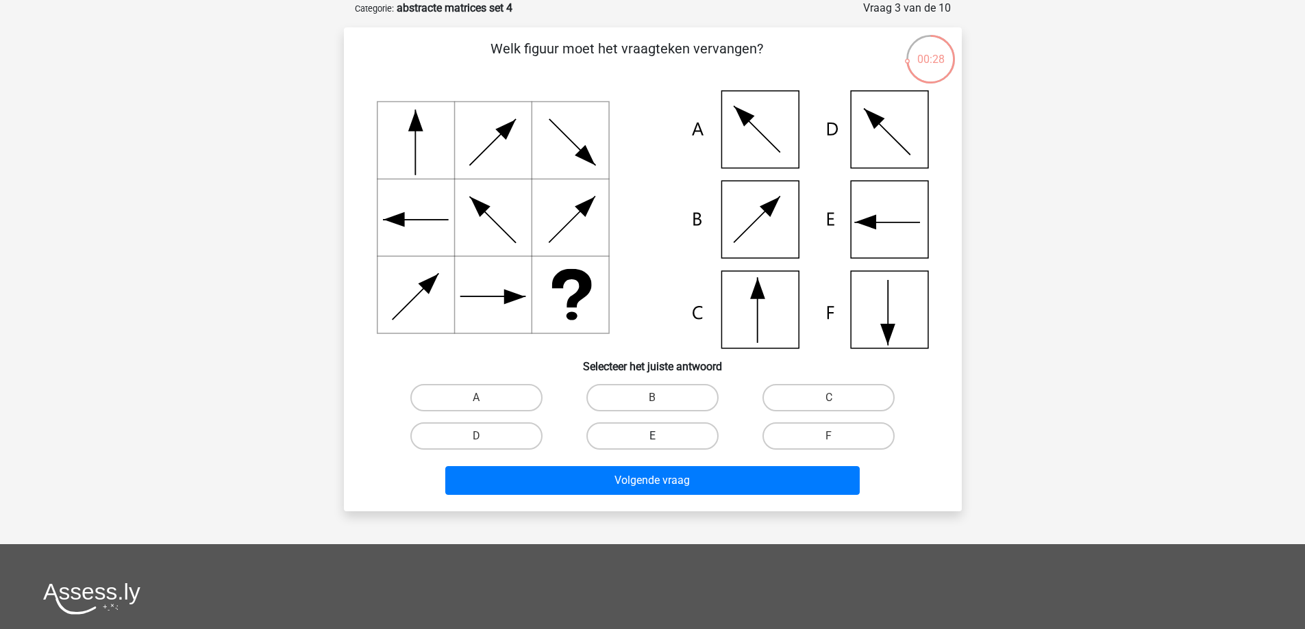
click at [638, 442] on label "E" at bounding box center [652, 436] width 132 height 27
click at [652, 442] on input "E" at bounding box center [656, 440] width 9 height 9
radio input "true"
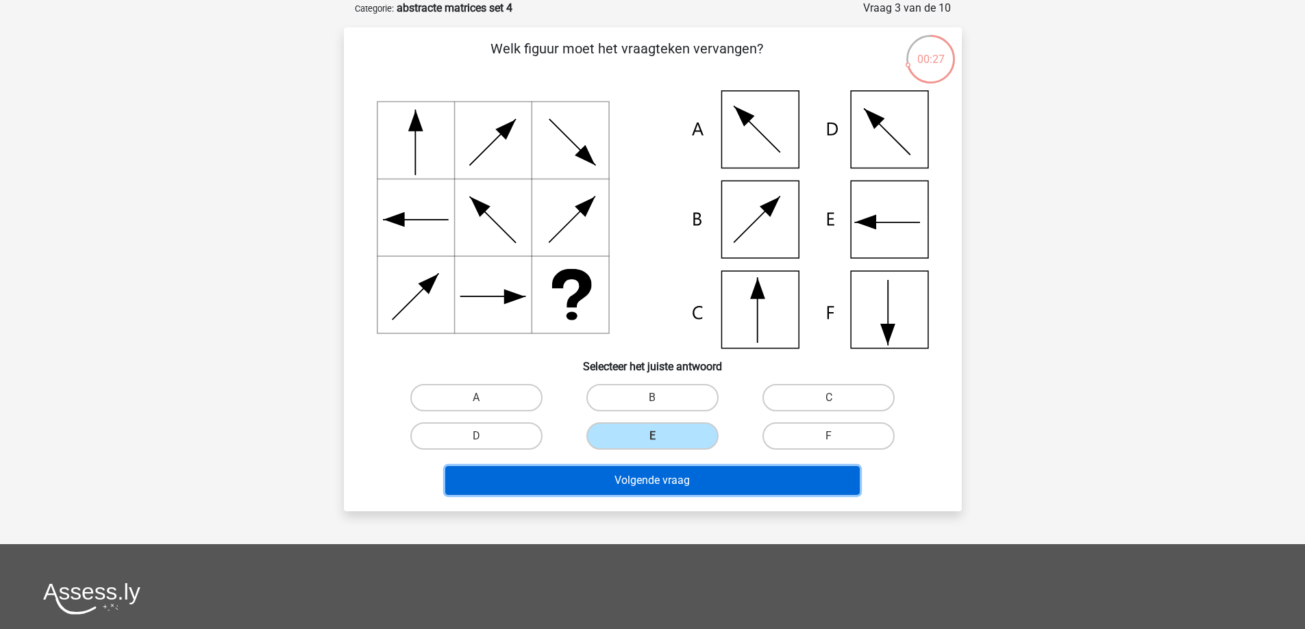
click at [632, 486] on button "Volgende vraag" at bounding box center [652, 480] width 414 height 29
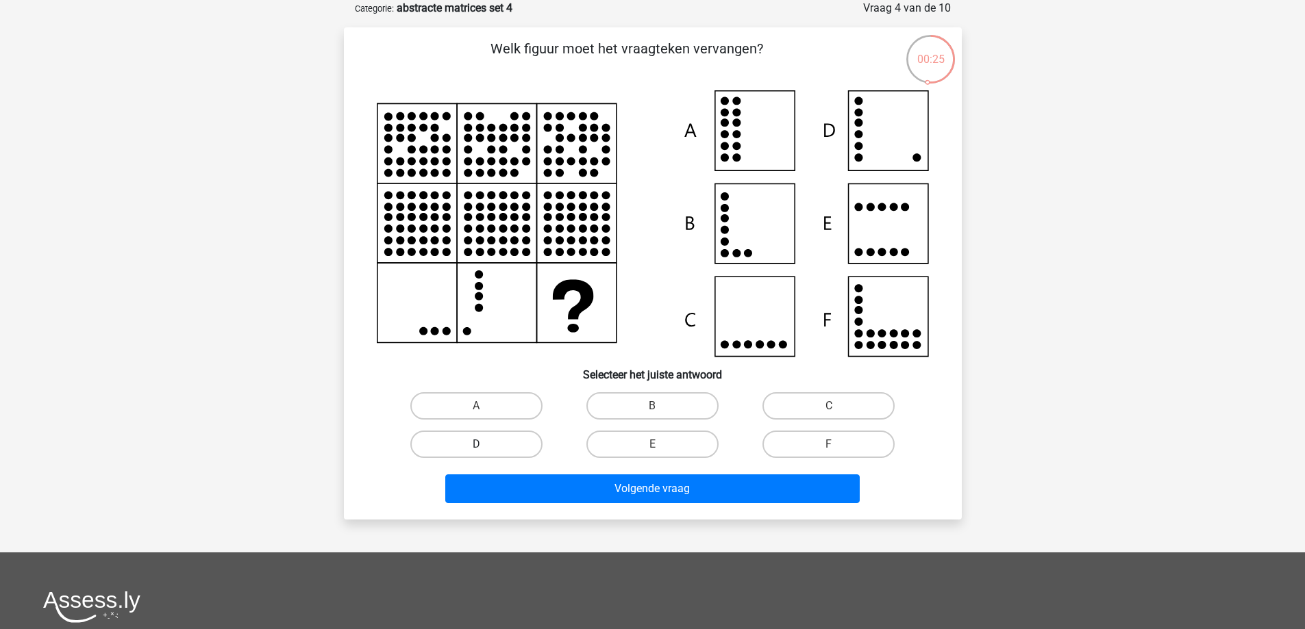
click at [487, 455] on label "D" at bounding box center [476, 444] width 132 height 27
click at [485, 453] on input "D" at bounding box center [480, 448] width 9 height 9
radio input "true"
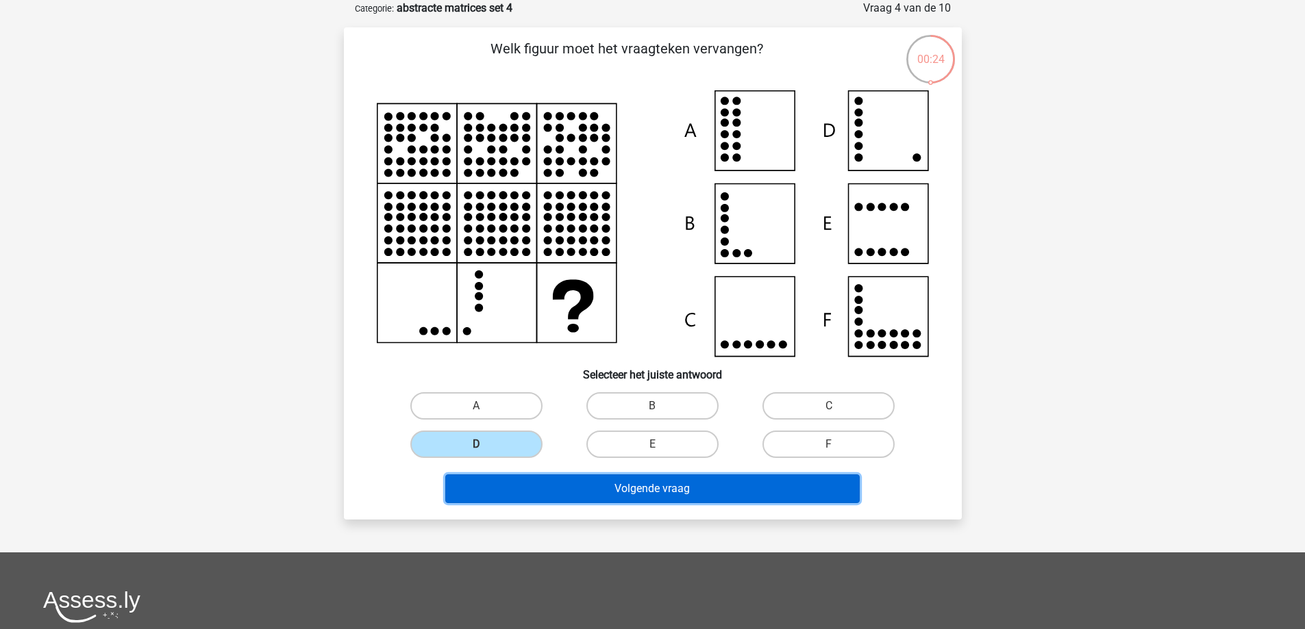
click at [544, 481] on button "Volgende vraag" at bounding box center [652, 489] width 414 height 29
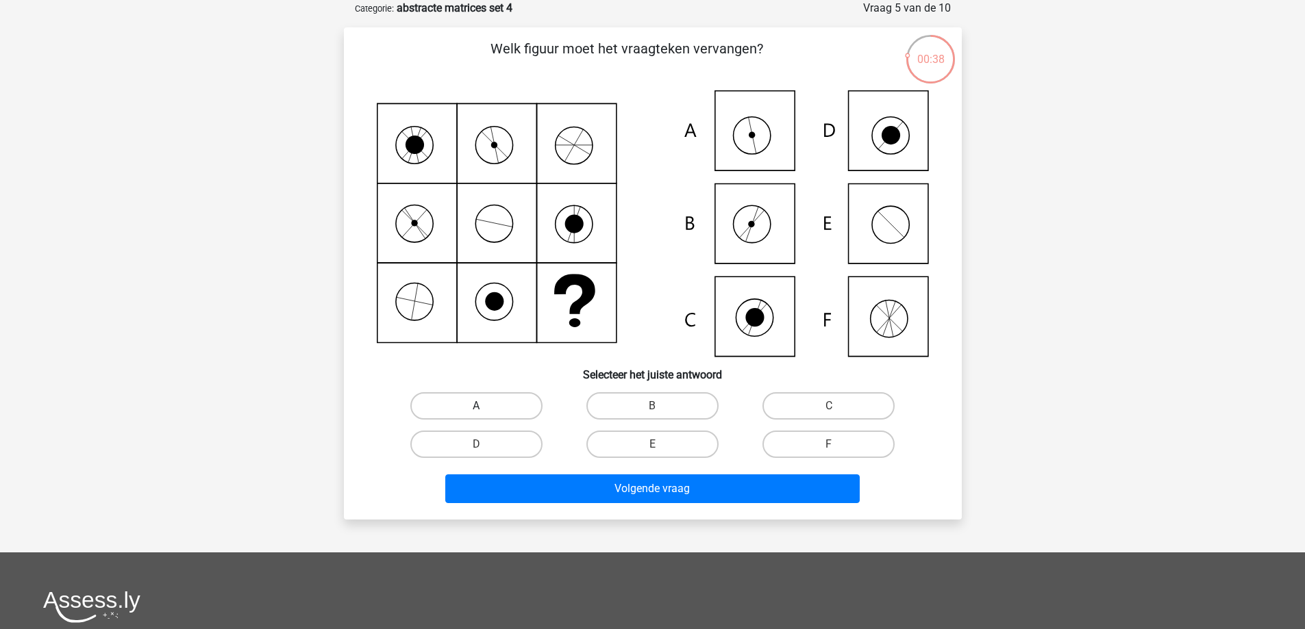
click at [470, 403] on label "A" at bounding box center [476, 405] width 132 height 27
click at [476, 406] on input "A" at bounding box center [480, 410] width 9 height 9
radio input "true"
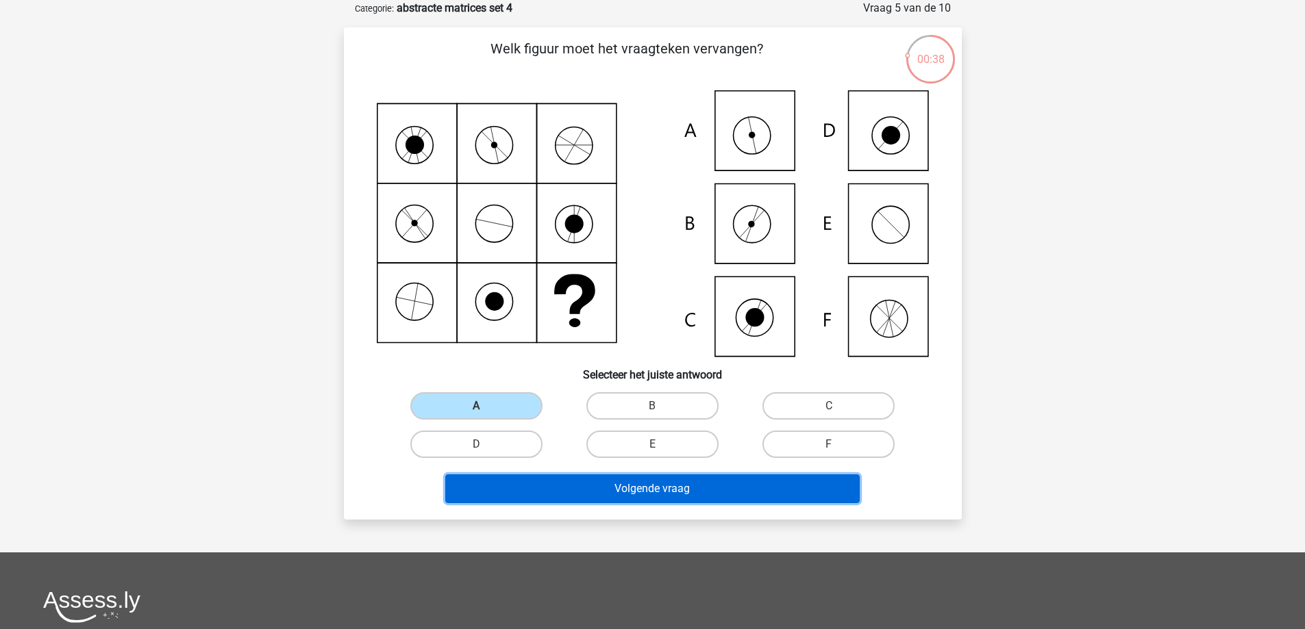
click at [610, 490] on button "Volgende vraag" at bounding box center [652, 489] width 414 height 29
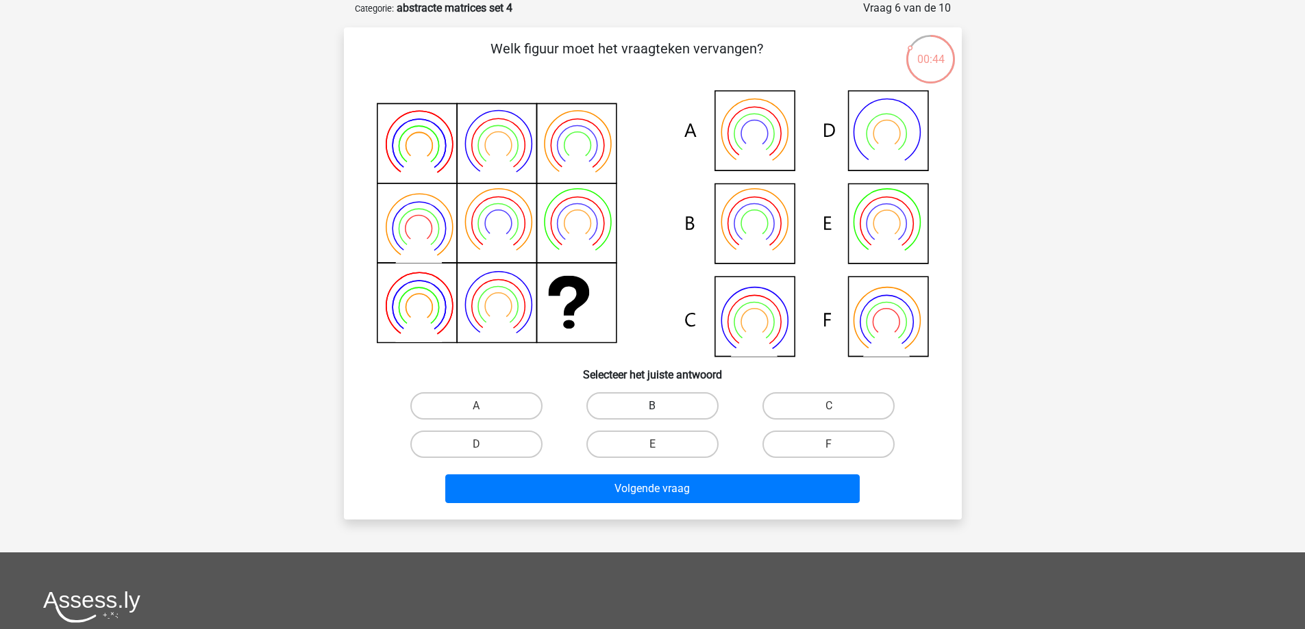
click at [628, 396] on label "B" at bounding box center [652, 405] width 132 height 27
click at [652, 406] on input "B" at bounding box center [656, 410] width 9 height 9
radio input "true"
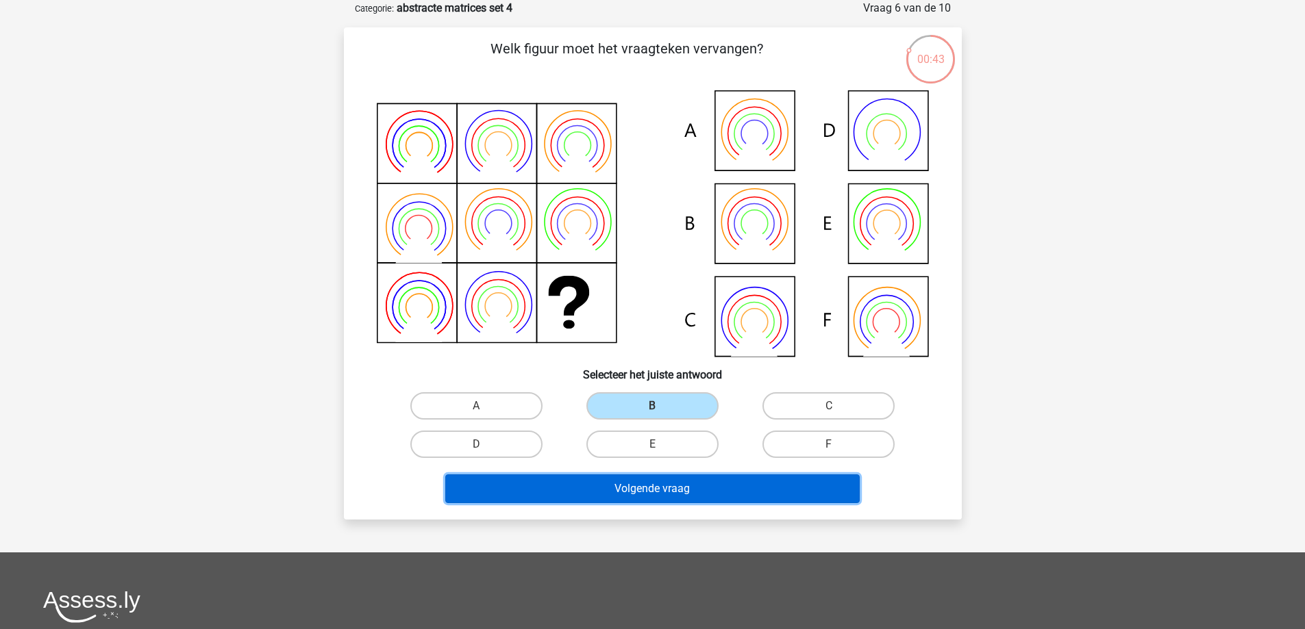
click at [562, 484] on button "Volgende vraag" at bounding box center [652, 489] width 414 height 29
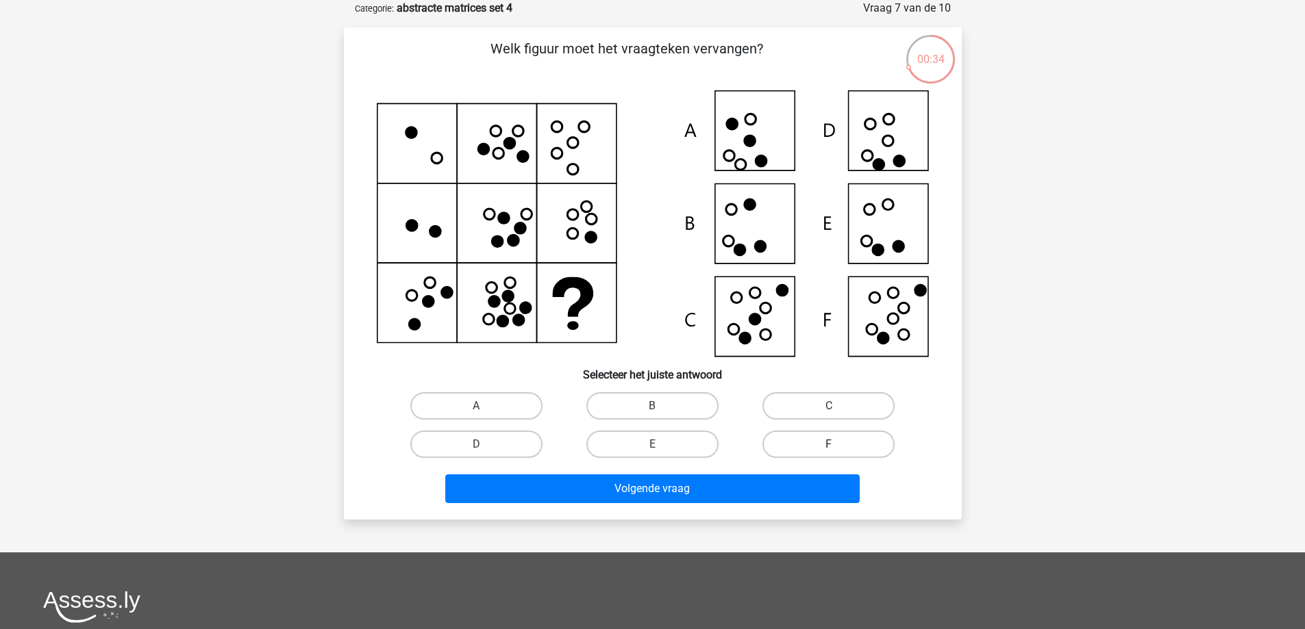
click at [804, 446] on label "F" at bounding box center [828, 444] width 132 height 27
click at [829, 446] on input "F" at bounding box center [833, 448] width 9 height 9
radio input "true"
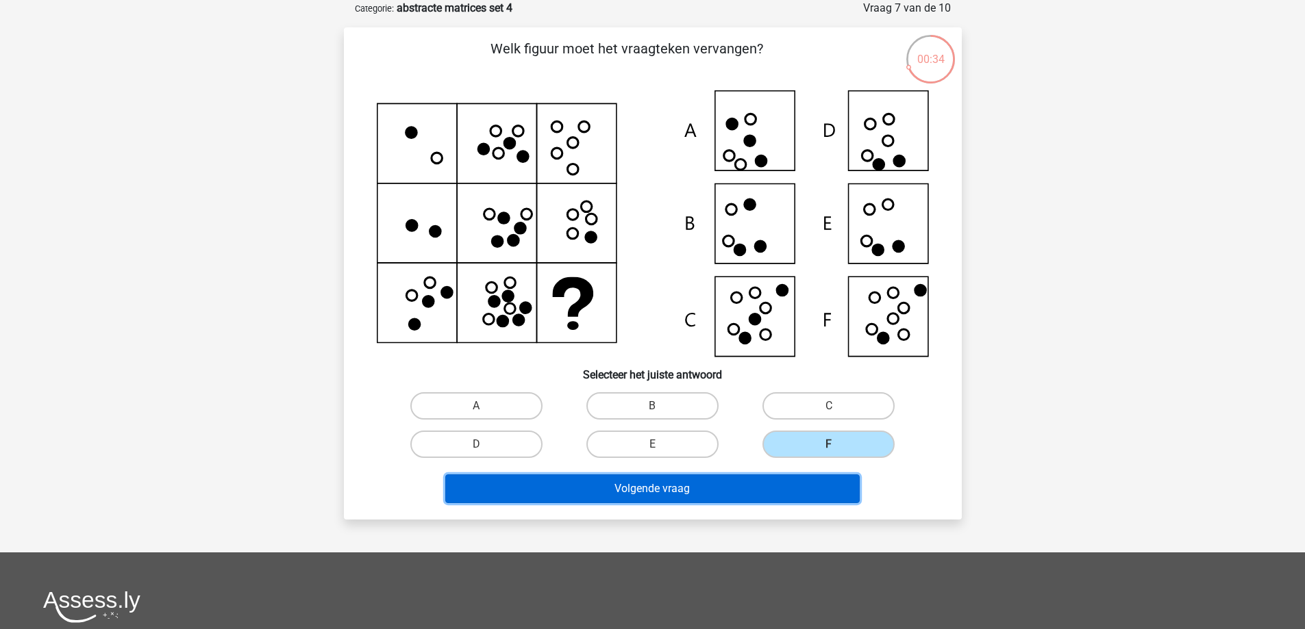
click at [697, 495] on button "Volgende vraag" at bounding box center [652, 489] width 414 height 29
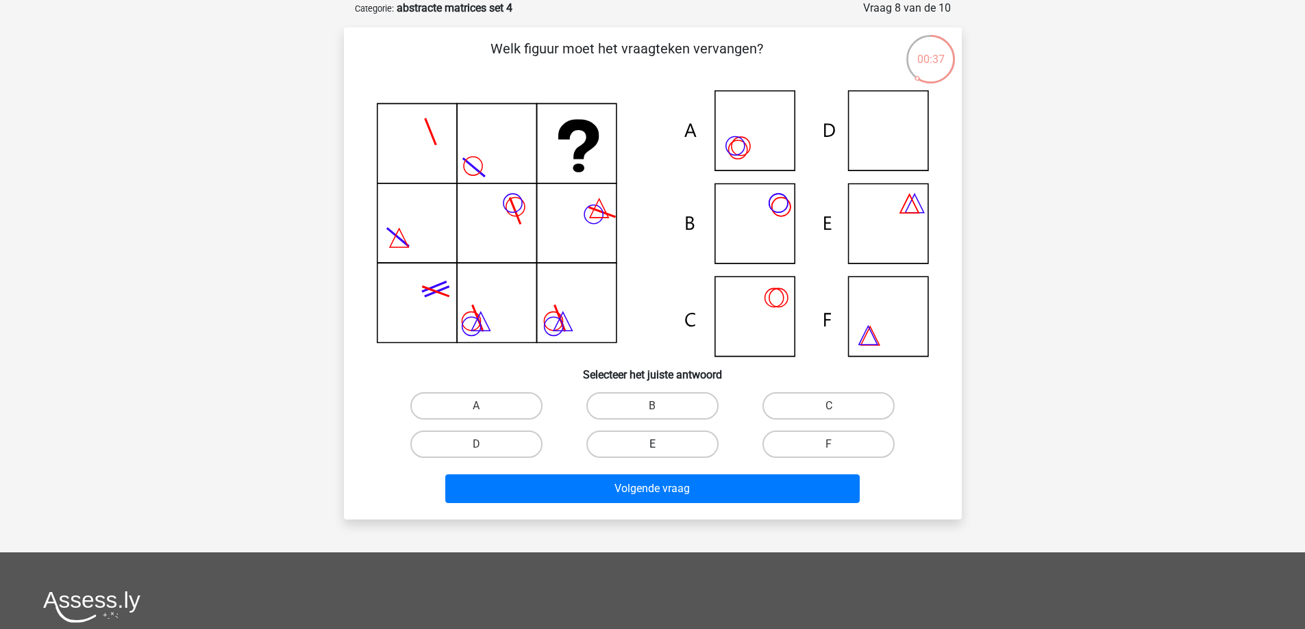
click at [672, 449] on label "E" at bounding box center [652, 444] width 132 height 27
click at [661, 449] on input "E" at bounding box center [656, 448] width 9 height 9
radio input "true"
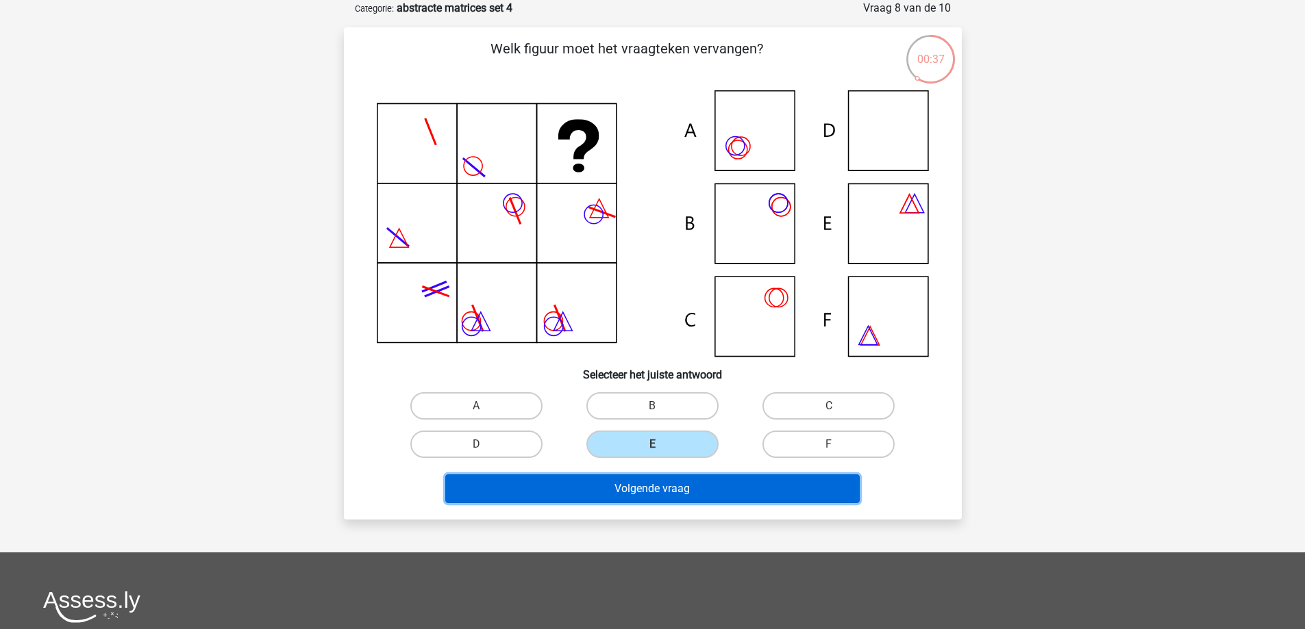
click at [596, 486] on button "Volgende vraag" at bounding box center [652, 489] width 414 height 29
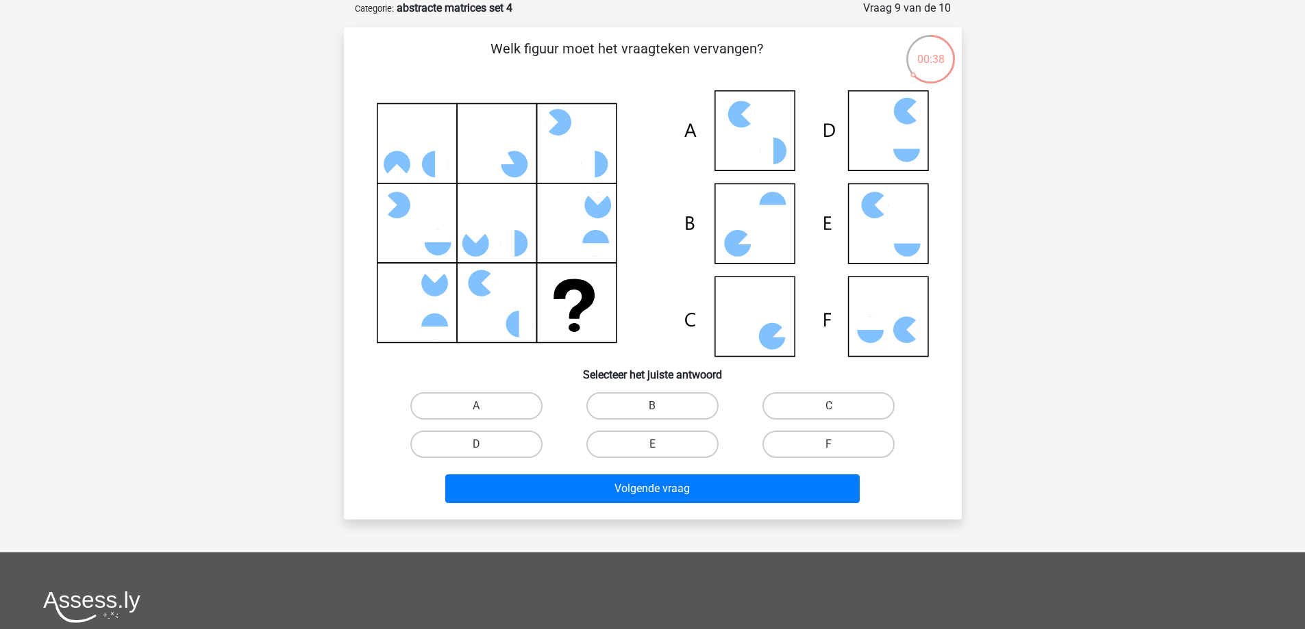
click at [829, 412] on input "C" at bounding box center [833, 410] width 9 height 9
radio input "true"
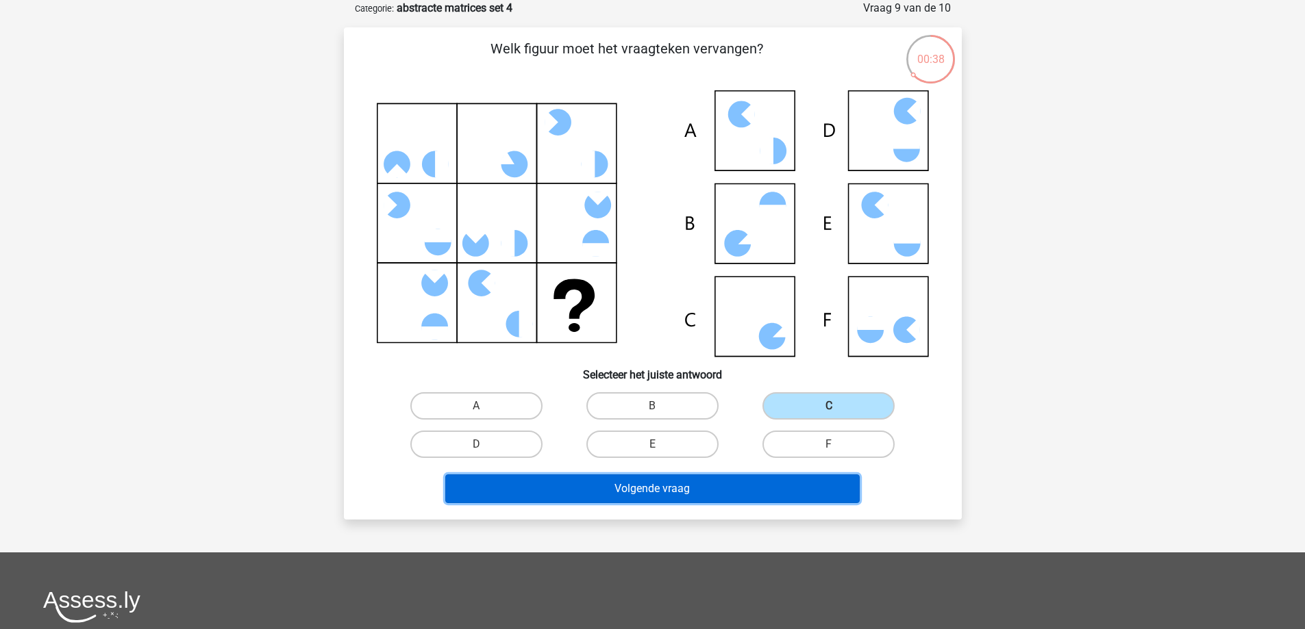
click at [682, 496] on button "Volgende vraag" at bounding box center [652, 489] width 414 height 29
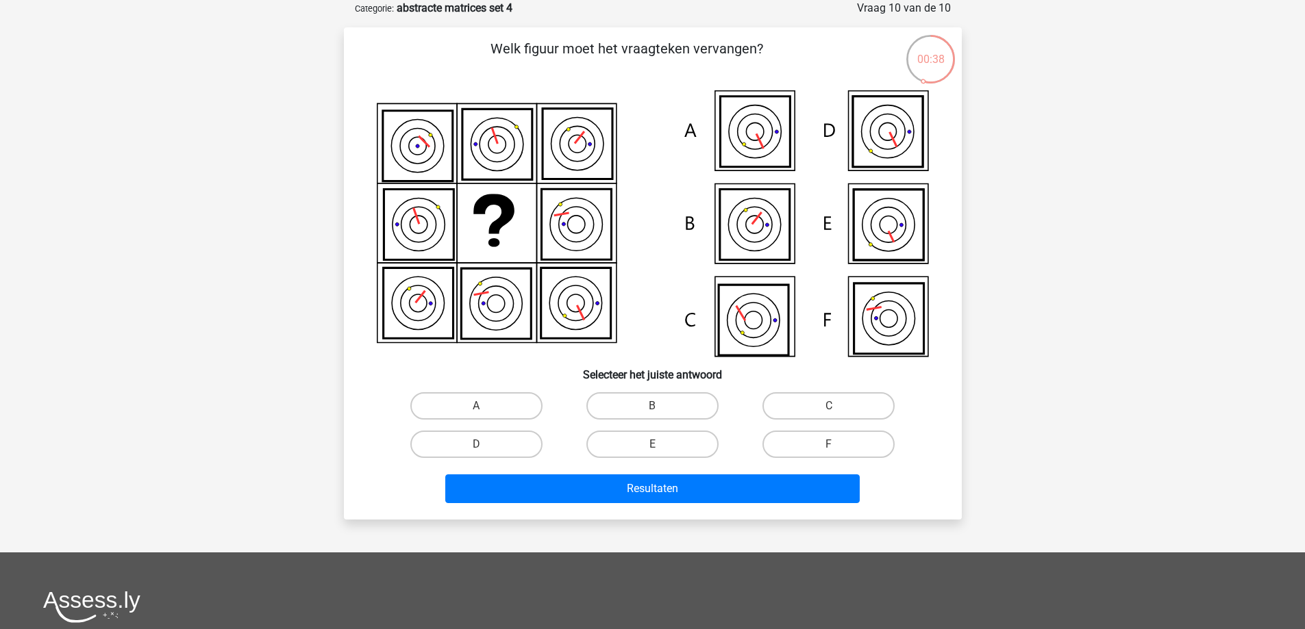
click at [657, 406] on input "B" at bounding box center [656, 410] width 9 height 9
radio input "true"
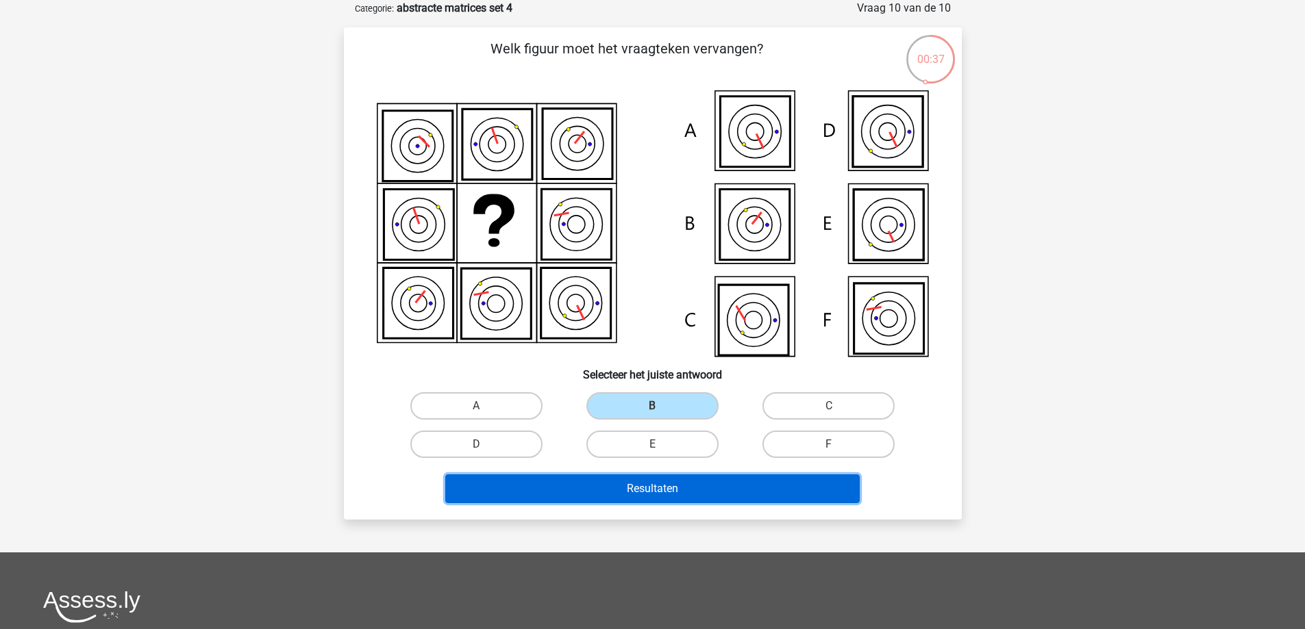
click at [629, 479] on button "Resultaten" at bounding box center [652, 489] width 414 height 29
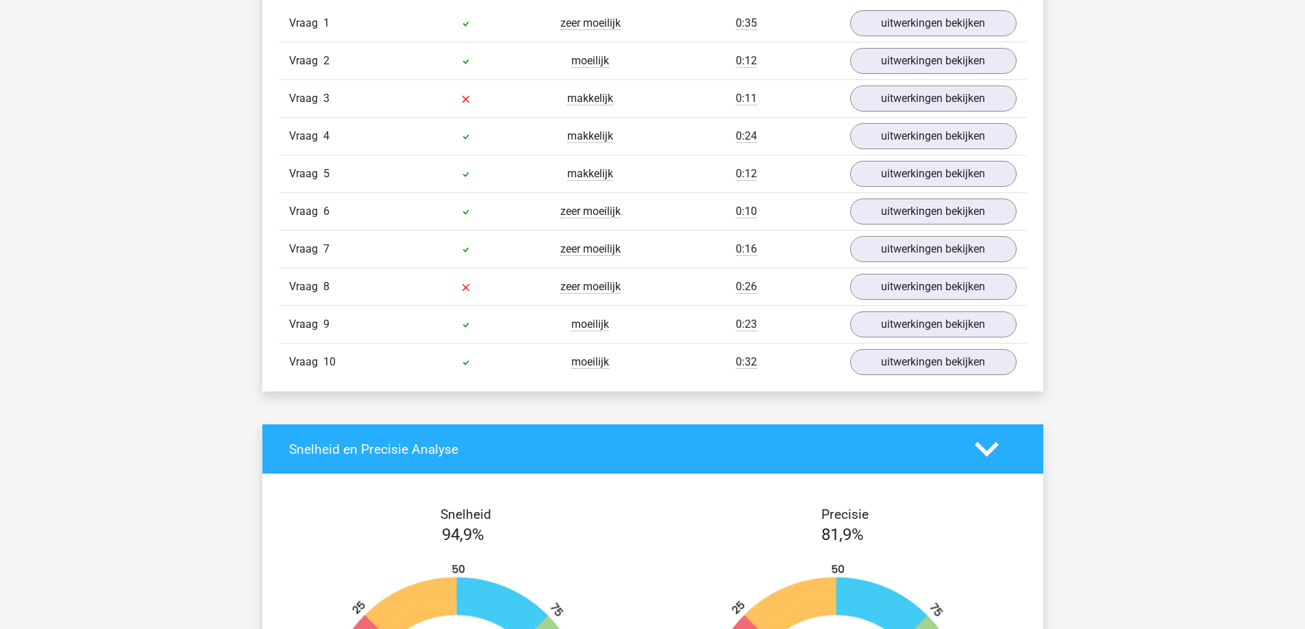
scroll to position [1096, 0]
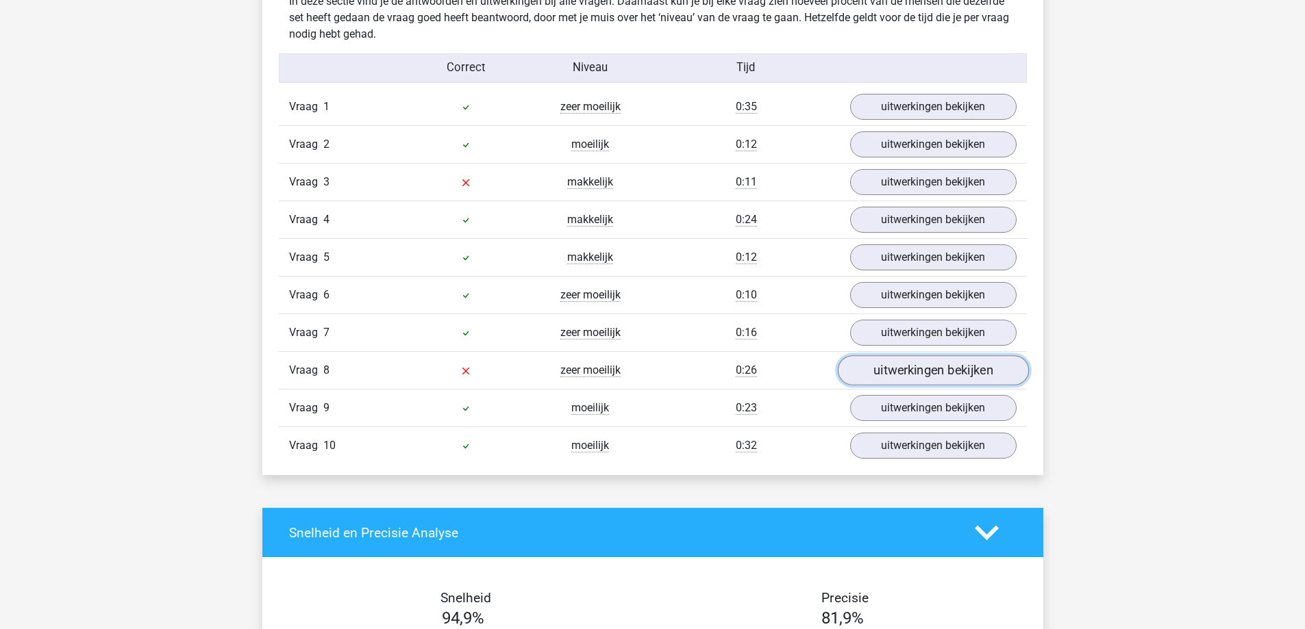
click at [905, 377] on link "uitwerkingen bekijken" at bounding box center [932, 371] width 191 height 30
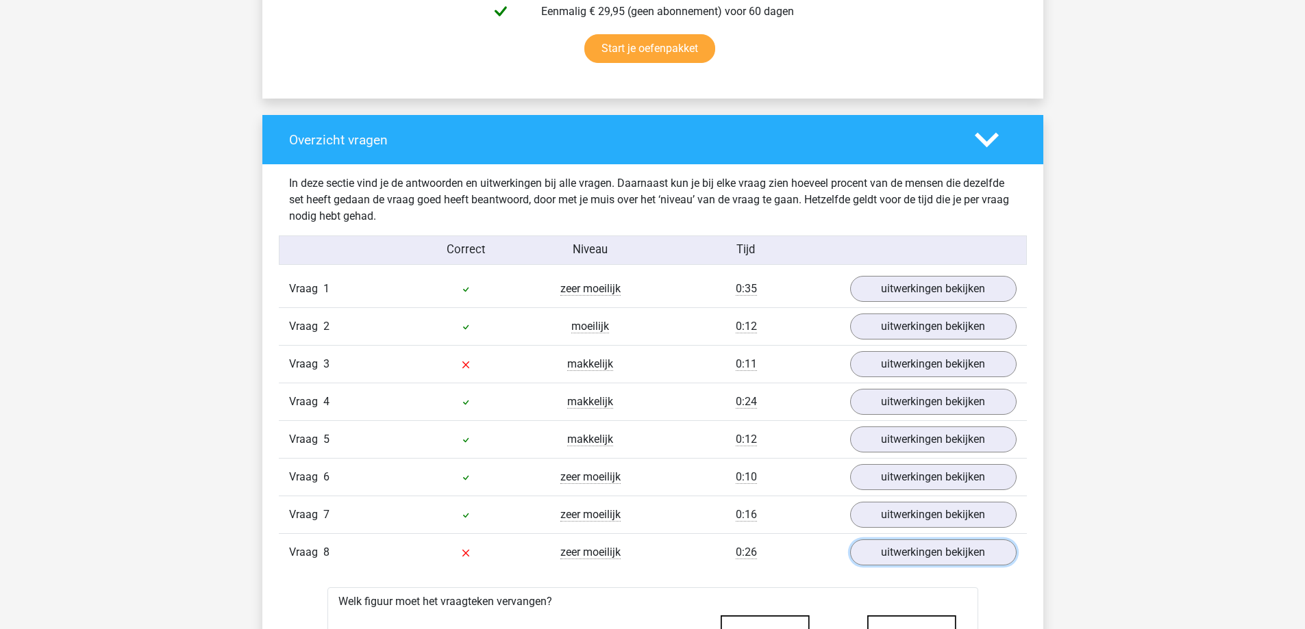
scroll to position [913, 0]
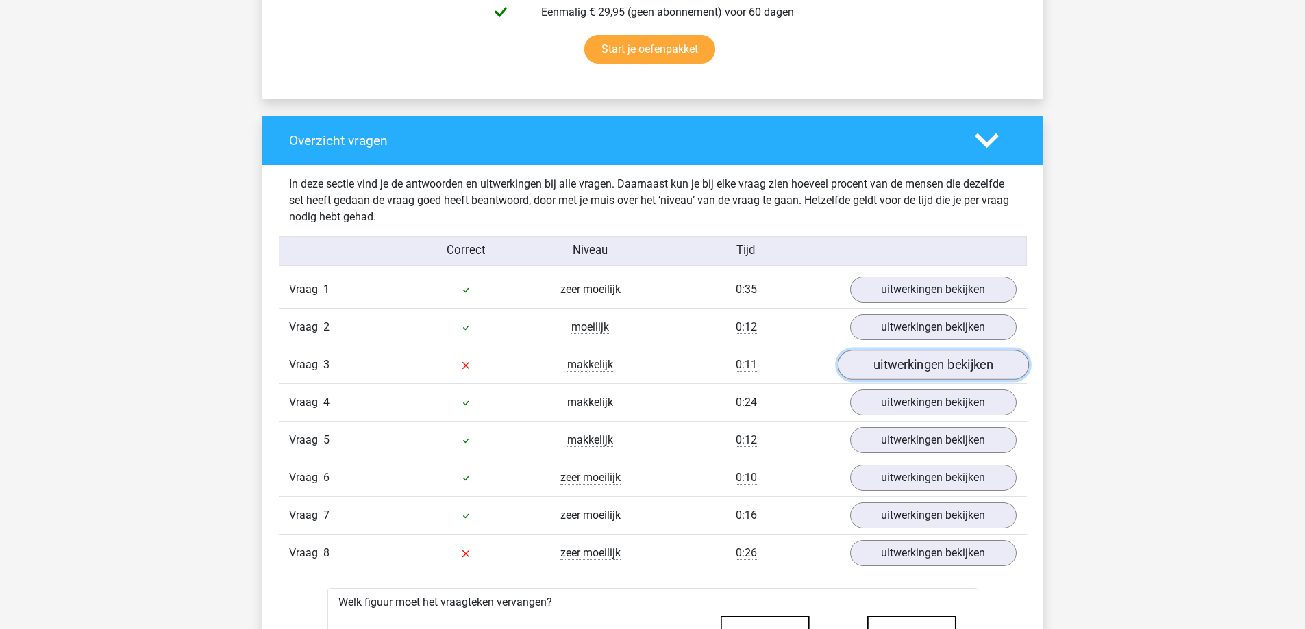
click at [890, 366] on link "uitwerkingen bekijken" at bounding box center [932, 366] width 191 height 30
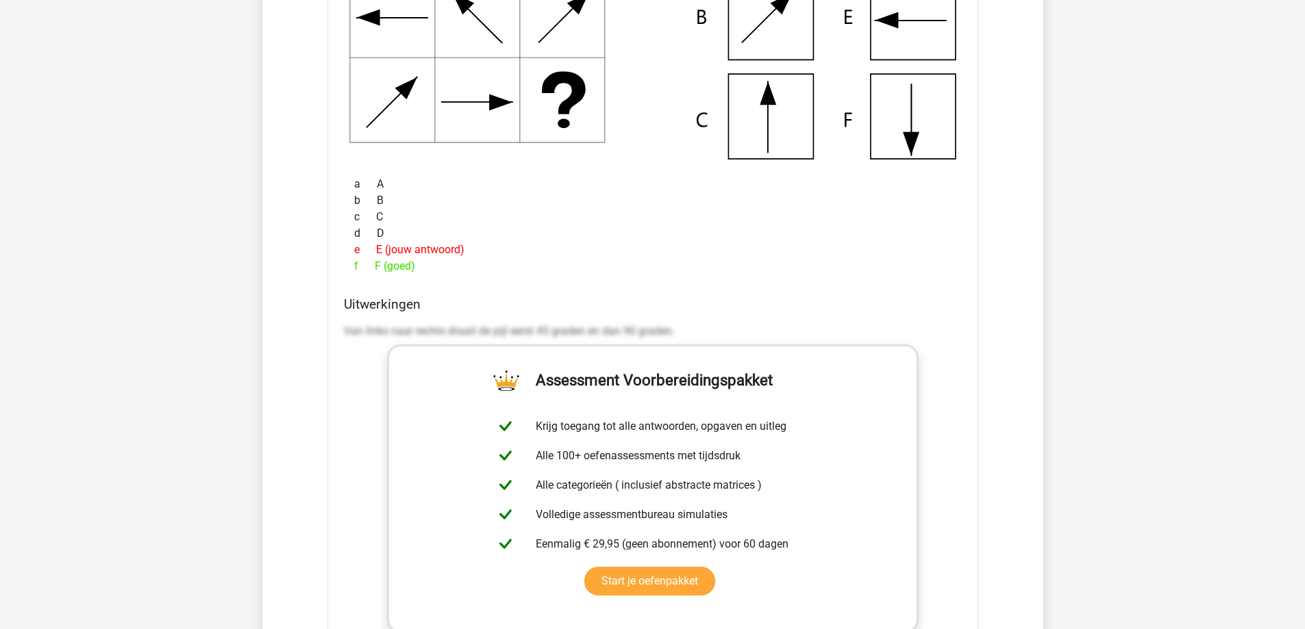
scroll to position [1096, 0]
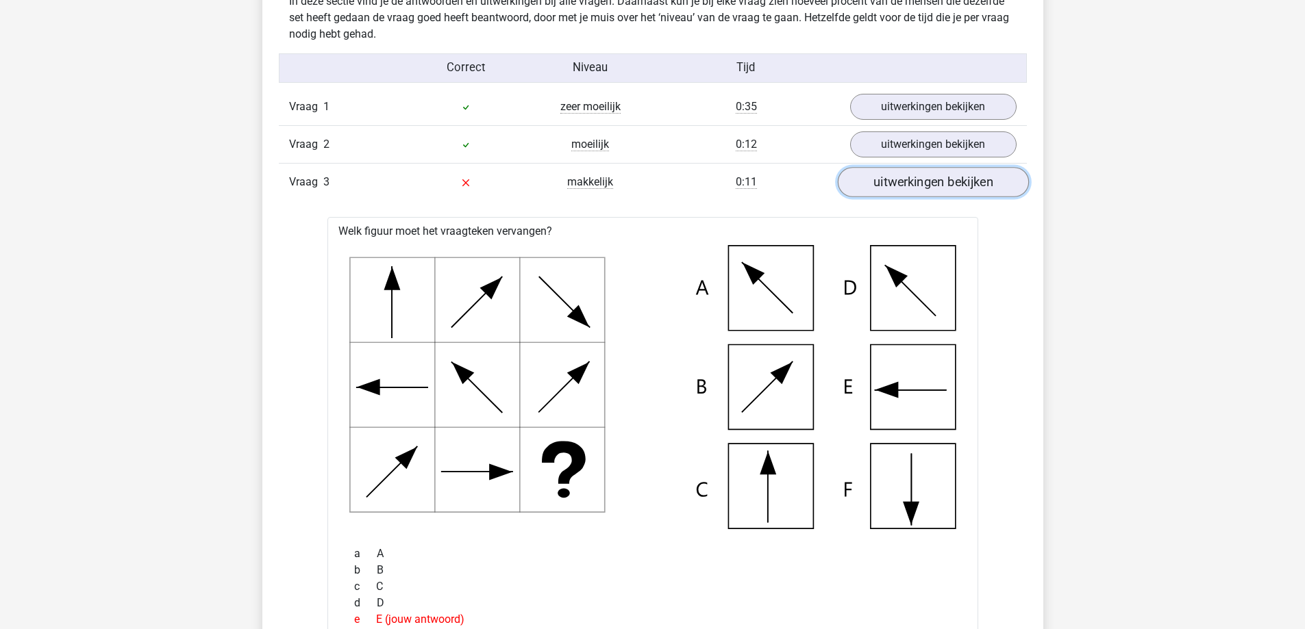
click at [896, 192] on link "uitwerkingen bekijken" at bounding box center [932, 183] width 191 height 30
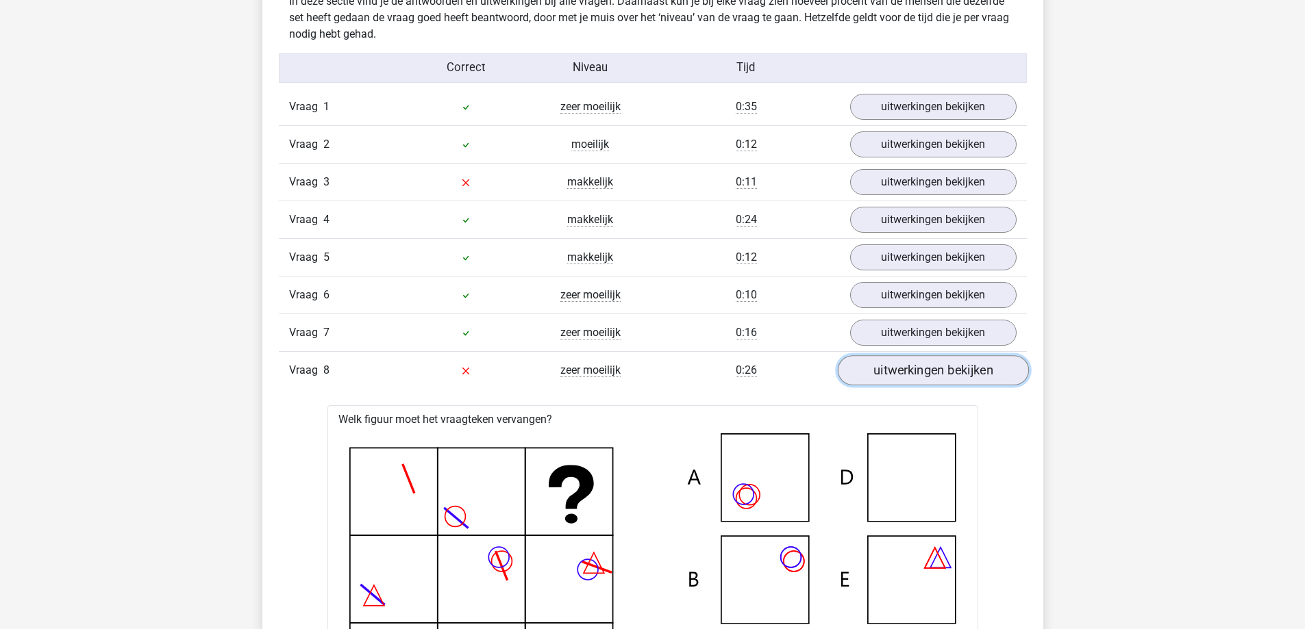
click at [887, 364] on link "uitwerkingen bekijken" at bounding box center [932, 371] width 191 height 30
